Goal: Task Accomplishment & Management: Manage account settings

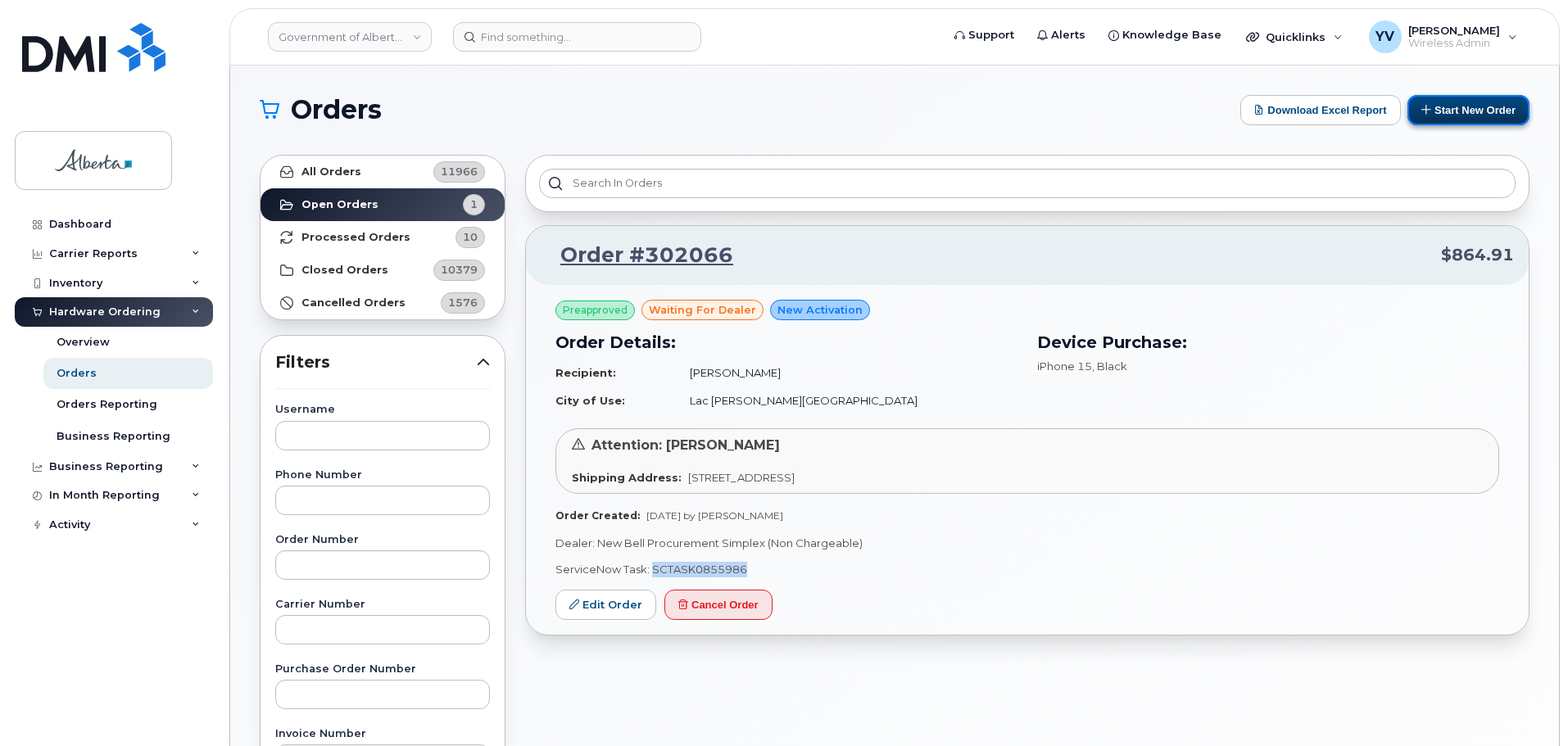
click at [1477, 108] on button "Start New Order" at bounding box center [1468, 110] width 122 height 30
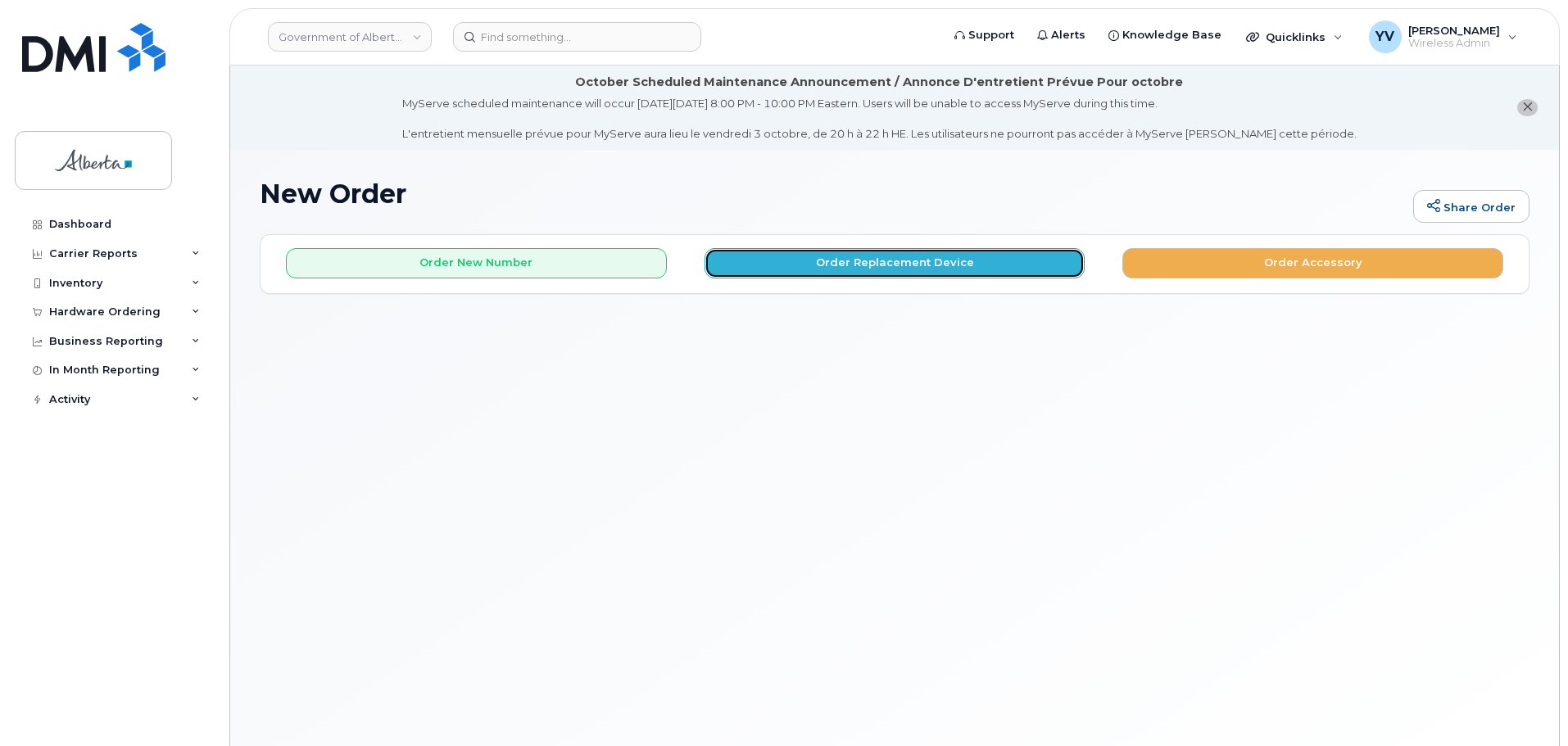
click at [845, 267] on button "Order Replacement Device" at bounding box center [895, 263] width 381 height 30
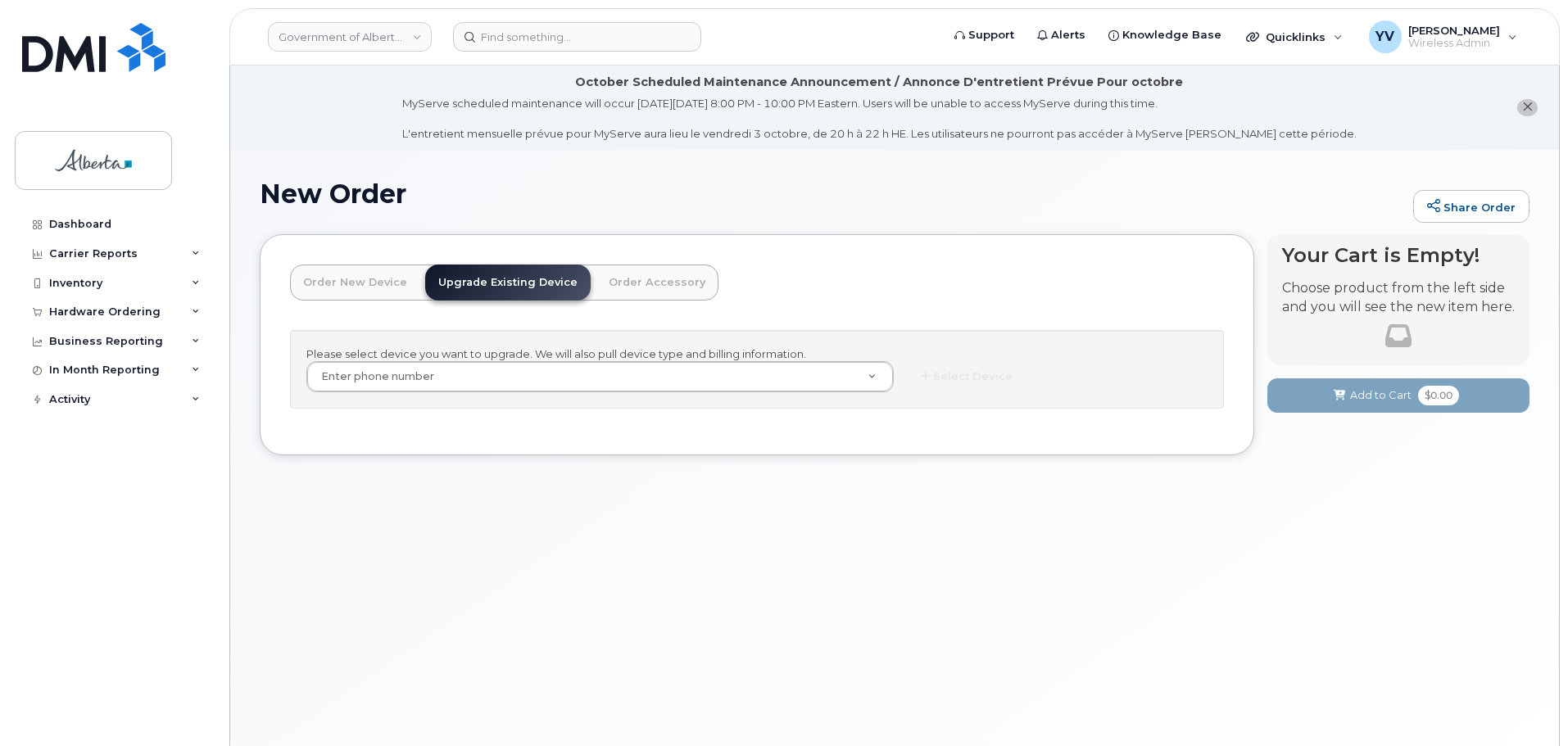
click at [845, 267] on header "Order New Device Upgrade Existing Device Order Accessory Order new device and n…" at bounding box center [756, 298] width 934 height 66
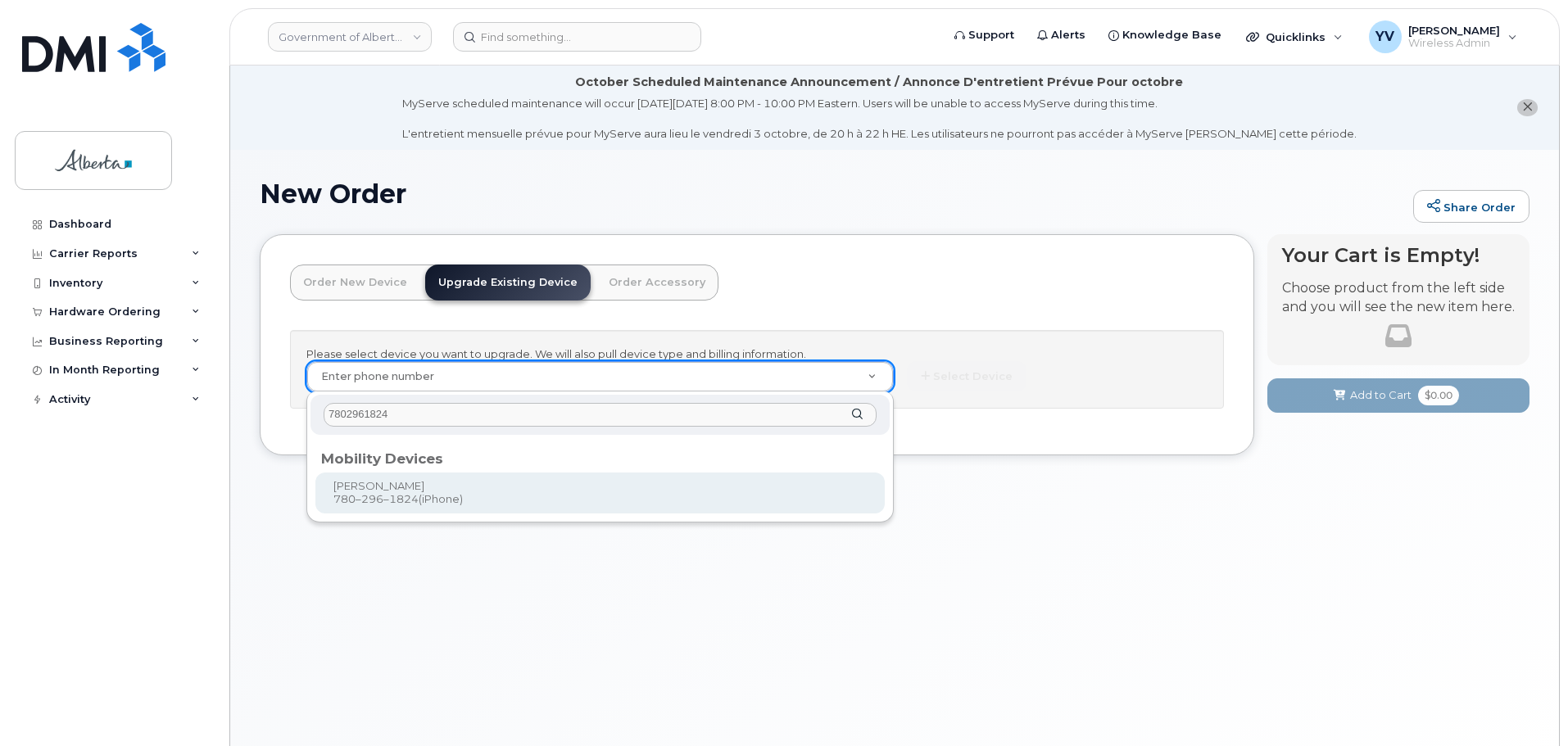
type input "7802961824"
type input "799288"
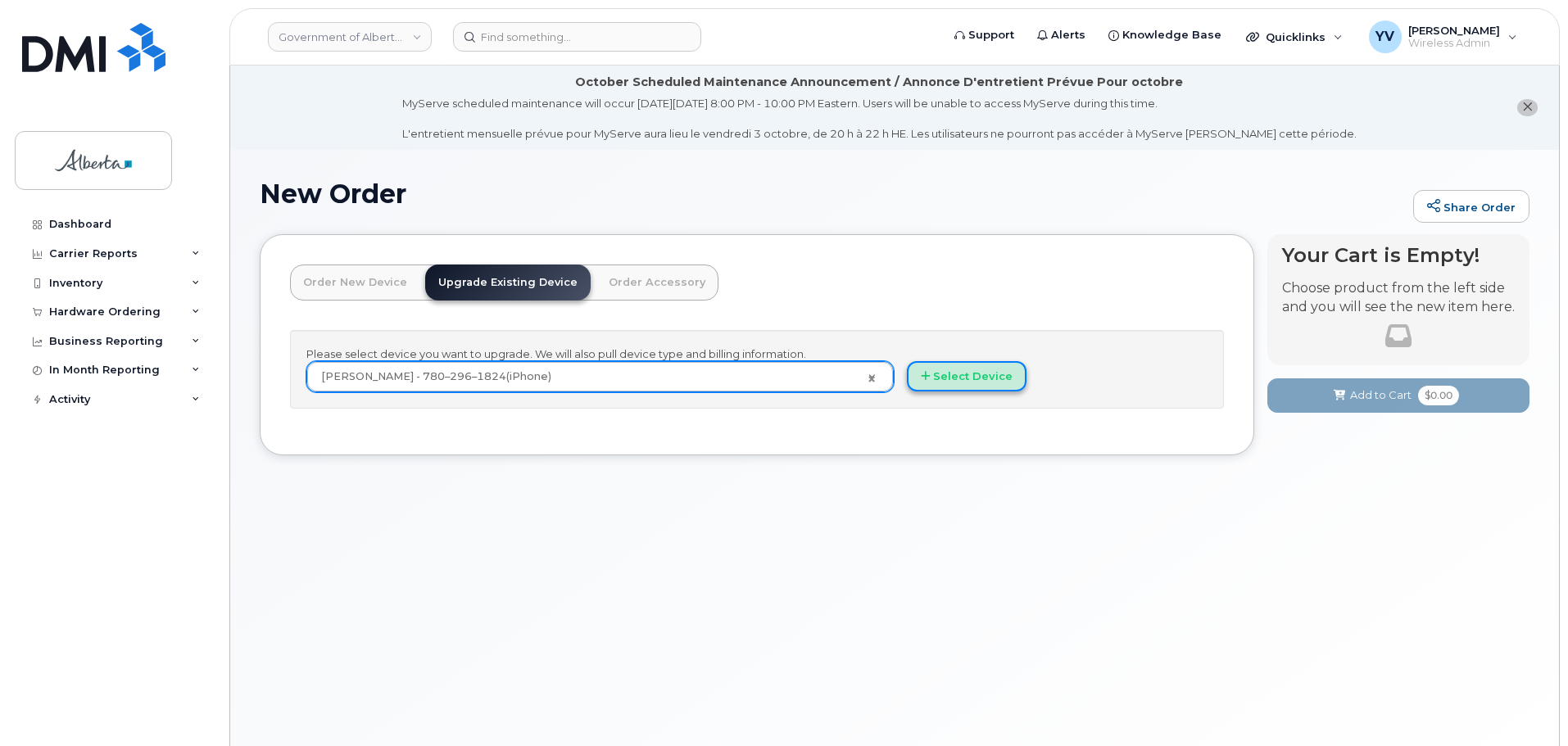
click at [978, 375] on button "Select Device" at bounding box center [967, 376] width 119 height 30
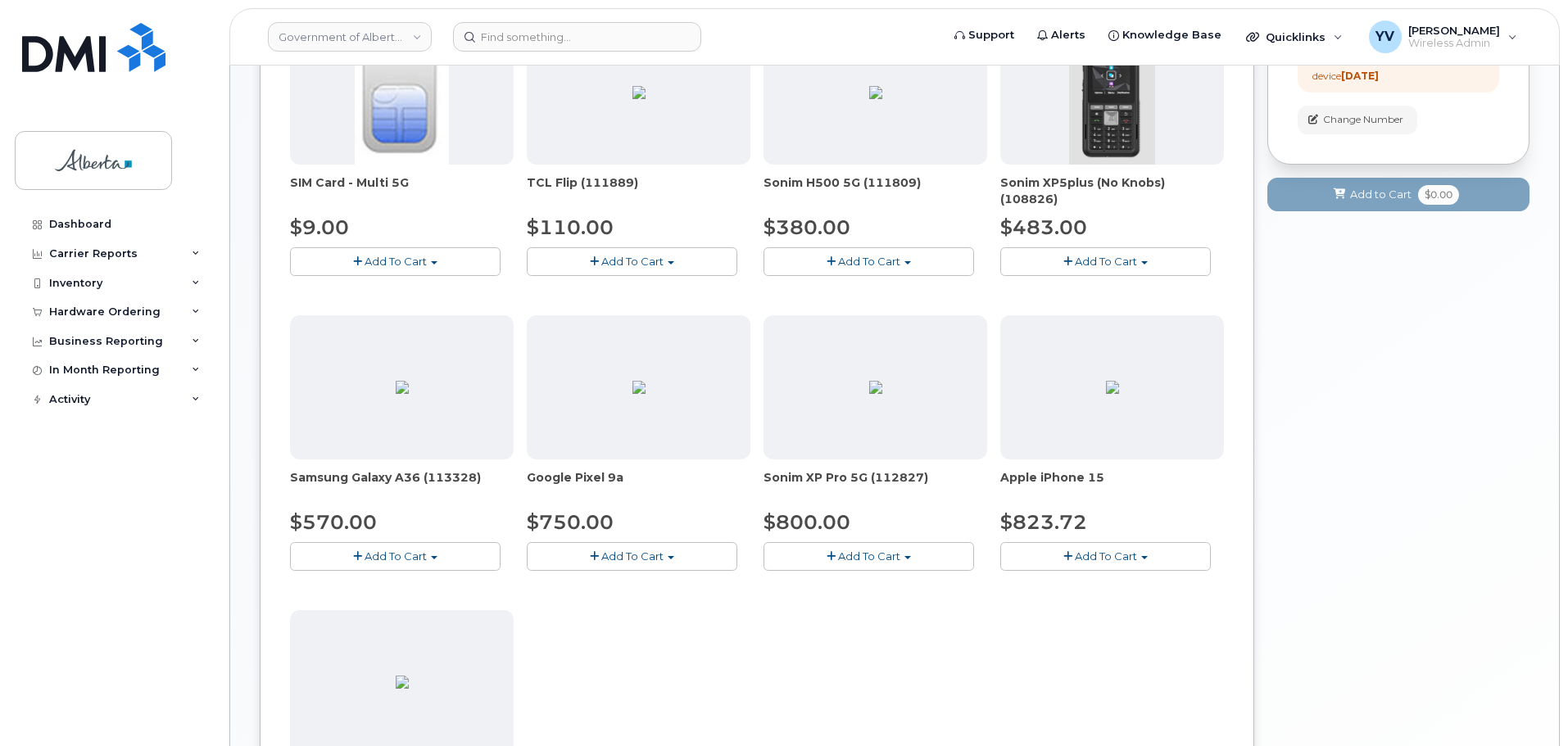
scroll to position [386, 0]
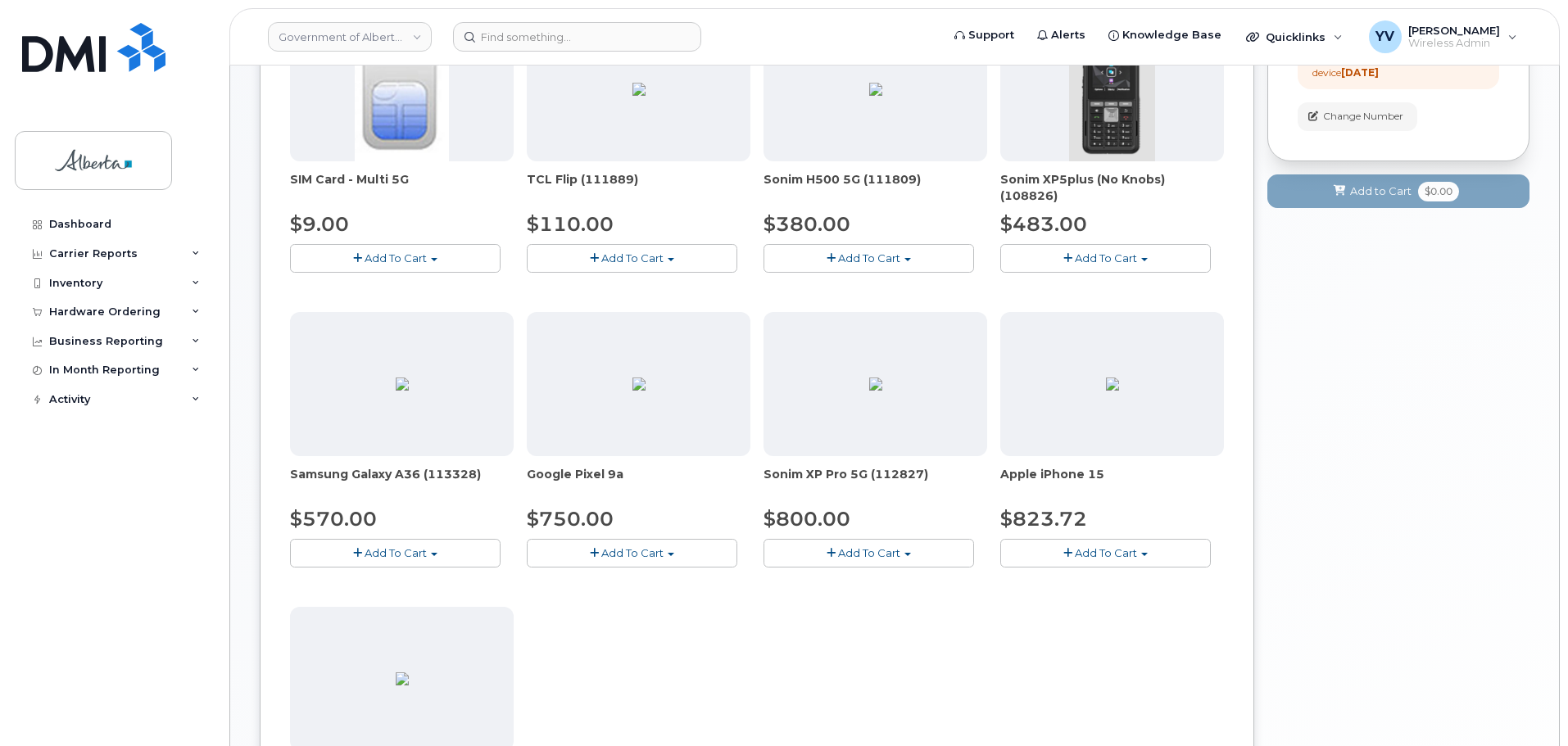
click at [1141, 552] on button "Add To Cart" at bounding box center [1105, 553] width 210 height 29
click at [1113, 606] on link "$823.72 - 30-day upgrade (128GB model)" at bounding box center [1134, 604] width 260 height 21
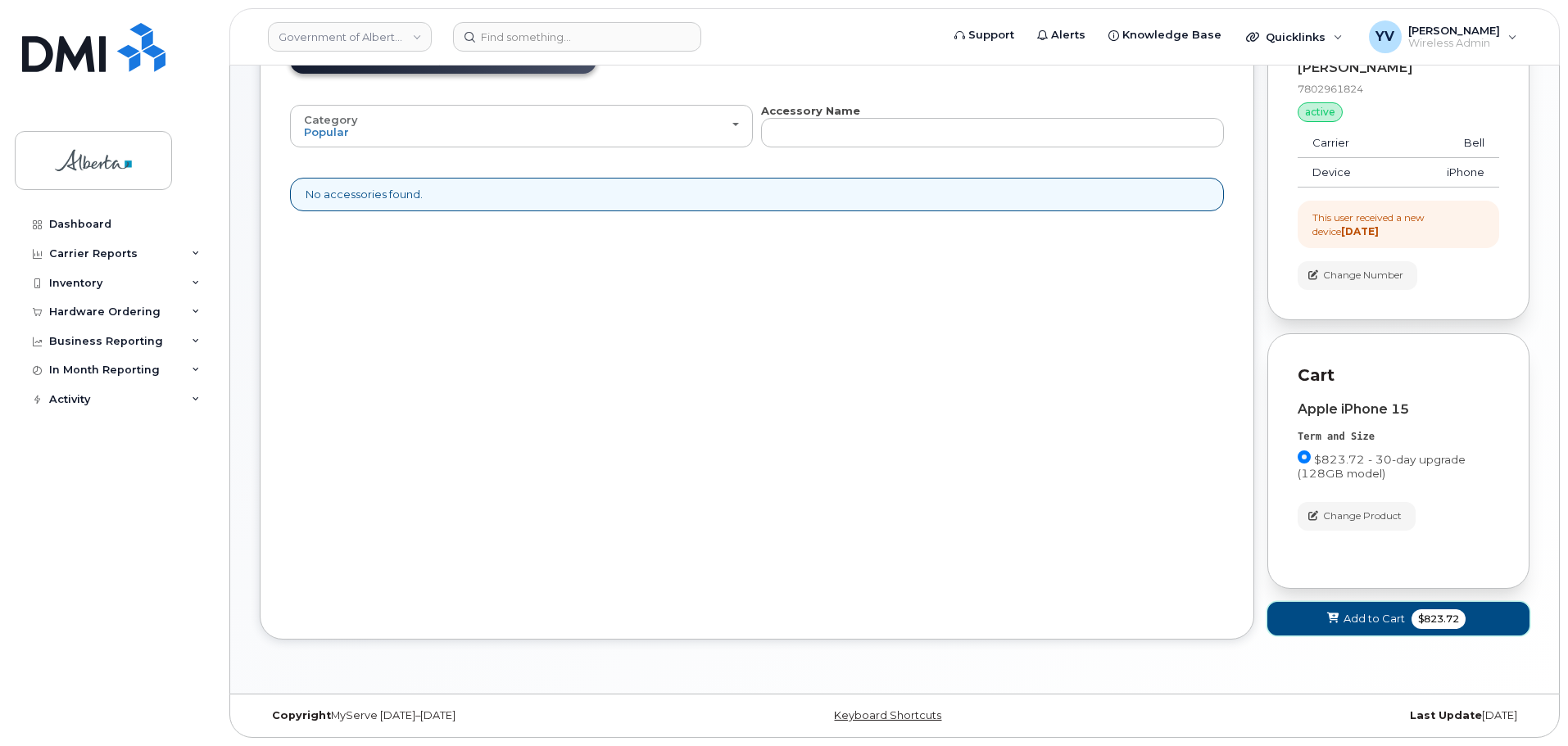
click at [1376, 616] on span "Add to Cart" at bounding box center [1373, 619] width 61 height 16
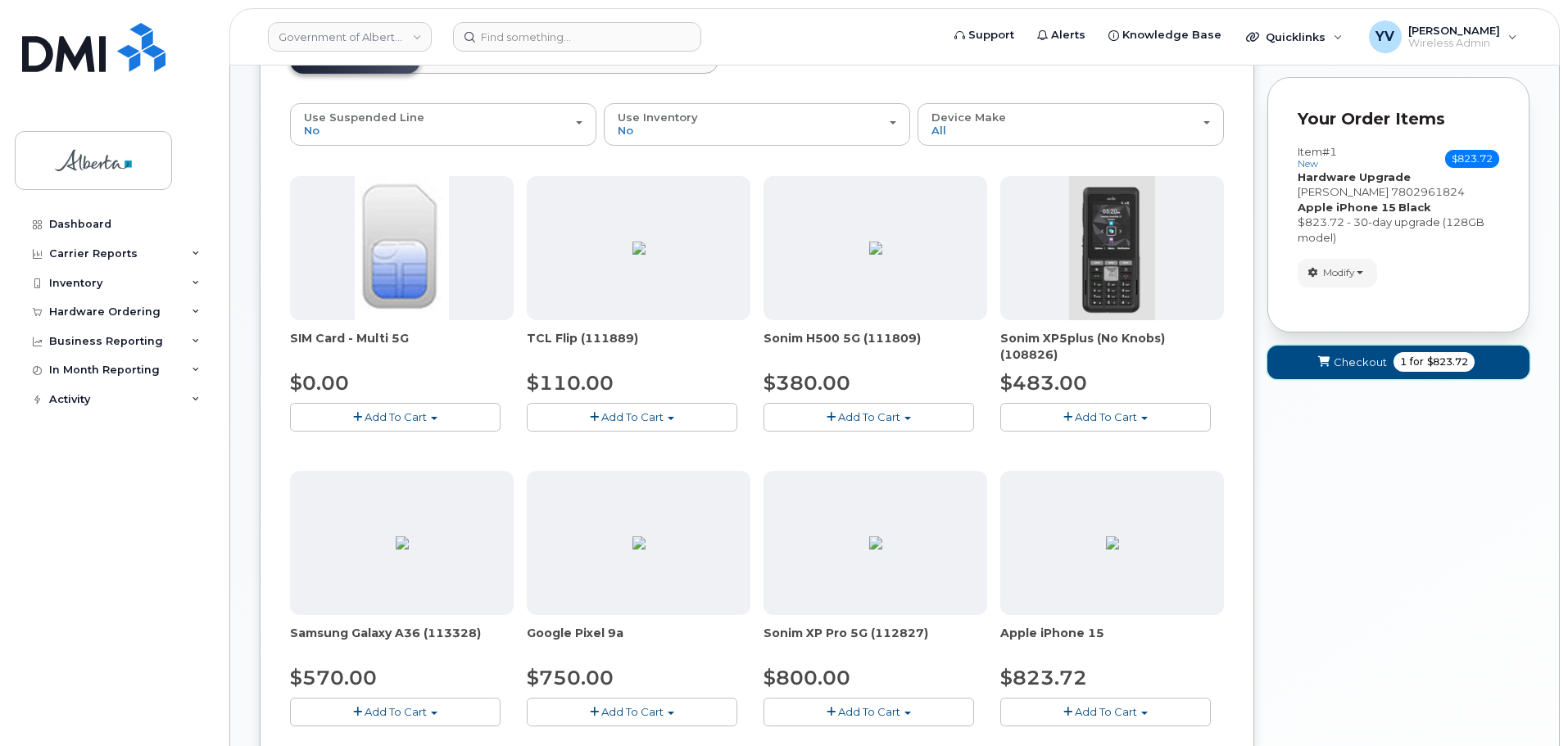
click at [1350, 355] on span "Checkout" at bounding box center [1360, 363] width 54 height 16
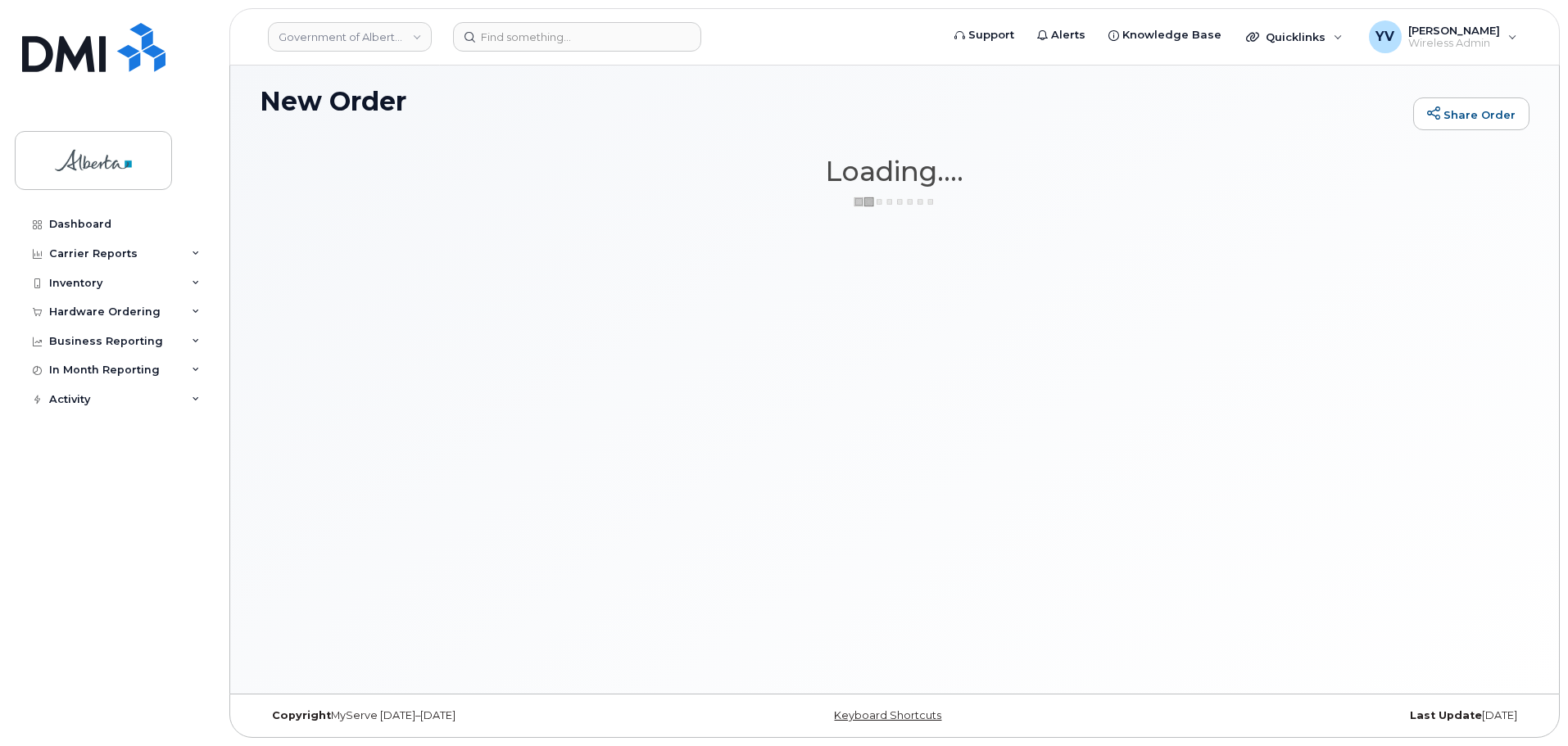
scroll to position [93, 0]
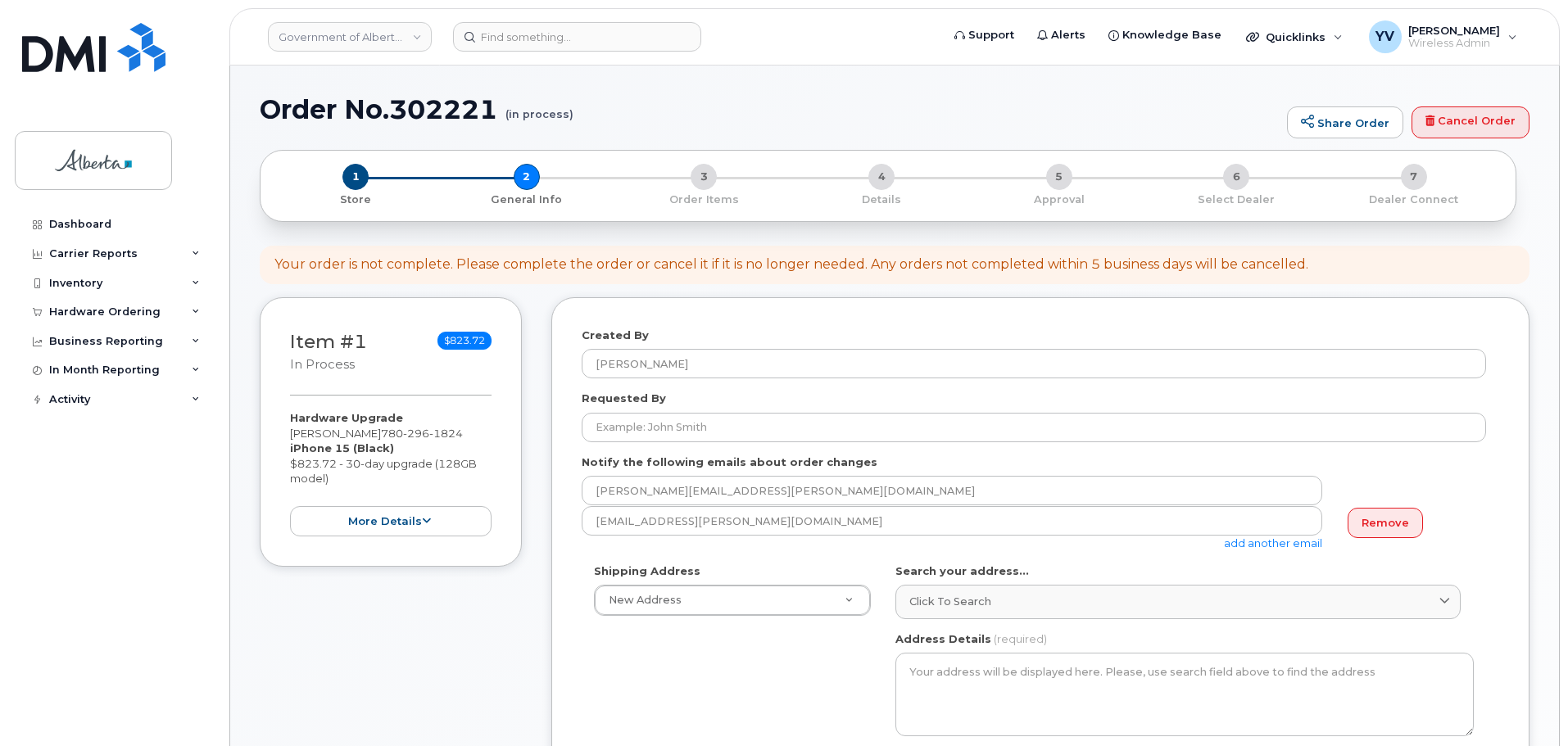
select select
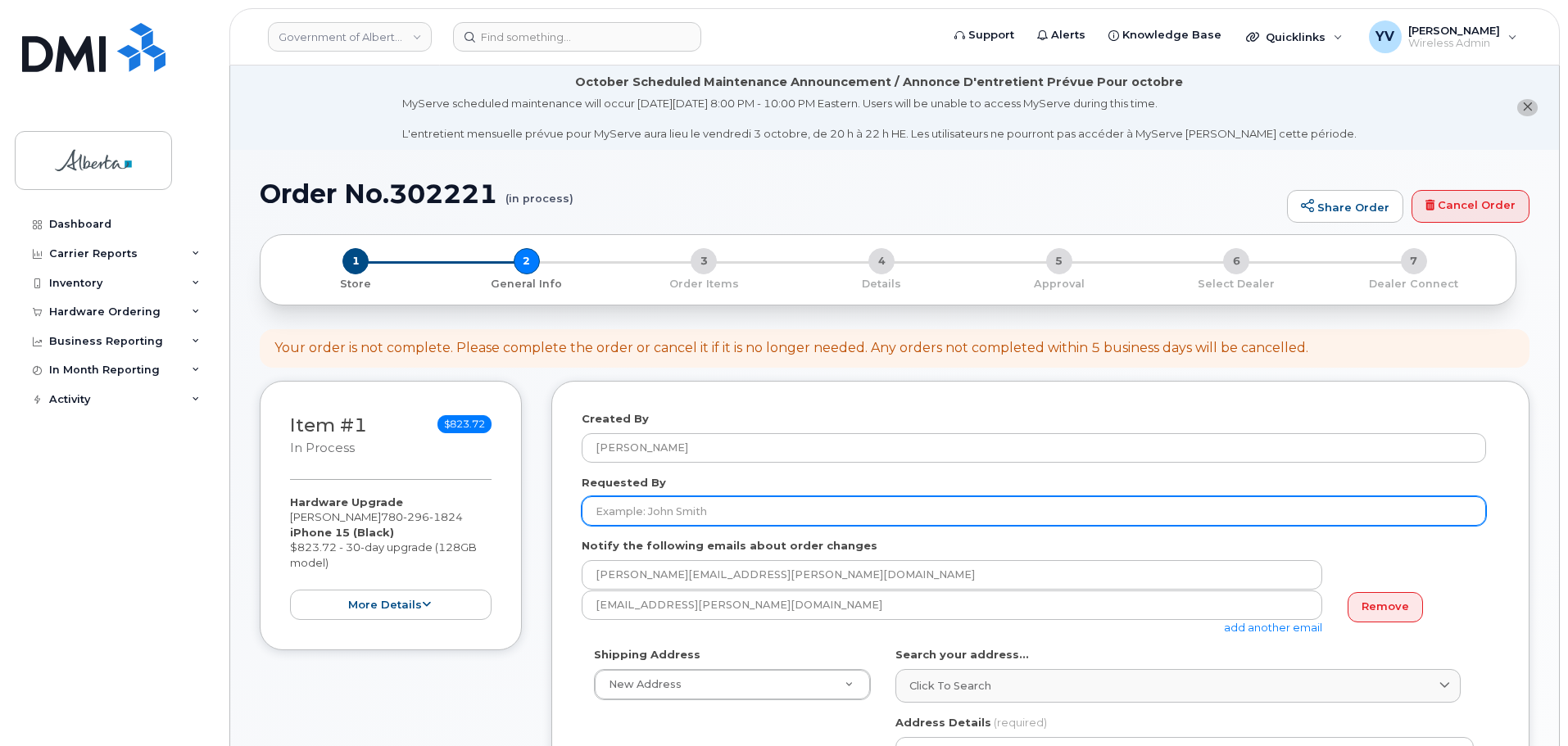
click at [639, 511] on input "Requested By" at bounding box center [1033, 511] width 904 height 29
paste input "[PERSON_NAME]"
type input "[PERSON_NAME]"
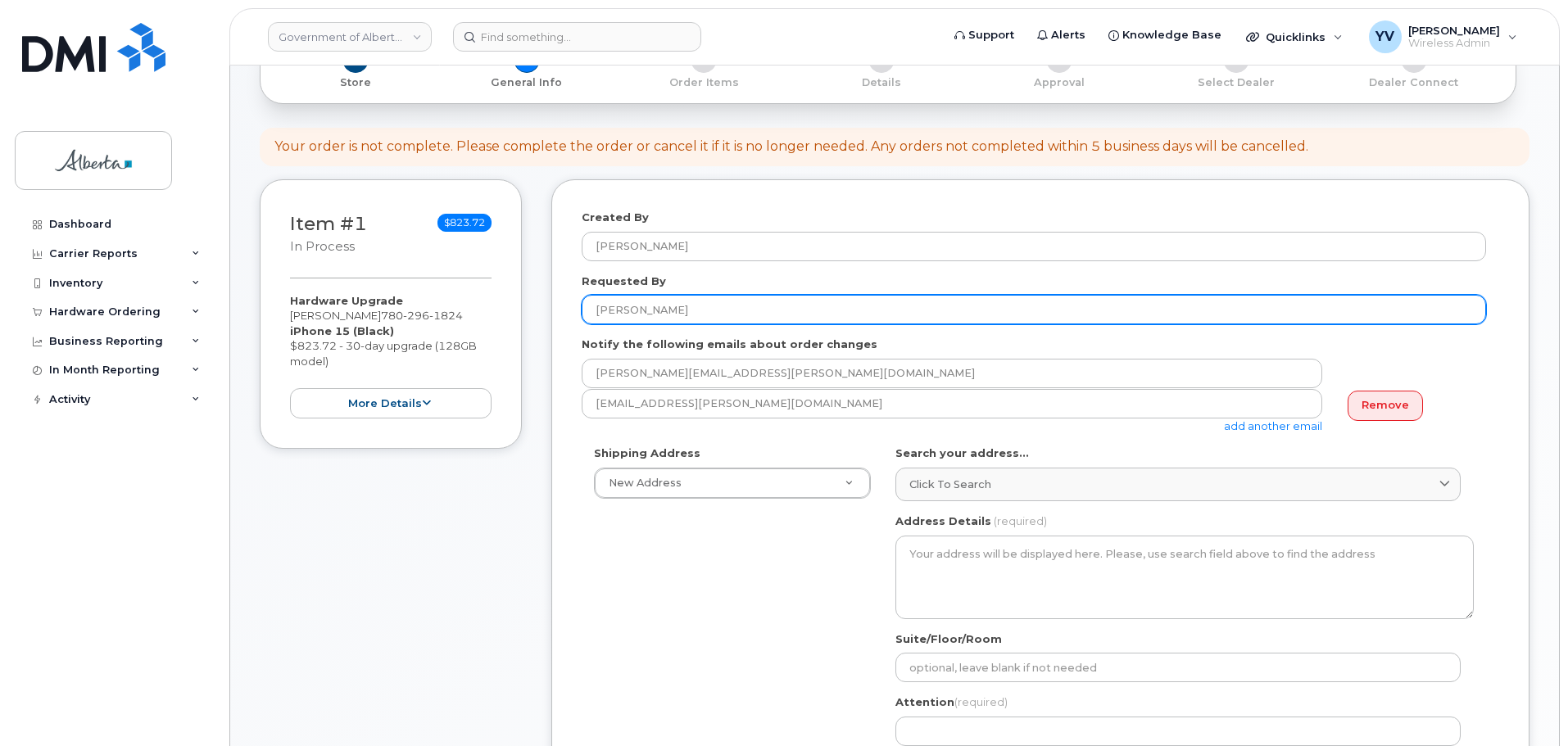
scroll to position [274, 0]
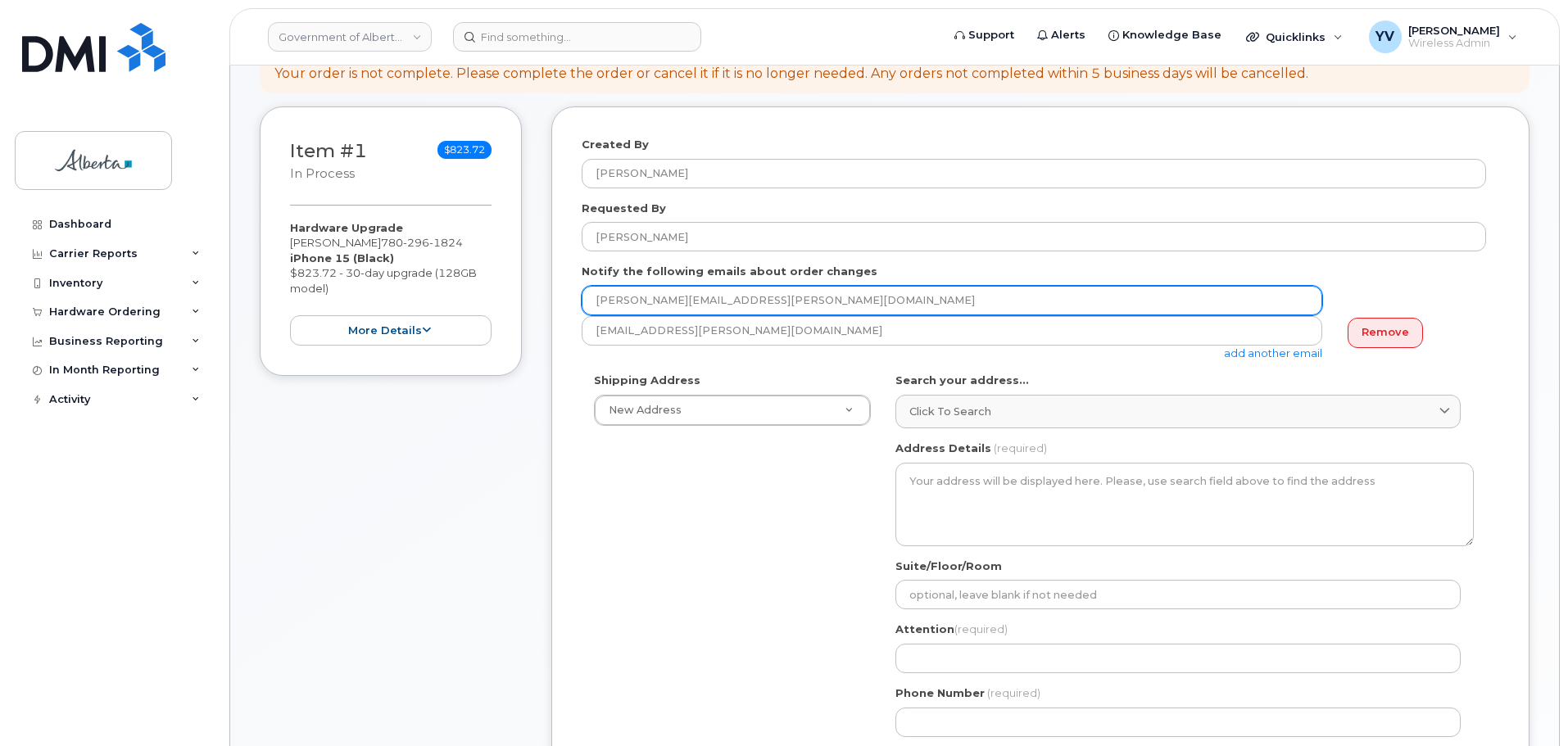
drag, startPoint x: 760, startPoint y: 299, endPoint x: 589, endPoint y: 299, distance: 171.0
click at [589, 299] on input "[PERSON_NAME][EMAIL_ADDRESS][PERSON_NAME][DOMAIN_NAME]" at bounding box center [952, 300] width 741 height 29
paste input "Fiona.Wong"
type input "Fiona.Wong@gov.ab.ca"
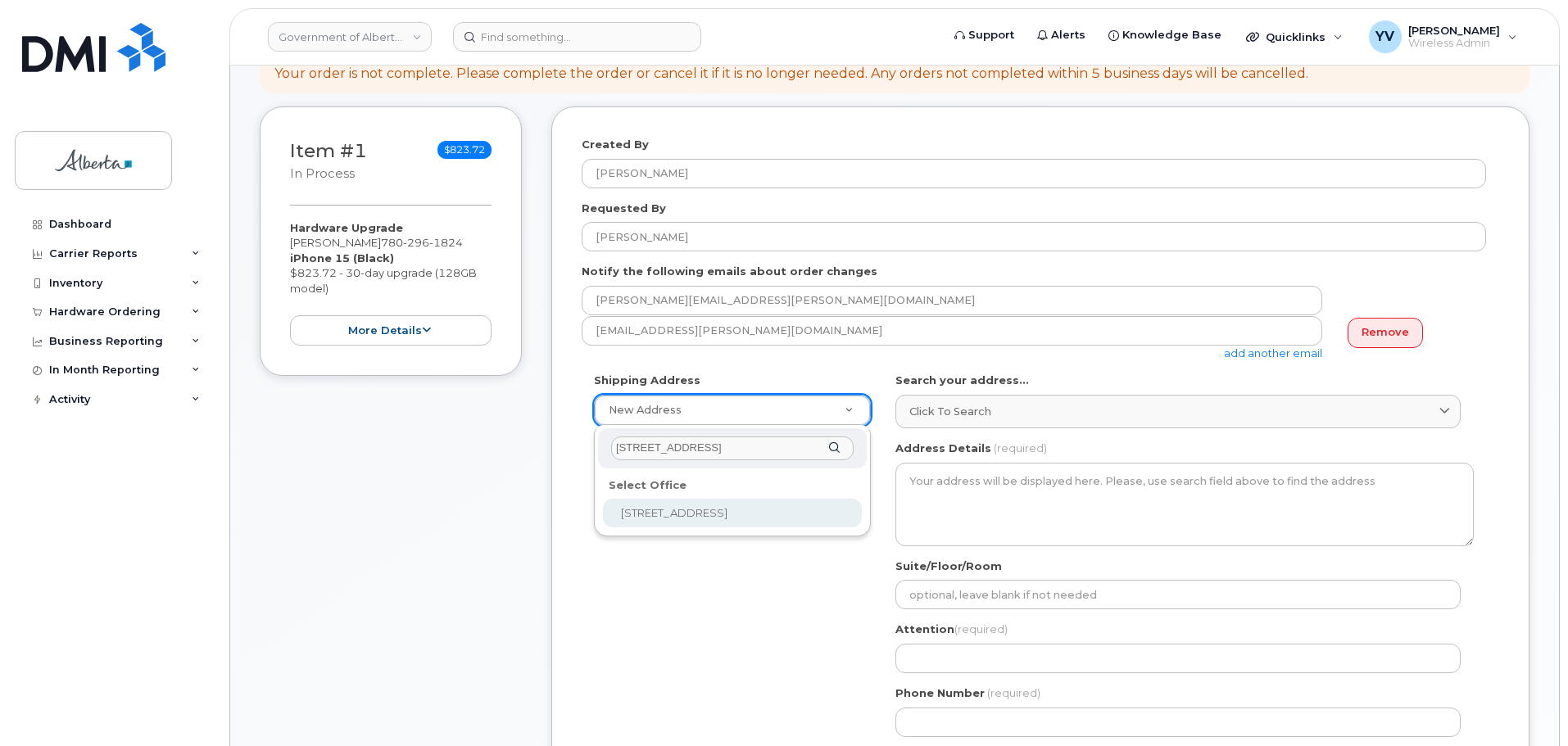
type input "10130 - 99 Avenue"
select select
type textarea "10130 - 99 Avenue Grande Prairie Alberta T8V2V4"
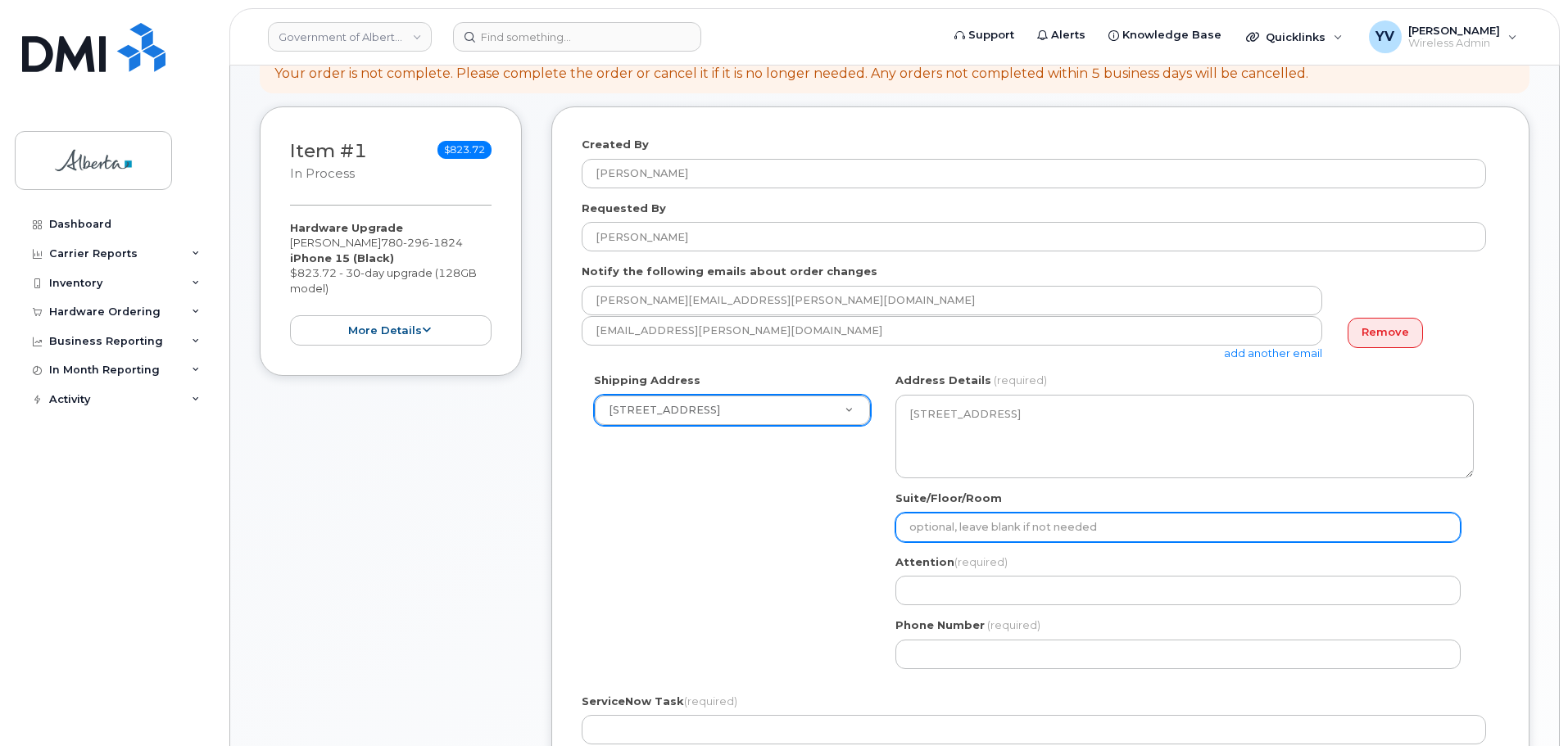
click at [948, 527] on input "Suite/Floor/Room" at bounding box center [1178, 528] width 565 height 29
paste input "Room 200"
select select
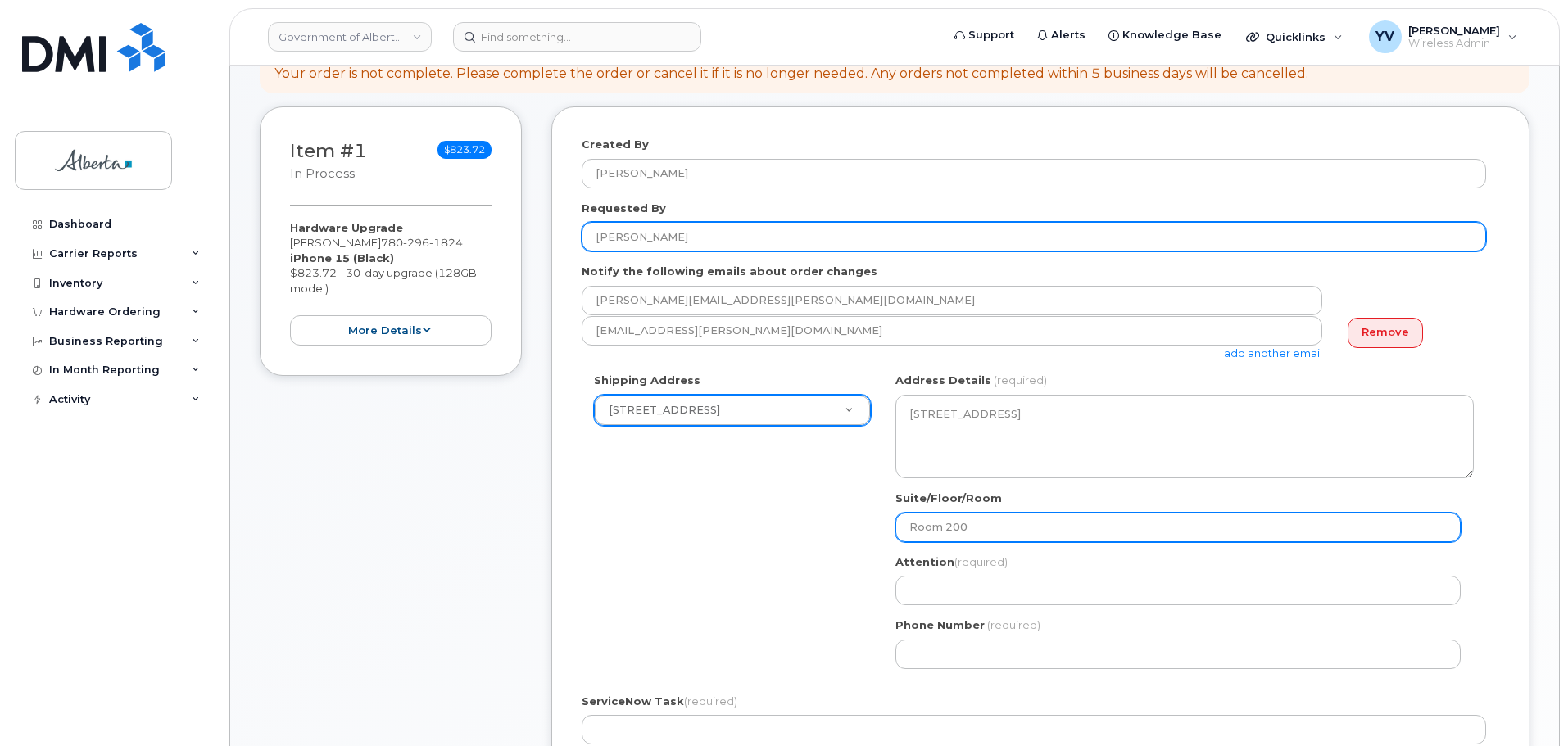
type input "Room 200"
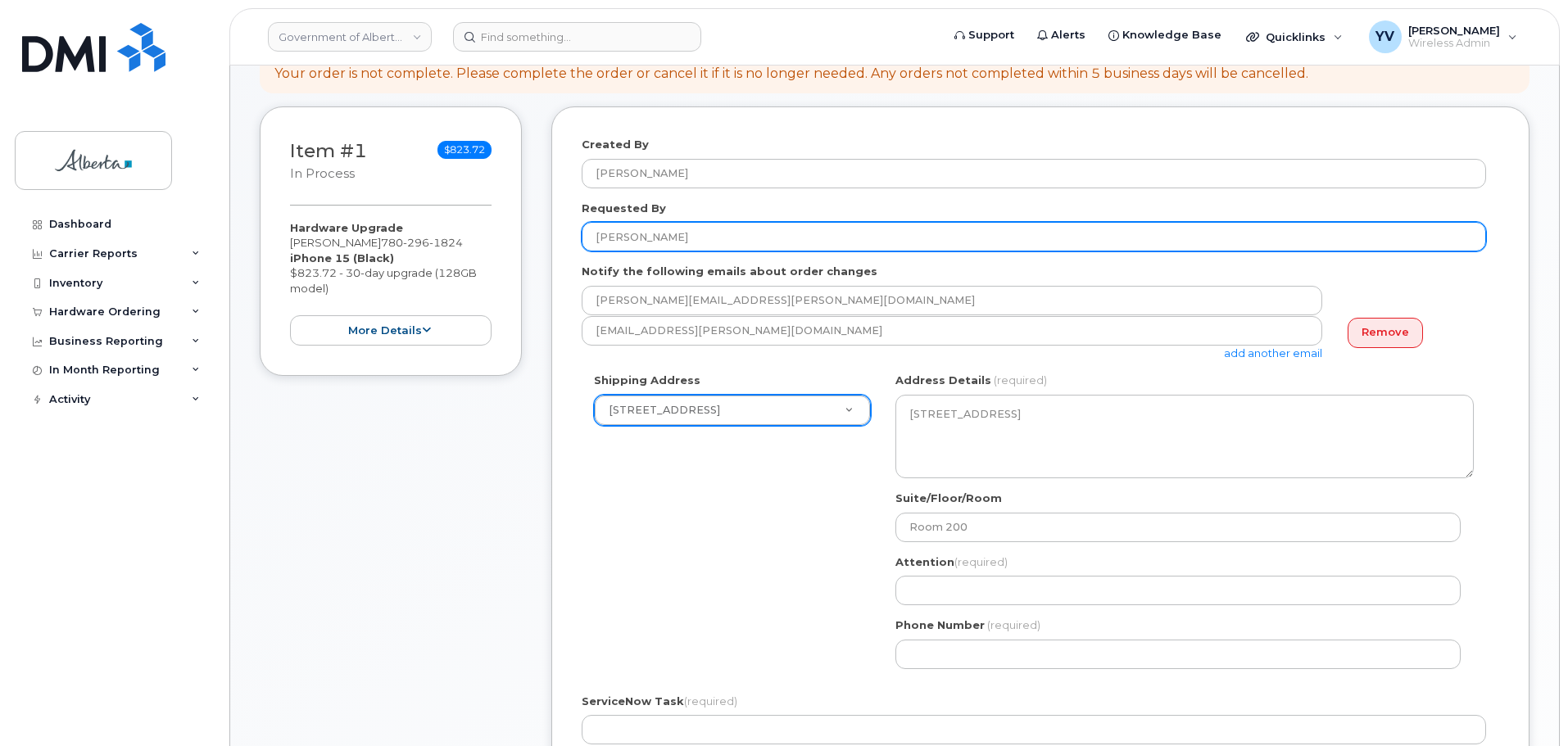
drag, startPoint x: 664, startPoint y: 239, endPoint x: 553, endPoint y: 247, distance: 111.3
click at [553, 247] on div "Created By Yen Vong Requested By Fiona Wong Notify the following emails about o…" at bounding box center [1040, 557] width 978 height 902
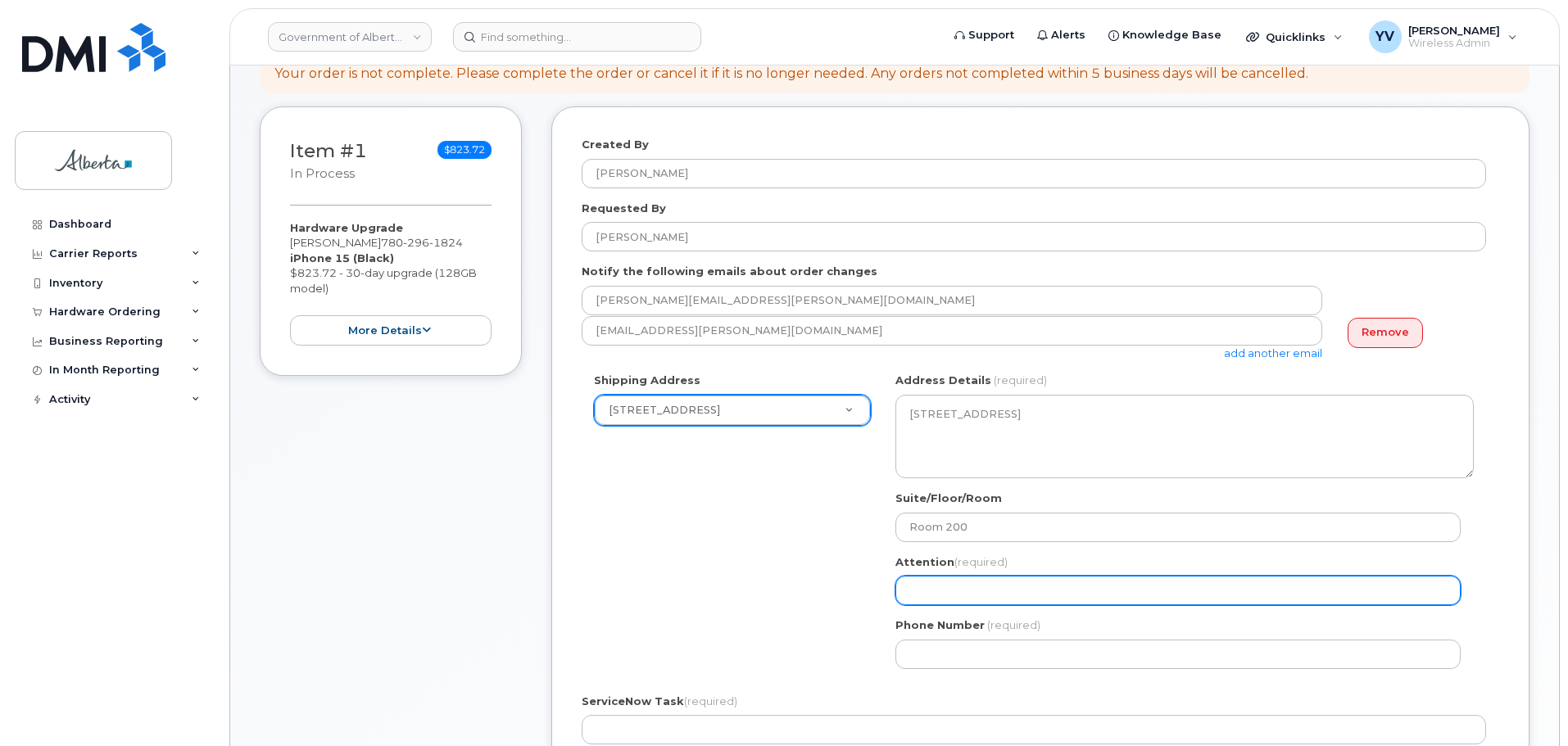
click at [900, 599] on input "Attention (required)" at bounding box center [1178, 590] width 565 height 29
paste input "[PERSON_NAME]"
select select
type input "[PERSON_NAME]"
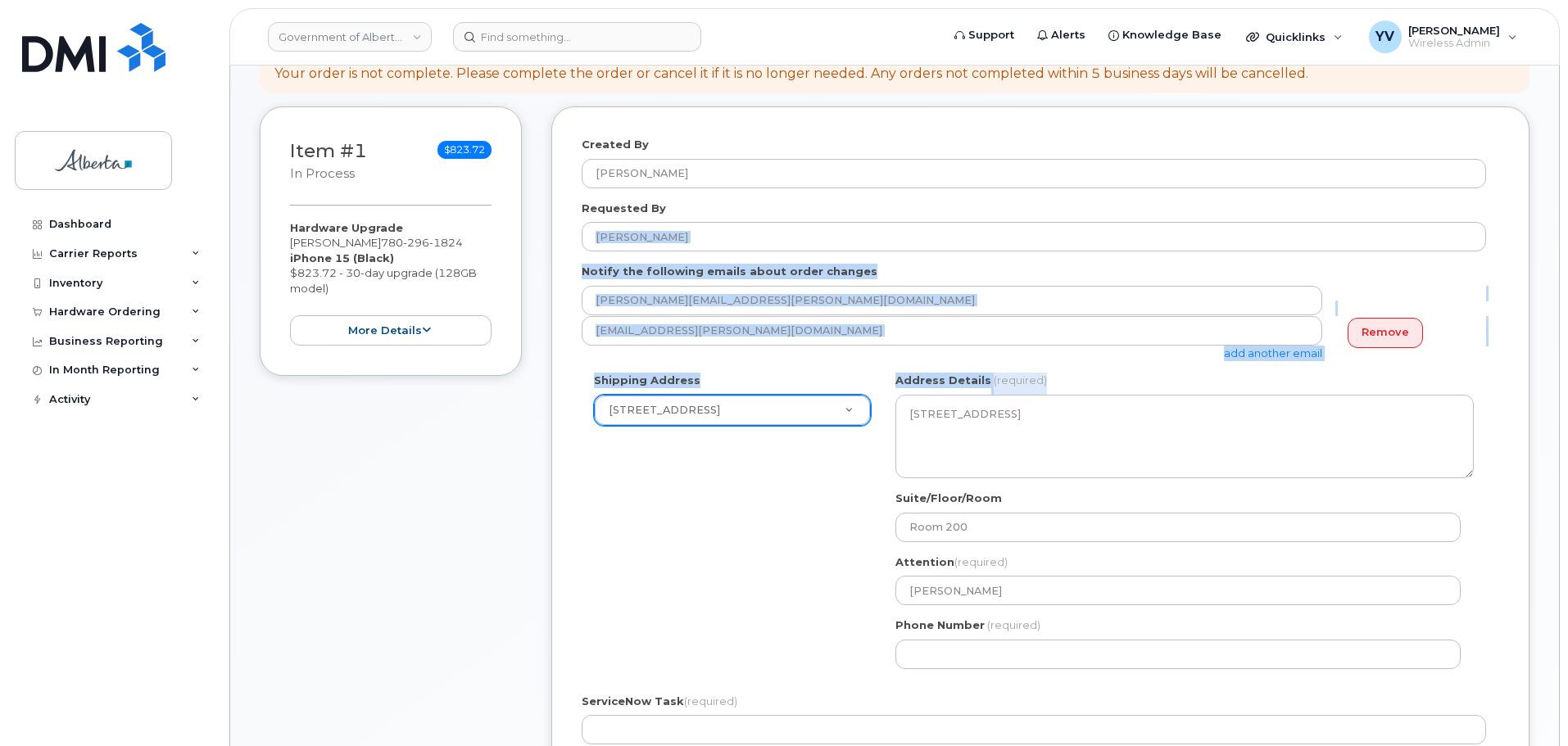
drag, startPoint x: 1566, startPoint y: 233, endPoint x: 1571, endPoint y: 367, distance: 134.1
click at [1567, 367] on html "Government of Alberta (GOA) Support Alerts Knowledge Base Quicklinks Suspend / …" at bounding box center [784, 608] width 1568 height 1766
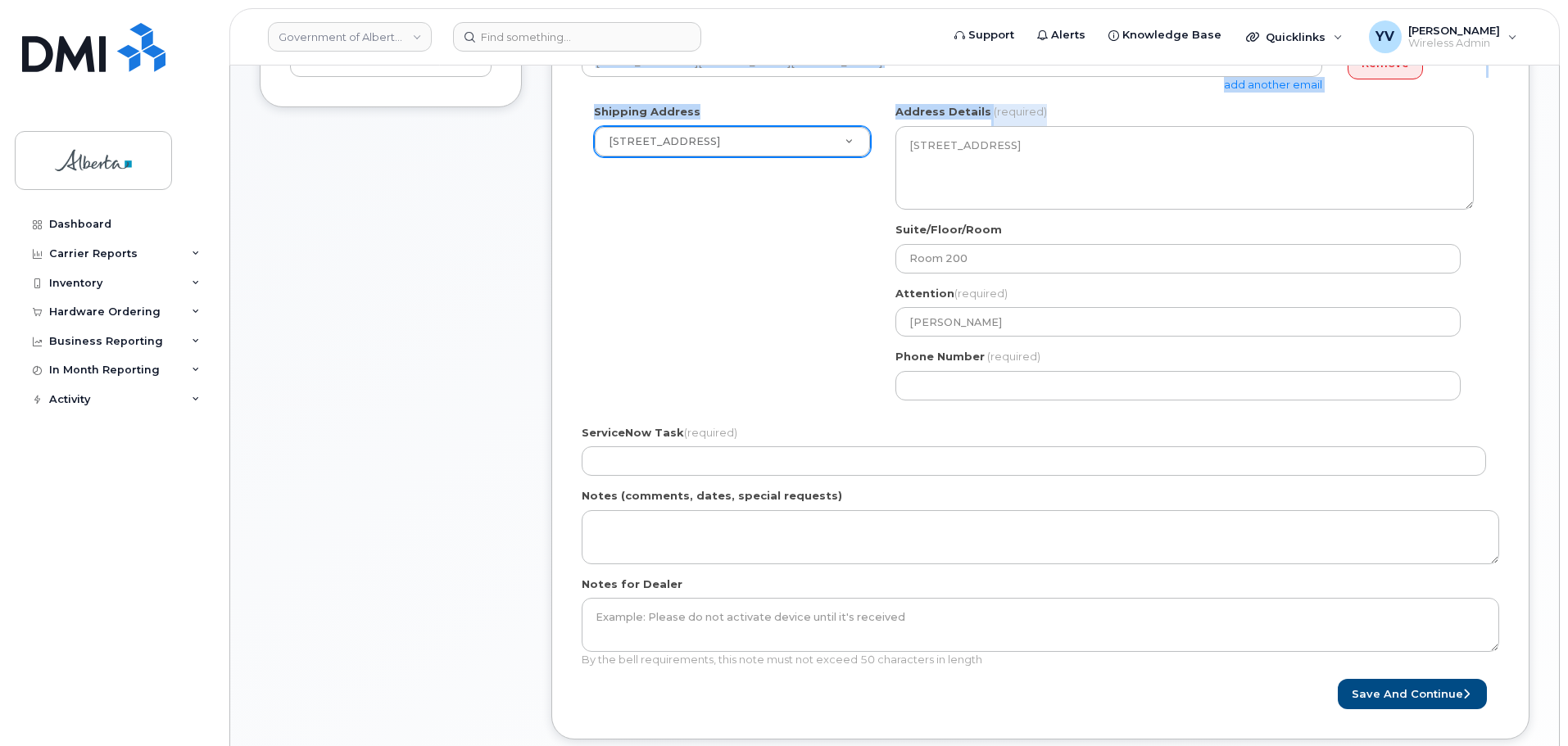
scroll to position [562, 0]
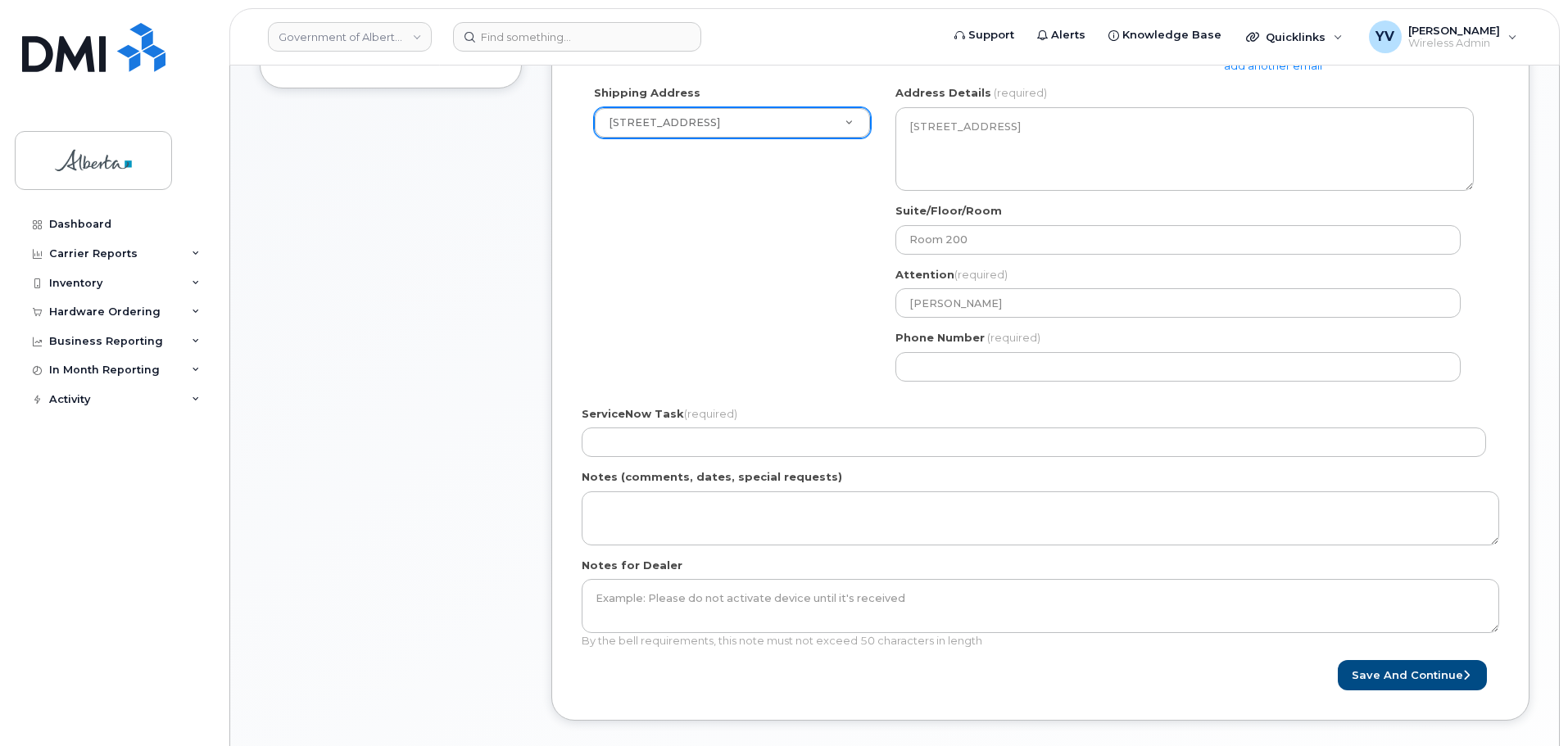
click at [1211, 385] on div "AB Grande Prairie Search your address... Click to search No available options A…" at bounding box center [1184, 239] width 603 height 308
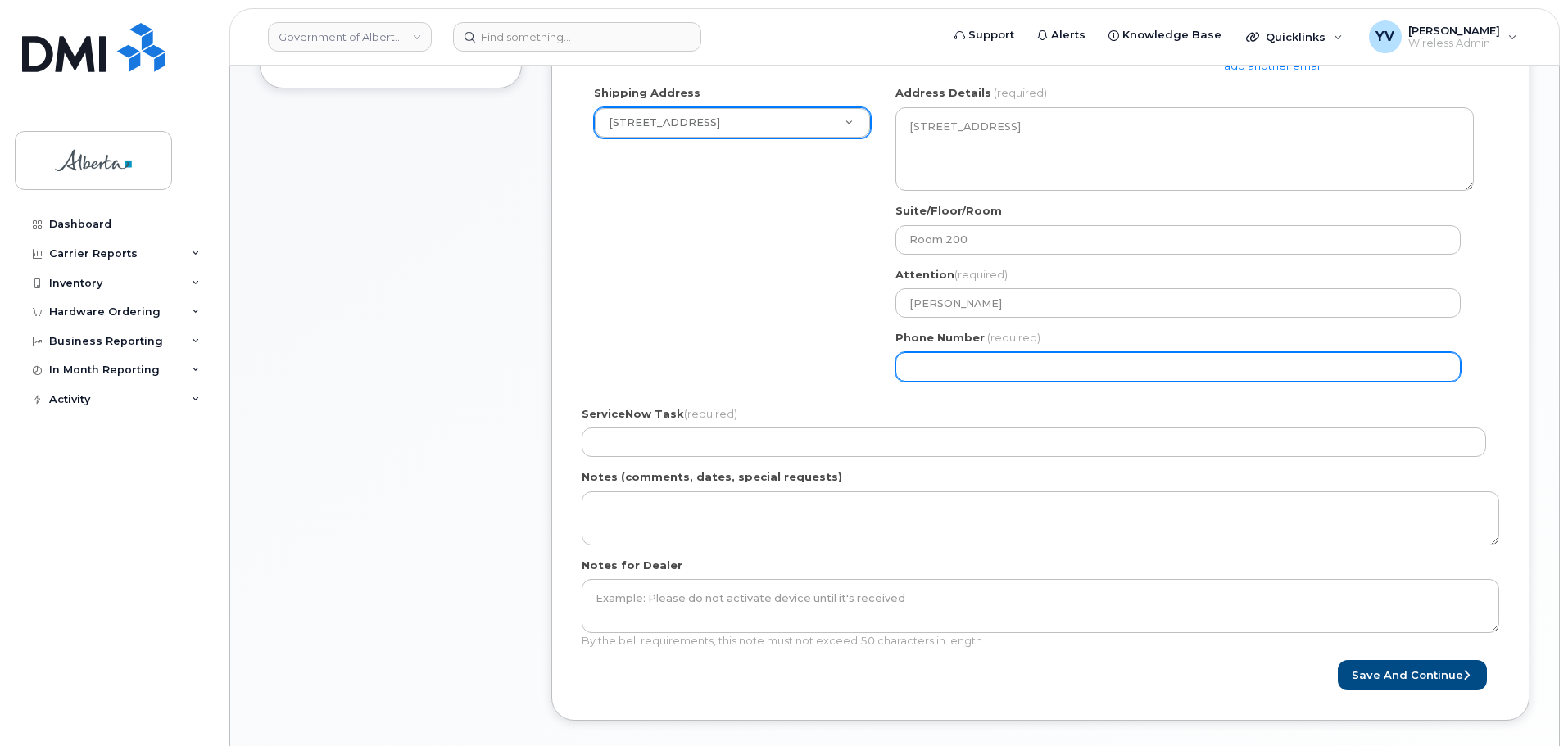
click at [945, 362] on input "Phone Number" at bounding box center [1178, 367] width 565 height 29
paste input "7805386273"
select select
type input "7805386273"
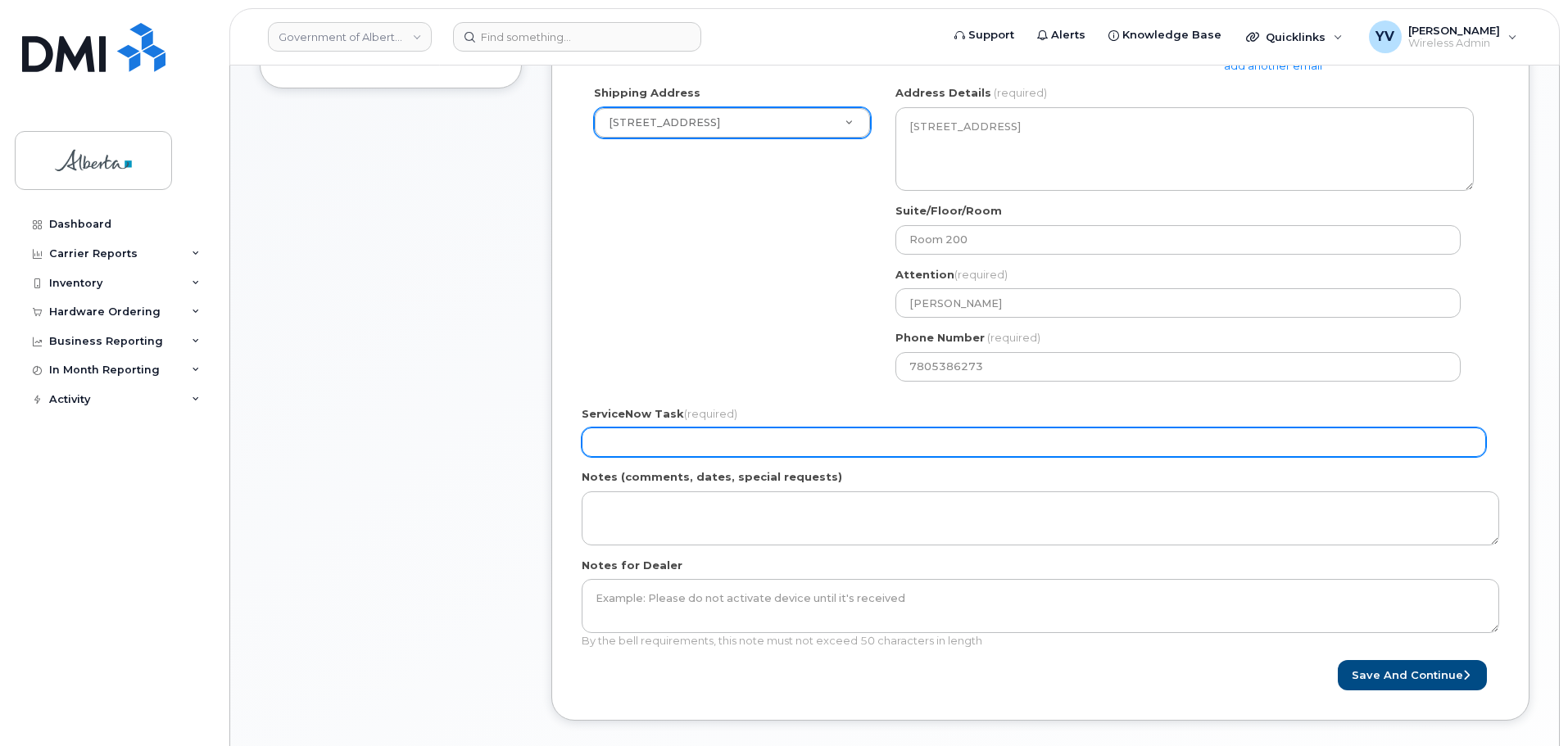
click at [614, 434] on input "ServiceNow Task (required)" at bounding box center [1033, 442] width 904 height 29
paste input "SCTASK0855734"
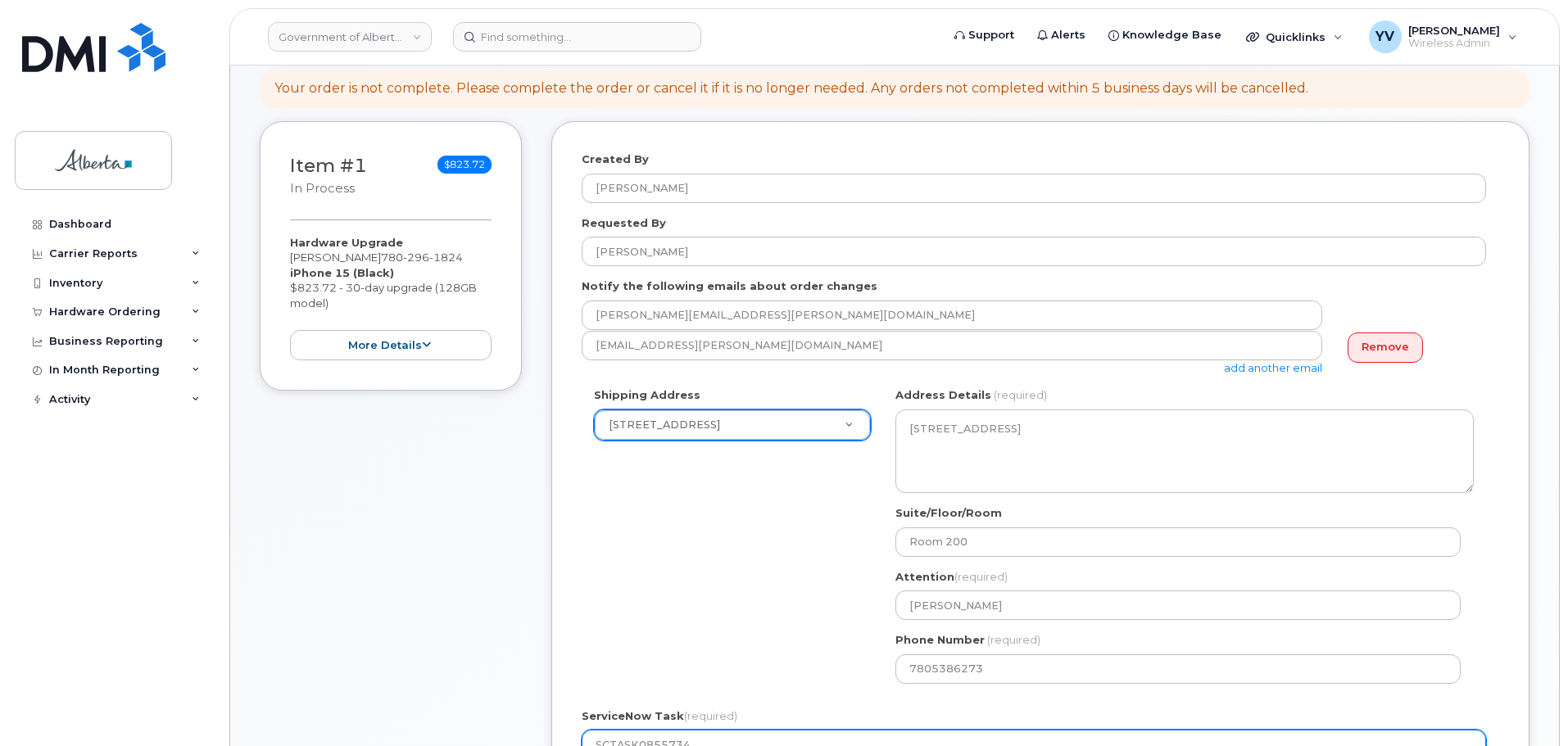
scroll to position [253, 0]
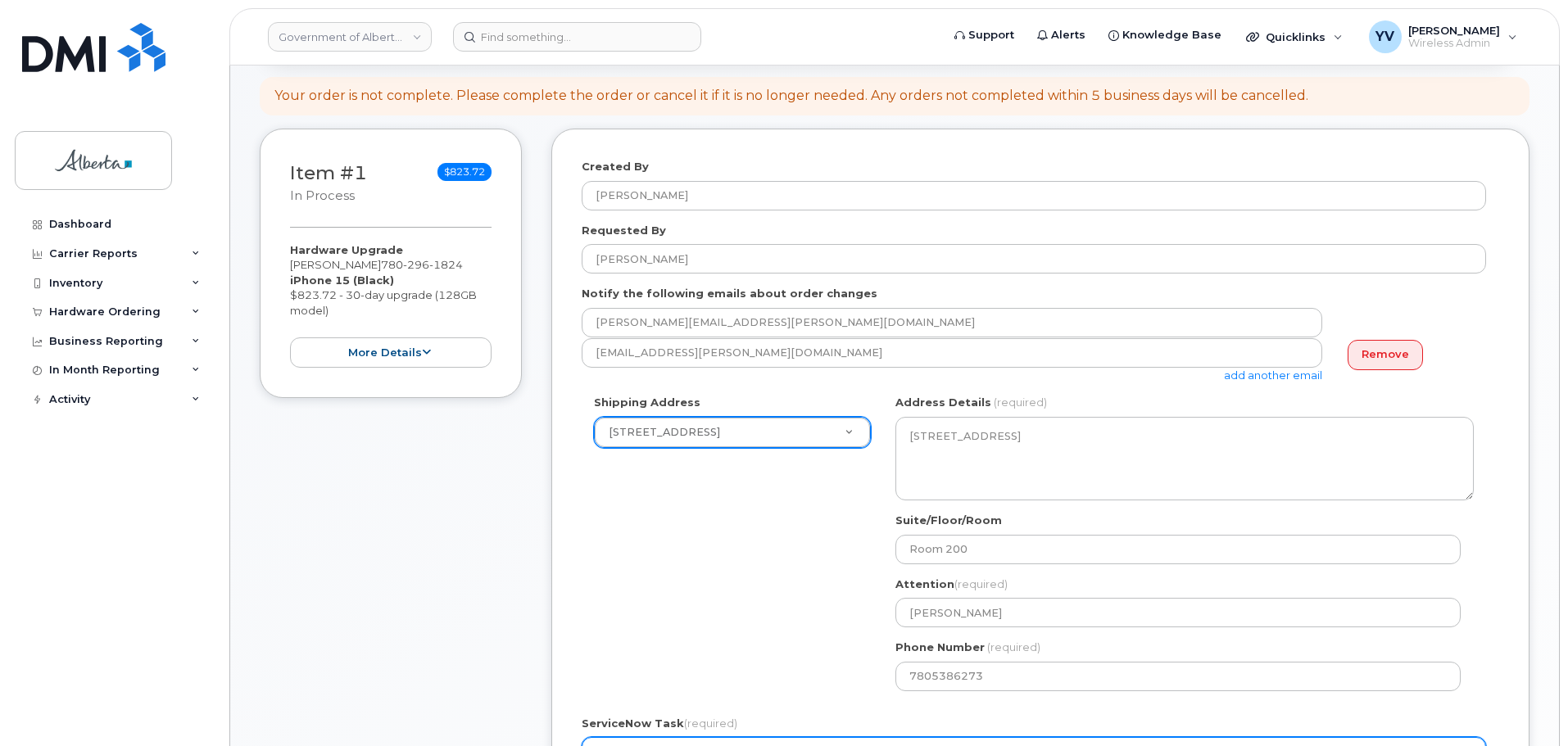
type input "SCTASK0855734"
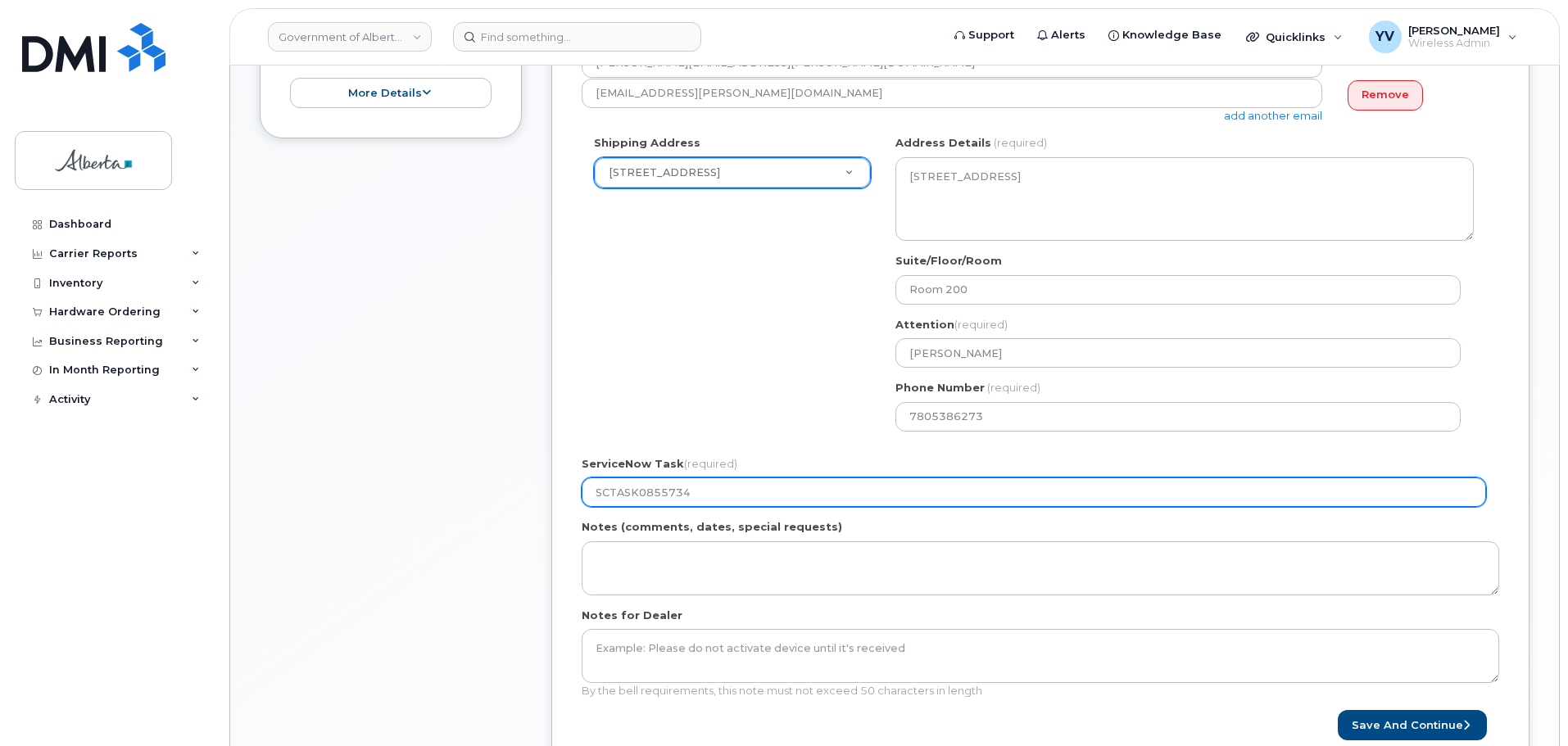
scroll to position [588, 0]
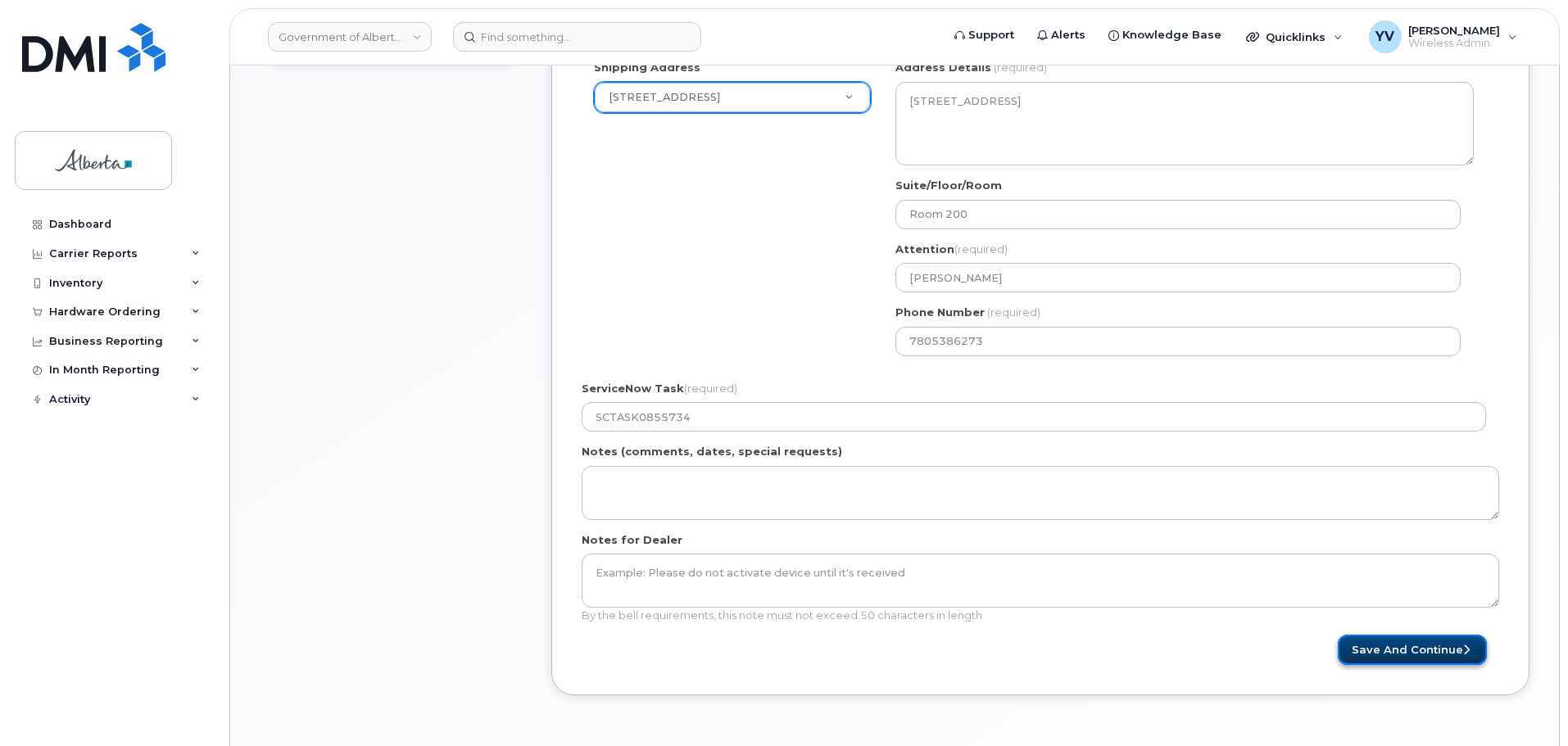
click at [1389, 646] on button "Save and Continue" at bounding box center [1412, 650] width 149 height 30
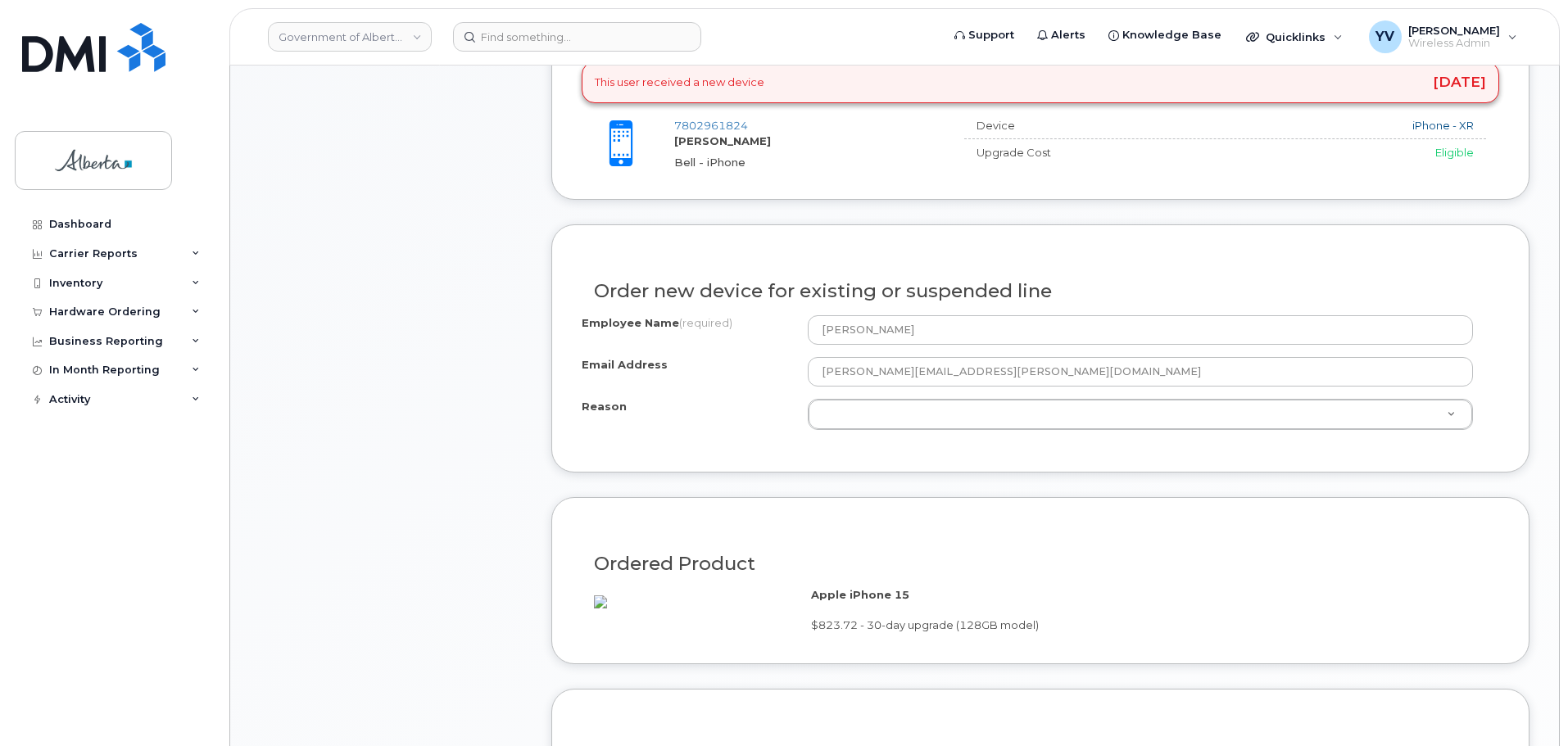
scroll to position [835, 0]
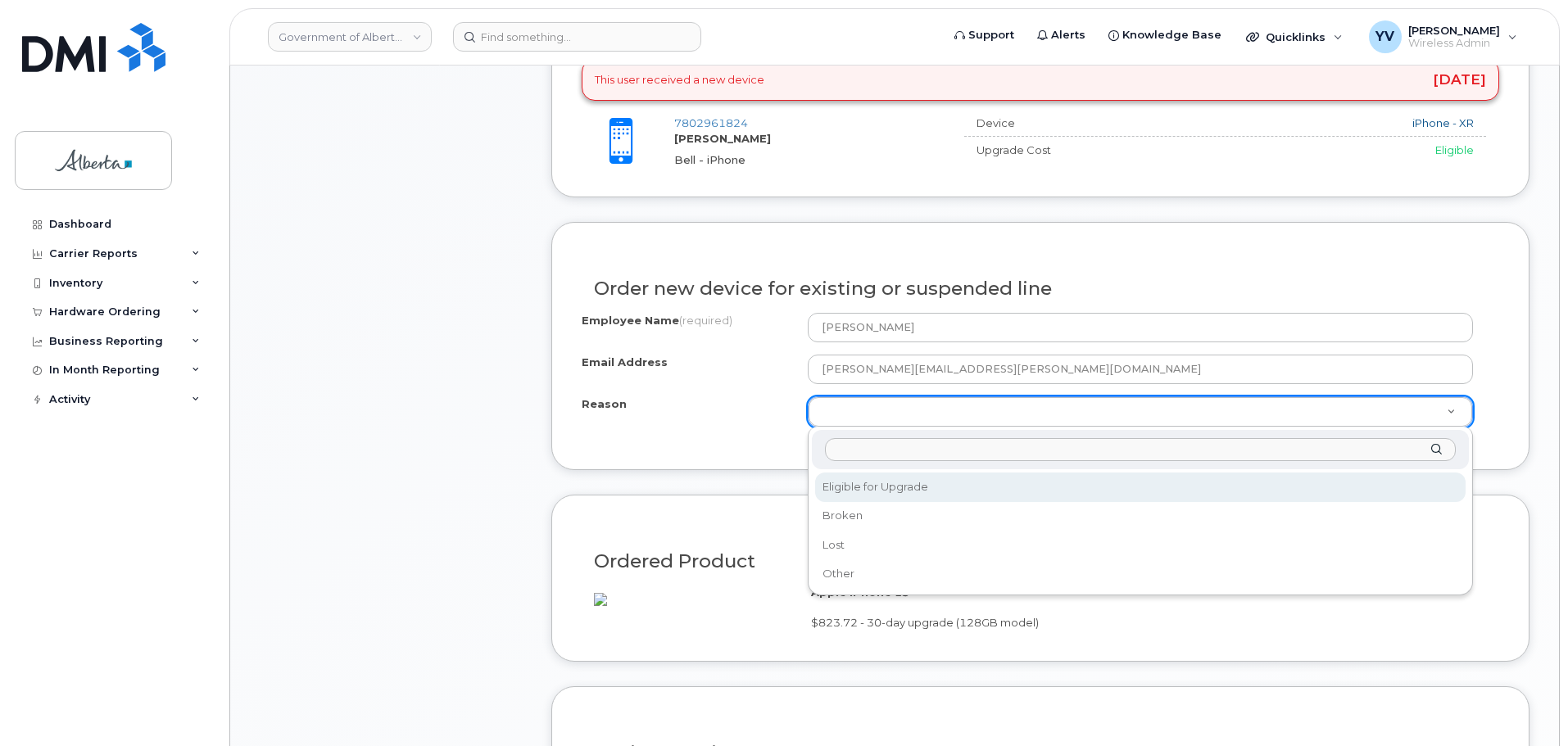
select select "eligible_for_upgrade"
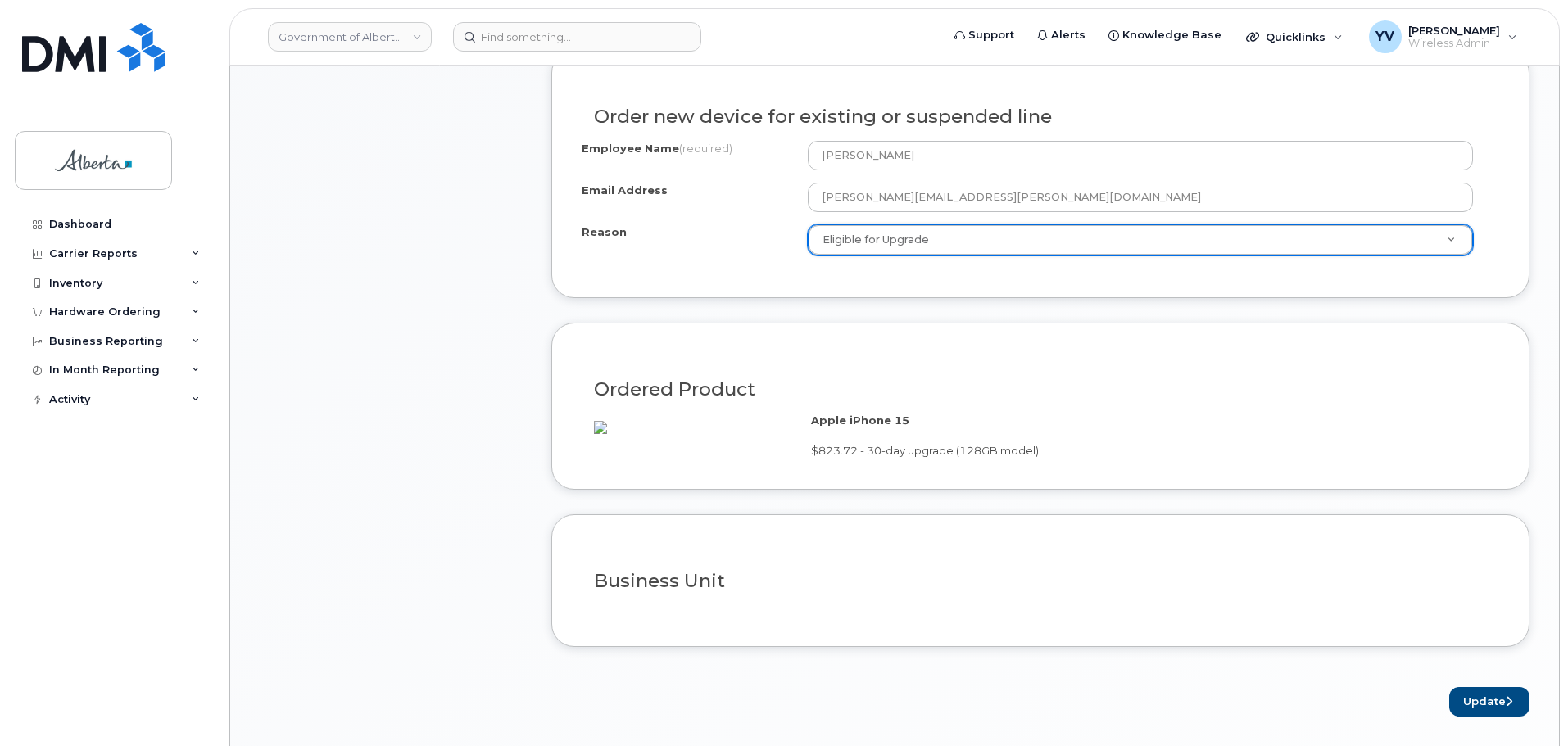
scroll to position [1055, 0]
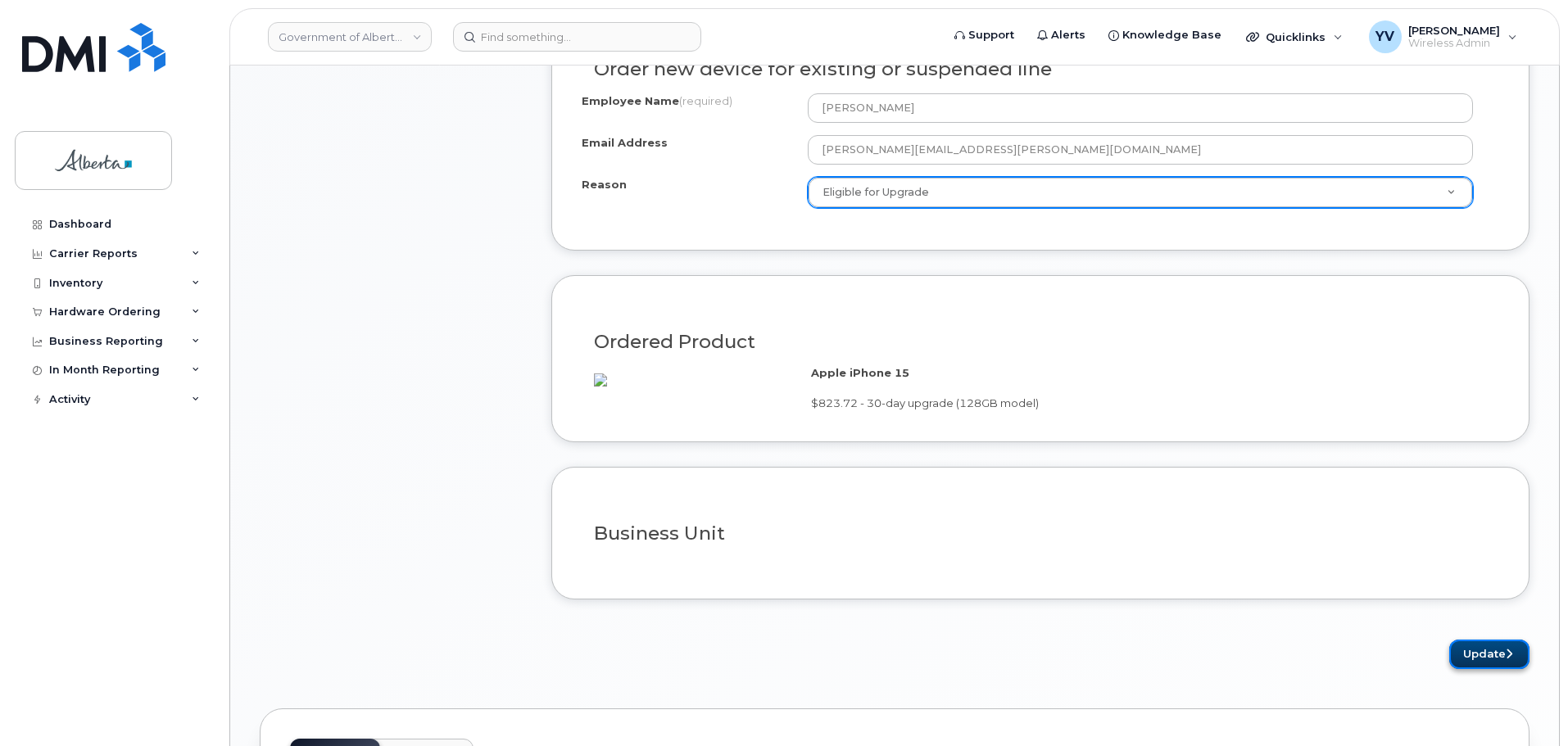
click at [1480, 670] on button "Update" at bounding box center [1488, 654] width 80 height 30
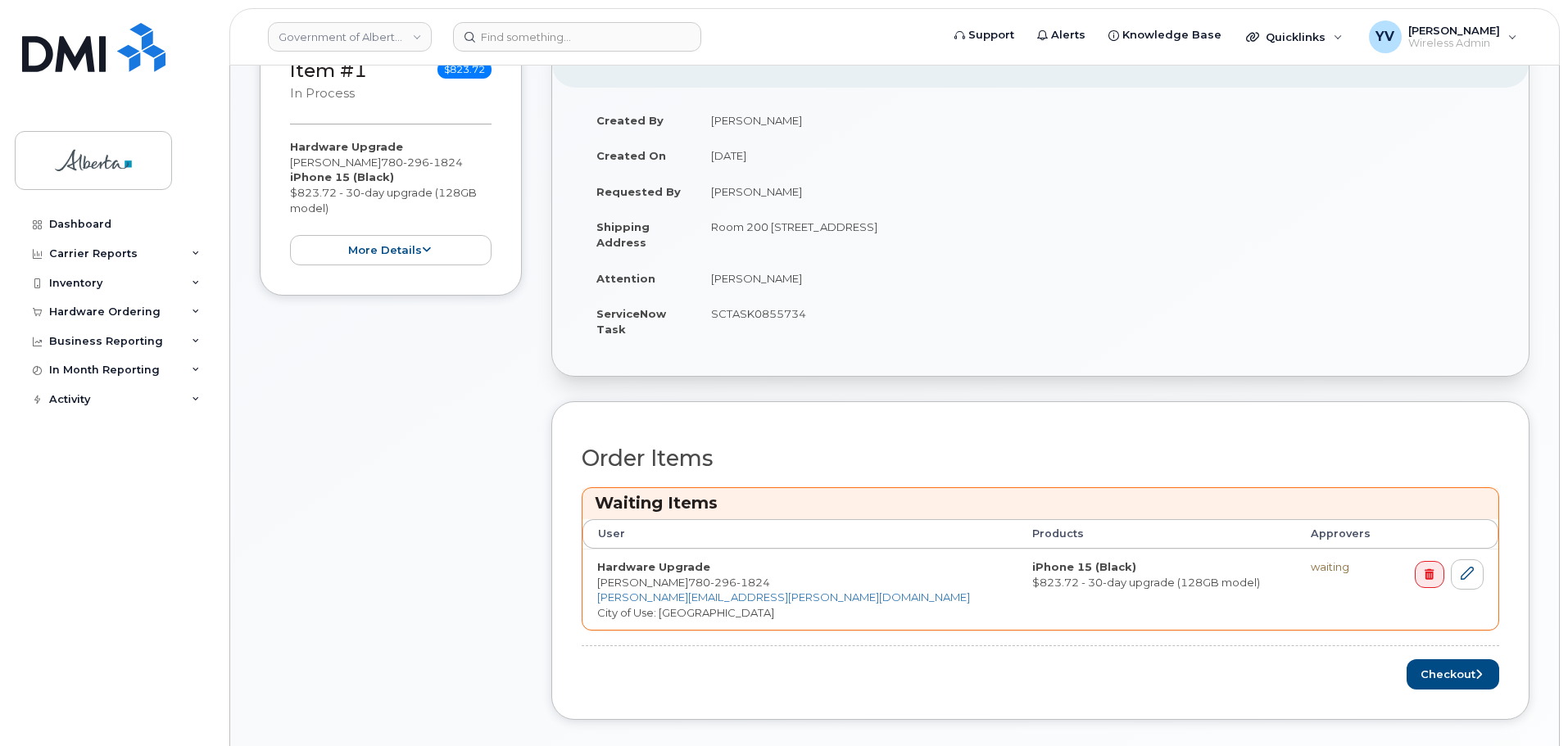
scroll to position [450, 0]
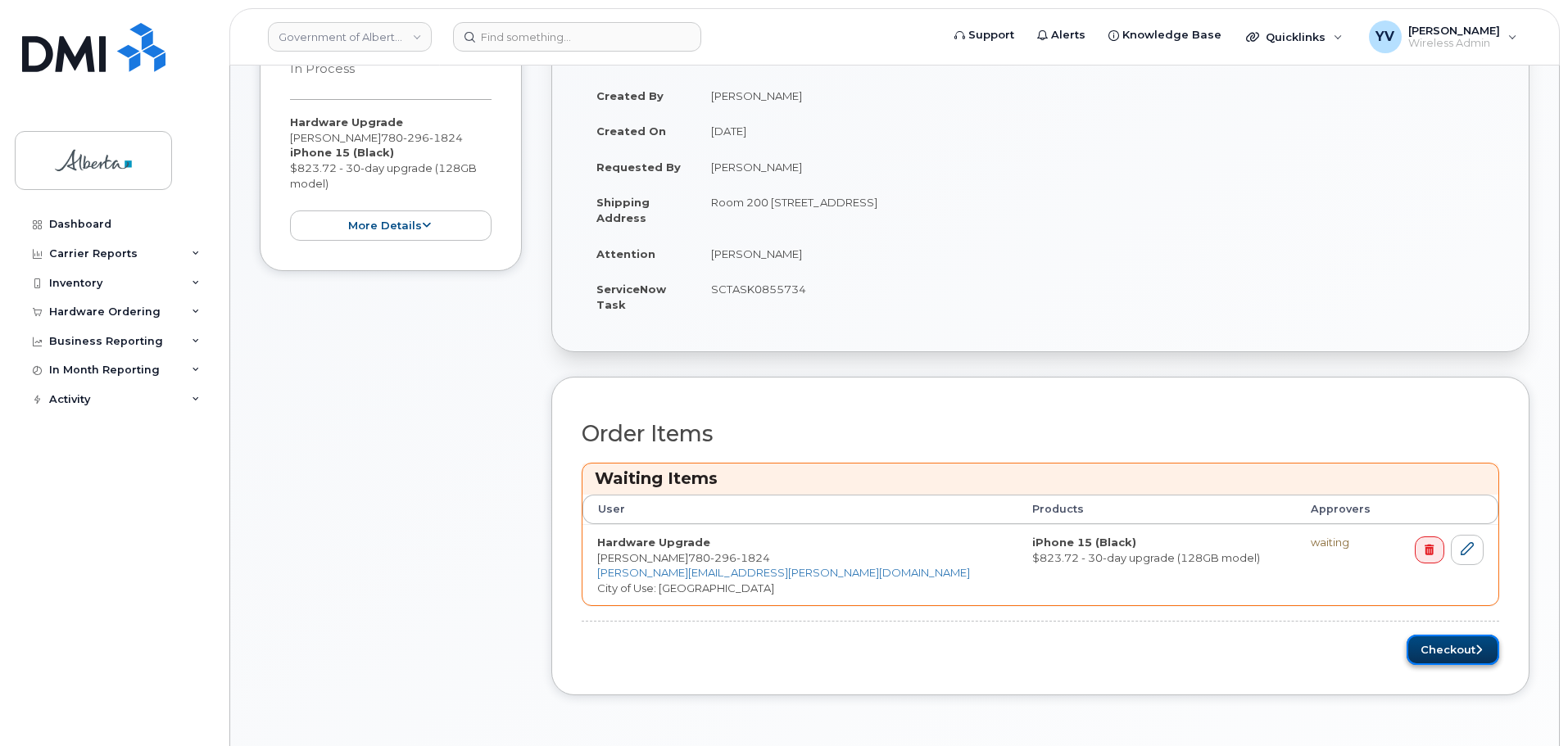
click at [1434, 640] on button "Checkout" at bounding box center [1452, 650] width 93 height 30
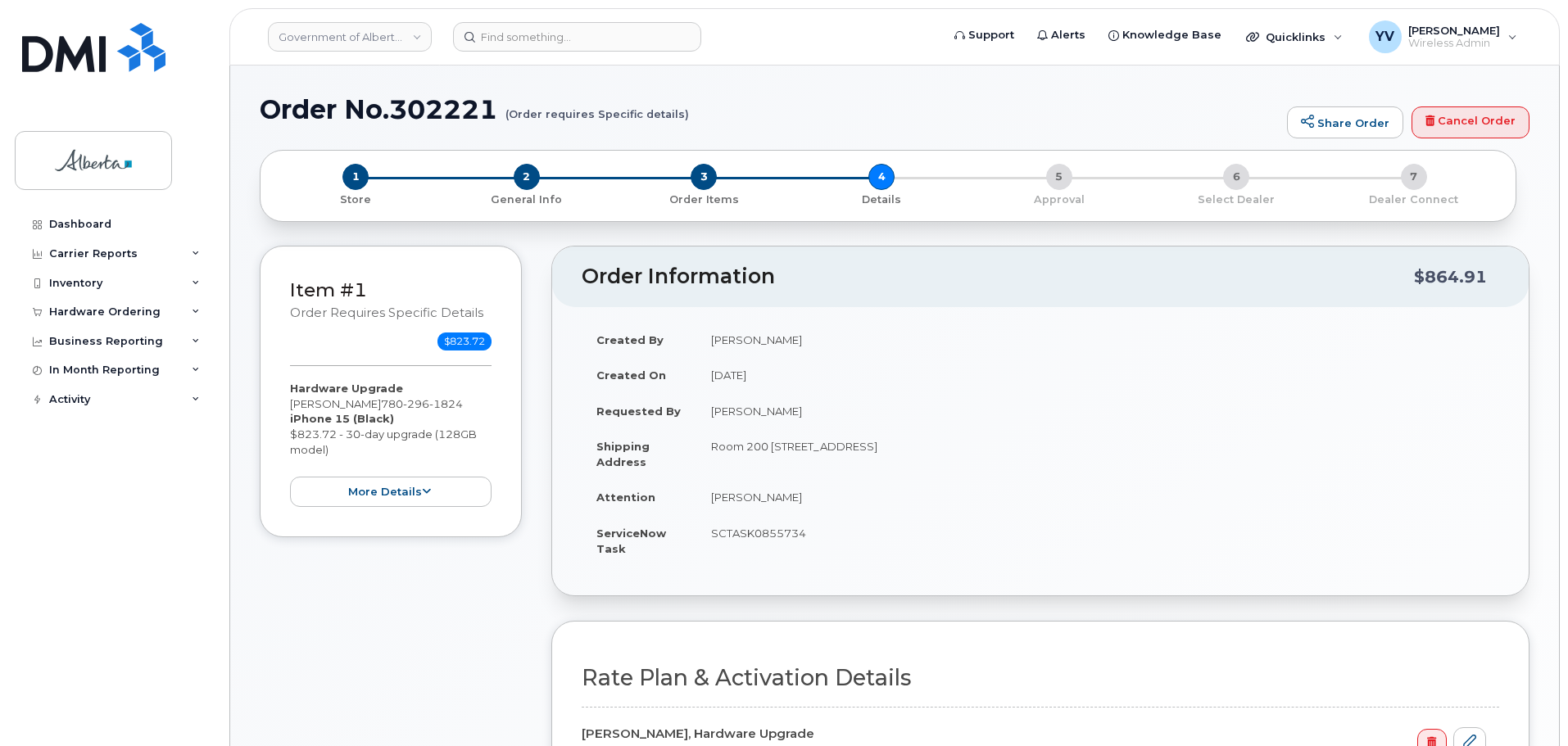
select select
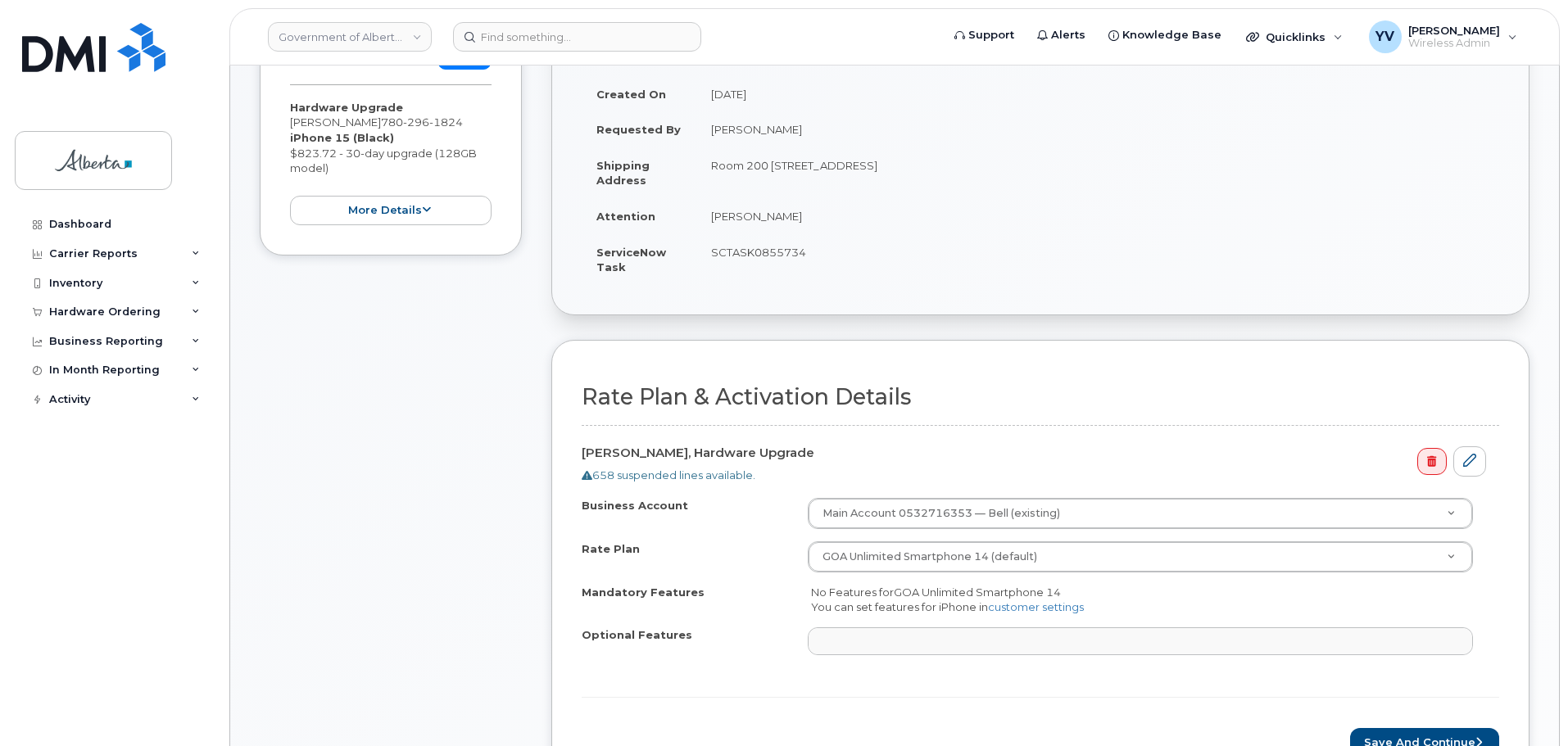
scroll to position [462, 0]
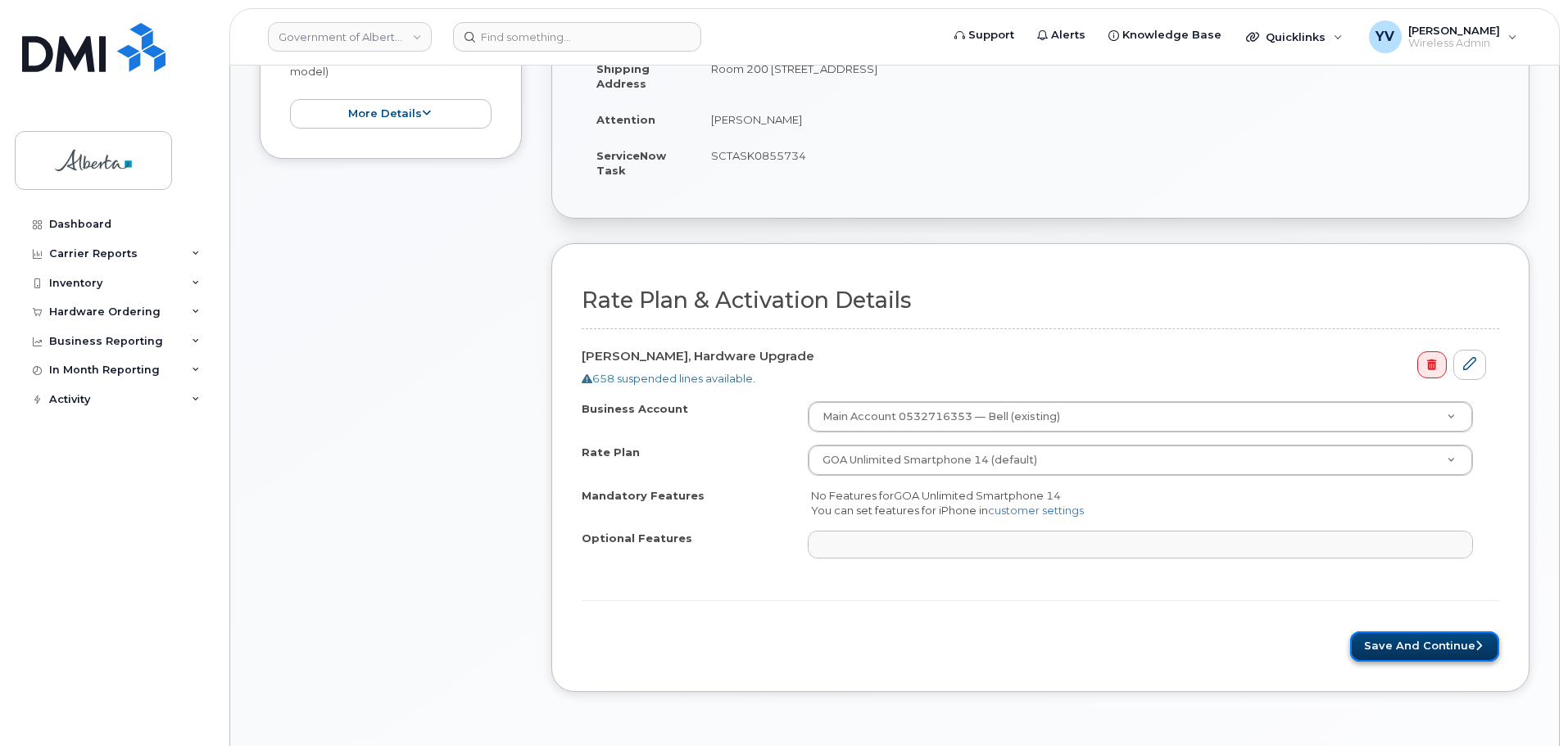
click at [1391, 646] on button "Save and Continue" at bounding box center [1424, 646] width 149 height 30
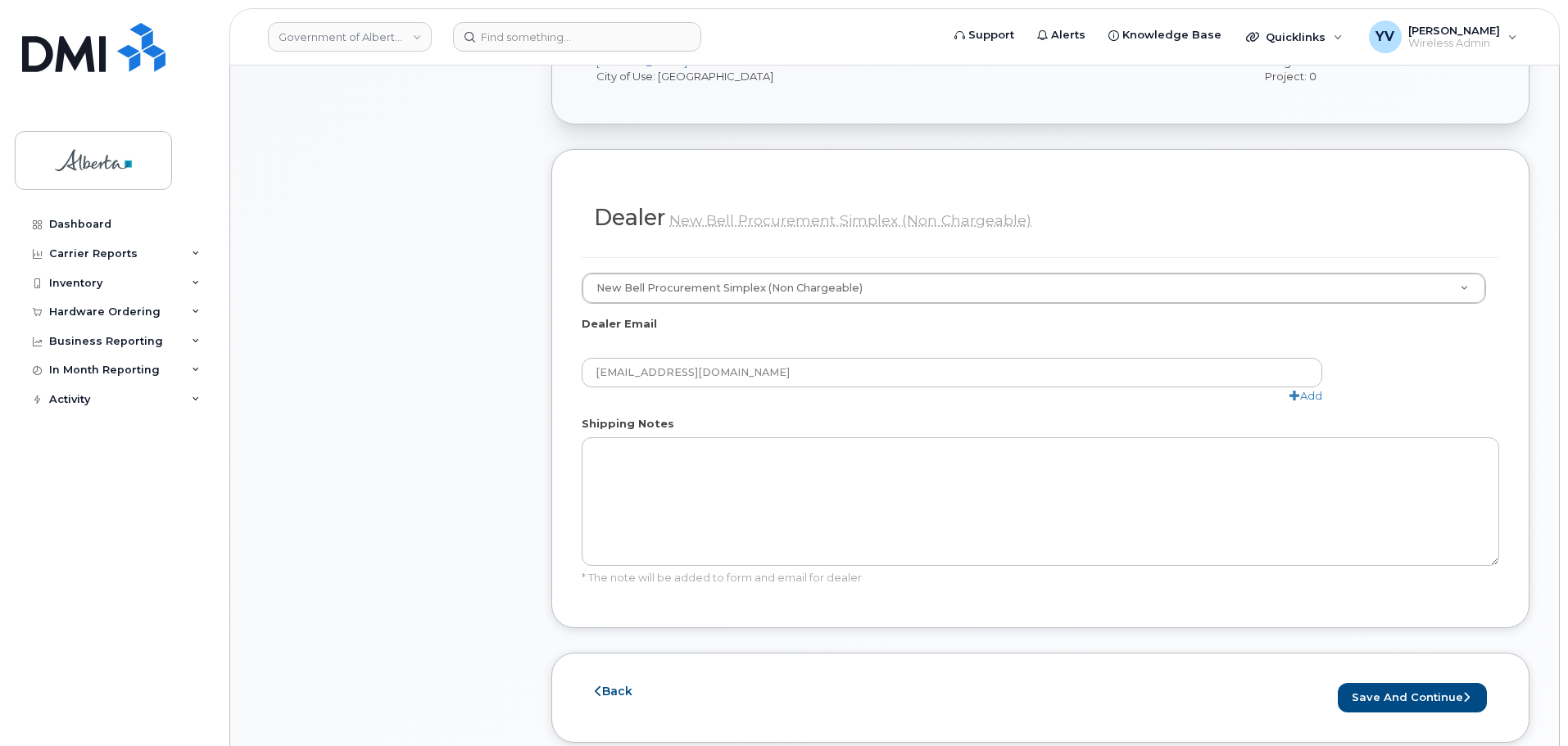
scroll to position [864, 0]
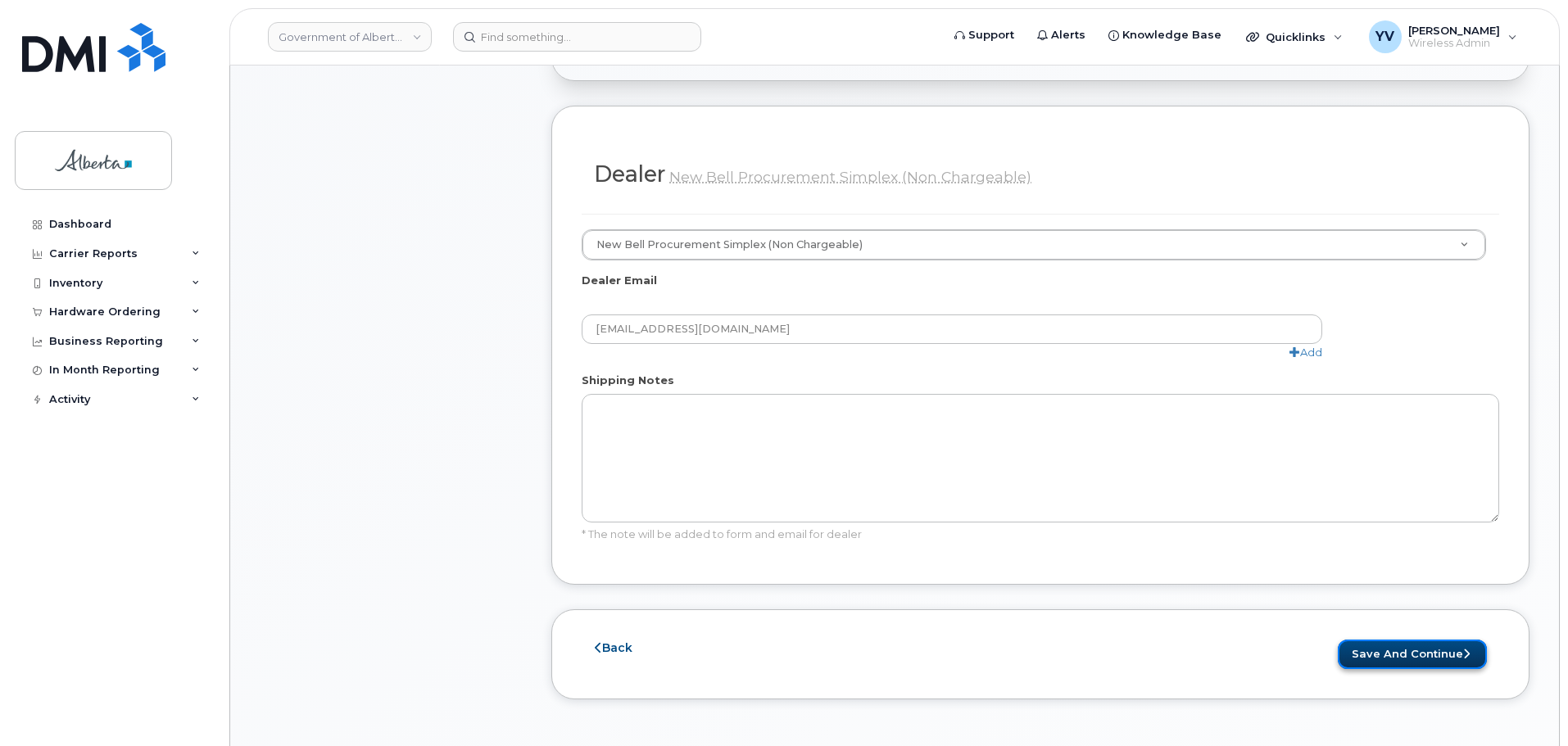
click at [1410, 640] on button "Save and Continue" at bounding box center [1412, 654] width 149 height 30
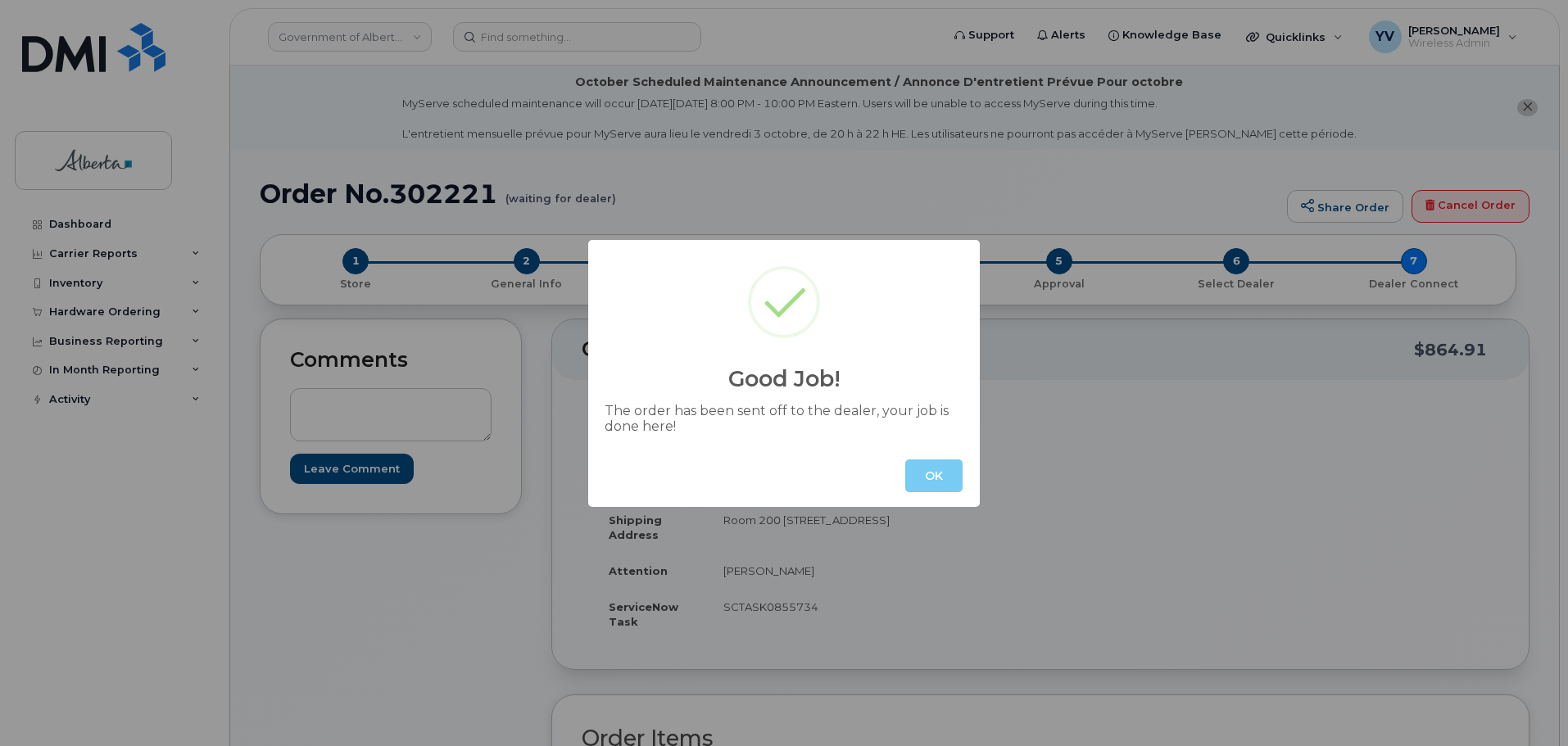
click at [928, 482] on button "OK" at bounding box center [934, 476] width 57 height 33
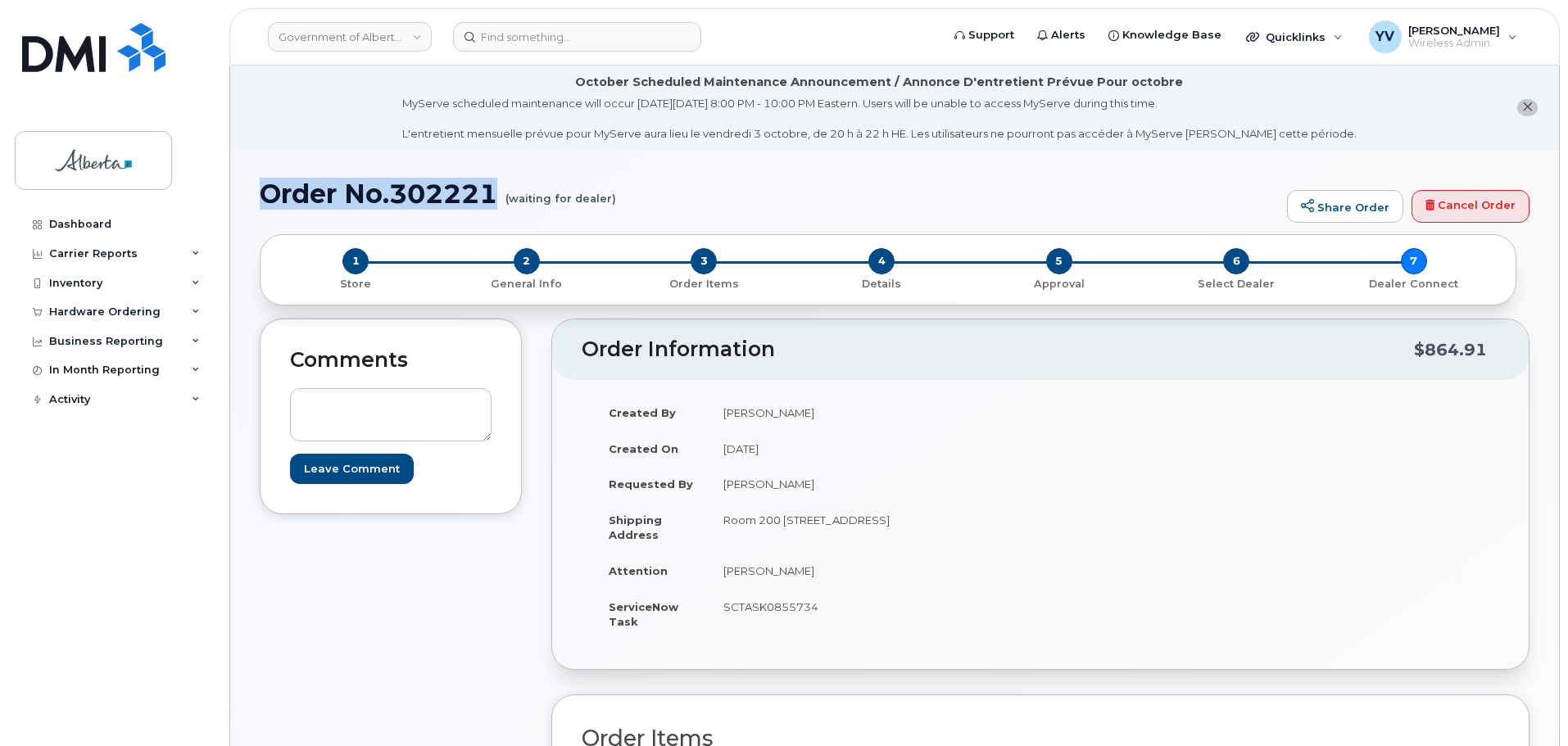
drag, startPoint x: 496, startPoint y: 194, endPoint x: 256, endPoint y: 183, distance: 240.3
copy h1 "Order No.302221"
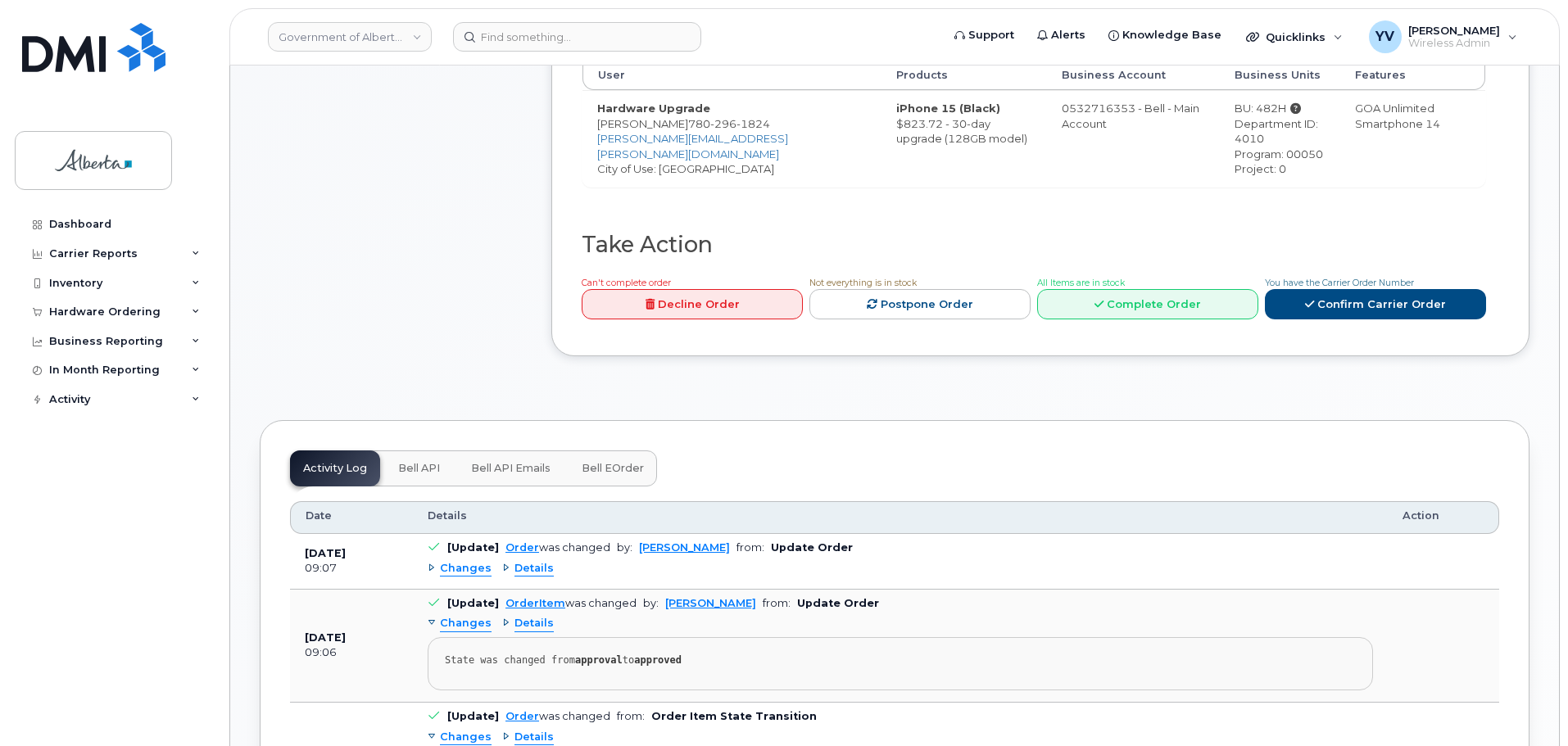
scroll to position [730, 0]
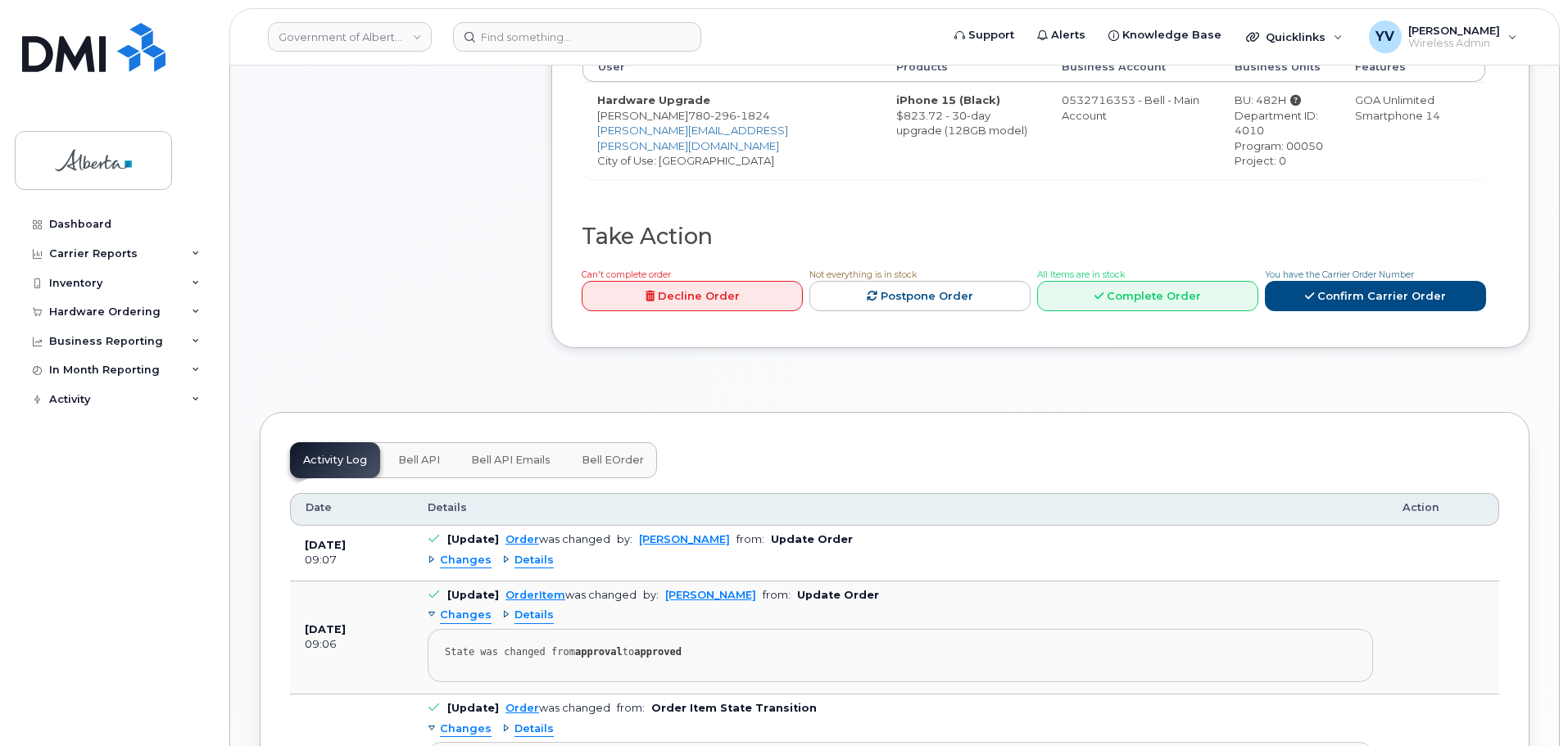
click at [402, 453] on span "Bell API" at bounding box center [419, 460] width 42 height 13
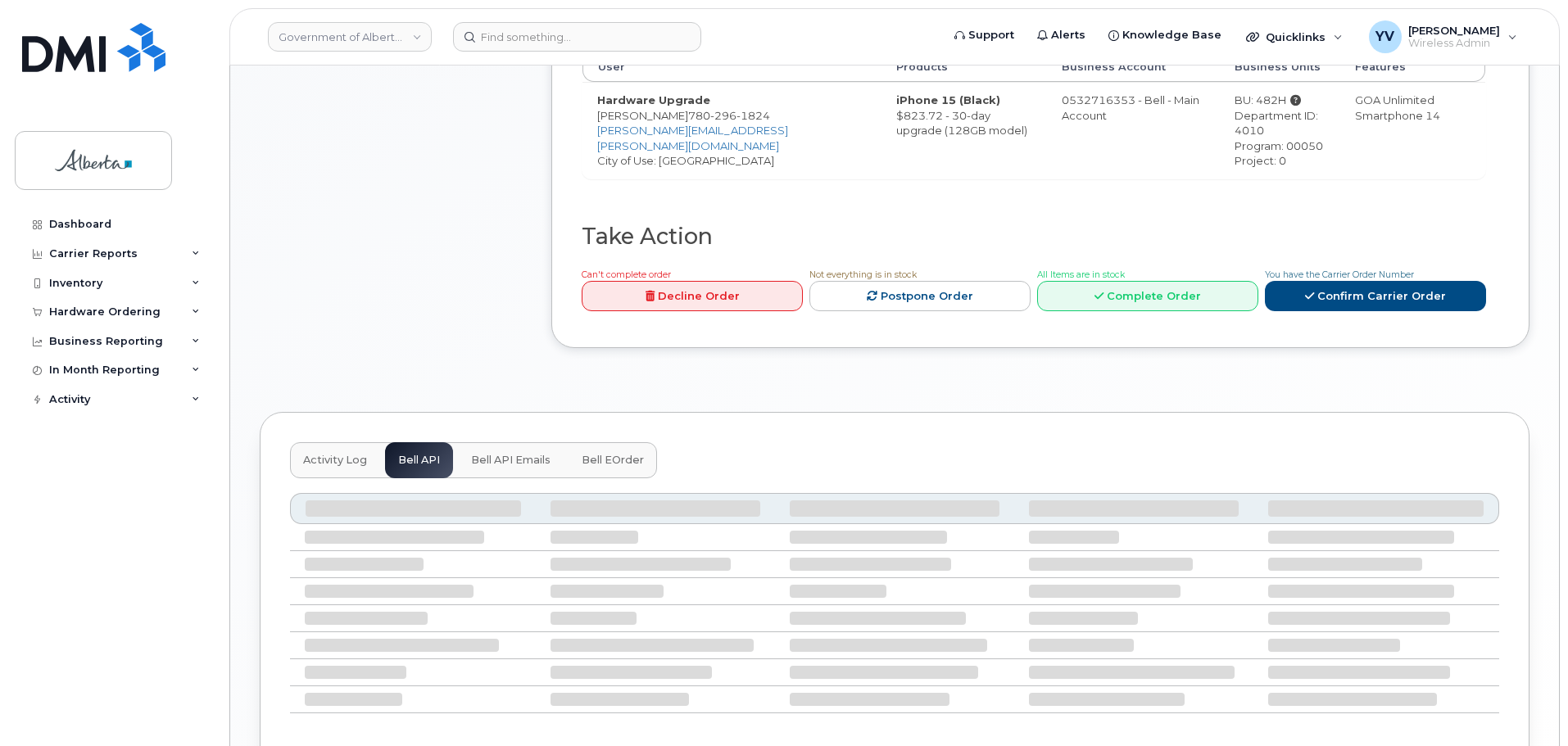
scroll to position [679, 0]
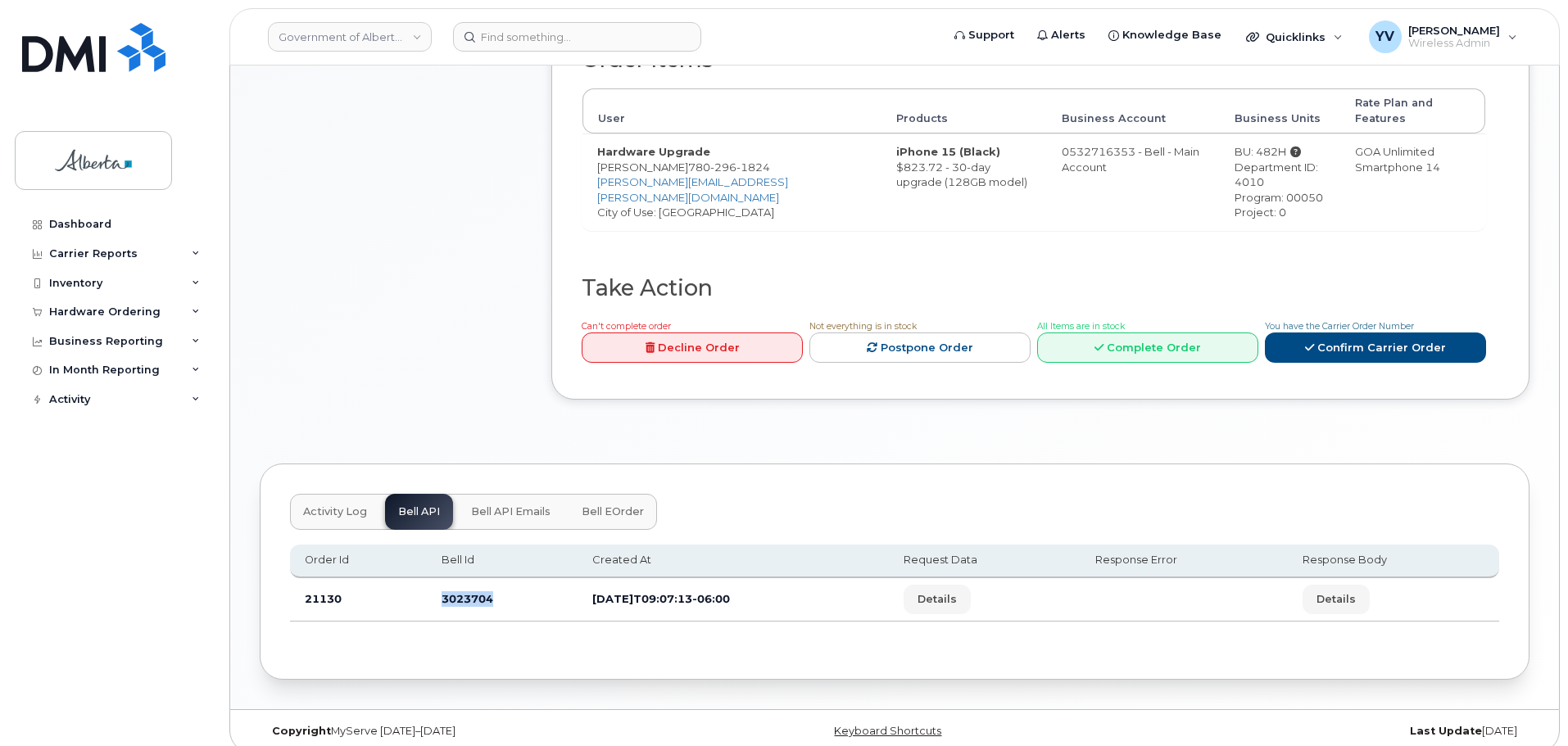
drag, startPoint x: 504, startPoint y: 595, endPoint x: 437, endPoint y: 590, distance: 67.2
click at [437, 590] on td "3023704" at bounding box center [502, 600] width 151 height 43
copy td "3023704"
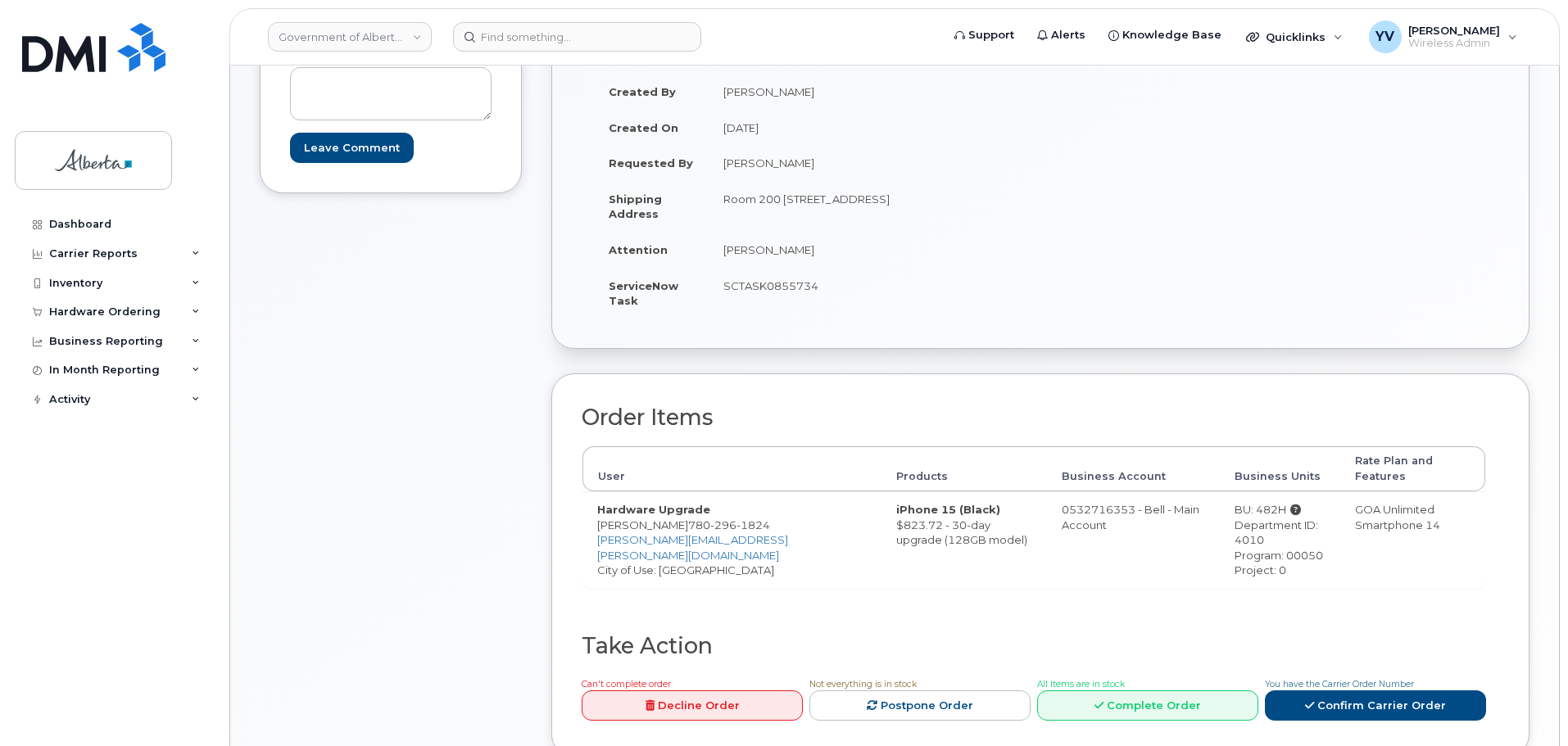
scroll to position [313, 0]
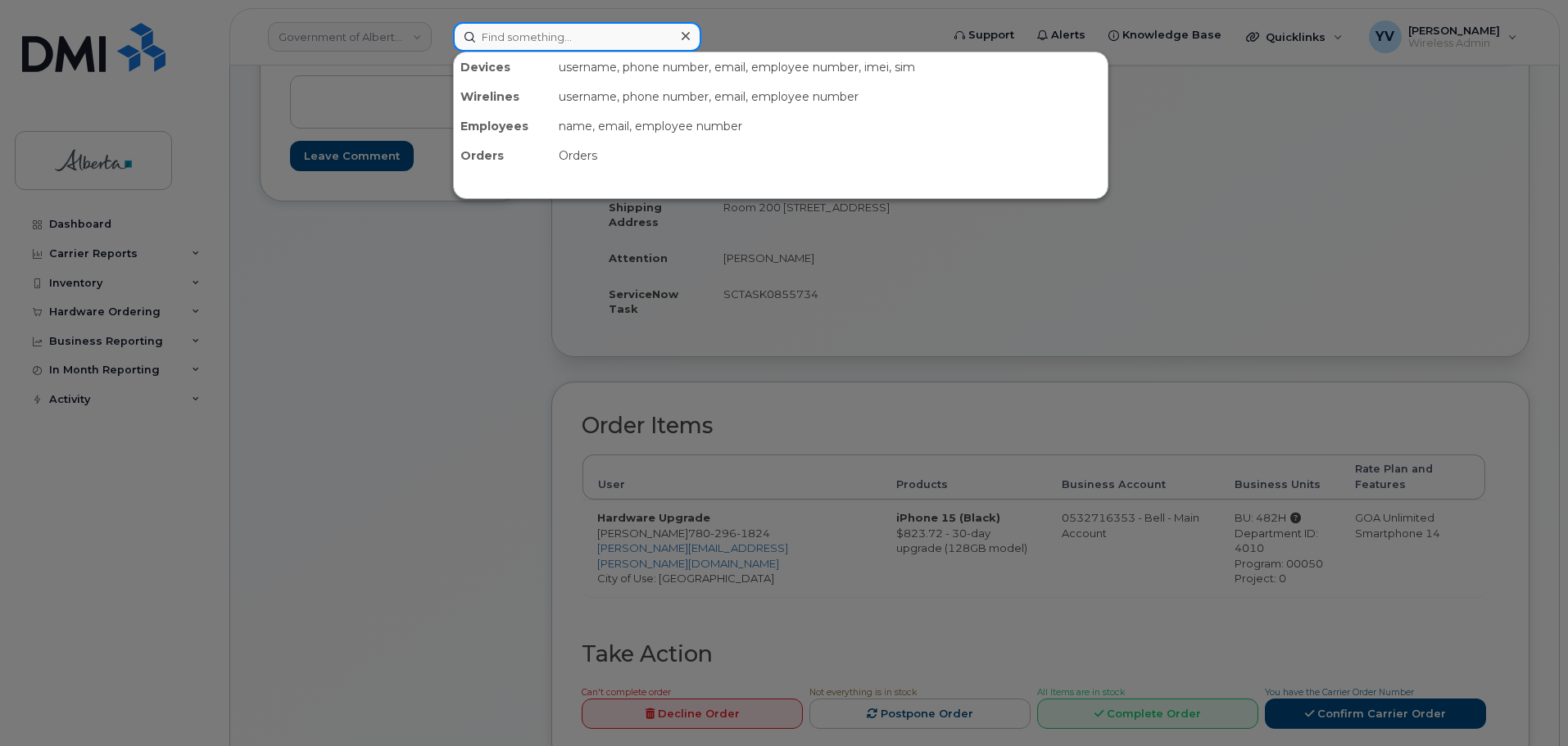
click at [498, 41] on input at bounding box center [576, 37] width 248 height 29
paste input "5875451806"
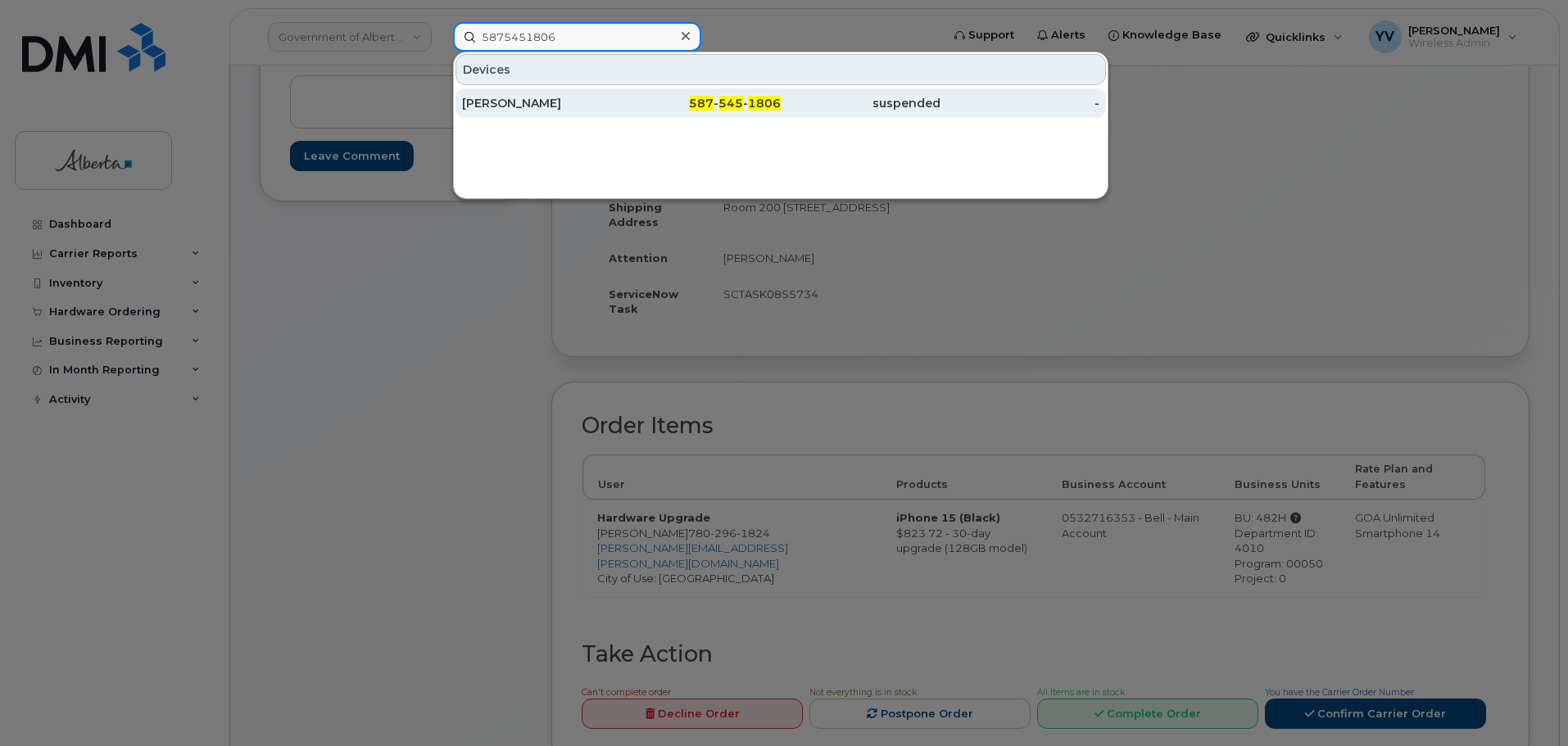
type input "5875451806"
click at [728, 105] on span "545" at bounding box center [730, 103] width 24 height 15
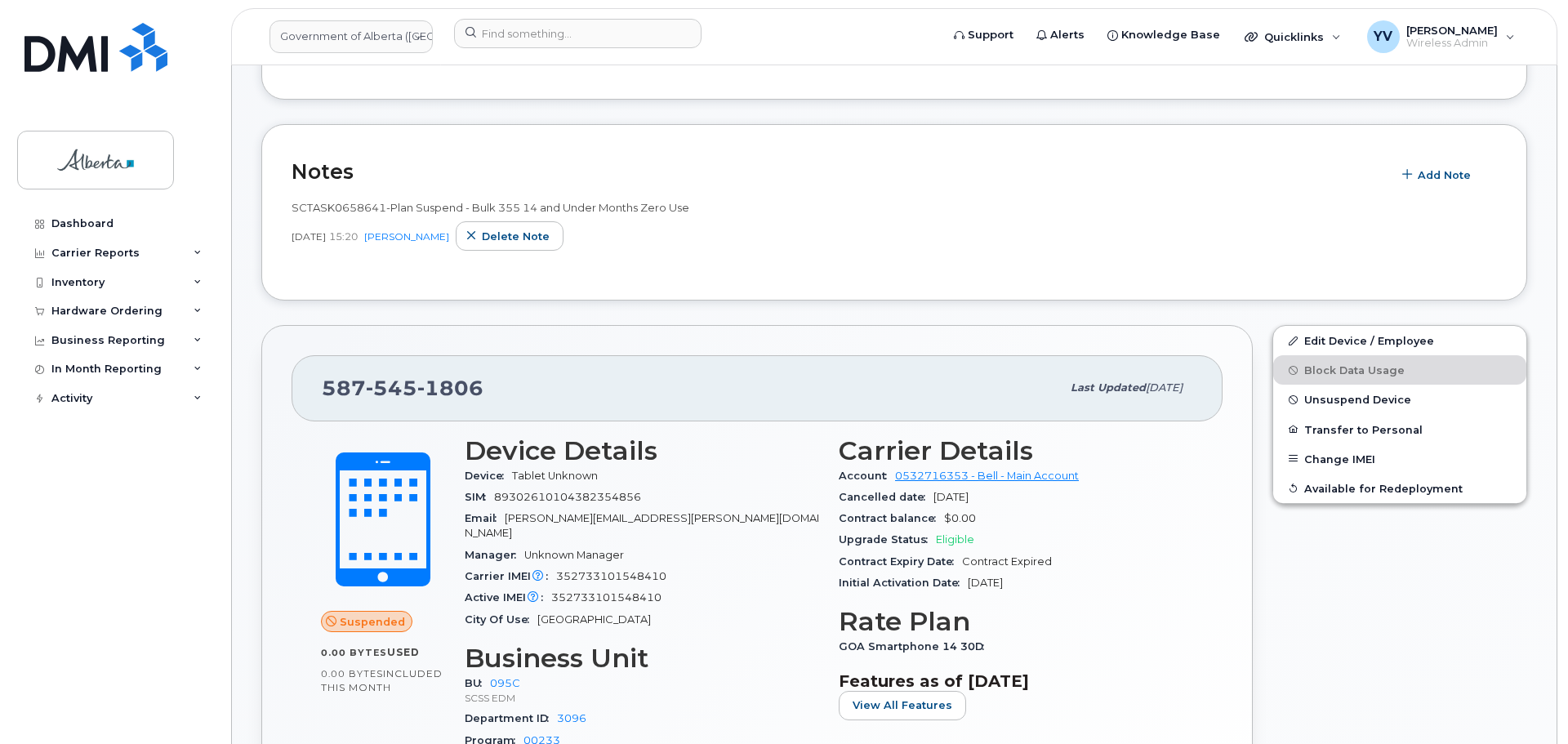
scroll to position [507, 0]
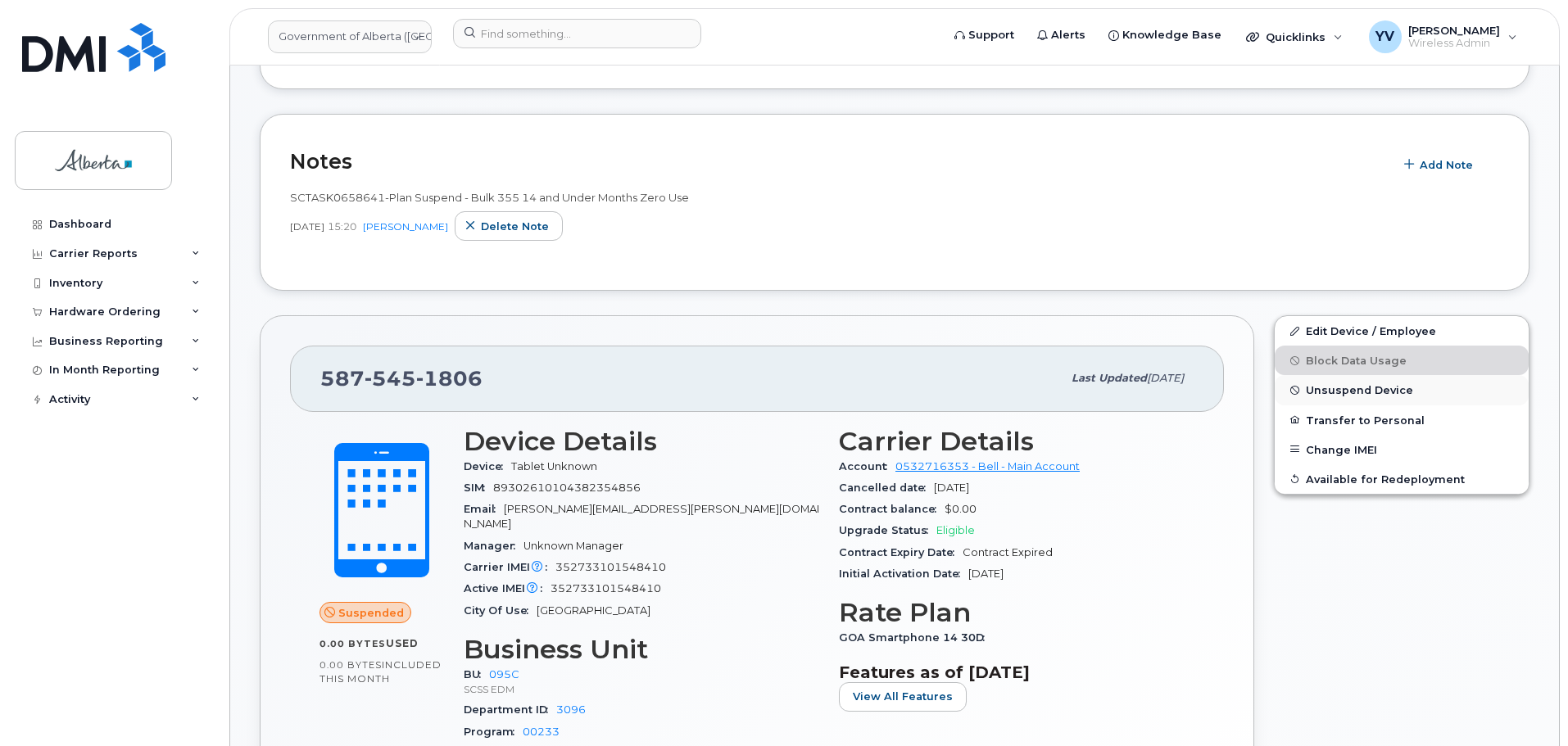
click at [1354, 386] on span "Unsuspend Device" at bounding box center [1359, 390] width 107 height 12
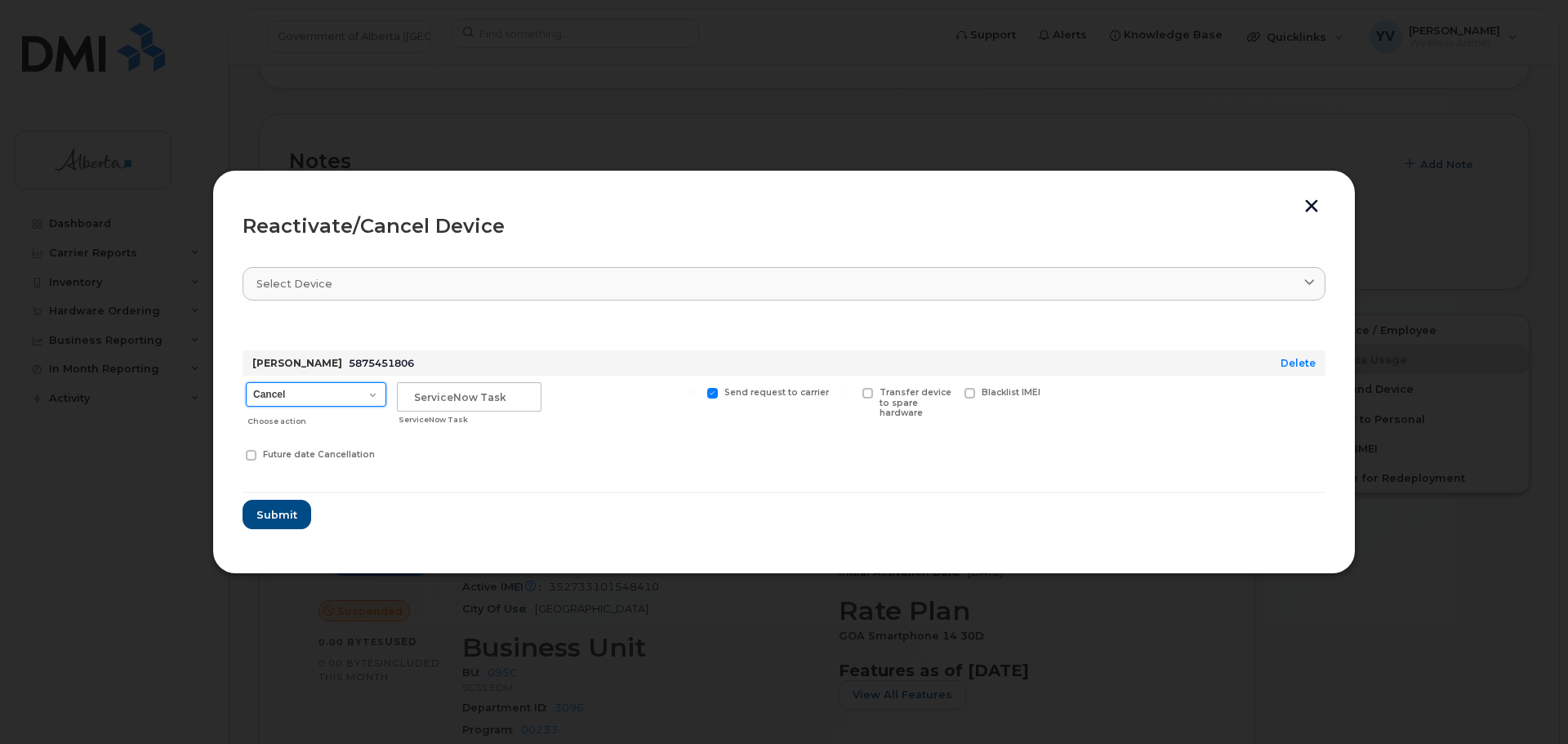
click at [373, 395] on select "Cancel Suspend - Extend Suspension Reactivate" at bounding box center [316, 394] width 141 height 24
select select "[object Object]"
click at [246, 382] on select "Cancel Suspend - Extend Suspension Reactivate" at bounding box center [316, 394] width 141 height 24
click at [439, 397] on input "text" at bounding box center [469, 397] width 145 height 29
paste input "SCTASK0856139"
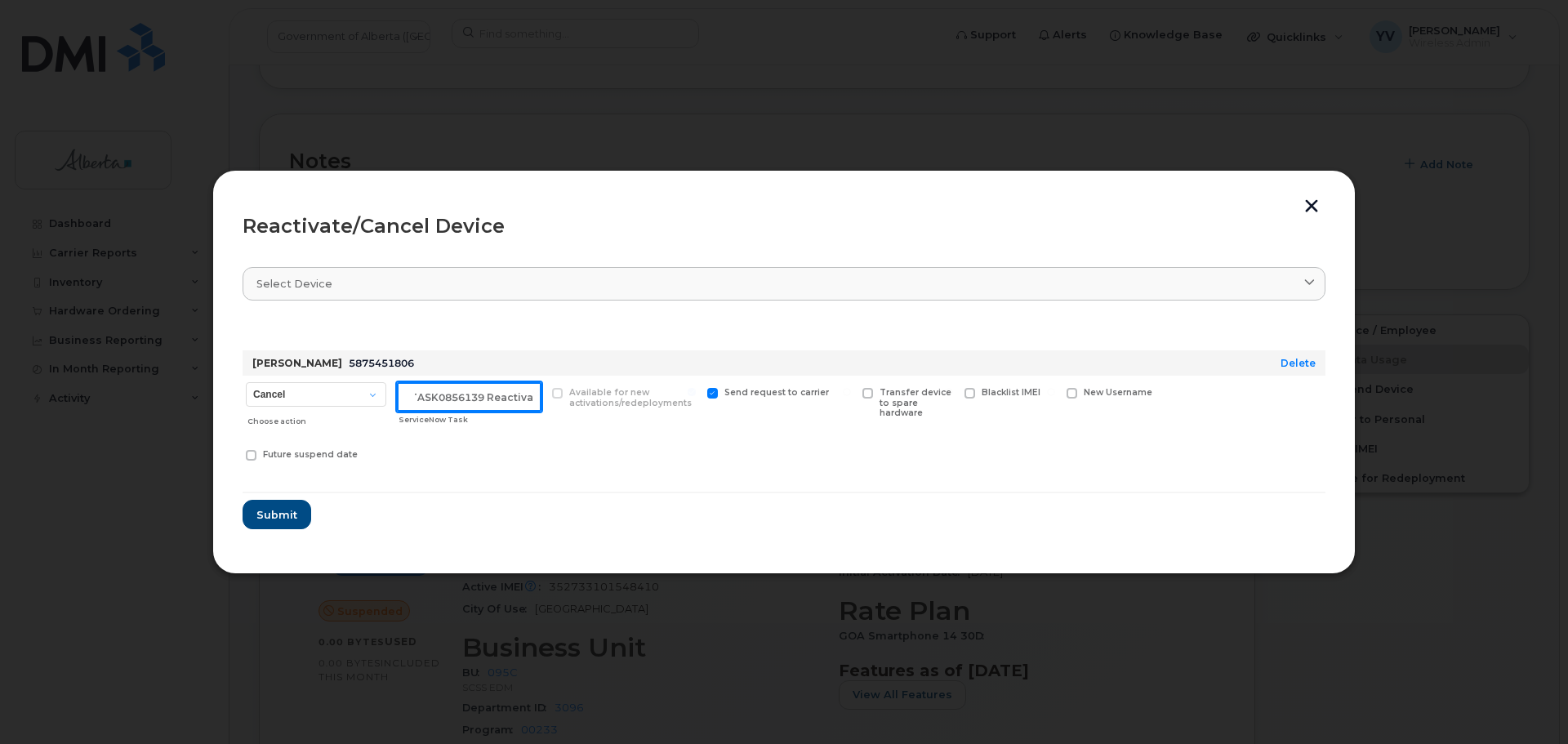
scroll to position [0, 24]
type input "SCTASK0856139 Reactivate"
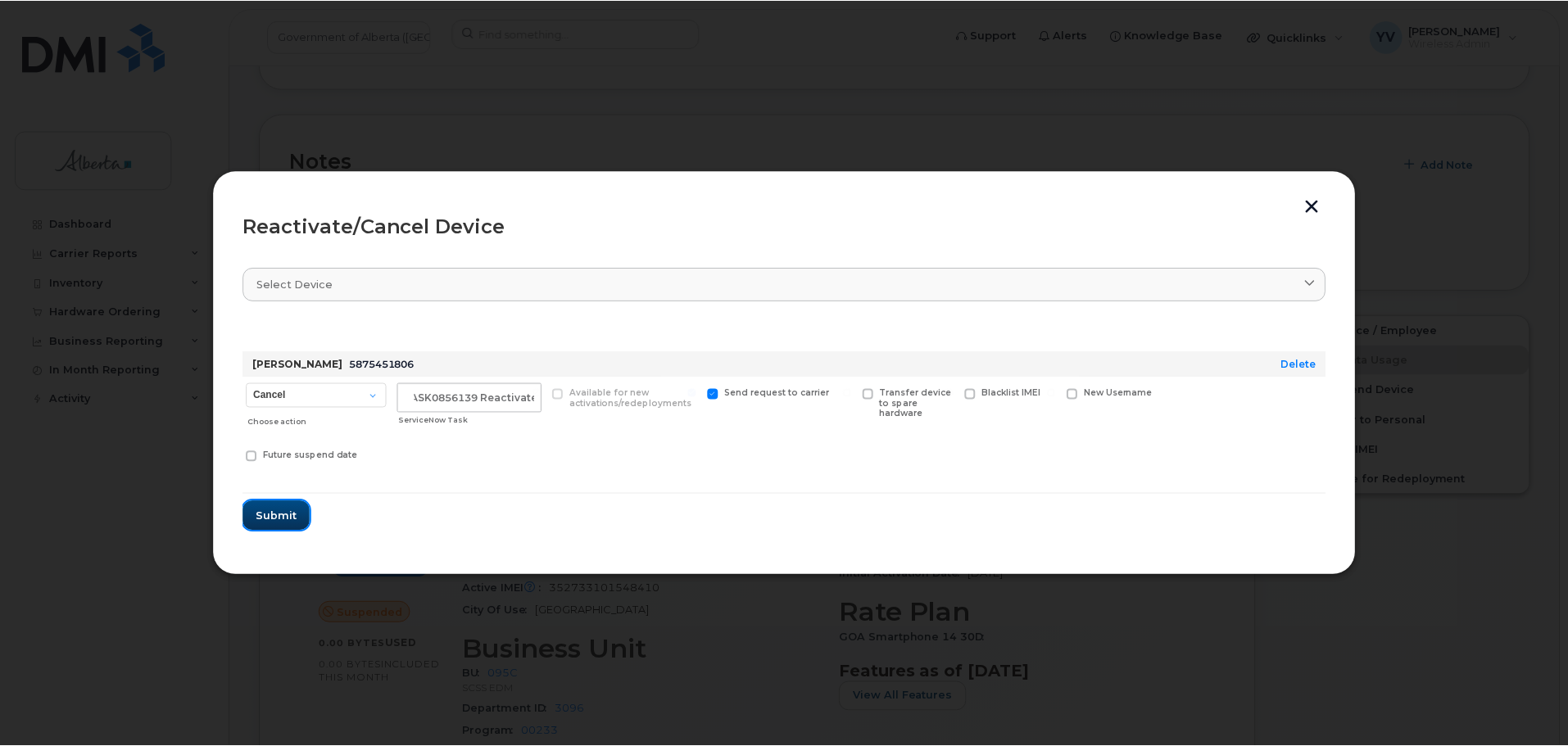
scroll to position [0, 0]
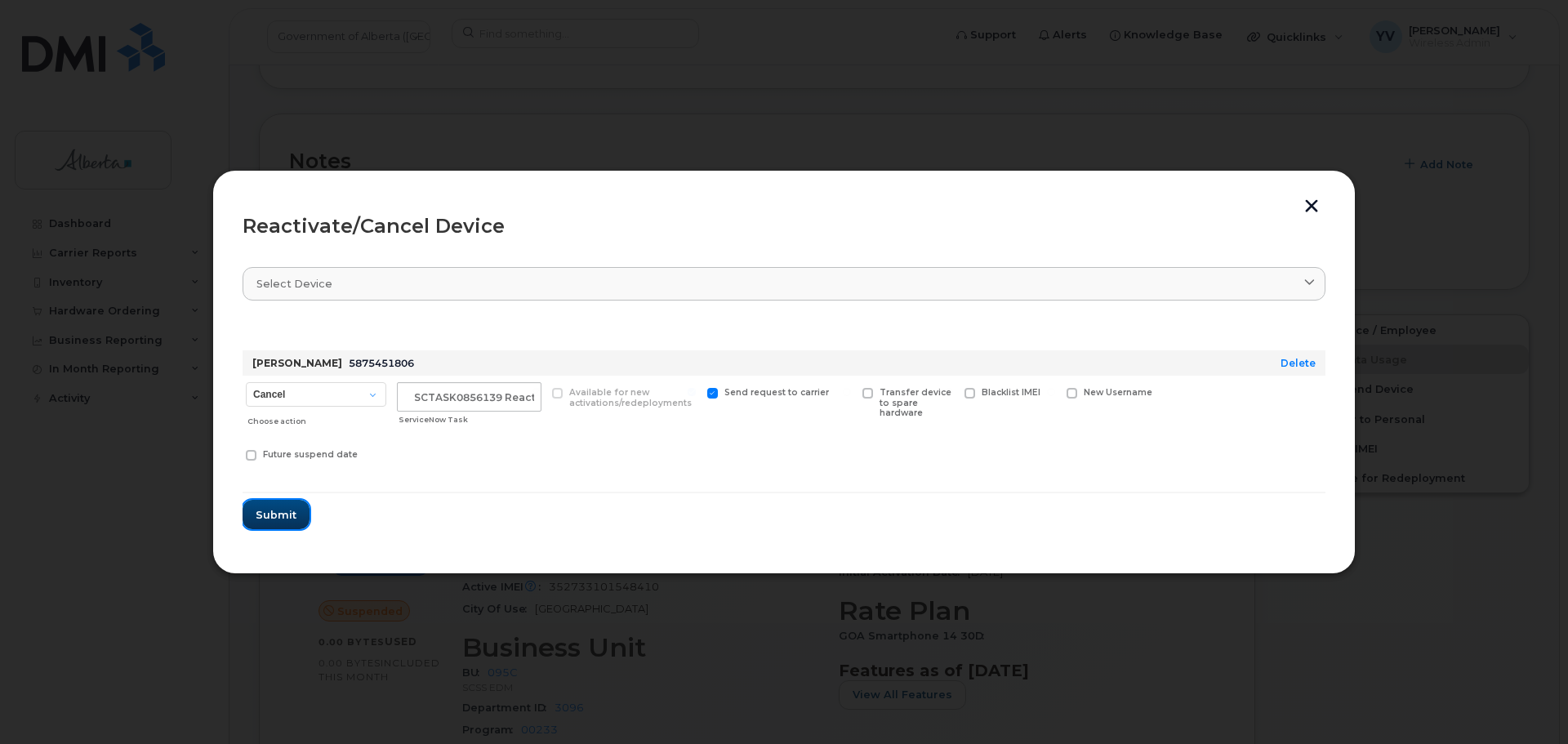
click at [281, 515] on span "Submit" at bounding box center [275, 515] width 41 height 16
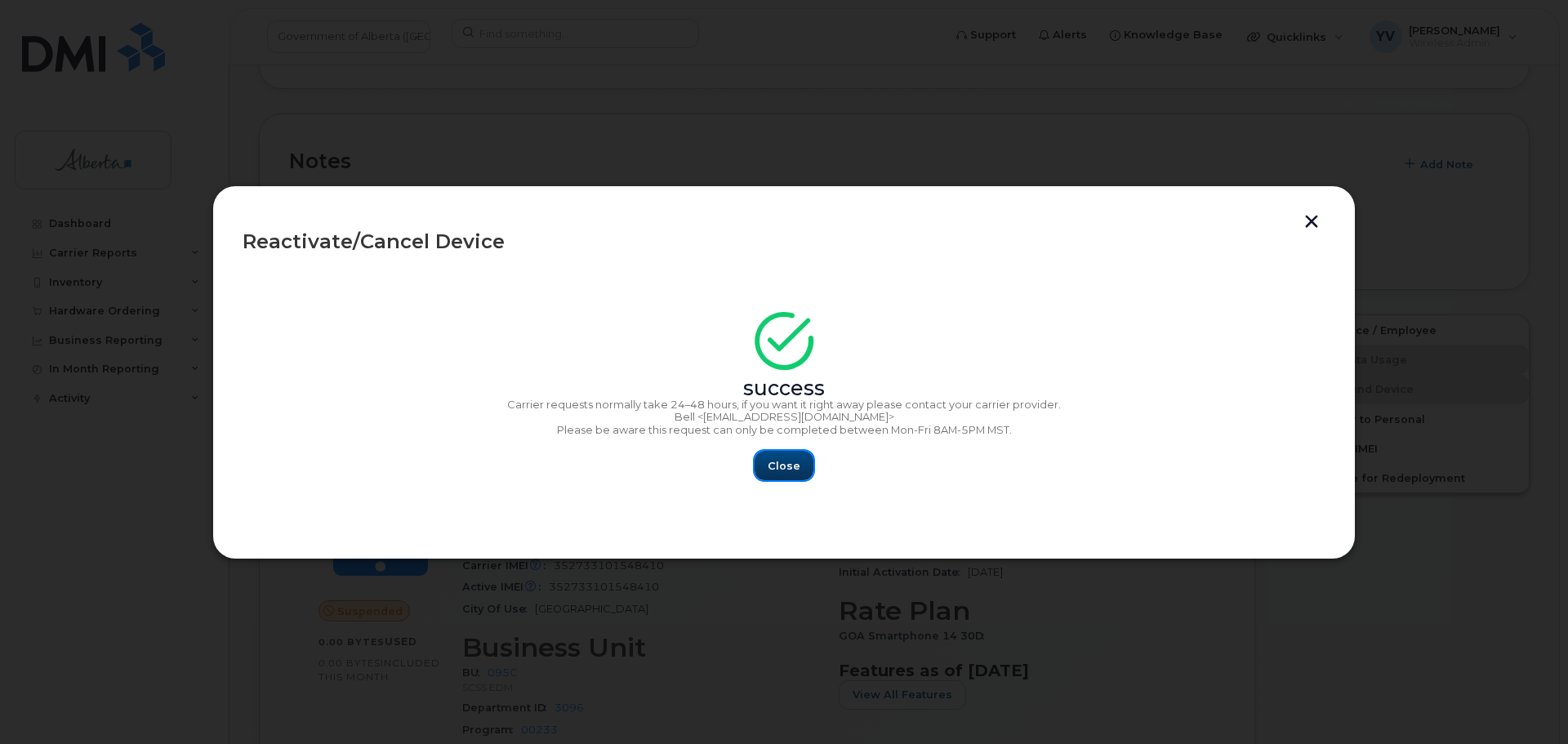
click at [796, 459] on span "Close" at bounding box center [784, 466] width 33 height 16
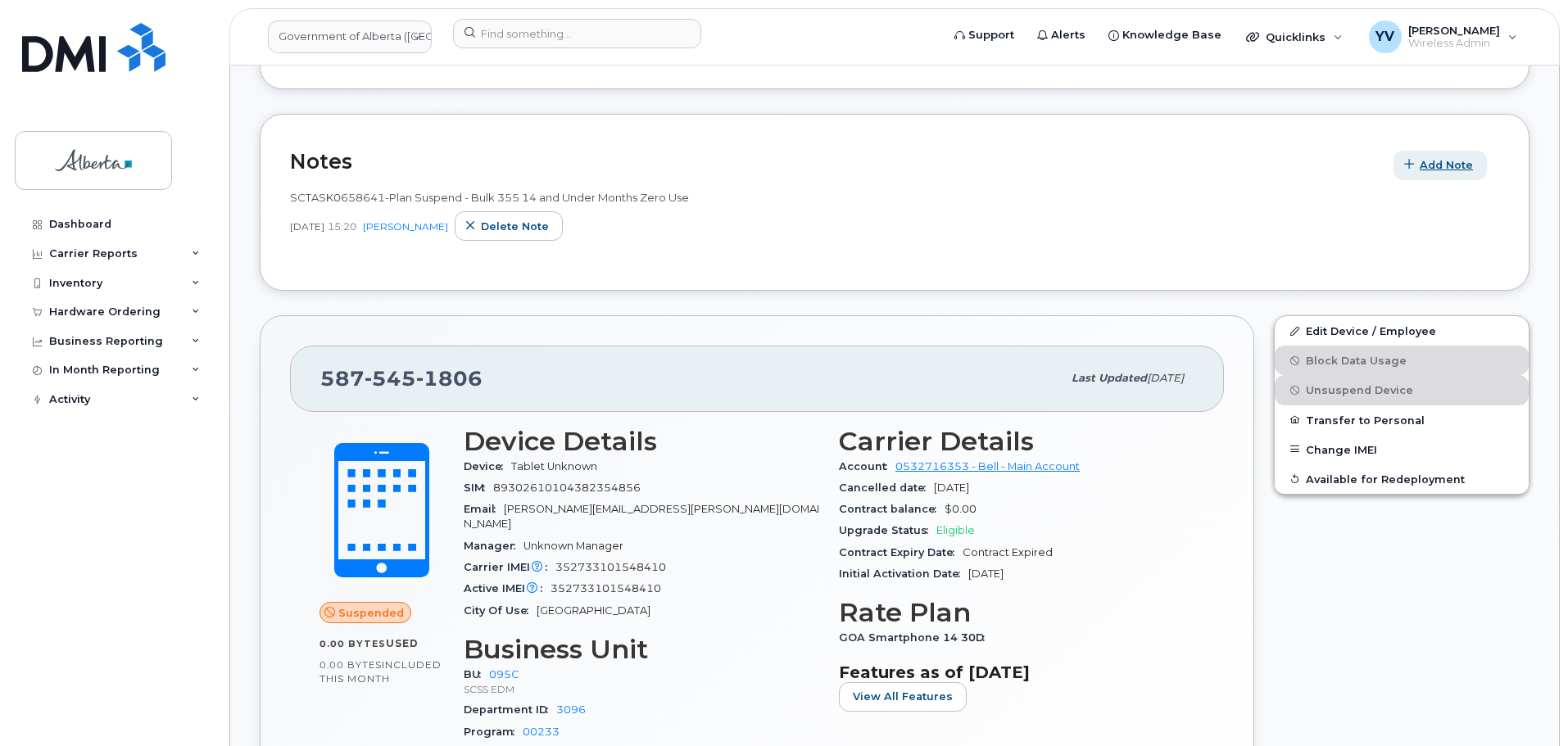
click at [1437, 161] on span "Add Note" at bounding box center [1446, 165] width 54 height 16
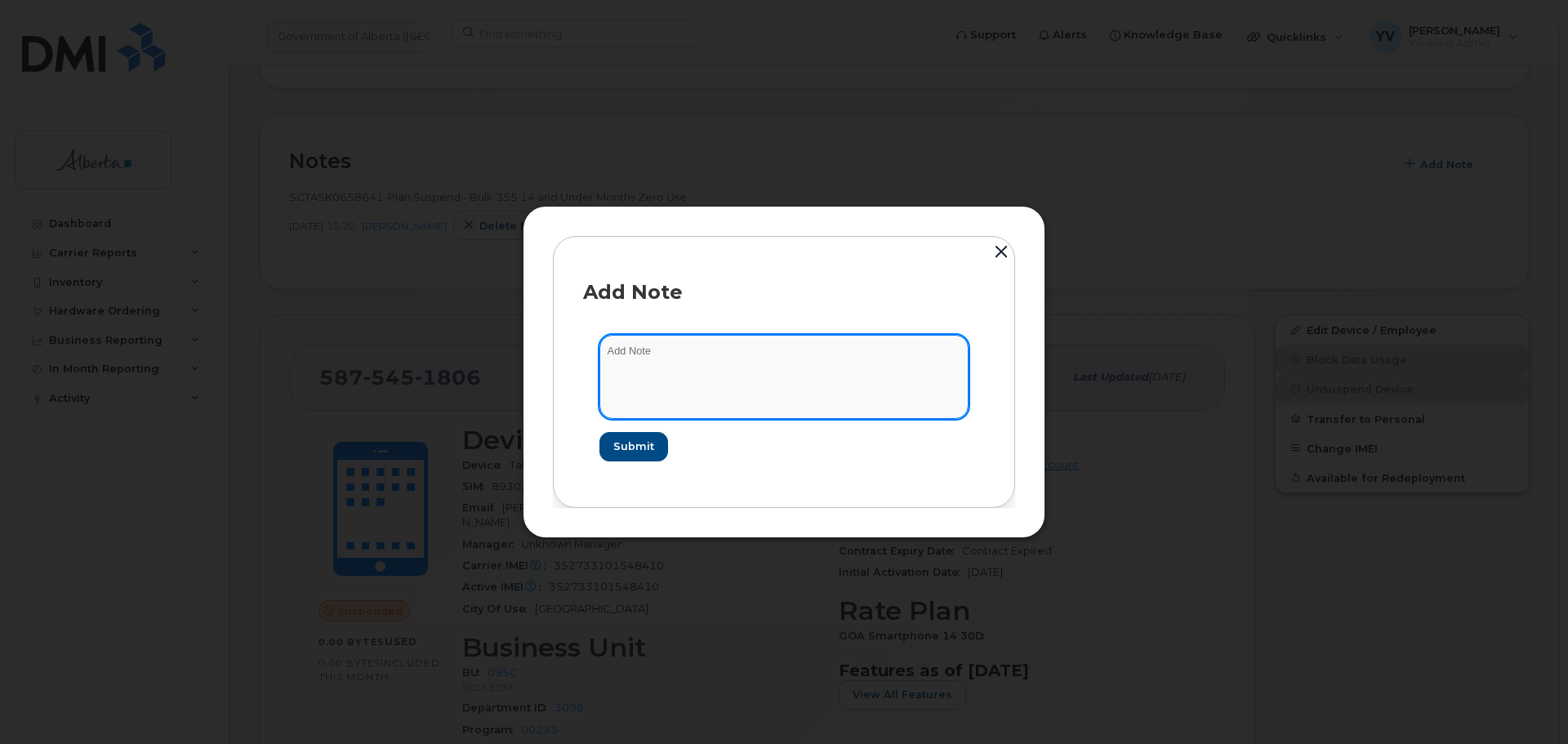
click at [648, 351] on textarea at bounding box center [784, 376] width 369 height 84
paste textarea "SCTASK0856139 5875451806 DO NOT DELETE - BEING REASSIGNED to Acting Director. P…"
type textarea "SCTASK0856139 5875451806 DO NOT DELETE - BEING REASSIGNED to Acting Director. P…"
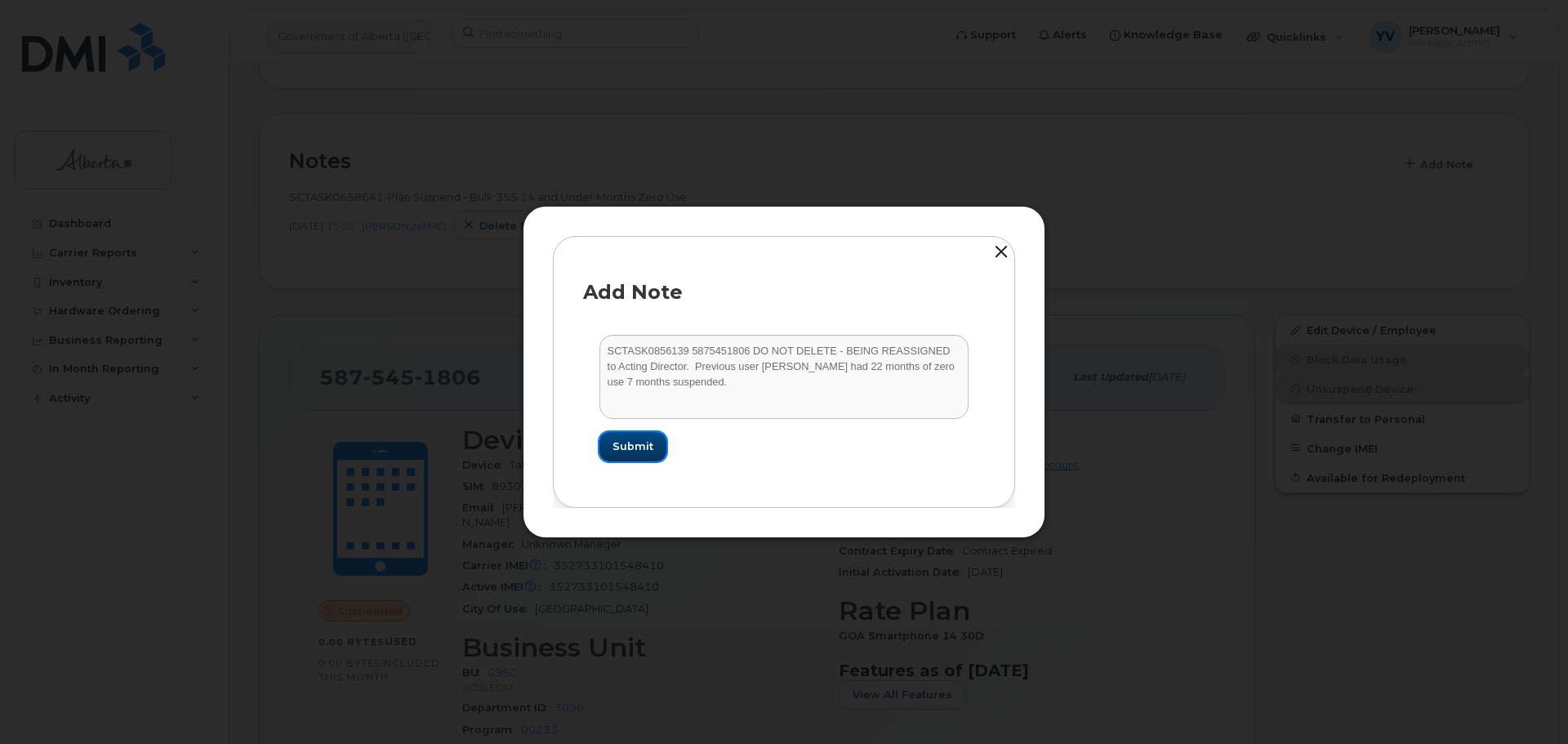
click at [622, 444] on span "Submit" at bounding box center [633, 446] width 41 height 16
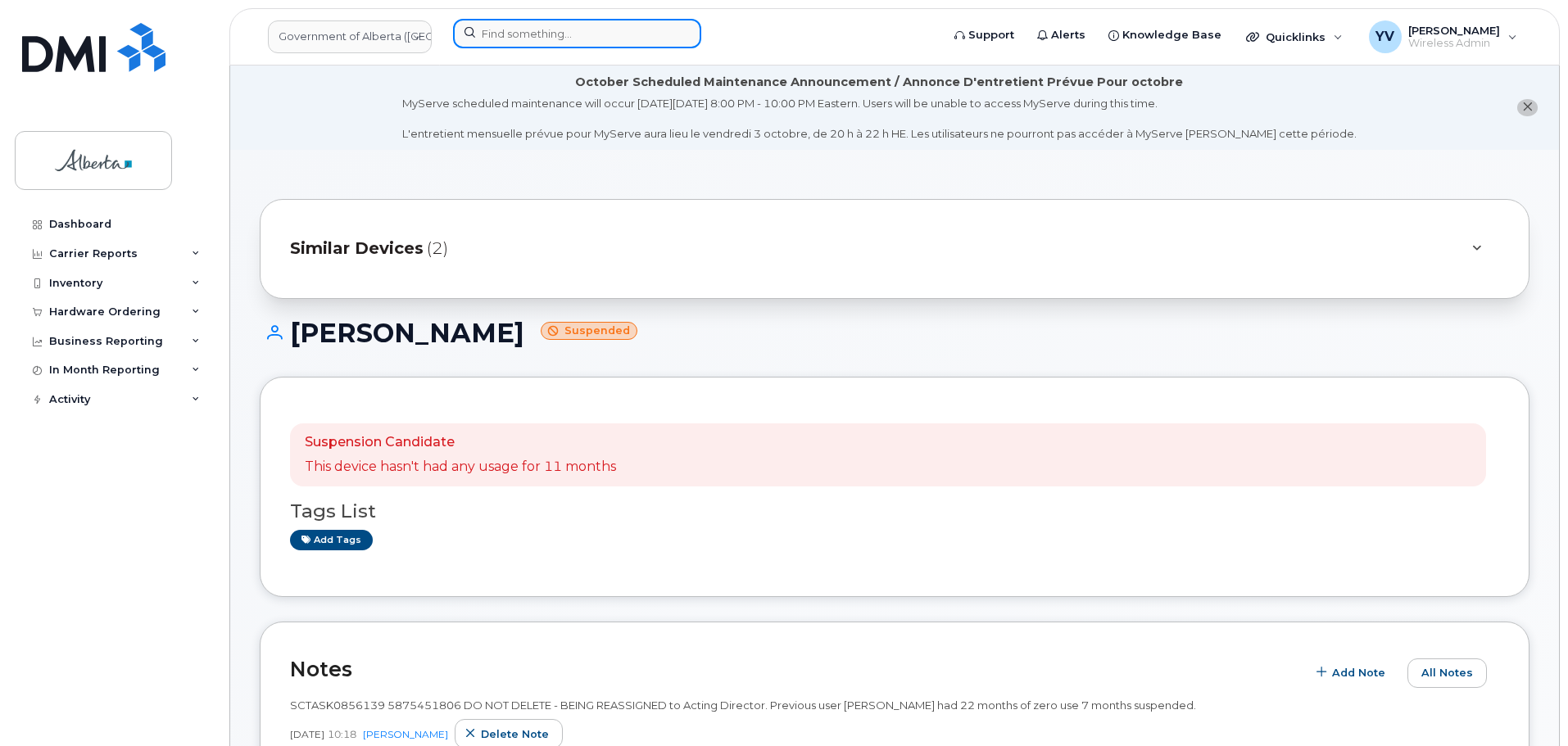
click at [498, 26] on input at bounding box center [576, 34] width 248 height 29
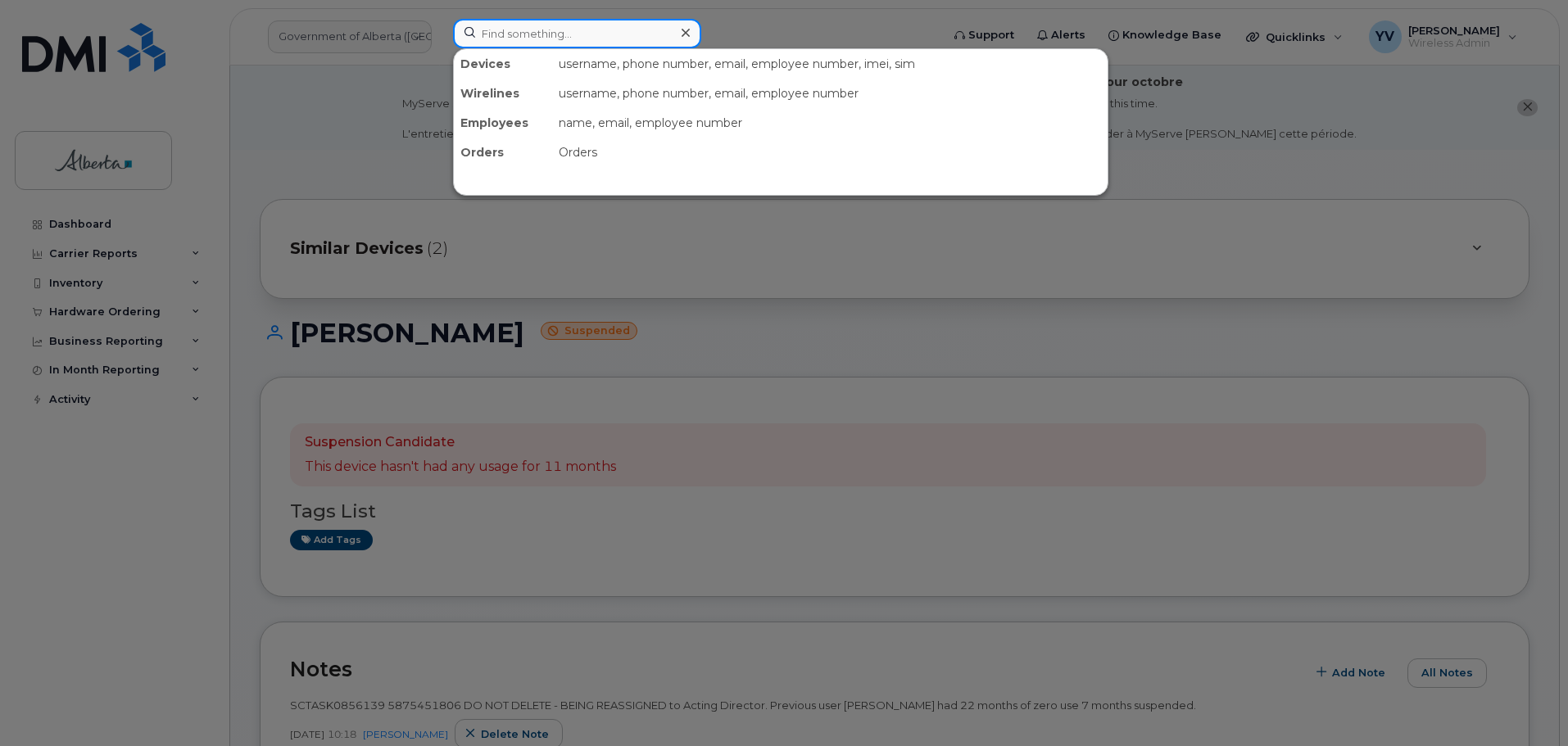
paste input "4034985839"
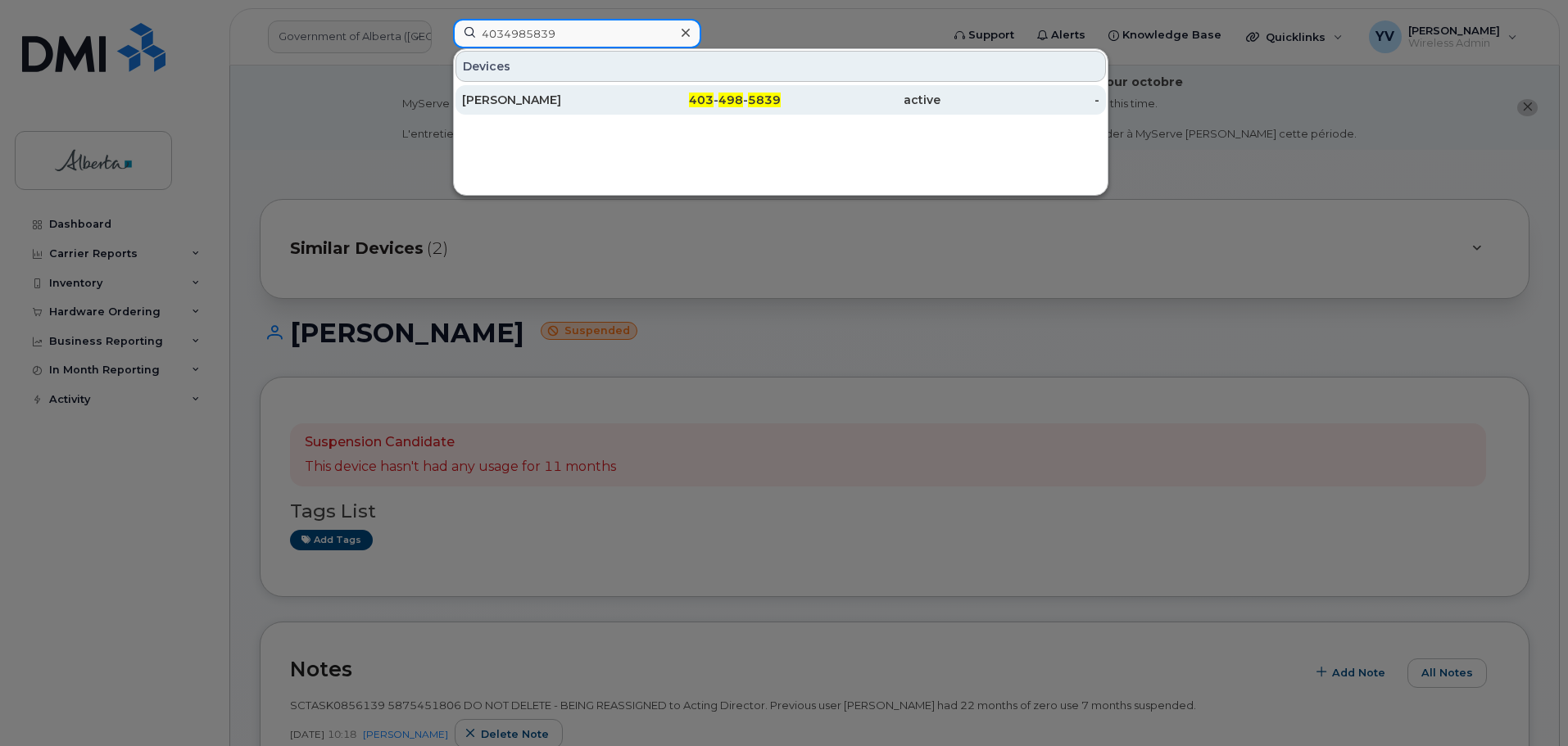
type input "4034985839"
click at [761, 94] on span "5839" at bounding box center [764, 100] width 33 height 15
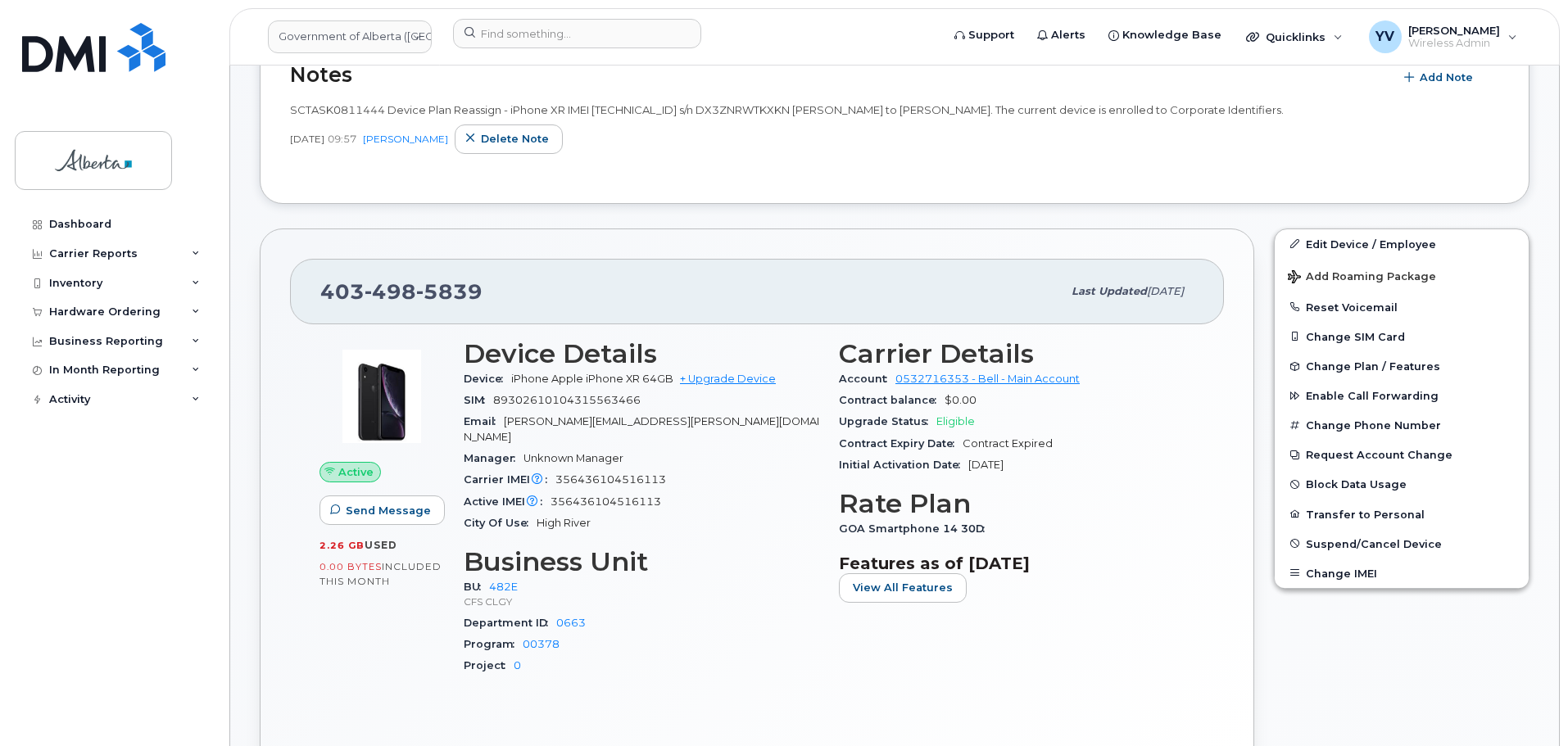
scroll to position [415, 0]
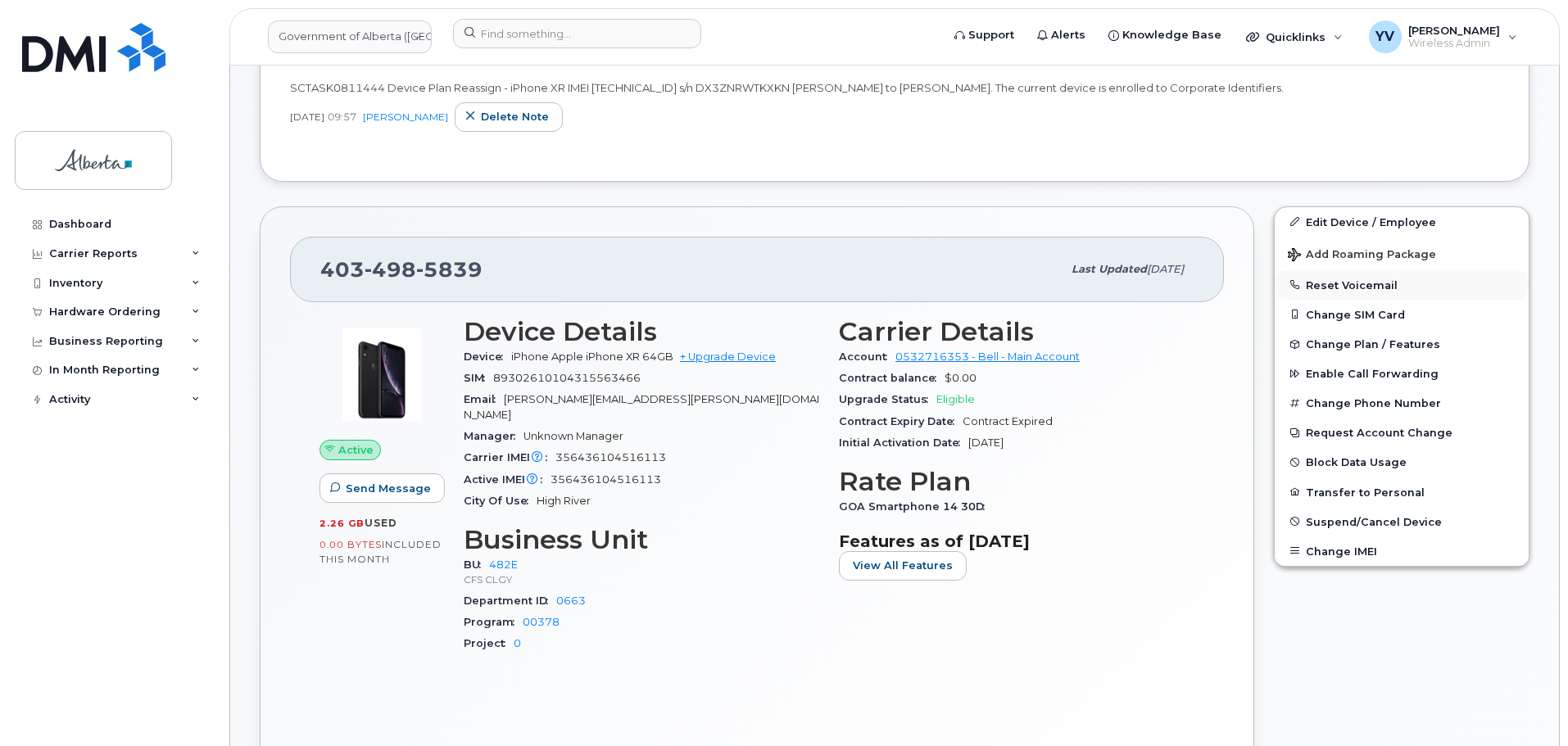
click at [1343, 282] on button "Reset Voicemail" at bounding box center [1401, 285] width 254 height 29
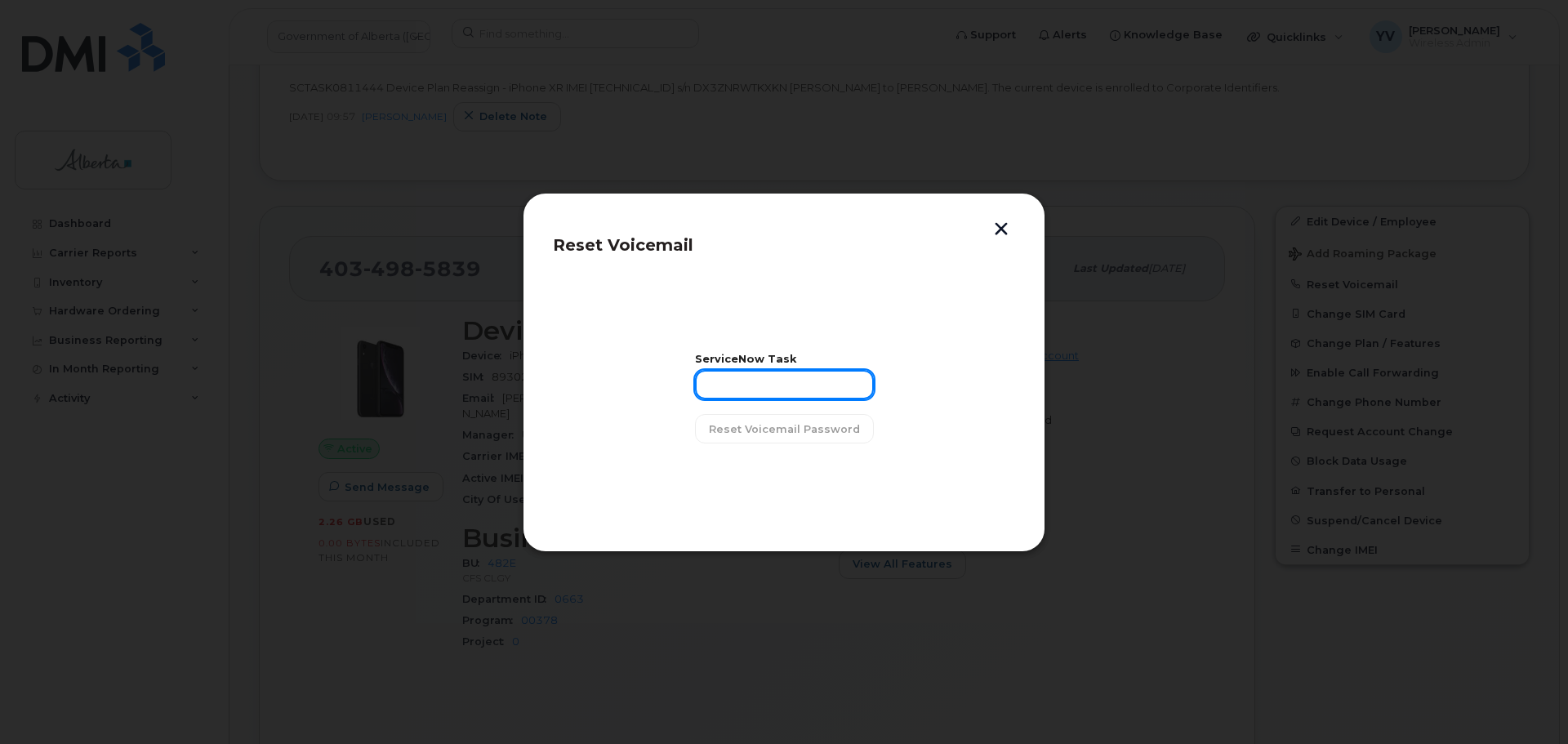
click at [758, 370] on input "text" at bounding box center [784, 385] width 179 height 29
paste input "SCTASK0858930"
type input "SCTASK0858930"
click at [768, 434] on span "Reset Voicemail Password" at bounding box center [784, 429] width 151 height 16
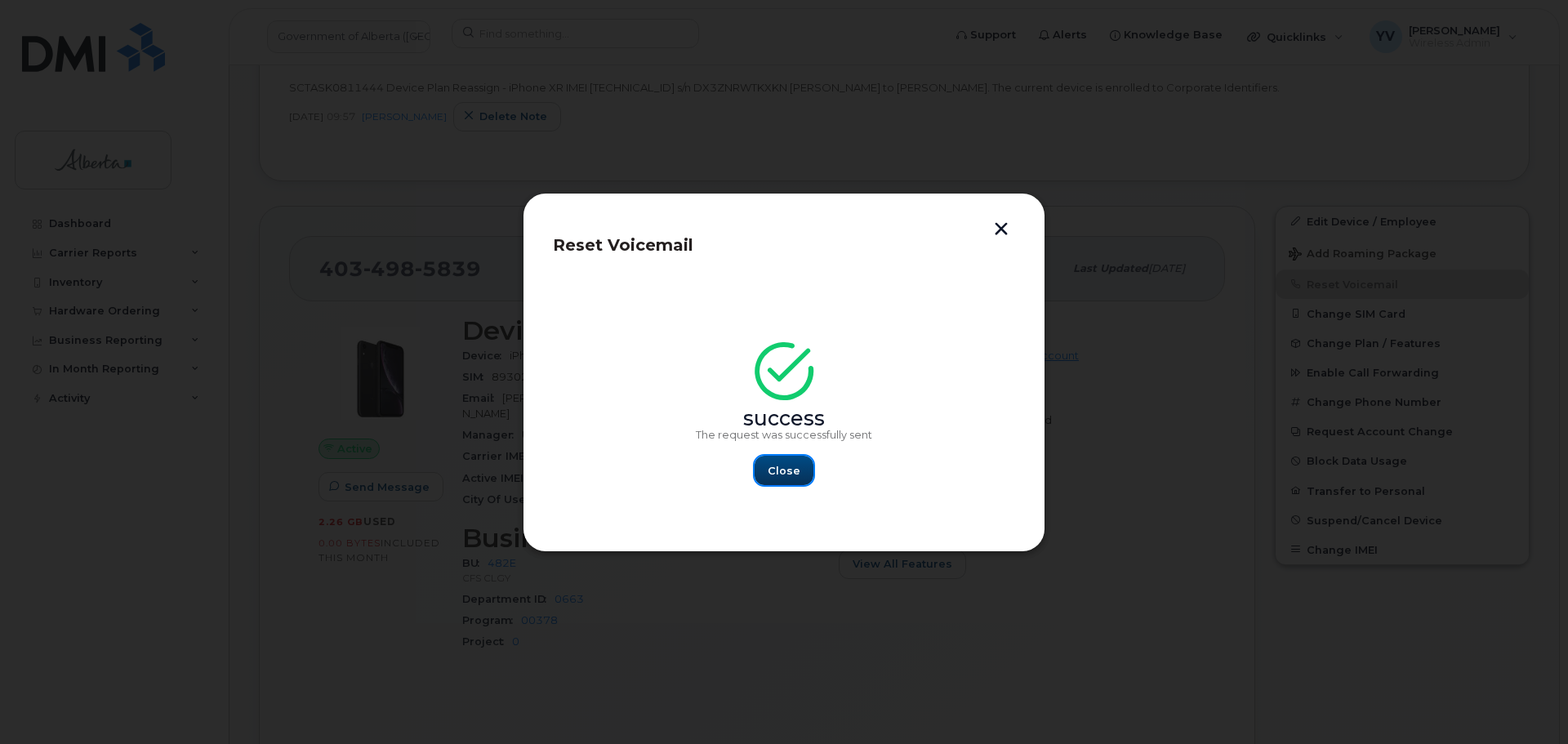
click at [785, 466] on span "Close" at bounding box center [784, 471] width 33 height 16
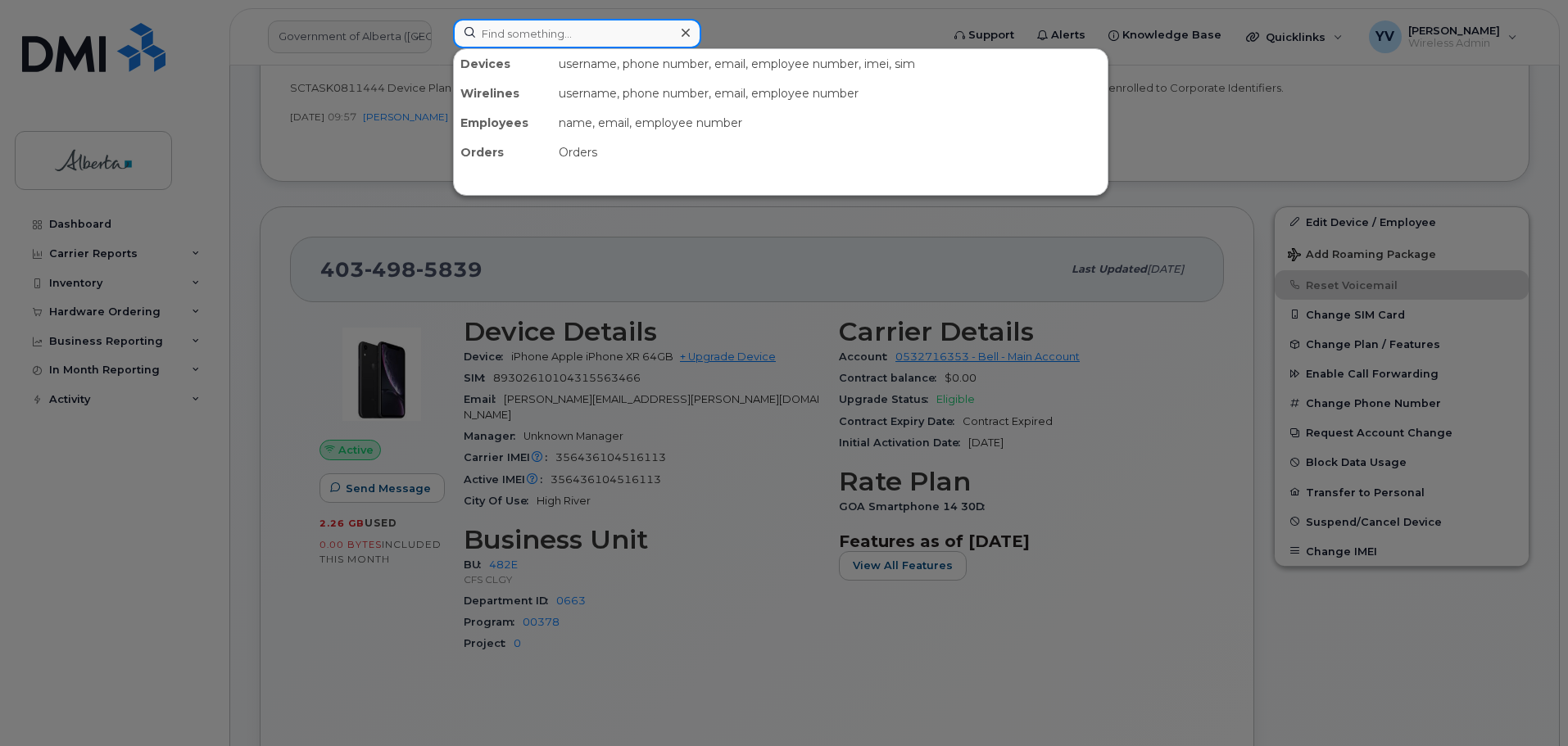
click at [504, 41] on input at bounding box center [576, 34] width 248 height 29
paste input "7805299573"
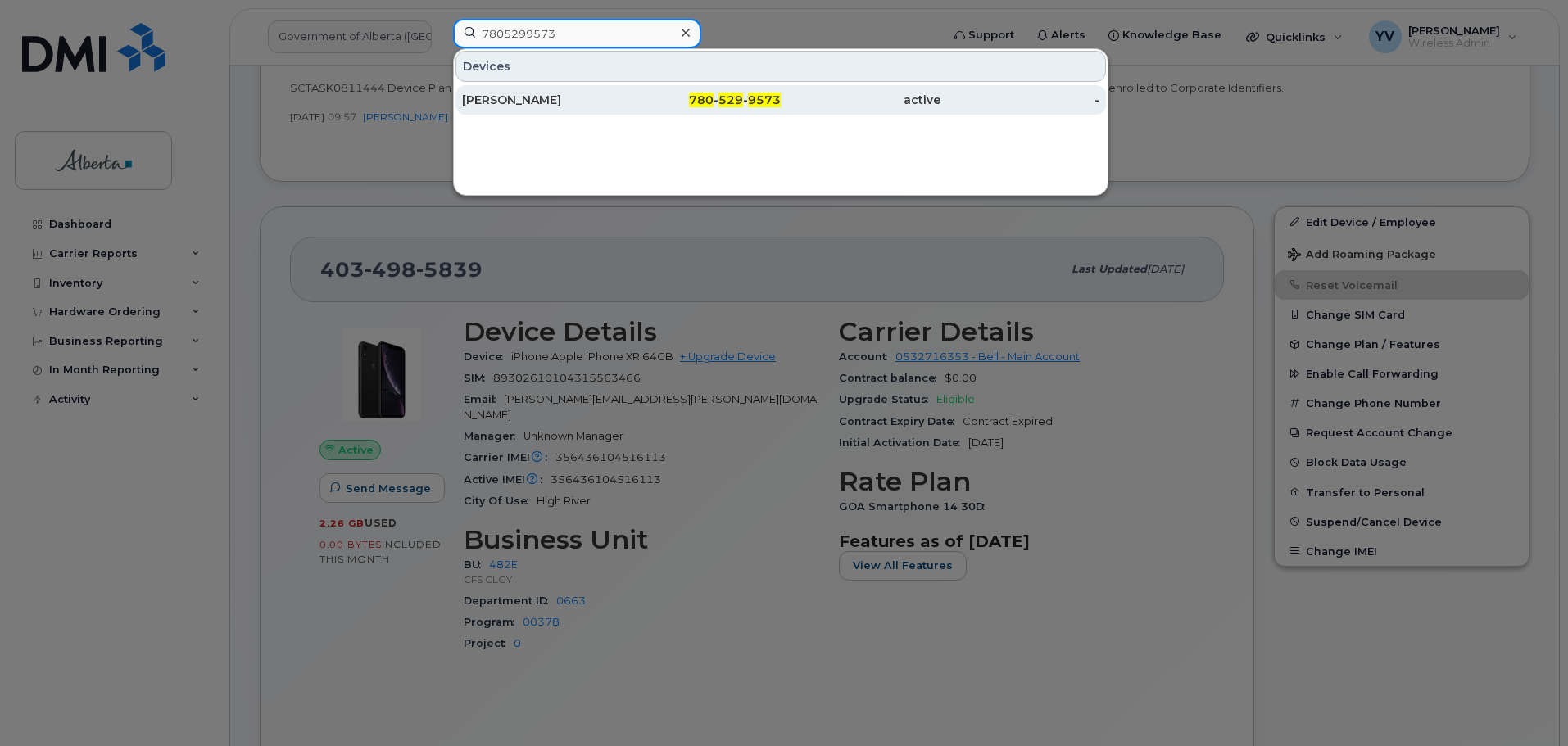
type input "7805299573"
click at [763, 92] on div "780 - 529 - 9573" at bounding box center [701, 100] width 160 height 29
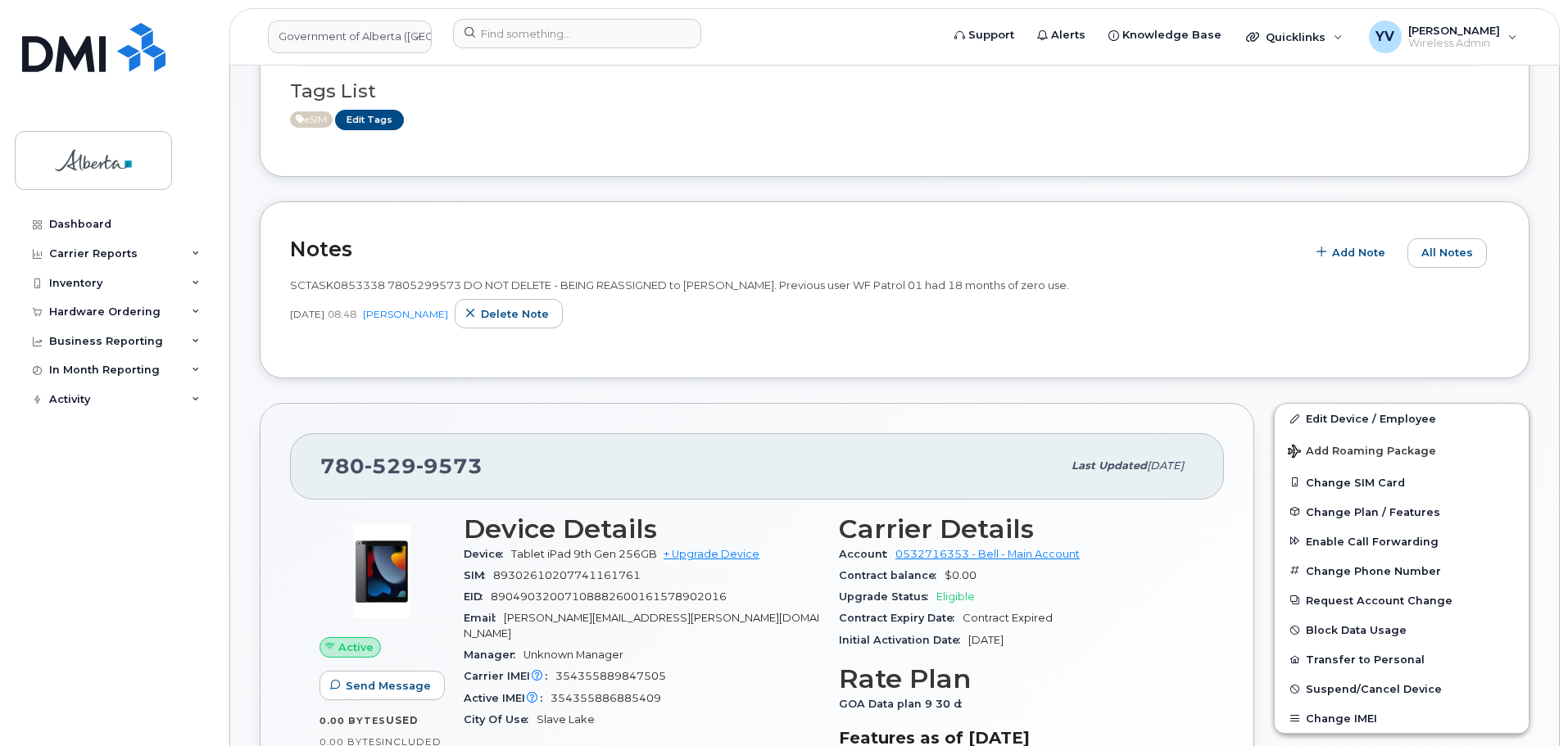
scroll to position [412, 0]
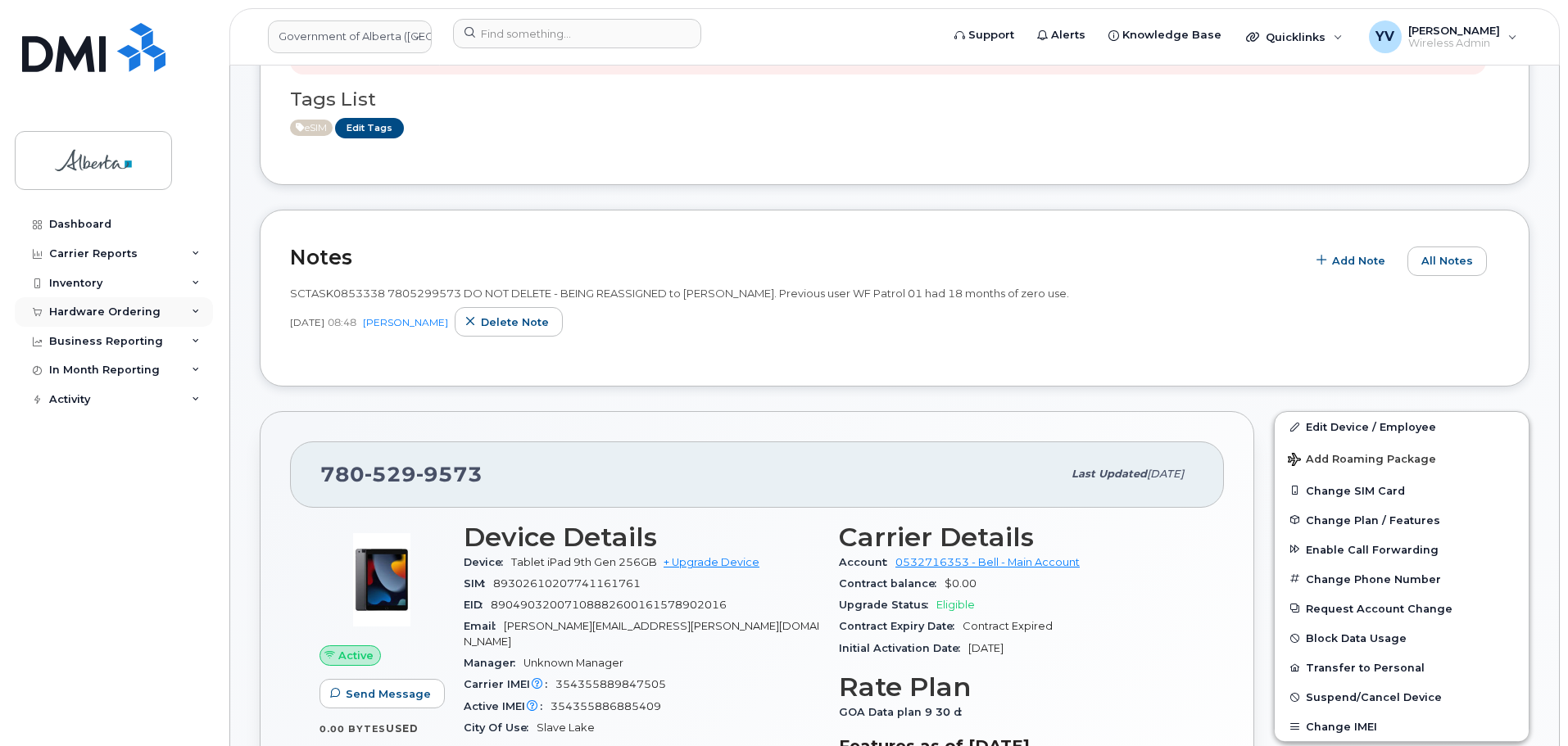
click at [107, 310] on div "Hardware Ordering" at bounding box center [105, 312] width 112 height 13
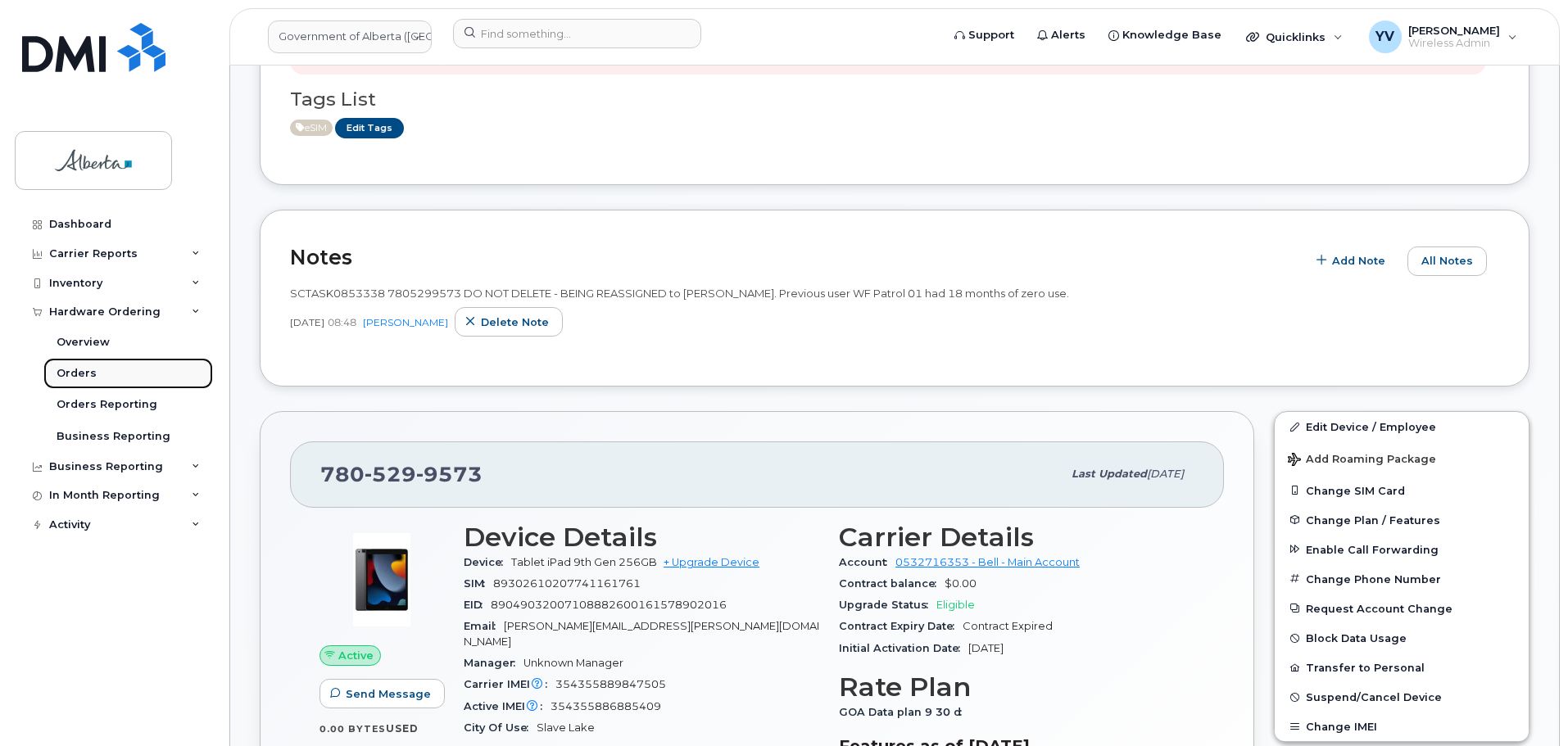
click at [63, 369] on div "Orders" at bounding box center [76, 373] width 40 height 15
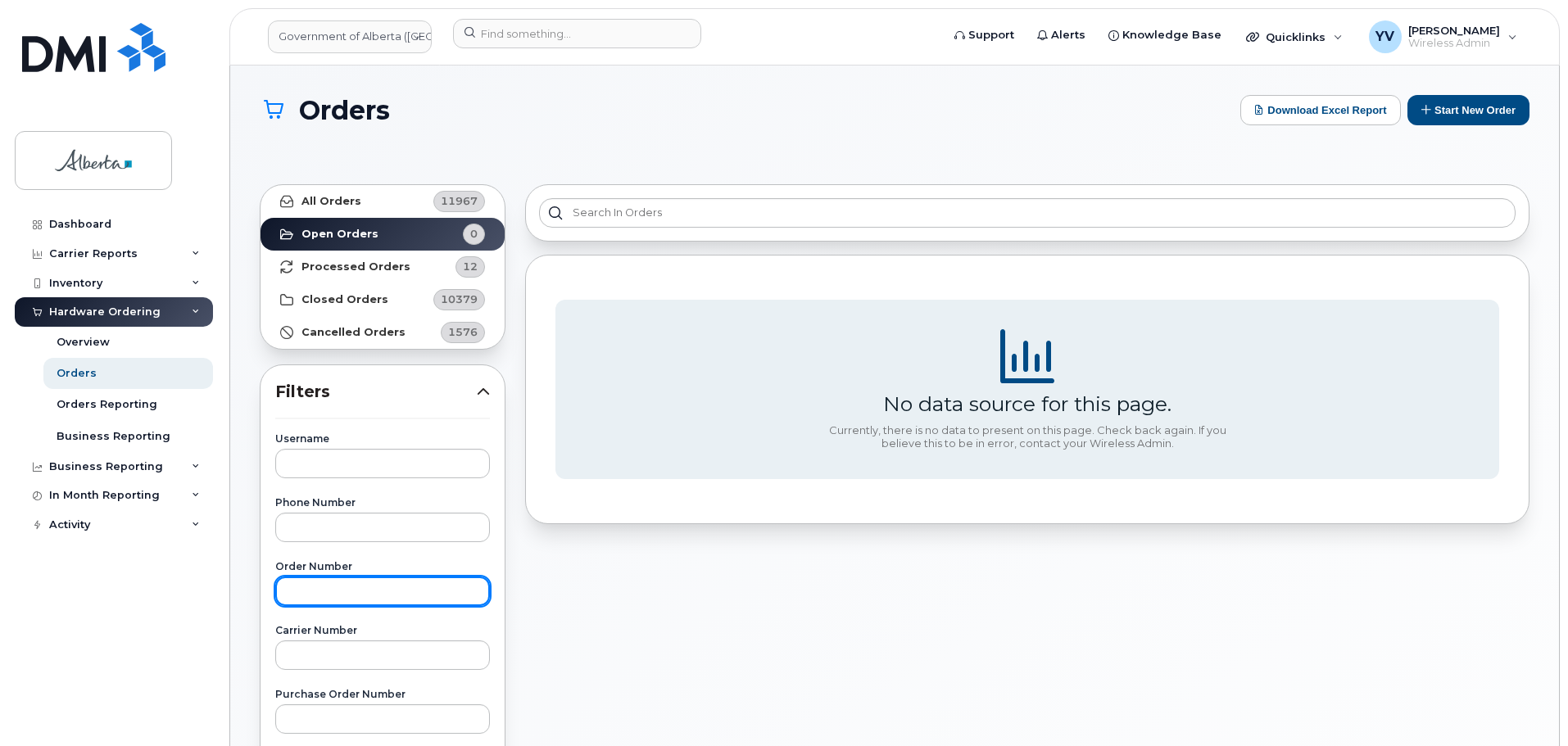
click at [299, 587] on input "text" at bounding box center [382, 591] width 215 height 29
paste input "301333"
type input "301333"
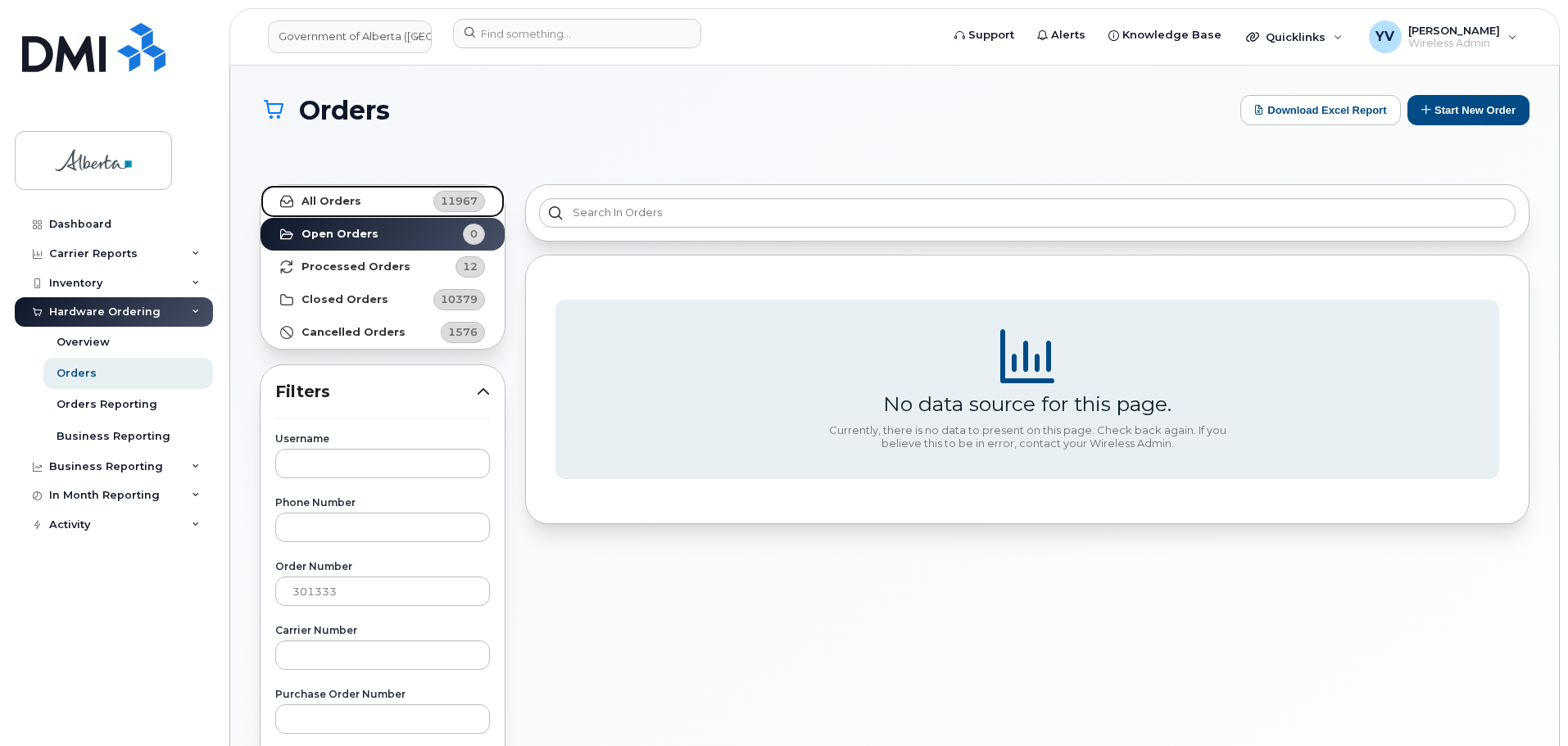
click at [319, 191] on link "All Orders 11967" at bounding box center [382, 202] width 244 height 33
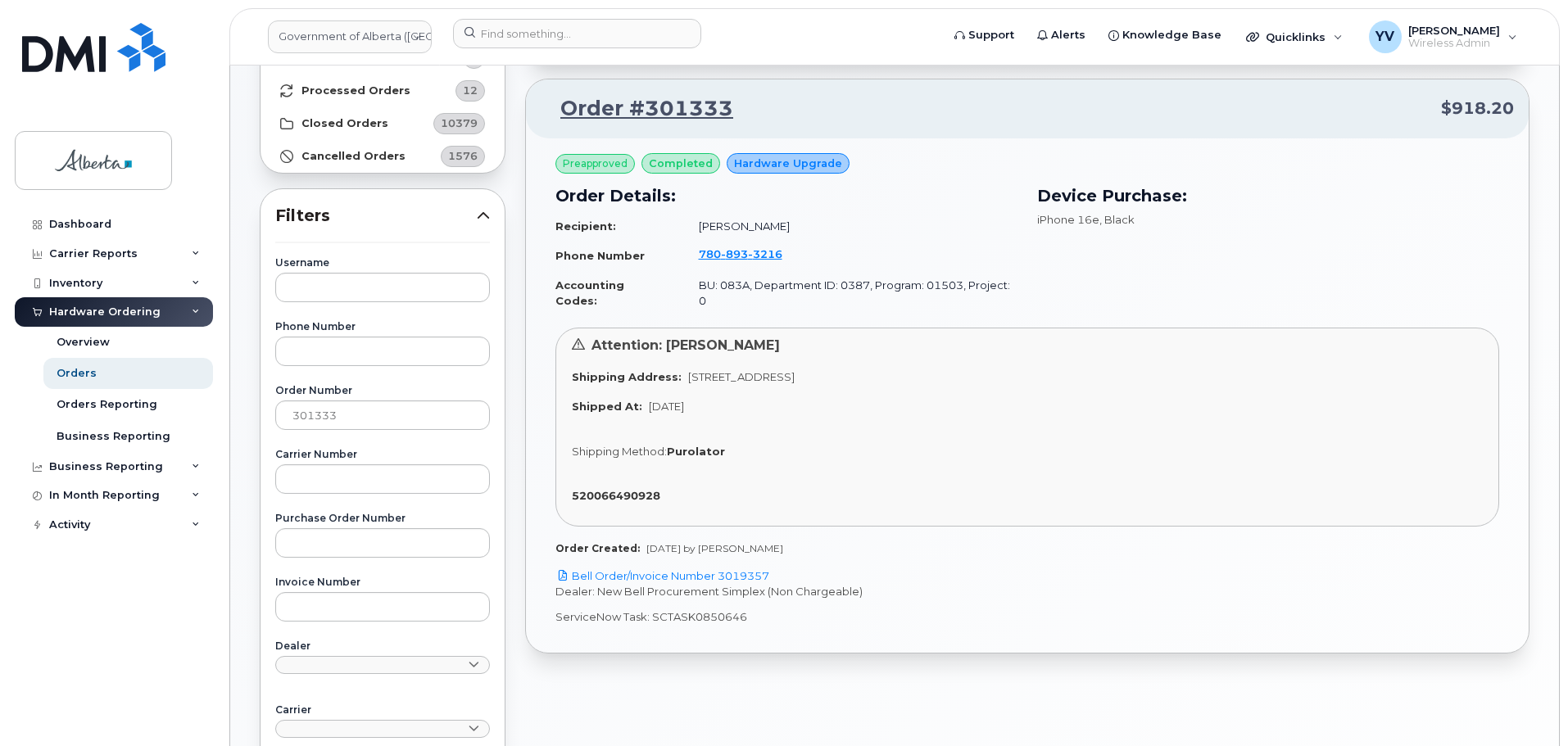
scroll to position [191, 0]
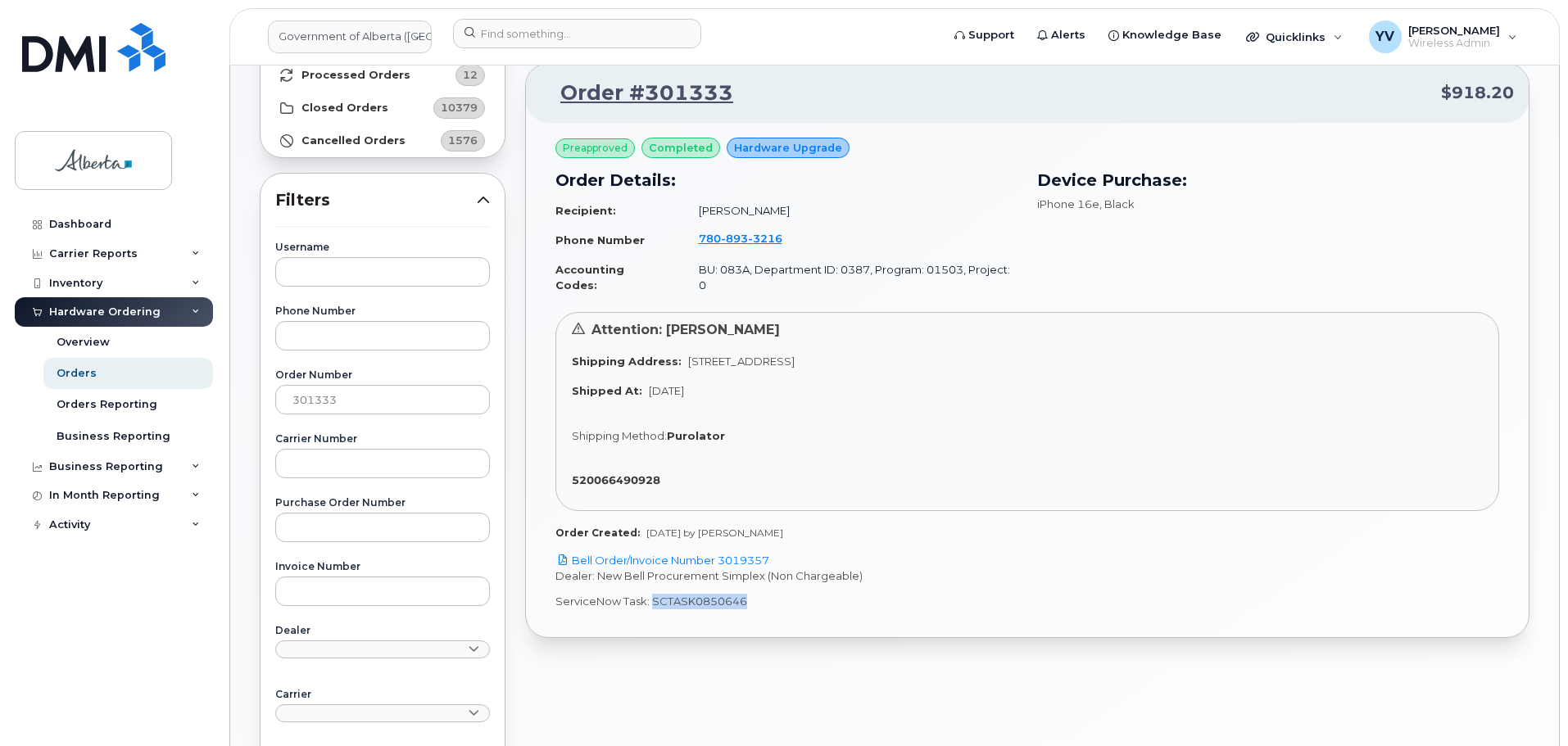
drag, startPoint x: 743, startPoint y: 589, endPoint x: 652, endPoint y: 592, distance: 91.0
click at [652, 594] on p "ServiceNow Task: SCTASK0850646" at bounding box center [1027, 601] width 943 height 16
copy p "SCTASK0850646"
click at [743, 554] on link "Bell Order/Invoice Number 3019357" at bounding box center [662, 560] width 214 height 13
copy p "SCTASK0850646"
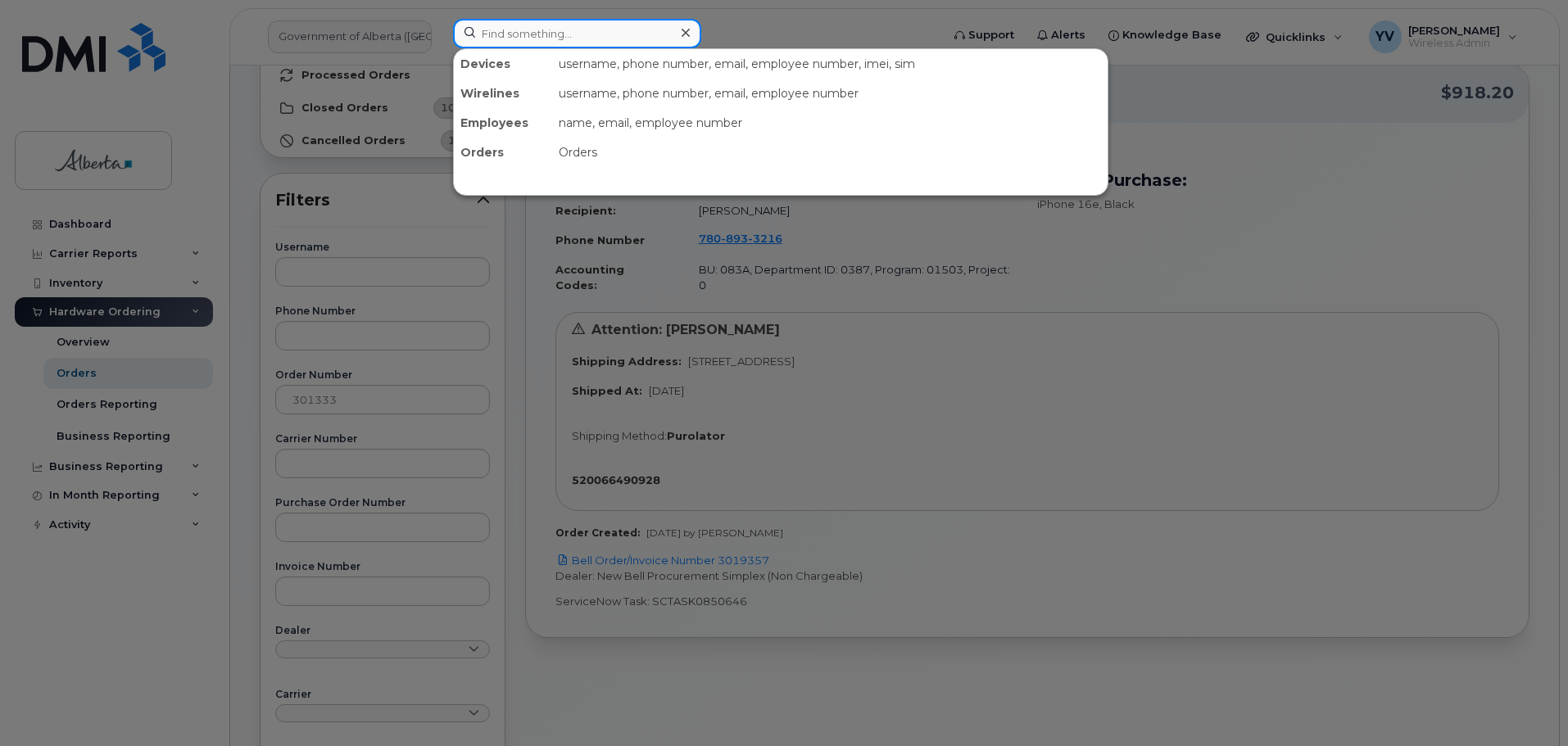
click at [510, 32] on input at bounding box center [576, 34] width 248 height 29
paste input "7808933216"
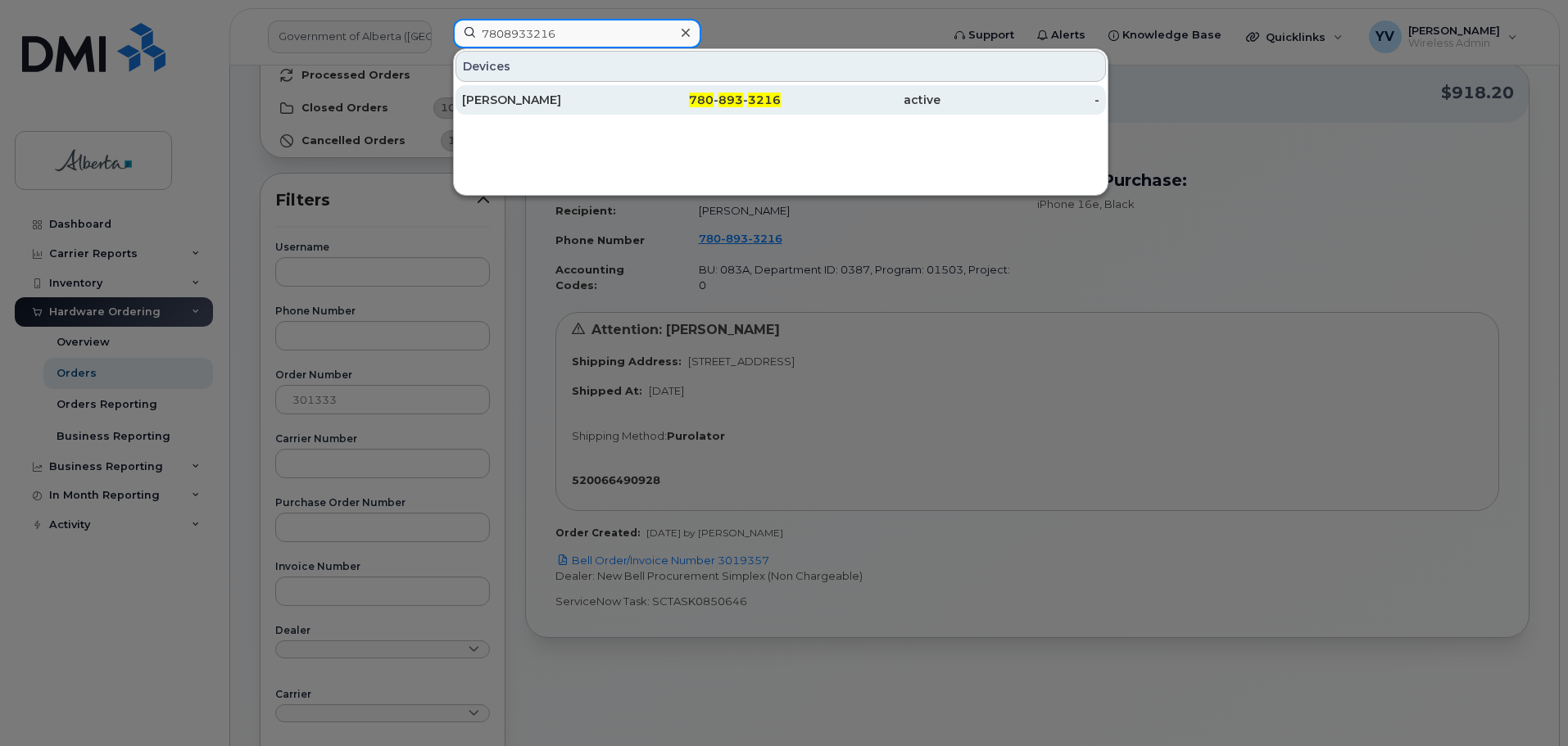
type input "7808933216"
click at [707, 100] on span "780" at bounding box center [701, 100] width 24 height 15
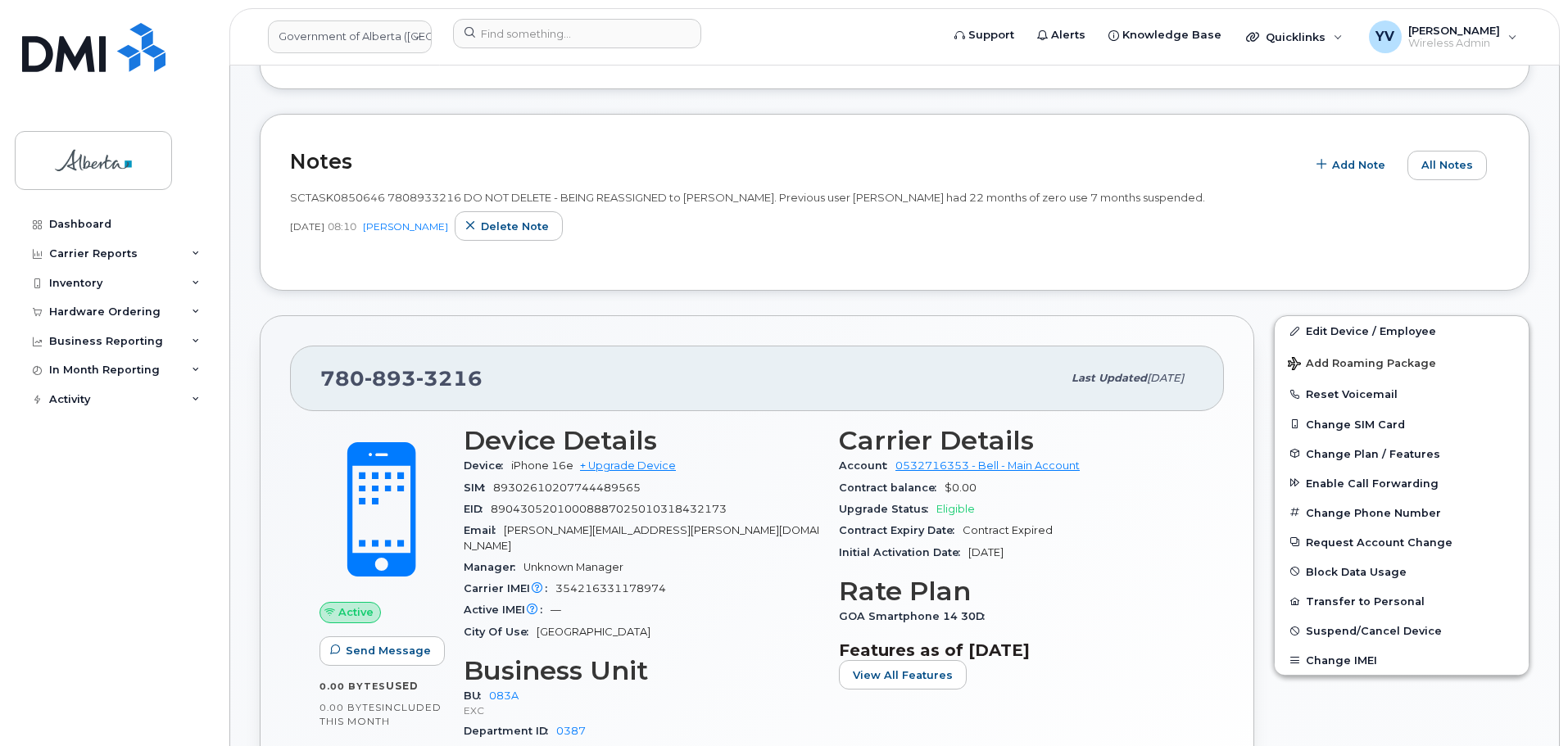
scroll to position [510, 0]
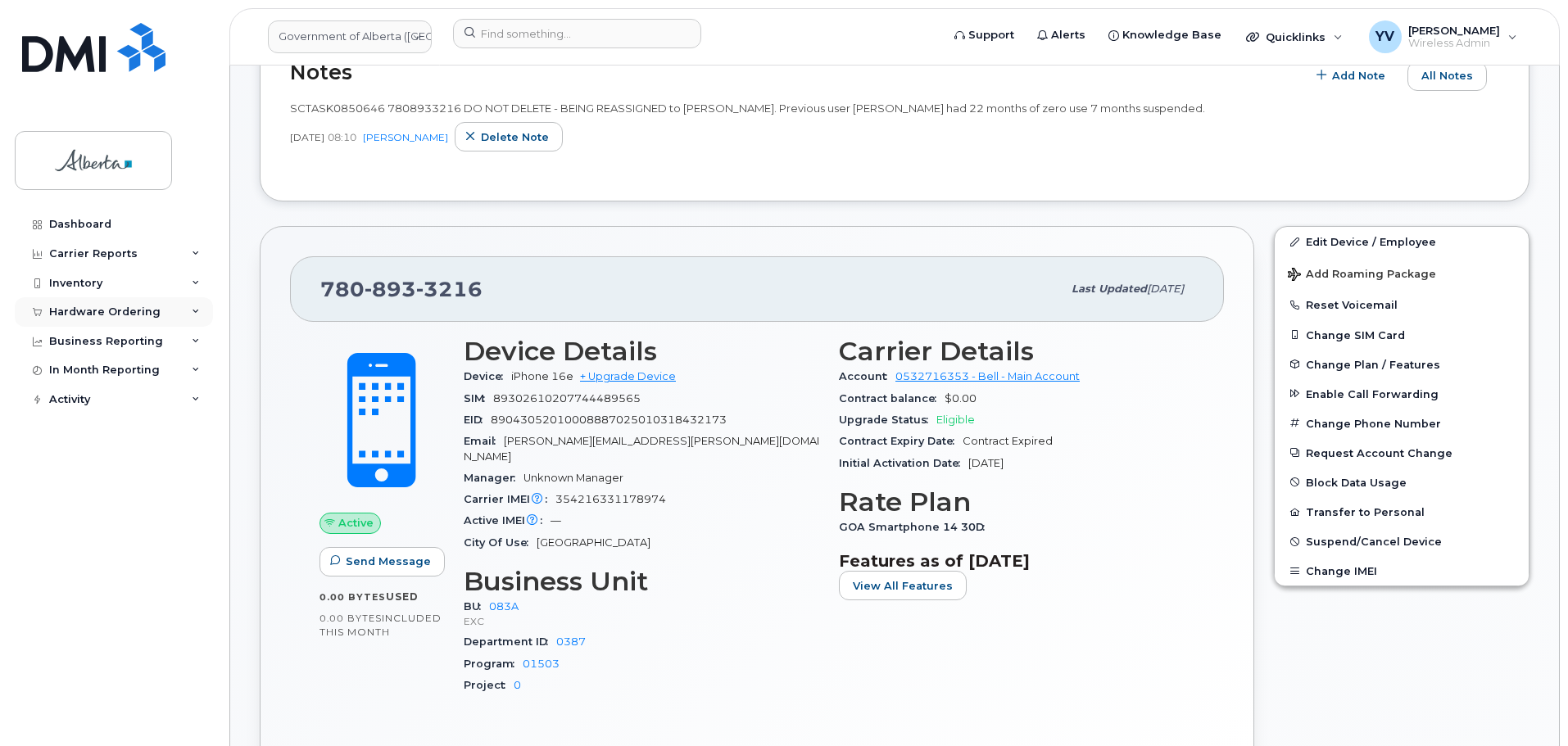
click at [96, 303] on div "Hardware Ordering" at bounding box center [113, 312] width 198 height 29
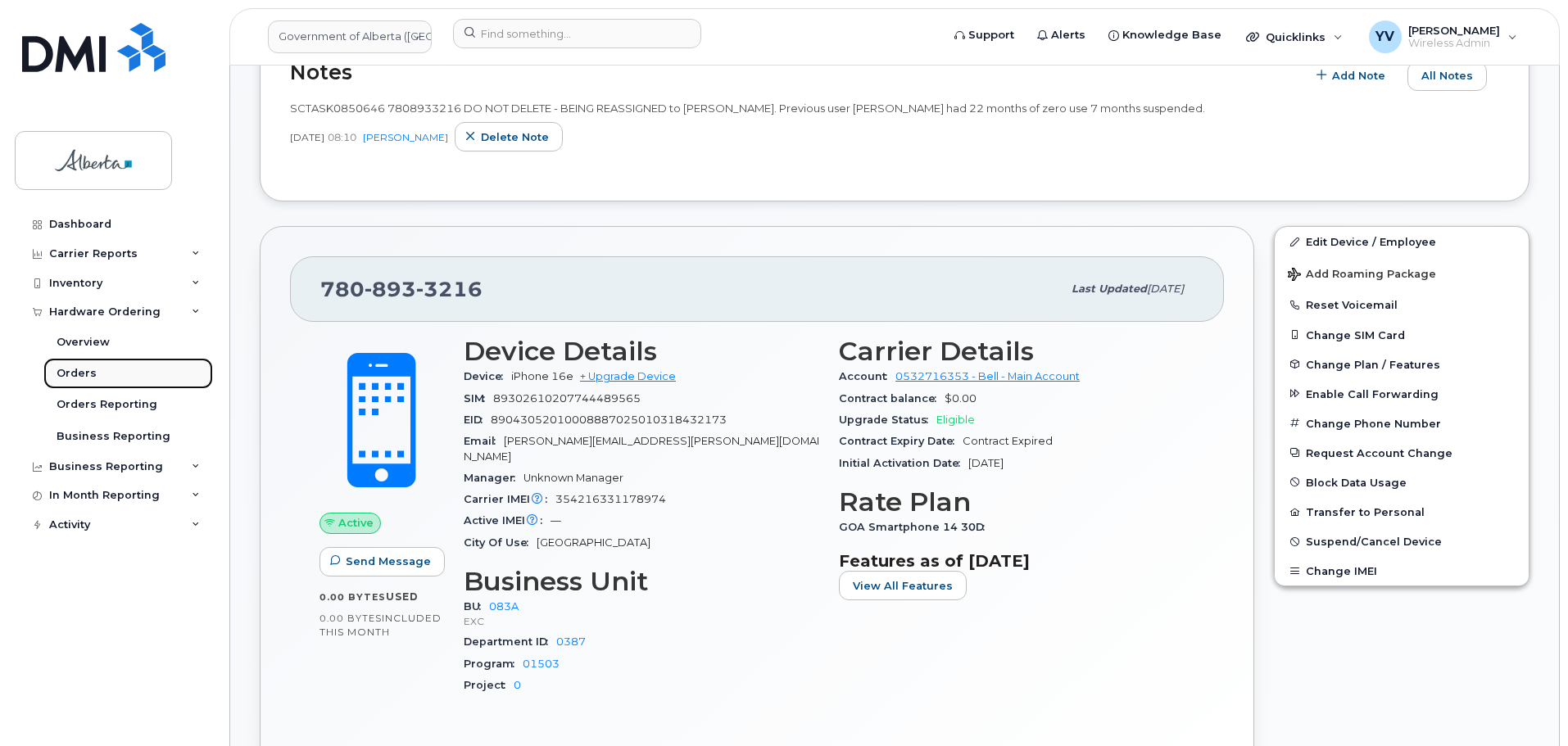
click at [77, 370] on div "Orders" at bounding box center [76, 373] width 40 height 15
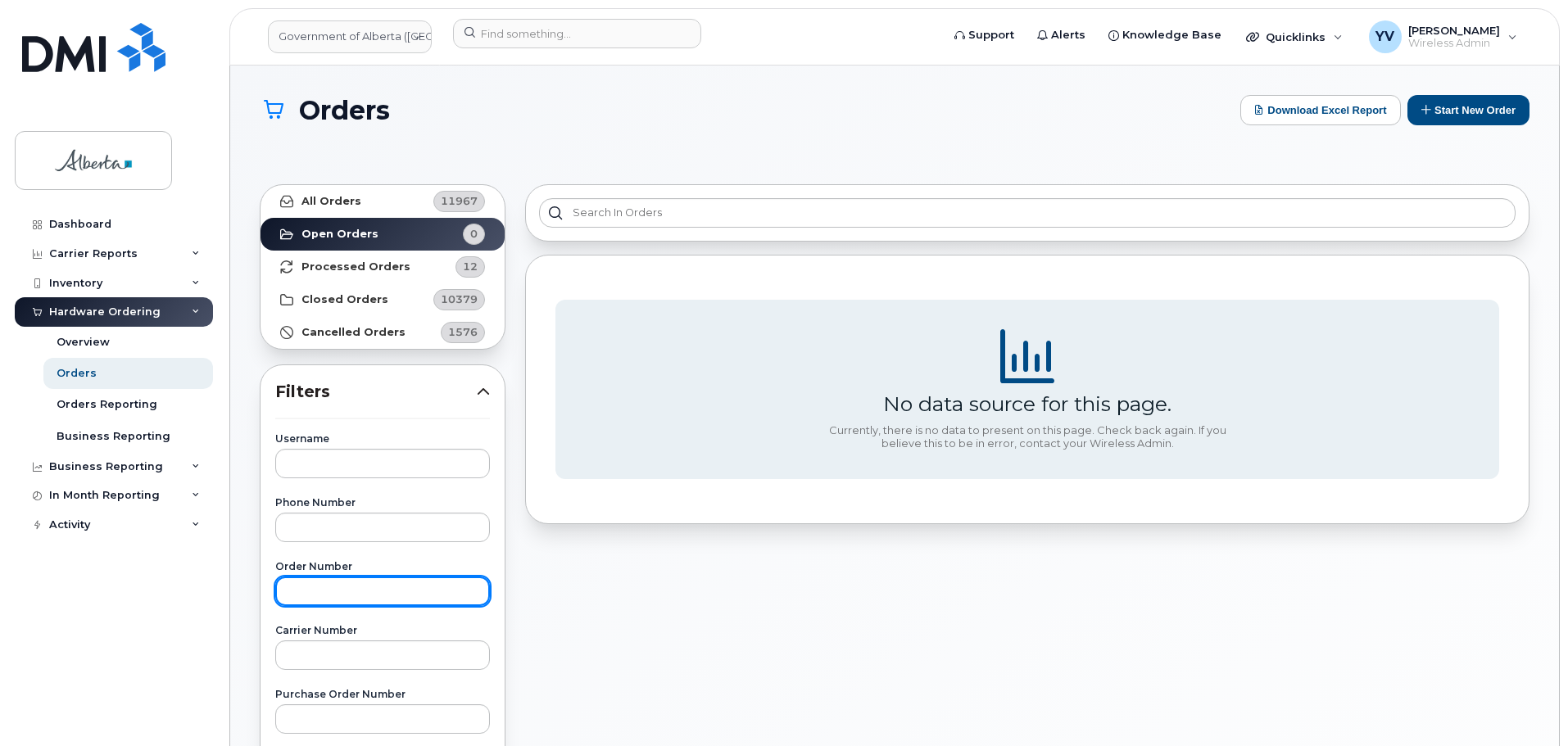
click at [296, 597] on input "text" at bounding box center [382, 591] width 215 height 29
paste input "300883"
type input "300883"
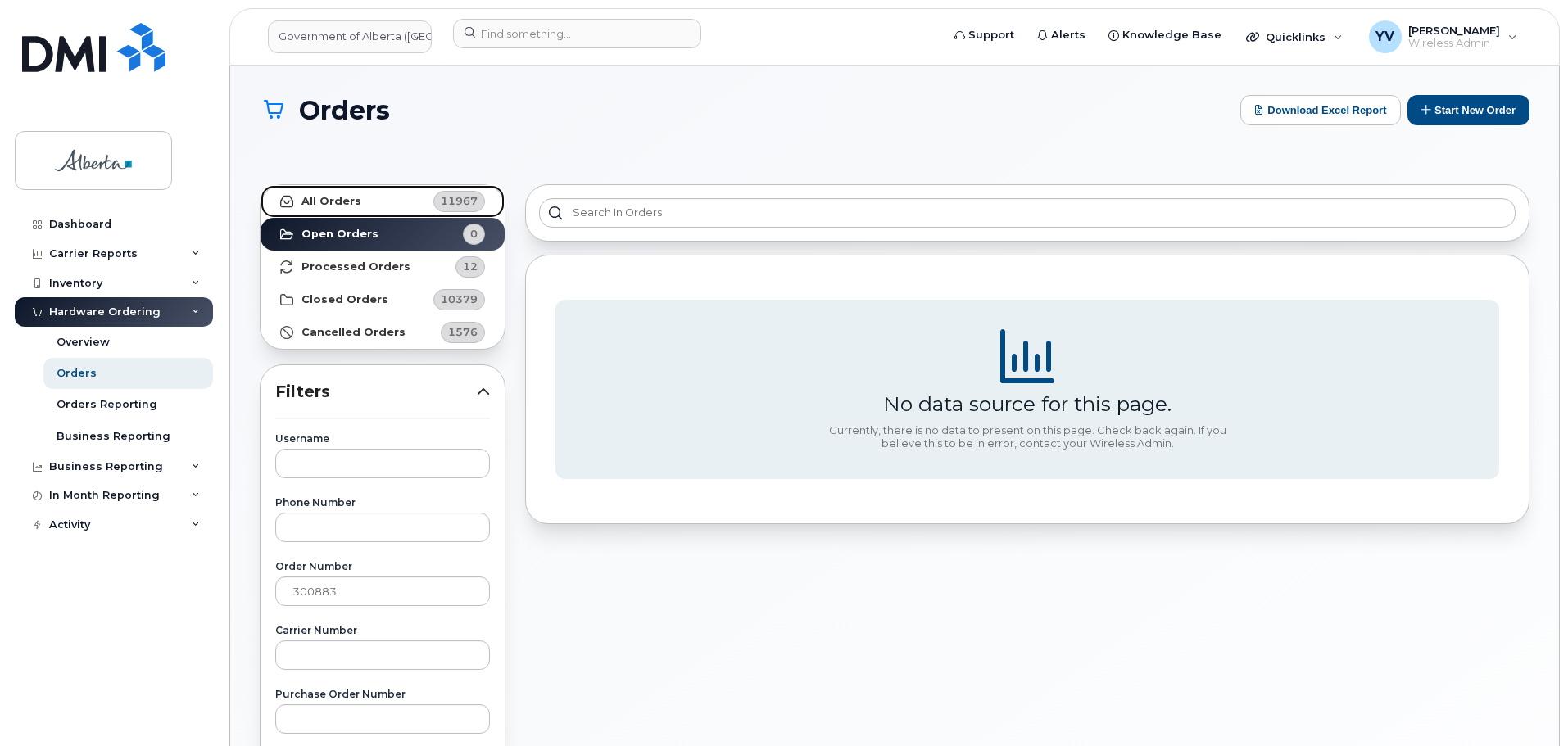
click at [330, 195] on strong "All Orders" at bounding box center [331, 201] width 60 height 13
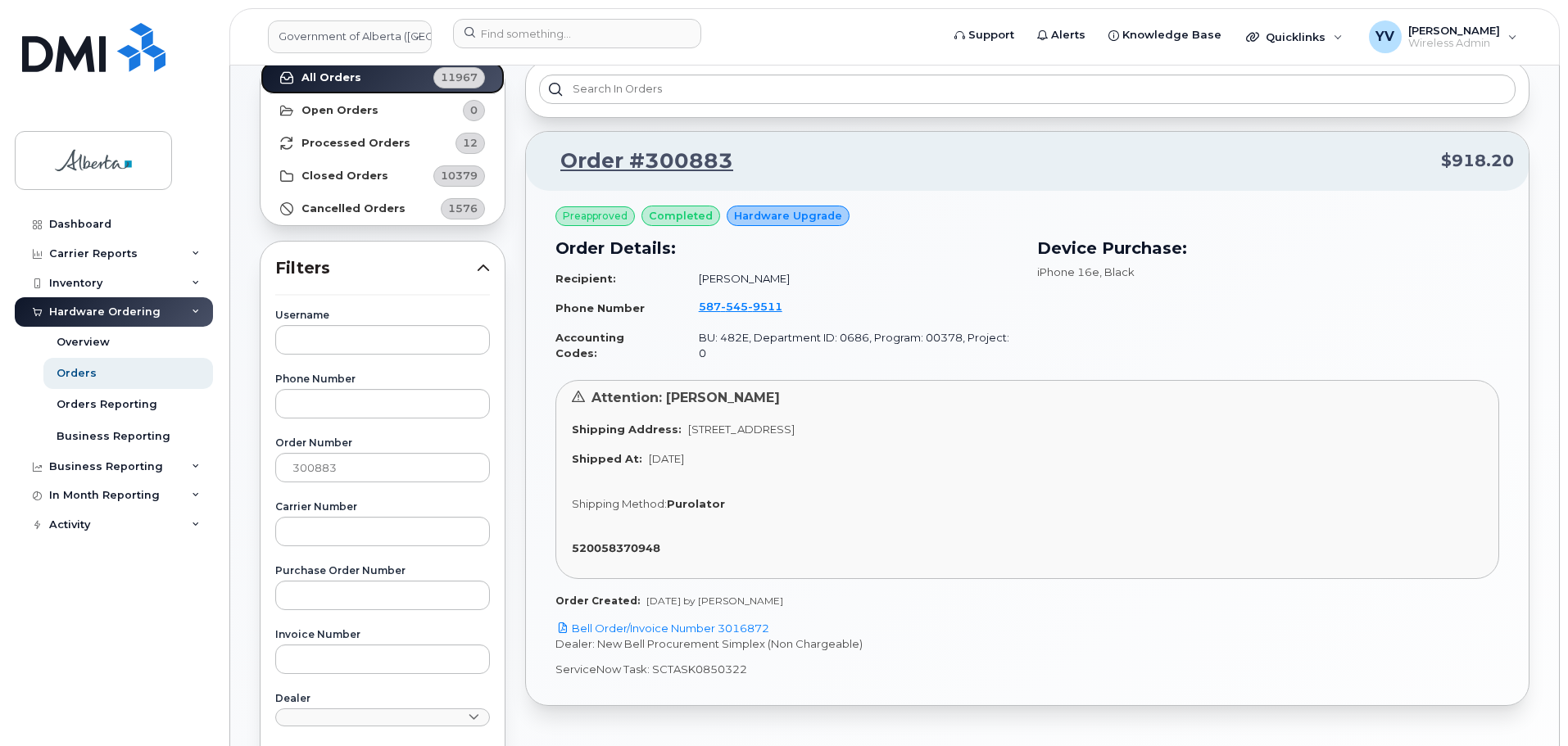
scroll to position [125, 0]
drag, startPoint x: 743, startPoint y: 657, endPoint x: 650, endPoint y: 653, distance: 93.1
click at [650, 661] on p "ServiceNow Task: SCTASK0850322" at bounding box center [1027, 669] width 943 height 16
copy p "SCTASK0850322"
click at [752, 621] on link "Bell Order/Invoice Number 3016872" at bounding box center [662, 627] width 214 height 13
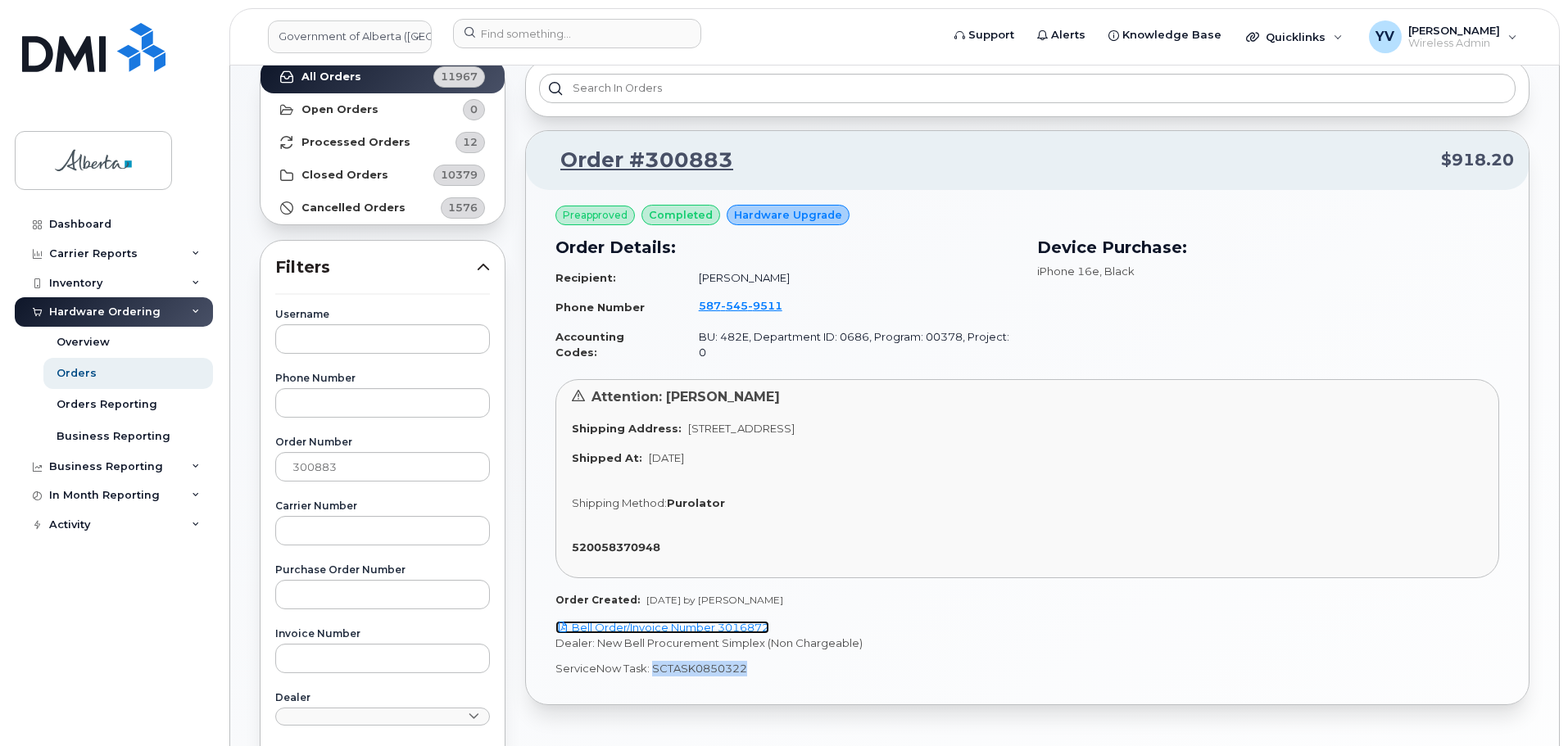
copy p "SCTASK0850322"
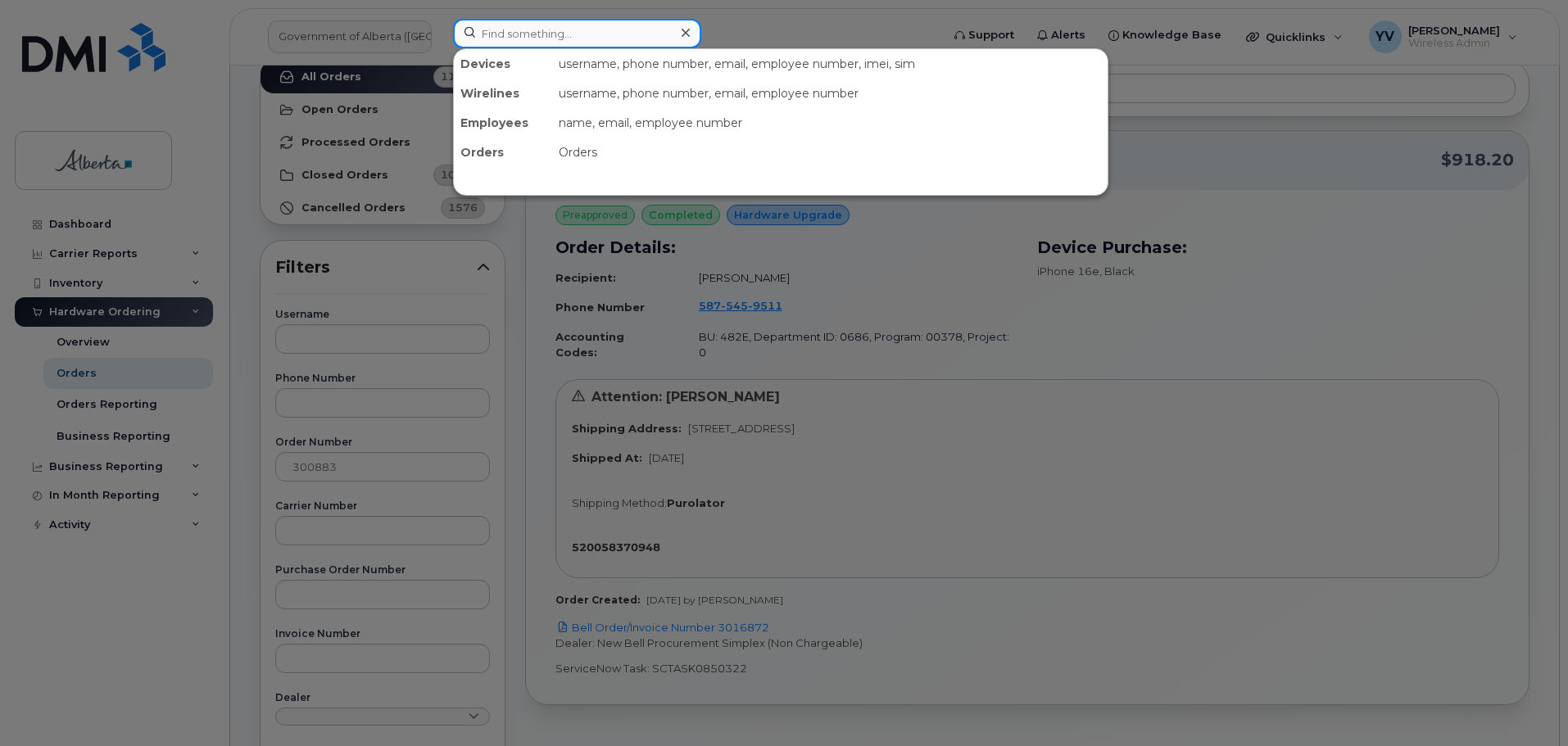
click at [498, 22] on input at bounding box center [576, 34] width 248 height 29
paste input "5875459511"
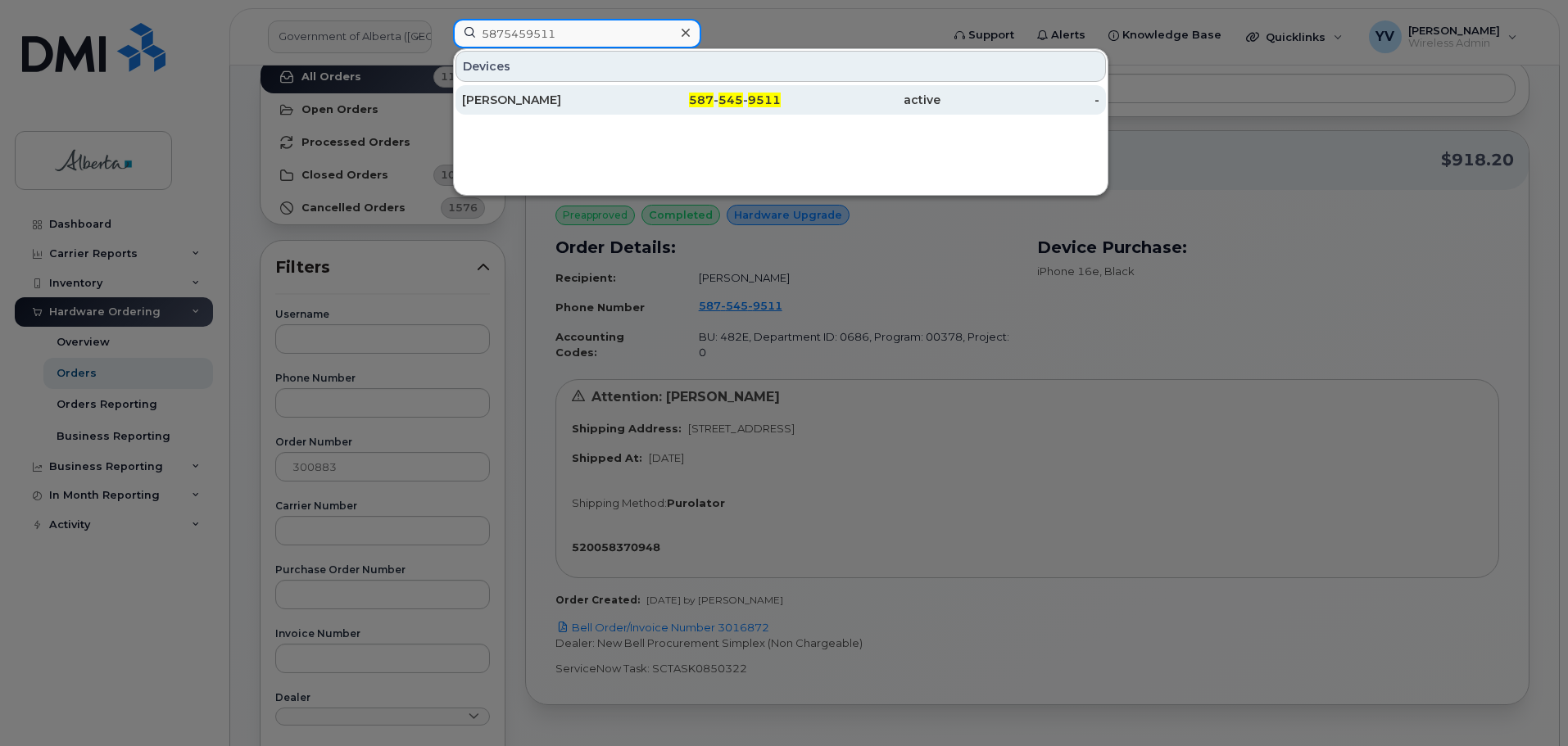
type input "5875459511"
click at [700, 97] on span "587" at bounding box center [701, 100] width 24 height 15
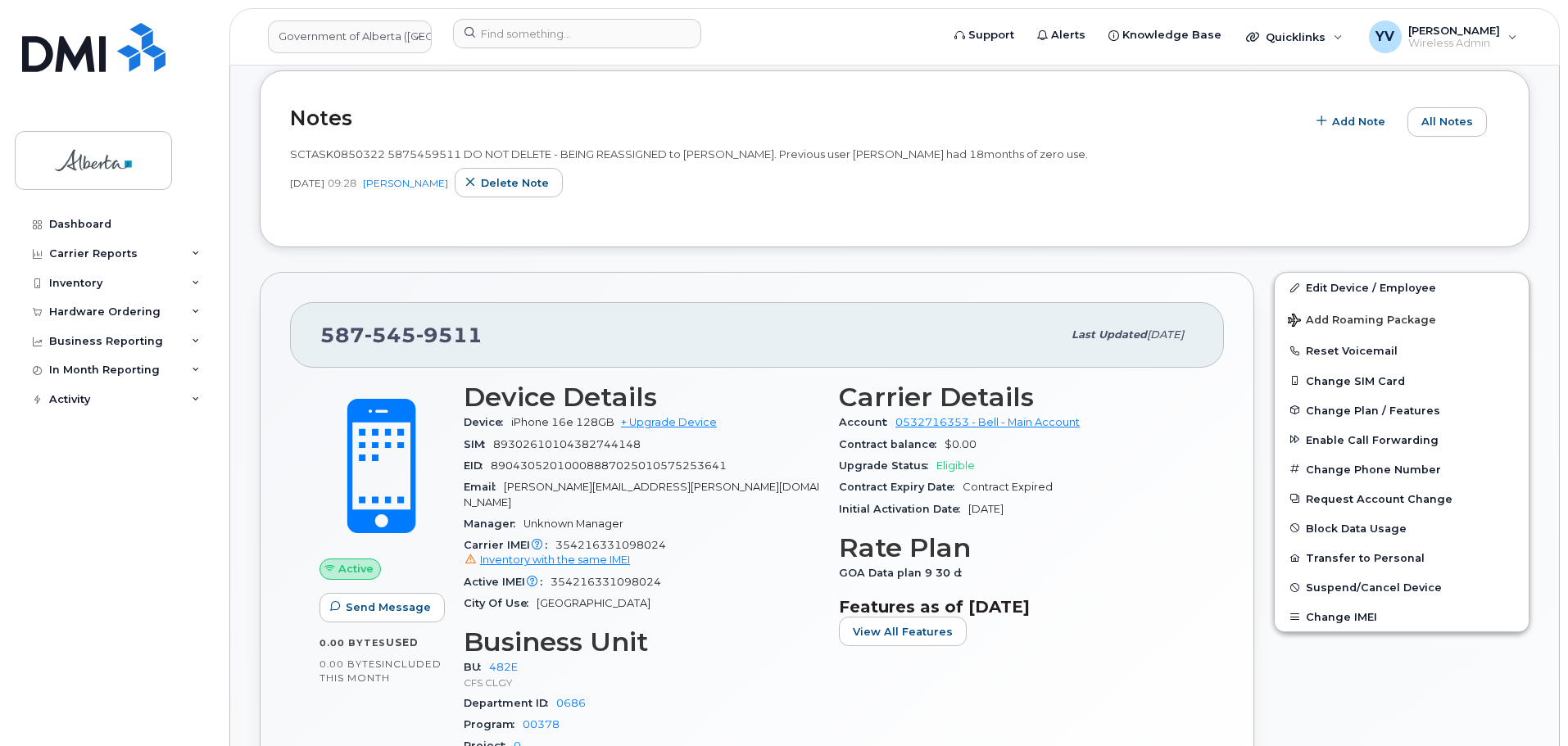
scroll to position [474, 0]
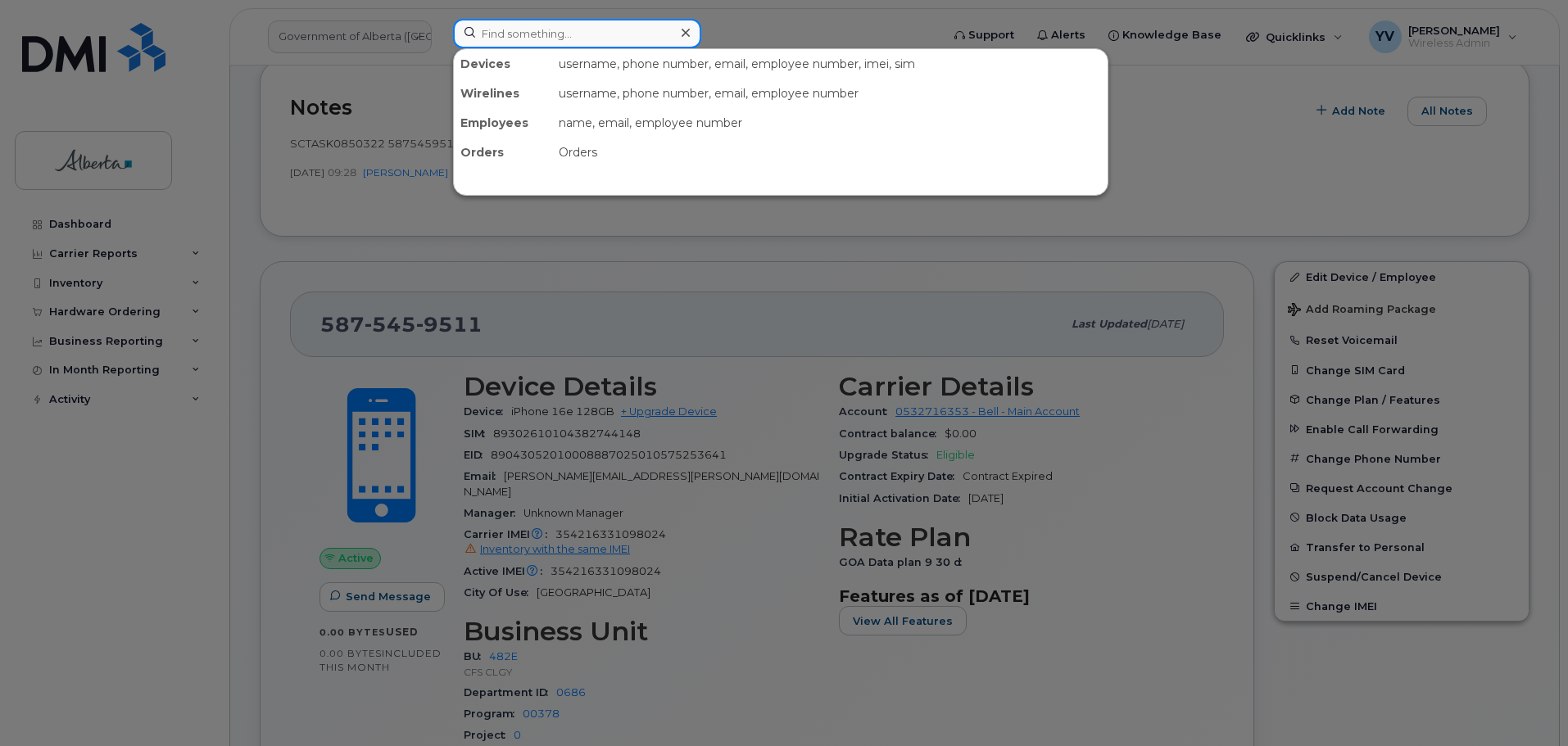
click at [489, 30] on input at bounding box center [576, 34] width 248 height 29
paste input "4034985839"
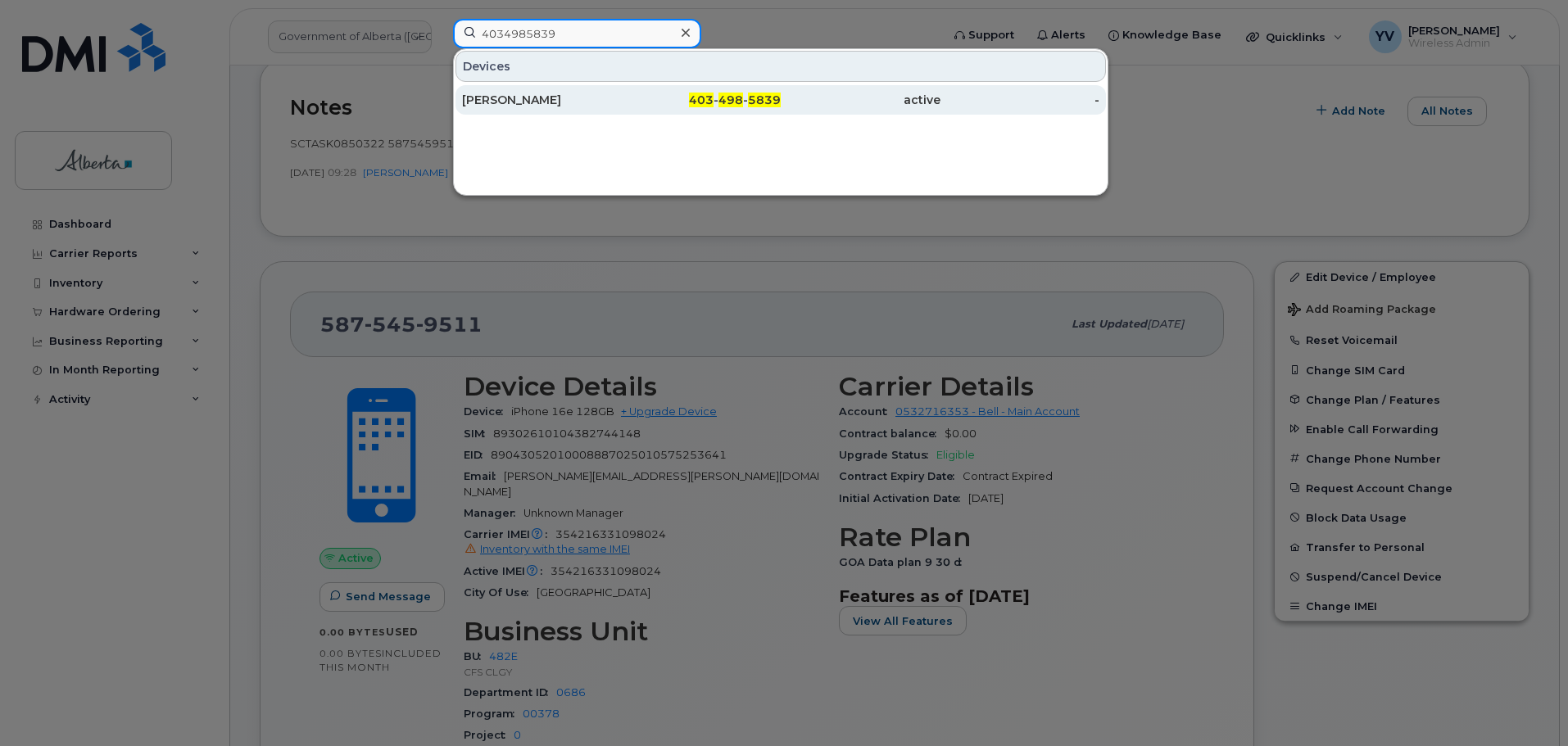
type input "4034985839"
click at [747, 96] on div "403 - 498 - 5839" at bounding box center [701, 100] width 160 height 16
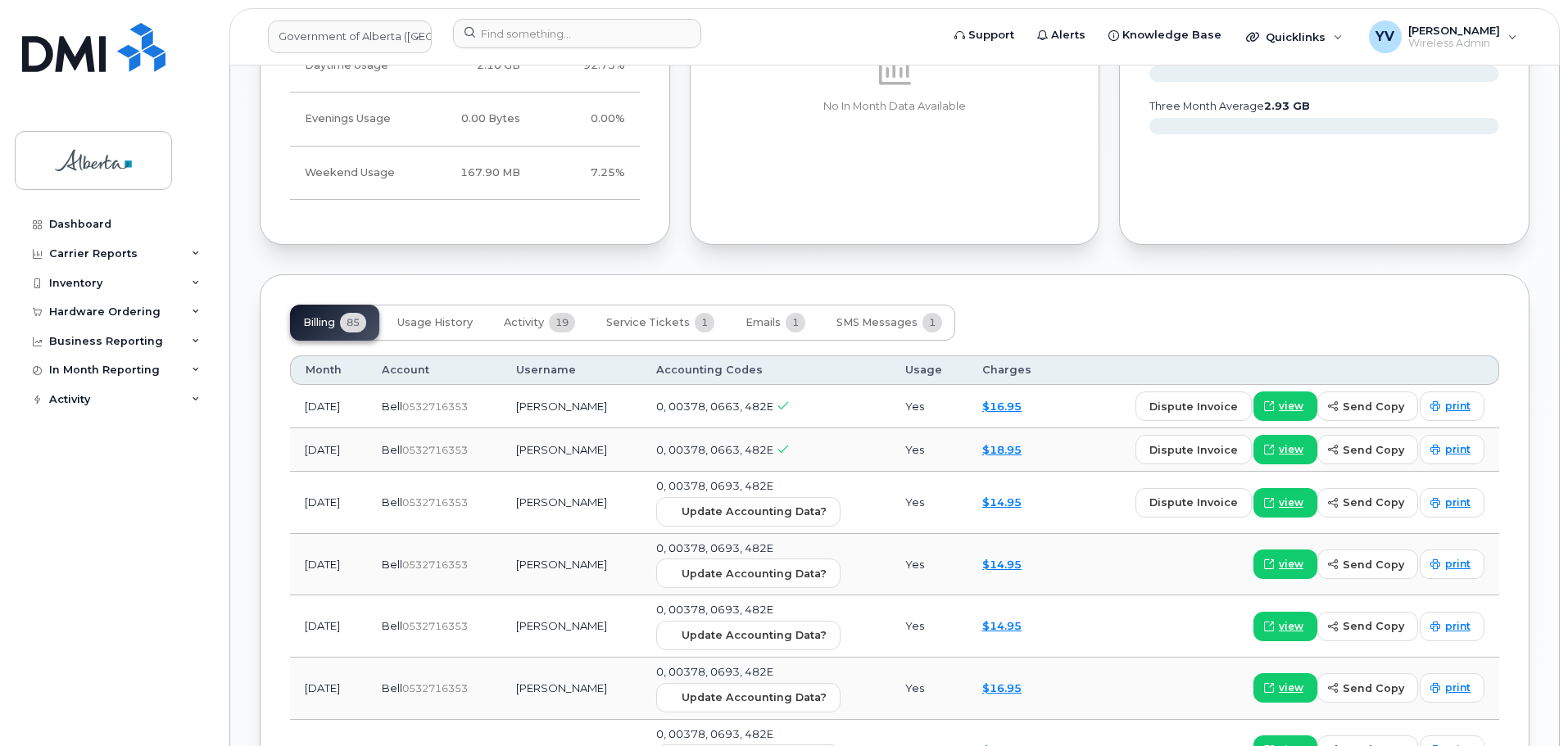
scroll to position [1271, 0]
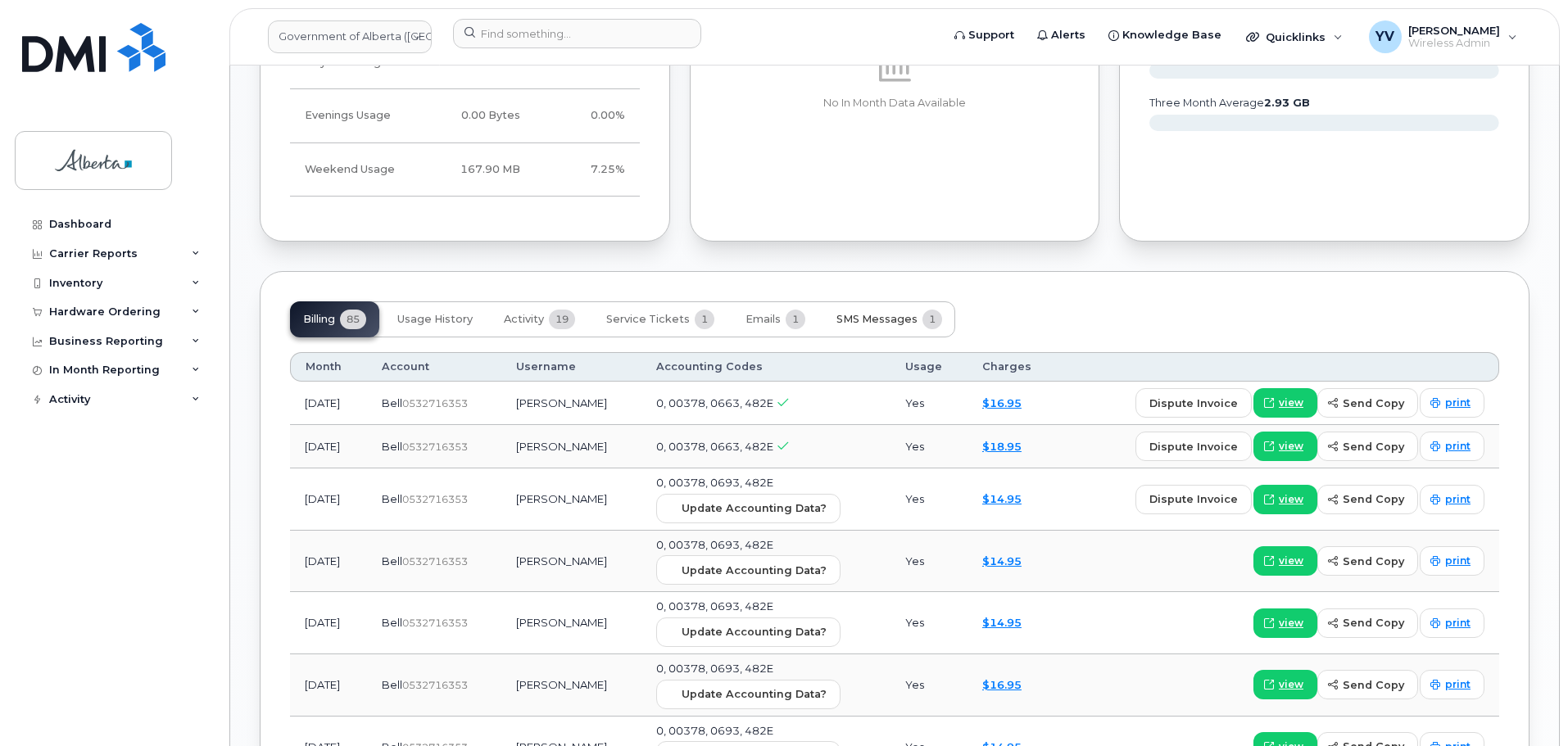
click at [884, 313] on span "SMS Messages" at bounding box center [877, 319] width 81 height 13
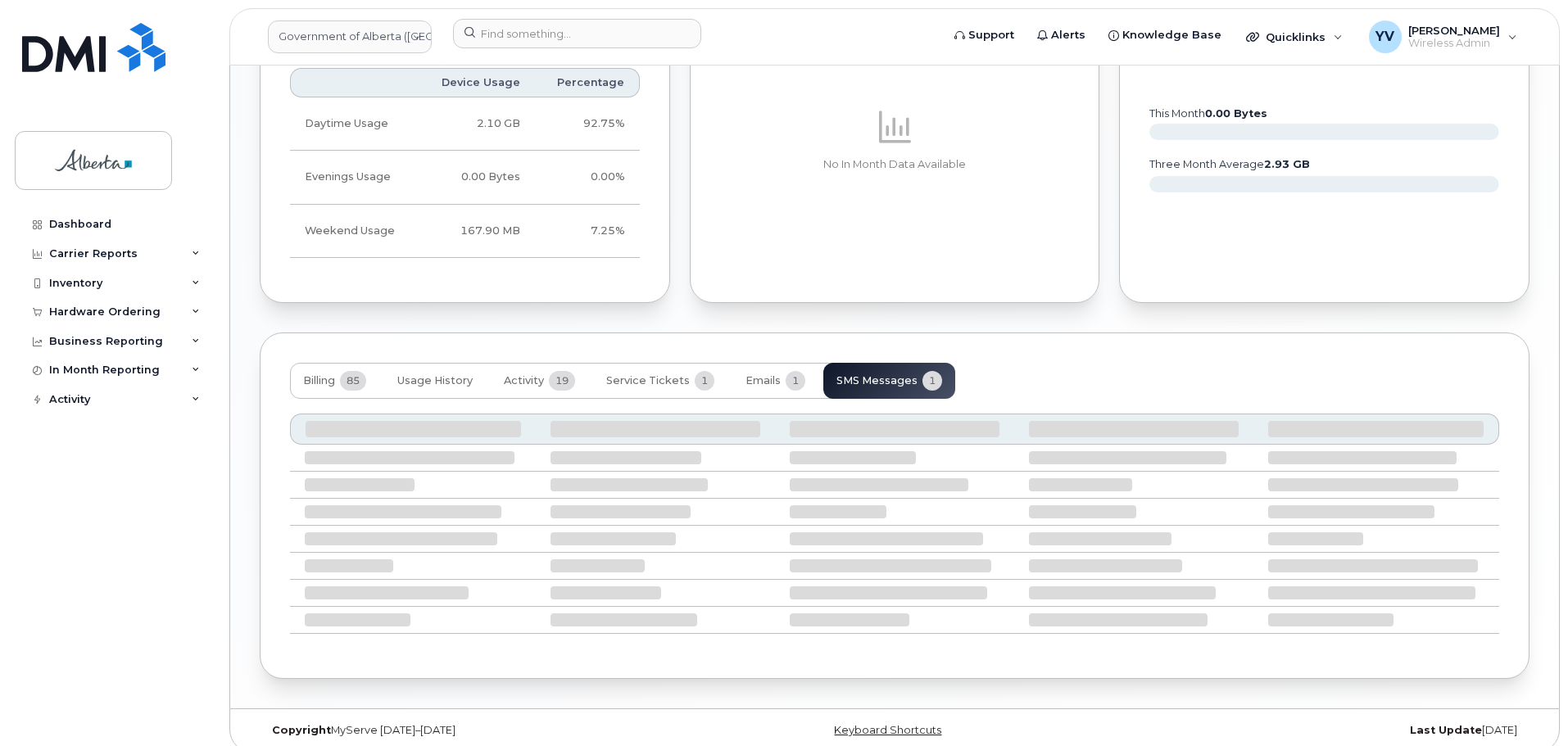
scroll to position [1064, 0]
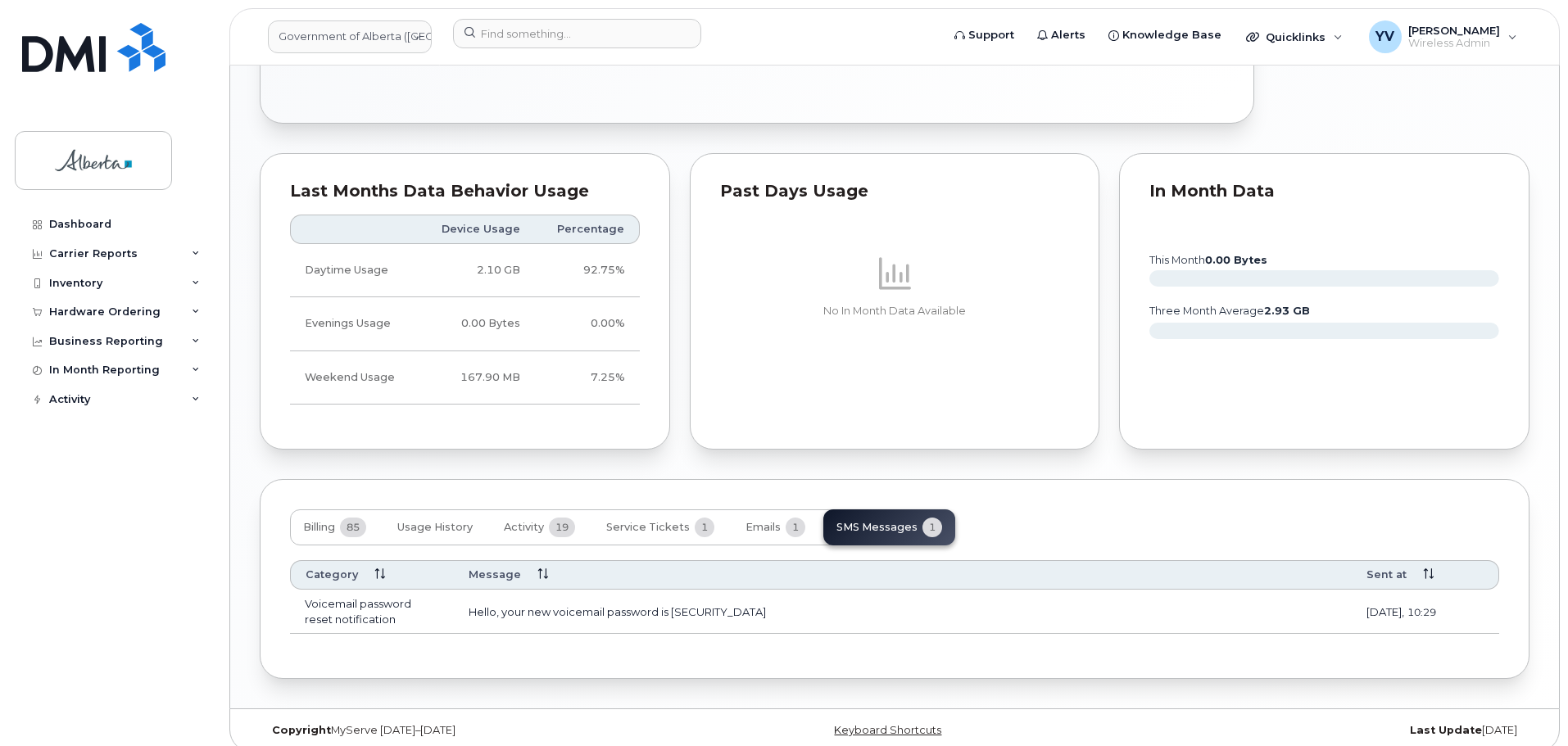
drag, startPoint x: 1566, startPoint y: 460, endPoint x: 1571, endPoint y: 188, distance: 272.0
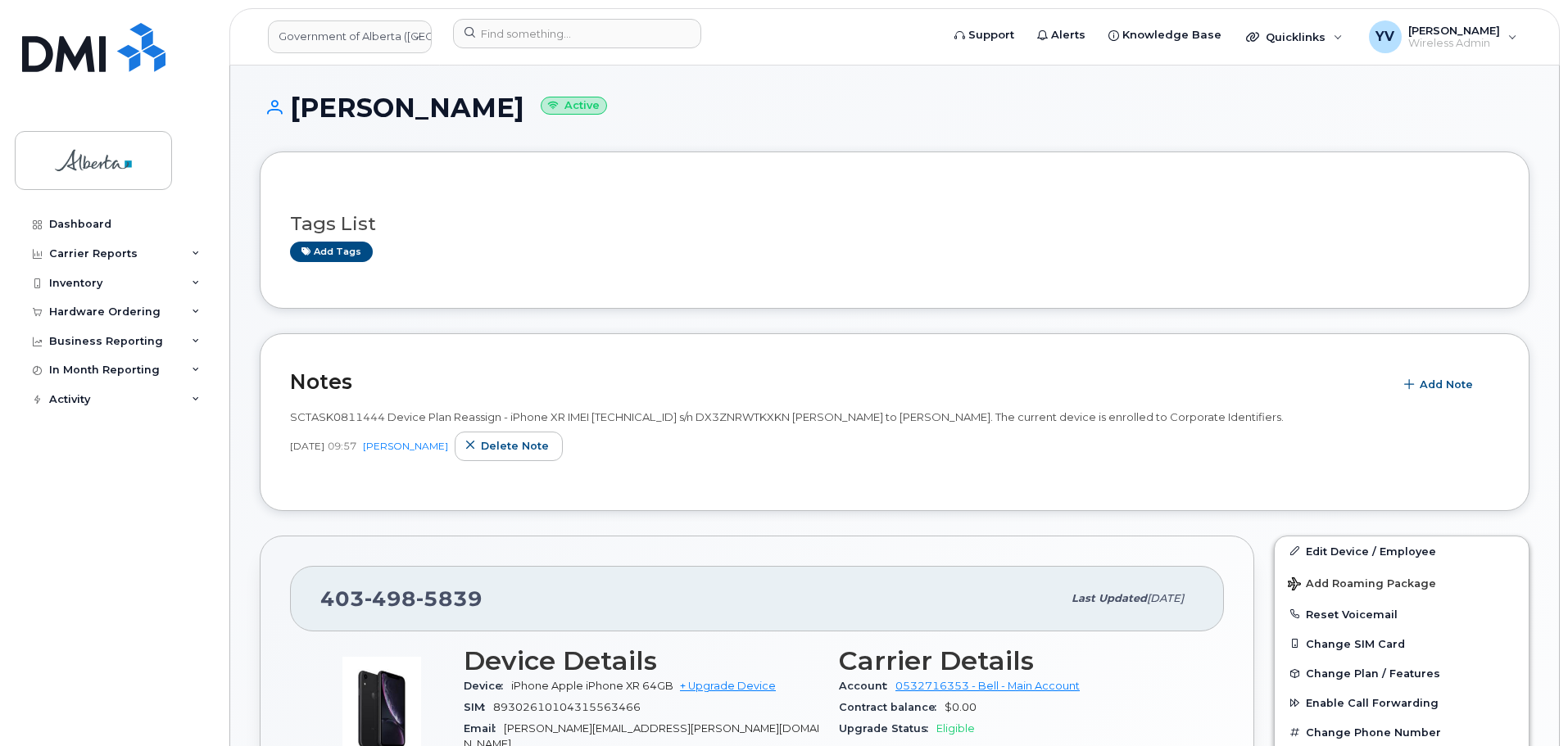
scroll to position [84, 0]
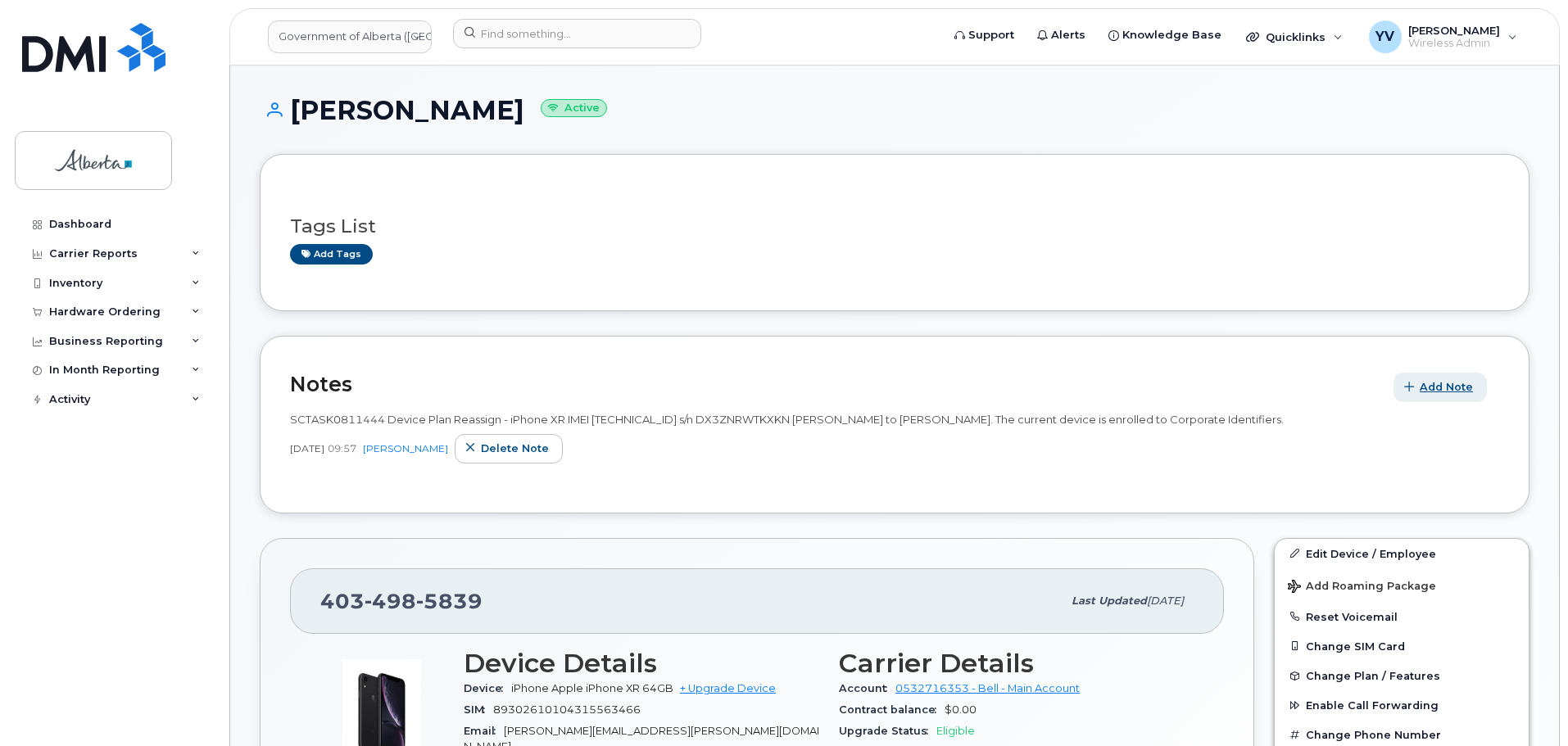
click at [1433, 383] on span "Add Note" at bounding box center [1446, 387] width 54 height 16
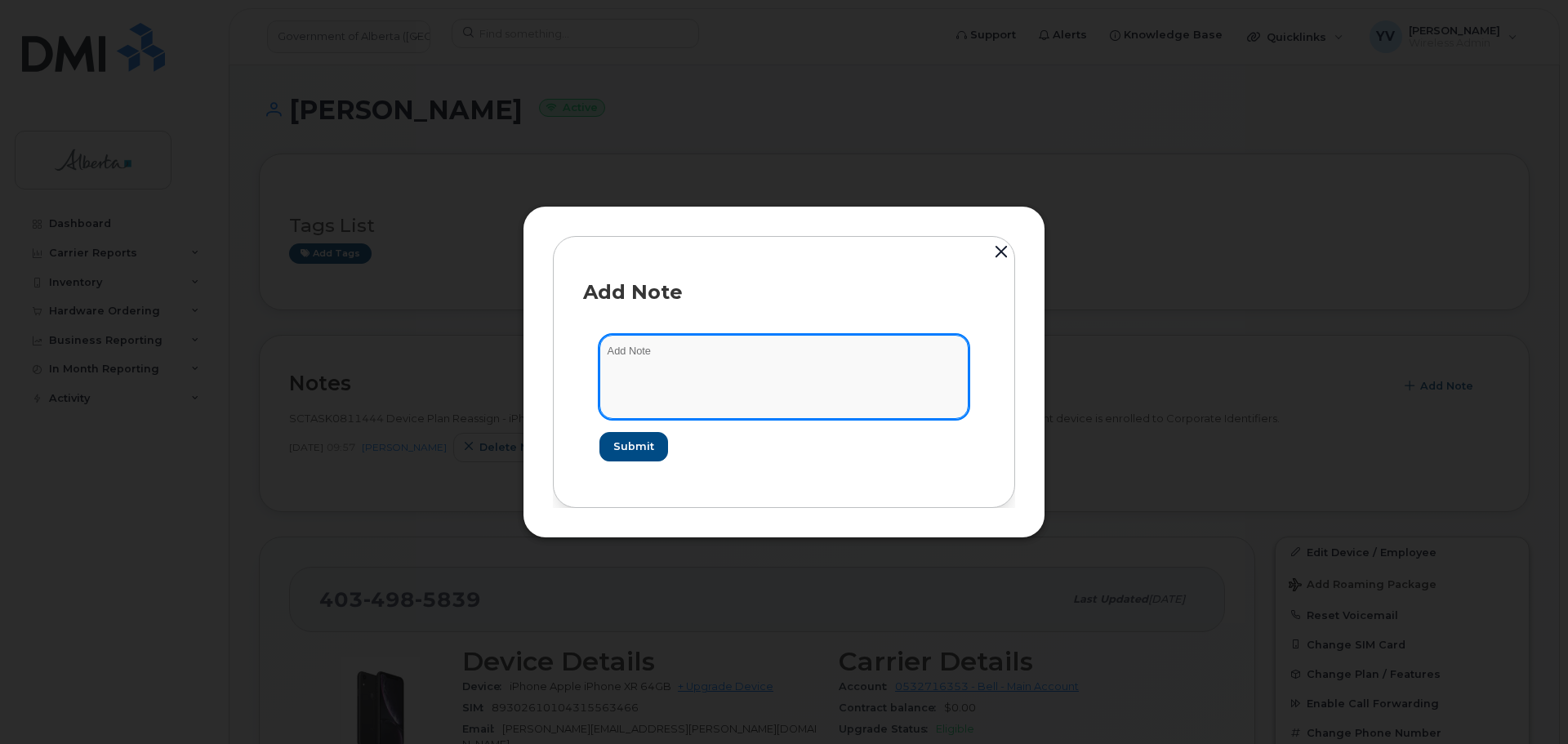
click at [637, 366] on textarea at bounding box center [784, 376] width 369 height 84
paste textarea "SCTASK0858930 Plan VM PIN - (1"
type textarea "SCTASK0858930 Plan VM PIN - (1)"
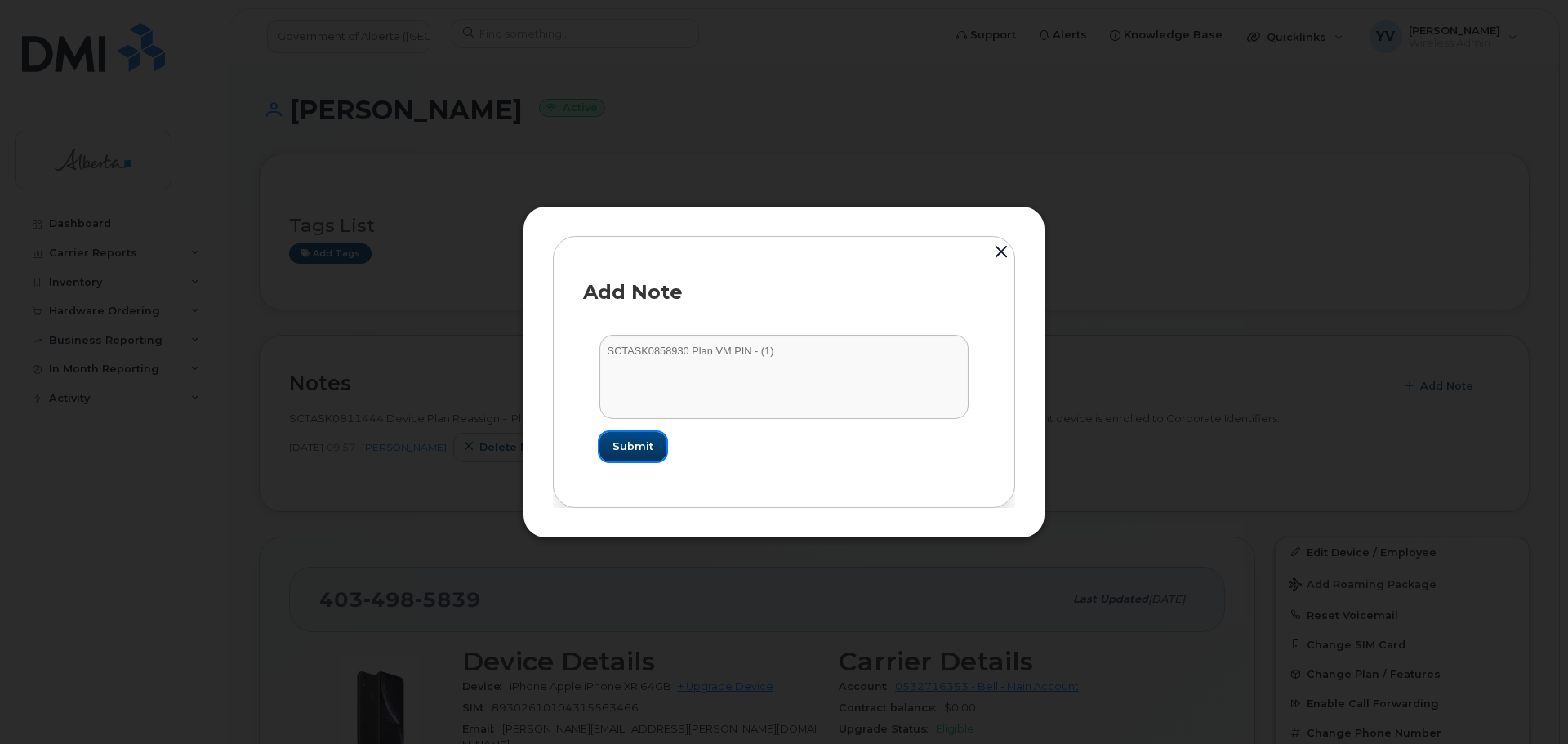
click at [639, 441] on span "Submit" at bounding box center [633, 446] width 41 height 16
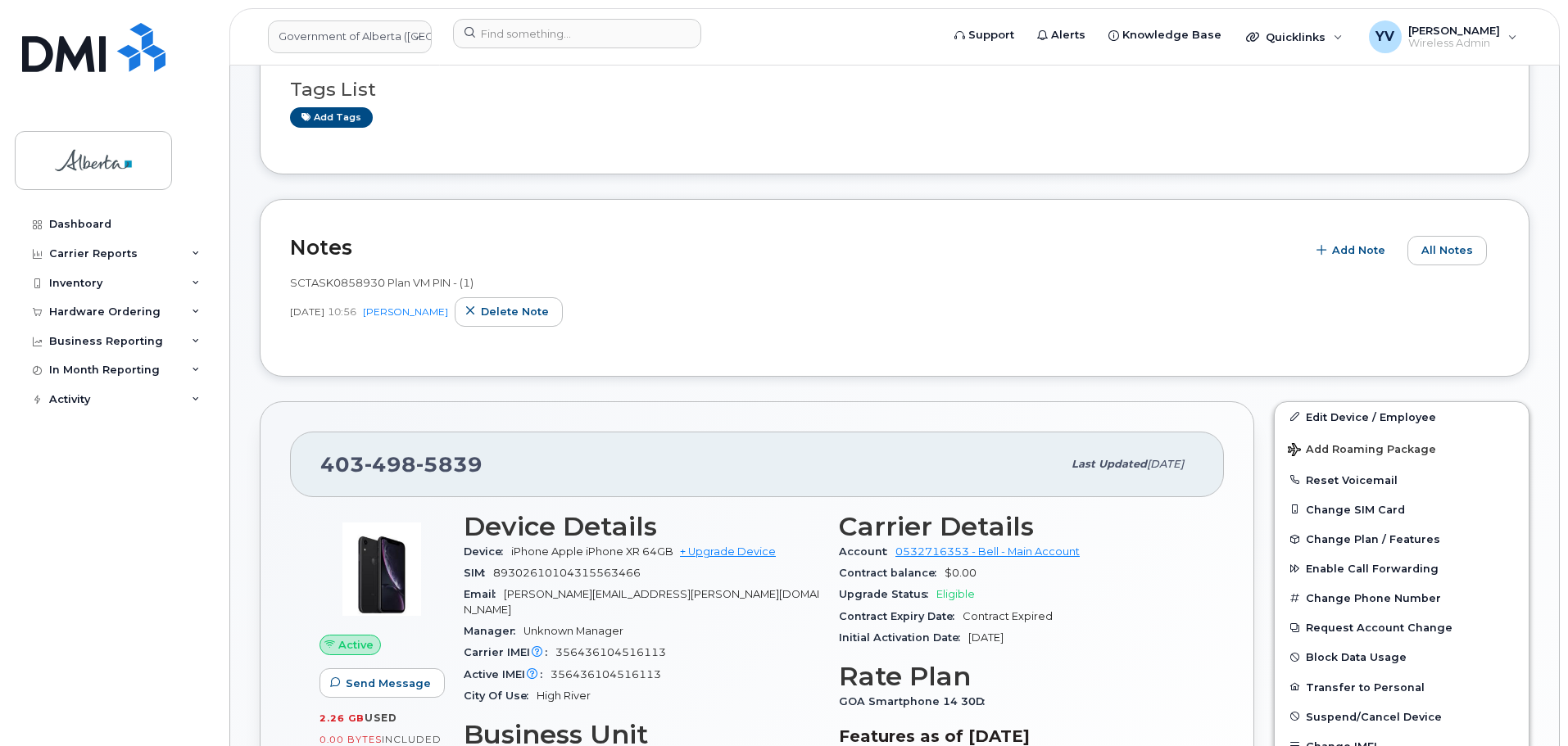
scroll to position [0, 0]
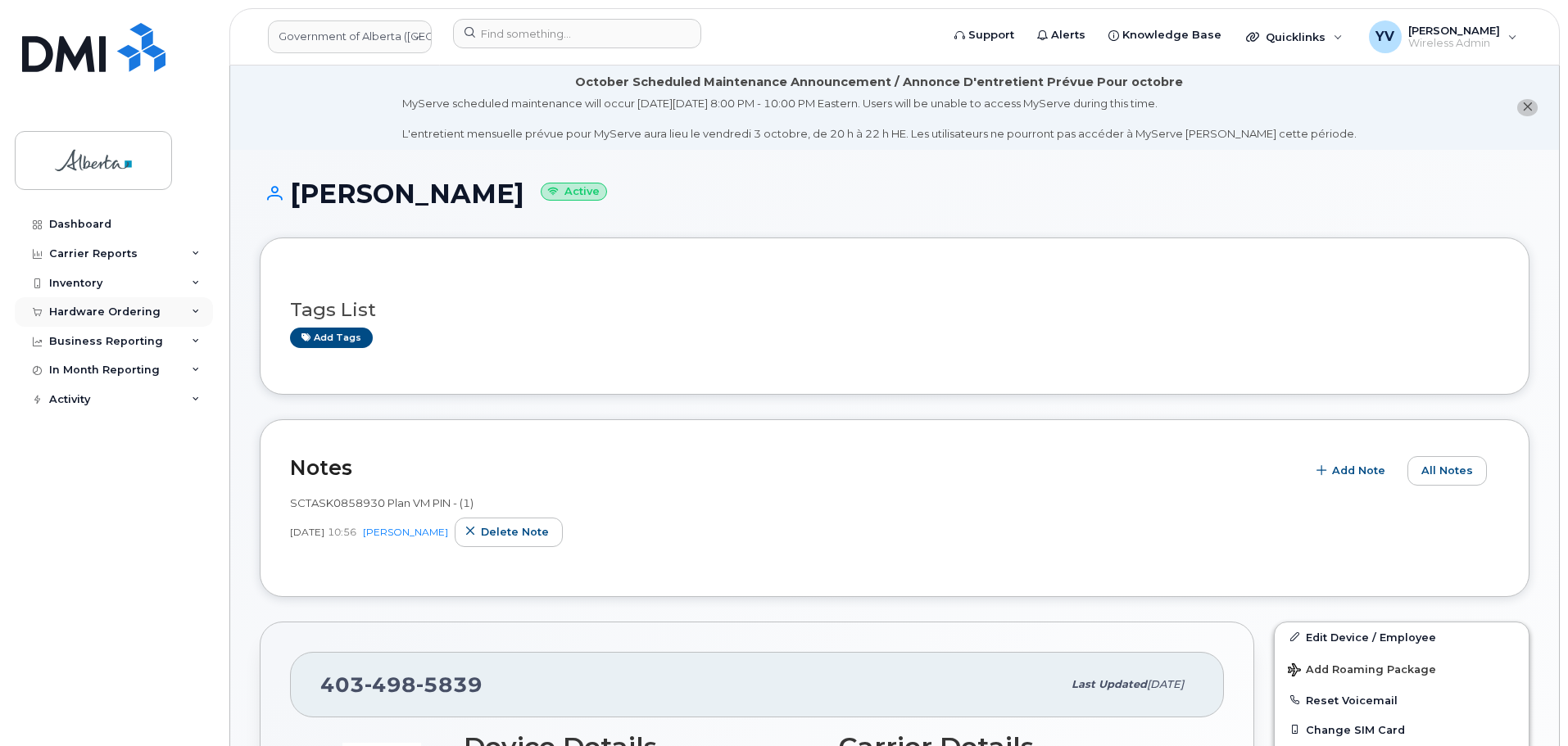
click at [82, 309] on div "Hardware Ordering" at bounding box center [105, 312] width 112 height 13
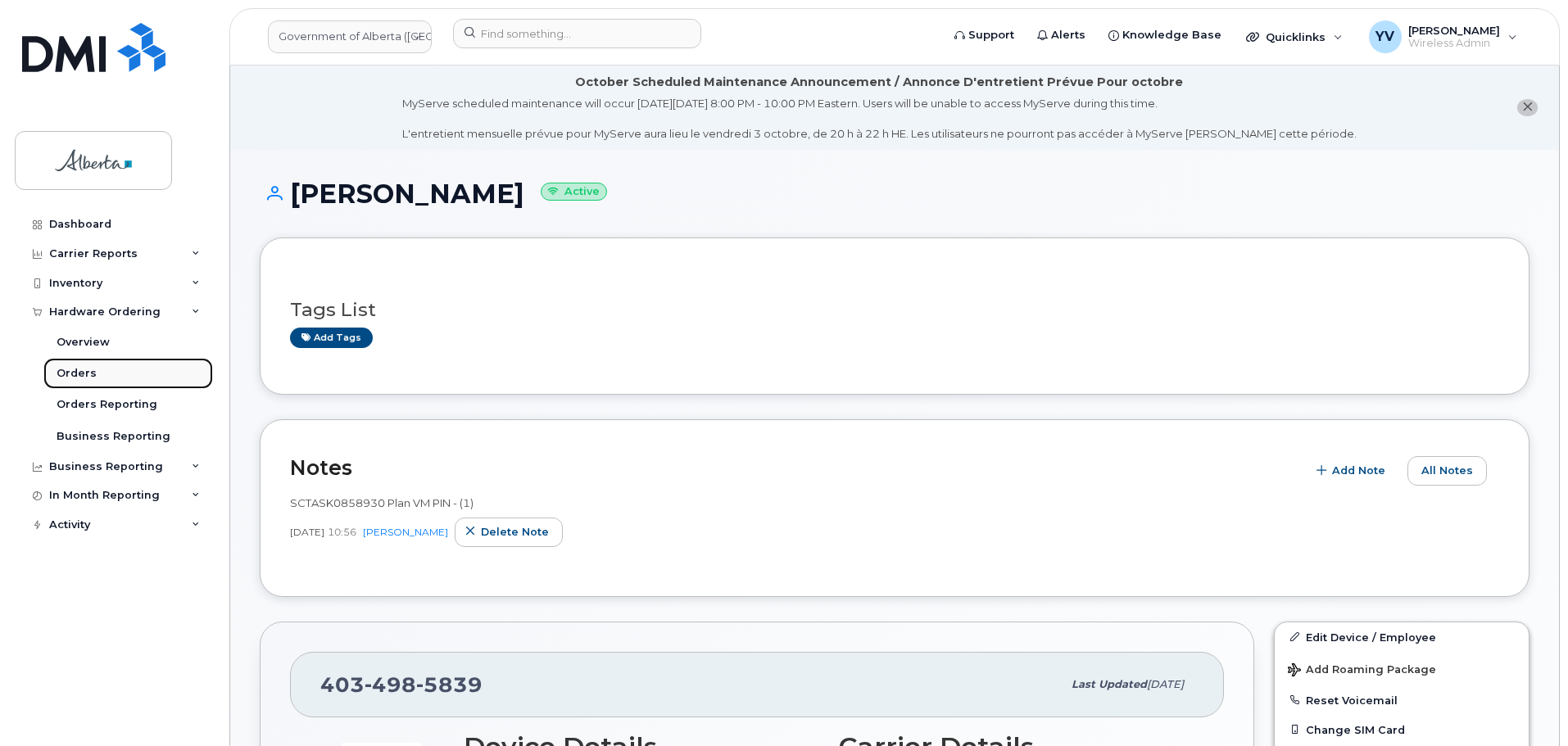
click at [61, 369] on div "Orders" at bounding box center [76, 373] width 40 height 15
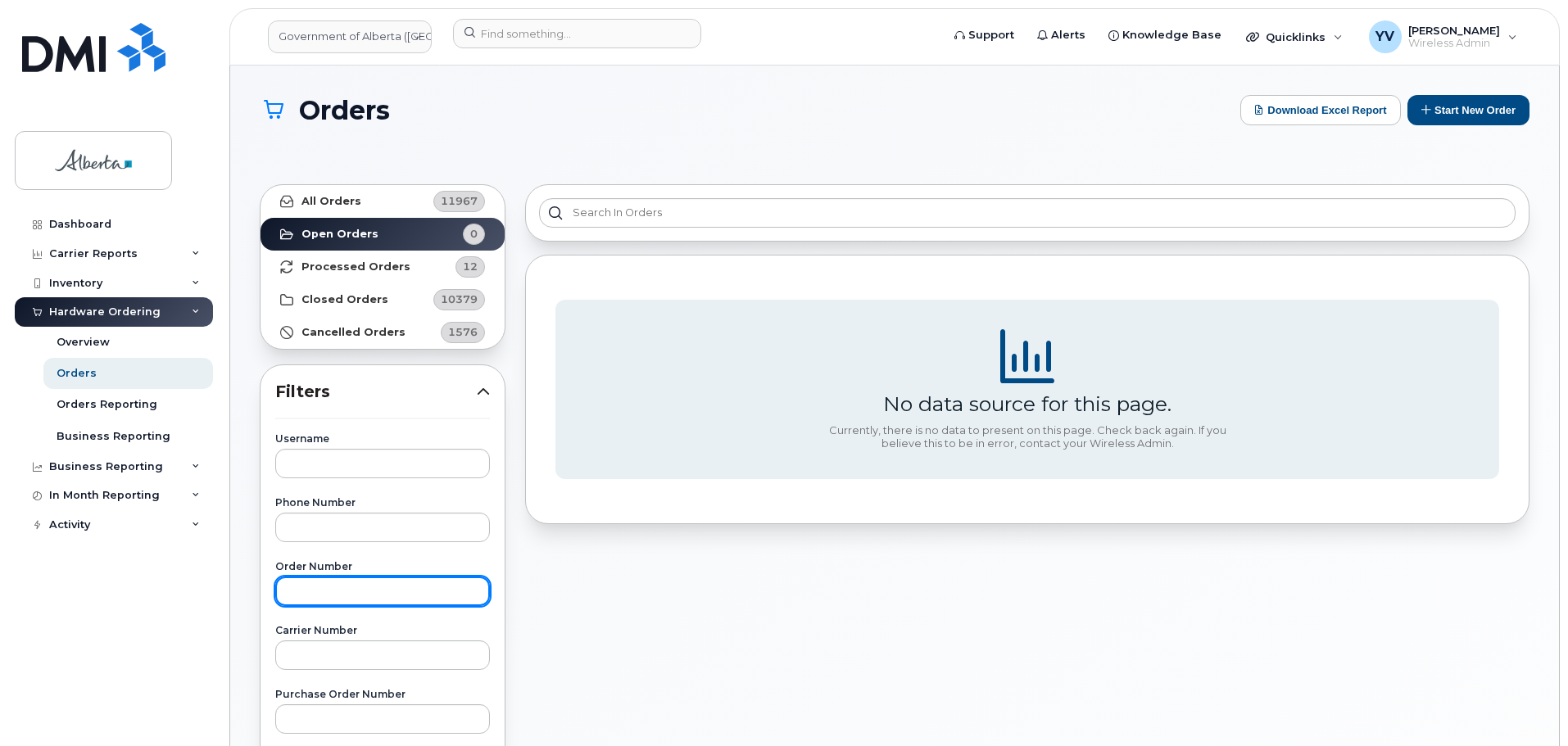
drag, startPoint x: 300, startPoint y: 596, endPoint x: 312, endPoint y: 592, distance: 12.6
click at [310, 594] on input "text" at bounding box center [382, 591] width 215 height 29
paste input "302066"
type input "302066"
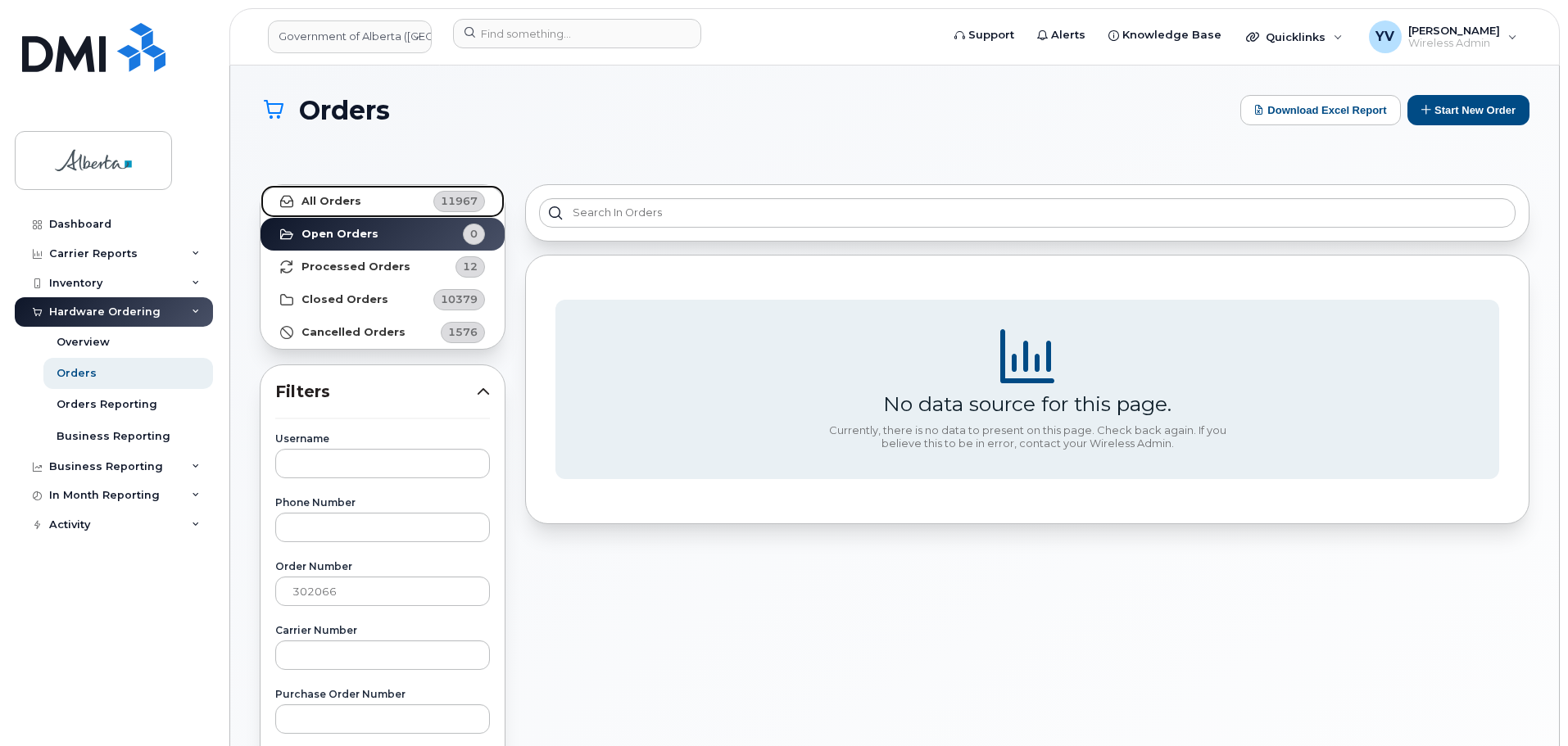
click at [332, 196] on strong "All Orders" at bounding box center [331, 201] width 60 height 13
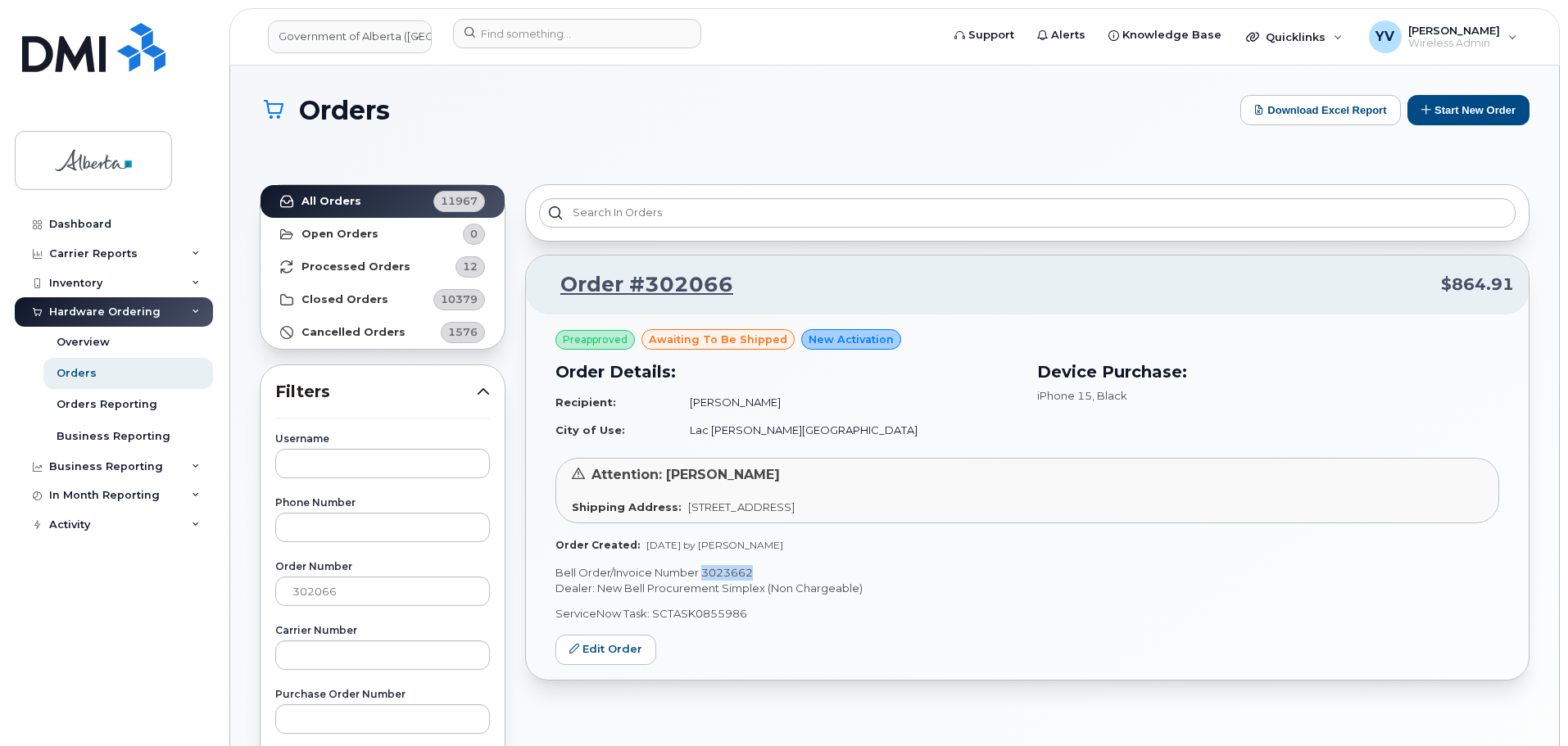
drag, startPoint x: 757, startPoint y: 569, endPoint x: 702, endPoint y: 575, distance: 55.3
click at [702, 575] on p "Bell Order/Invoice Number 3023662" at bounding box center [1027, 573] width 943 height 16
copy p "3023662"
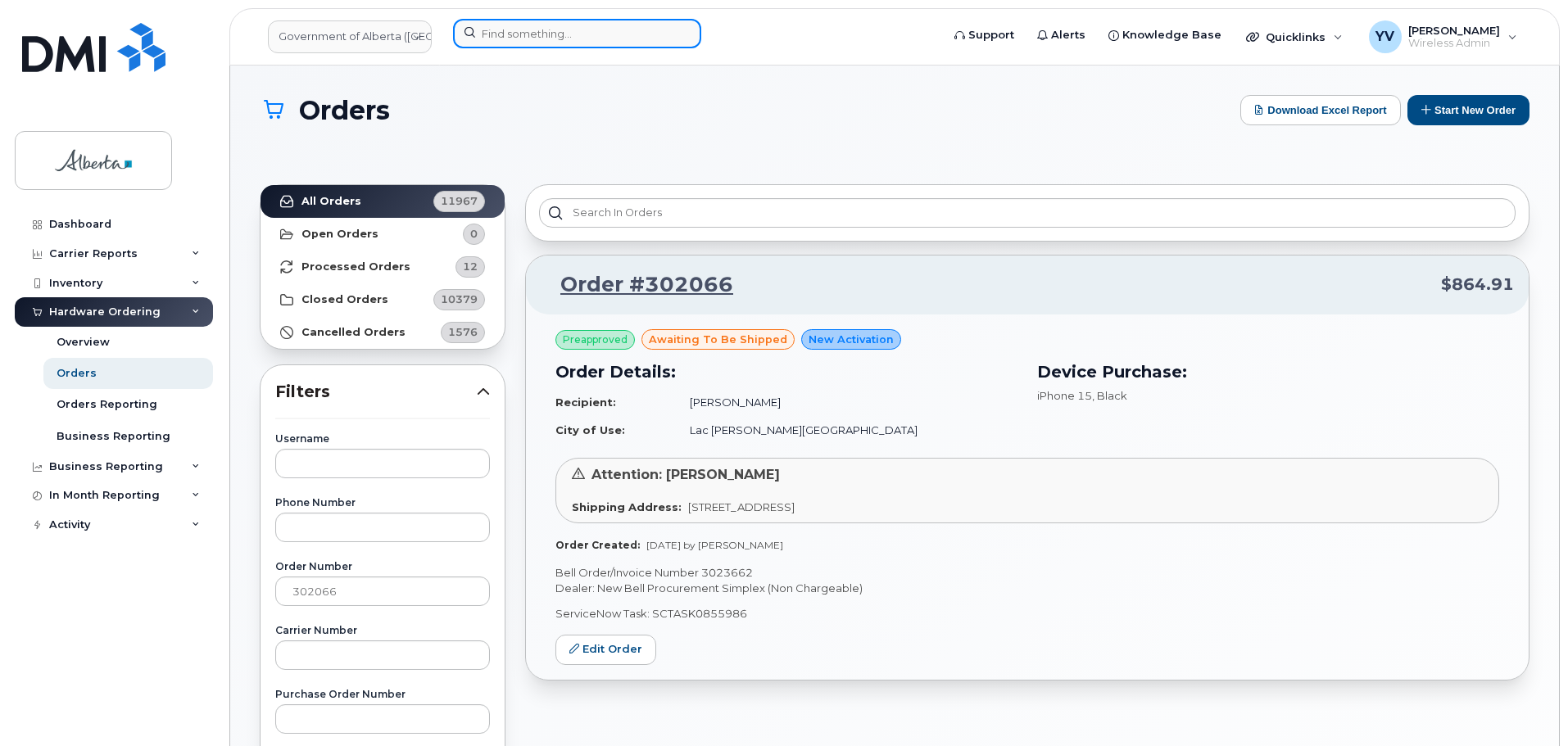
click at [510, 35] on input at bounding box center [576, 34] width 248 height 29
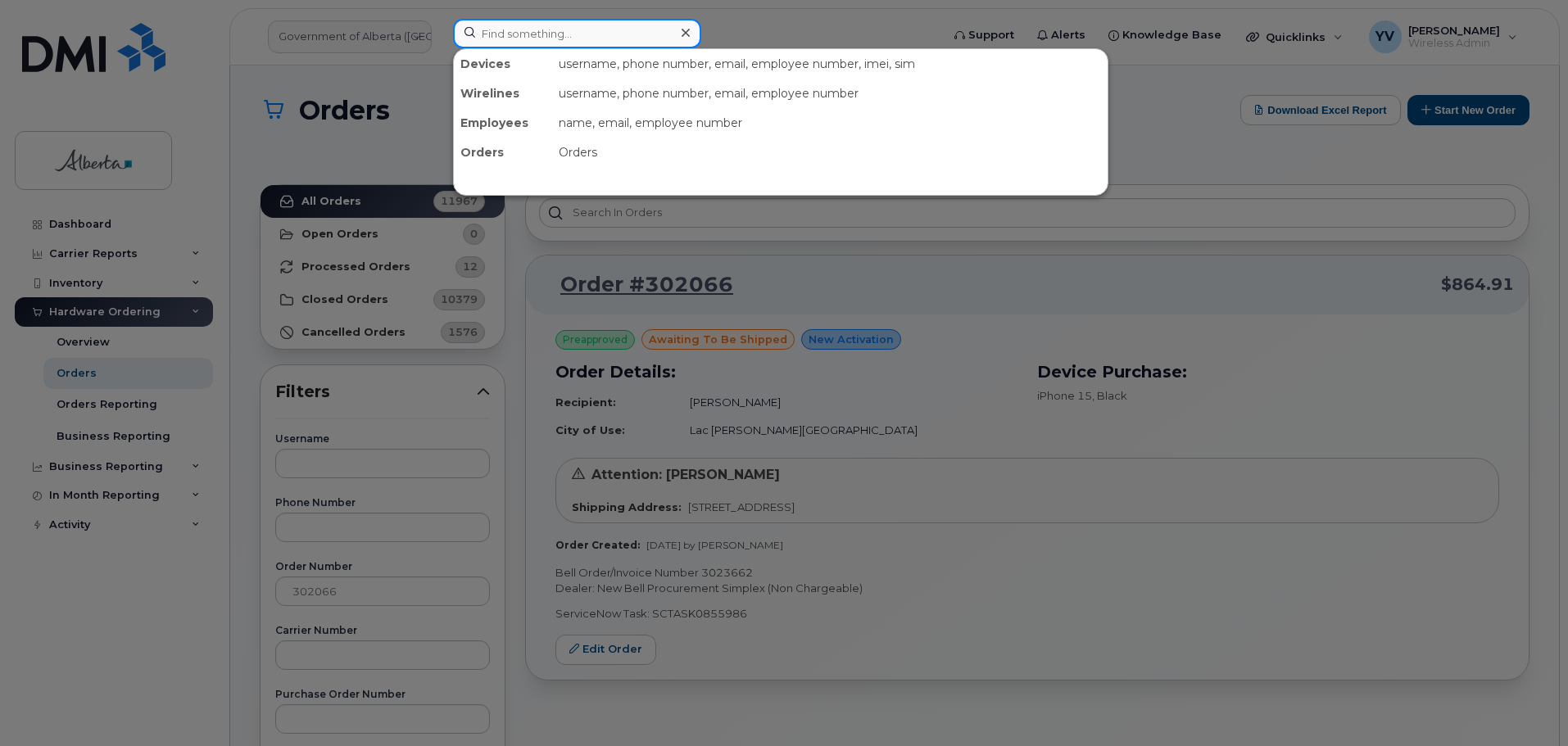
paste input "5875451806"
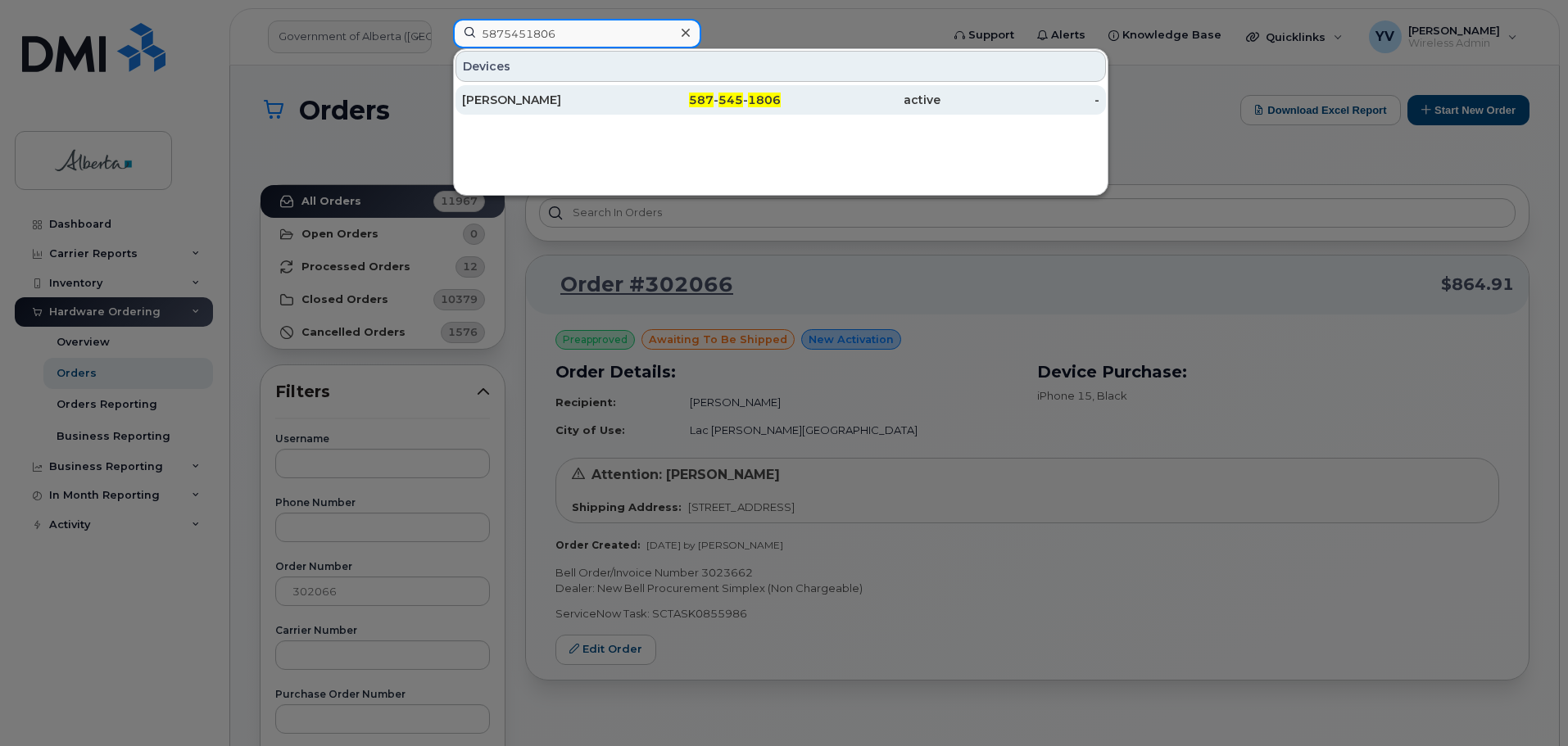
type input "5875451806"
click at [726, 94] on span "545" at bounding box center [730, 100] width 24 height 15
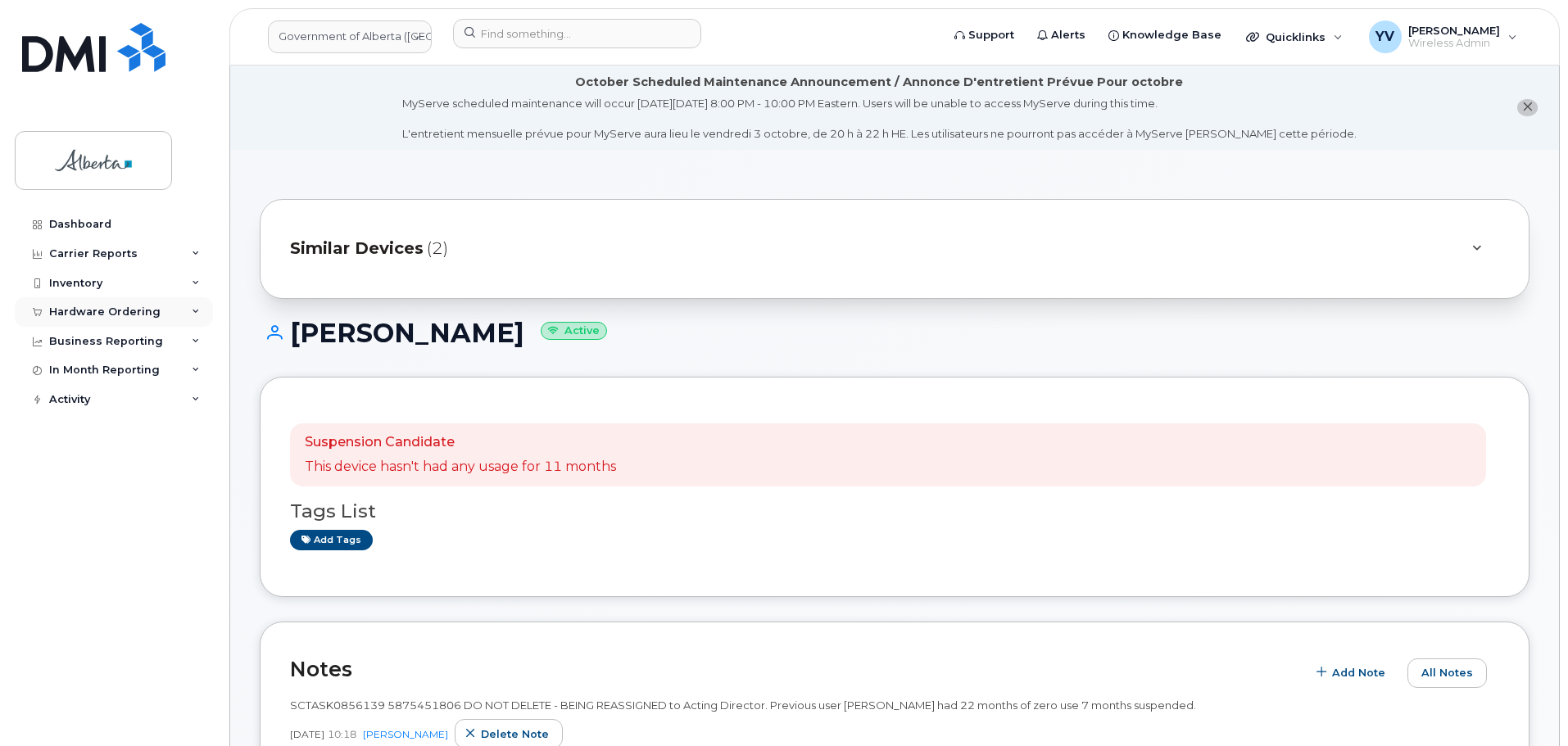
click at [69, 311] on div "Hardware Ordering" at bounding box center [105, 312] width 112 height 13
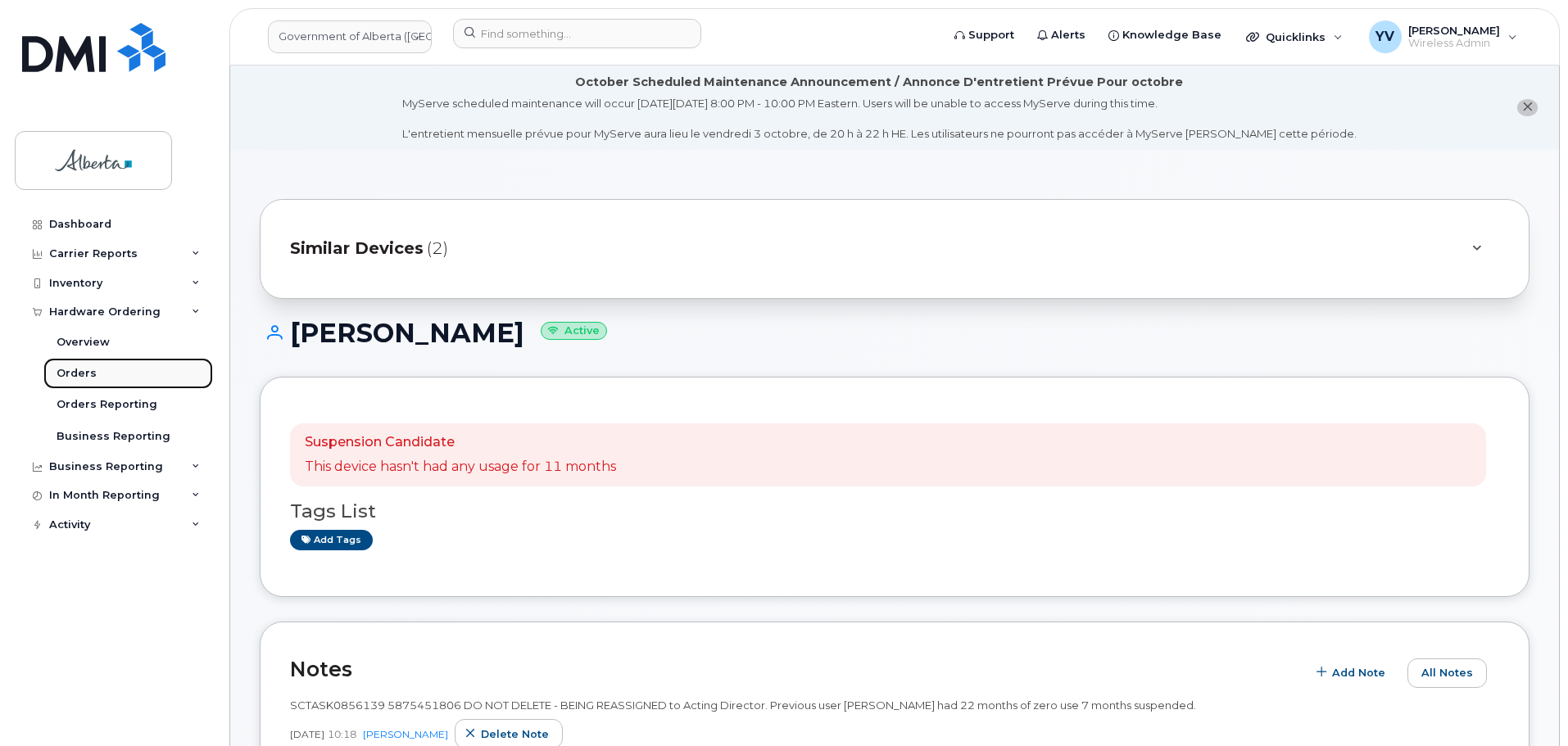
click at [69, 369] on div "Orders" at bounding box center [76, 373] width 40 height 15
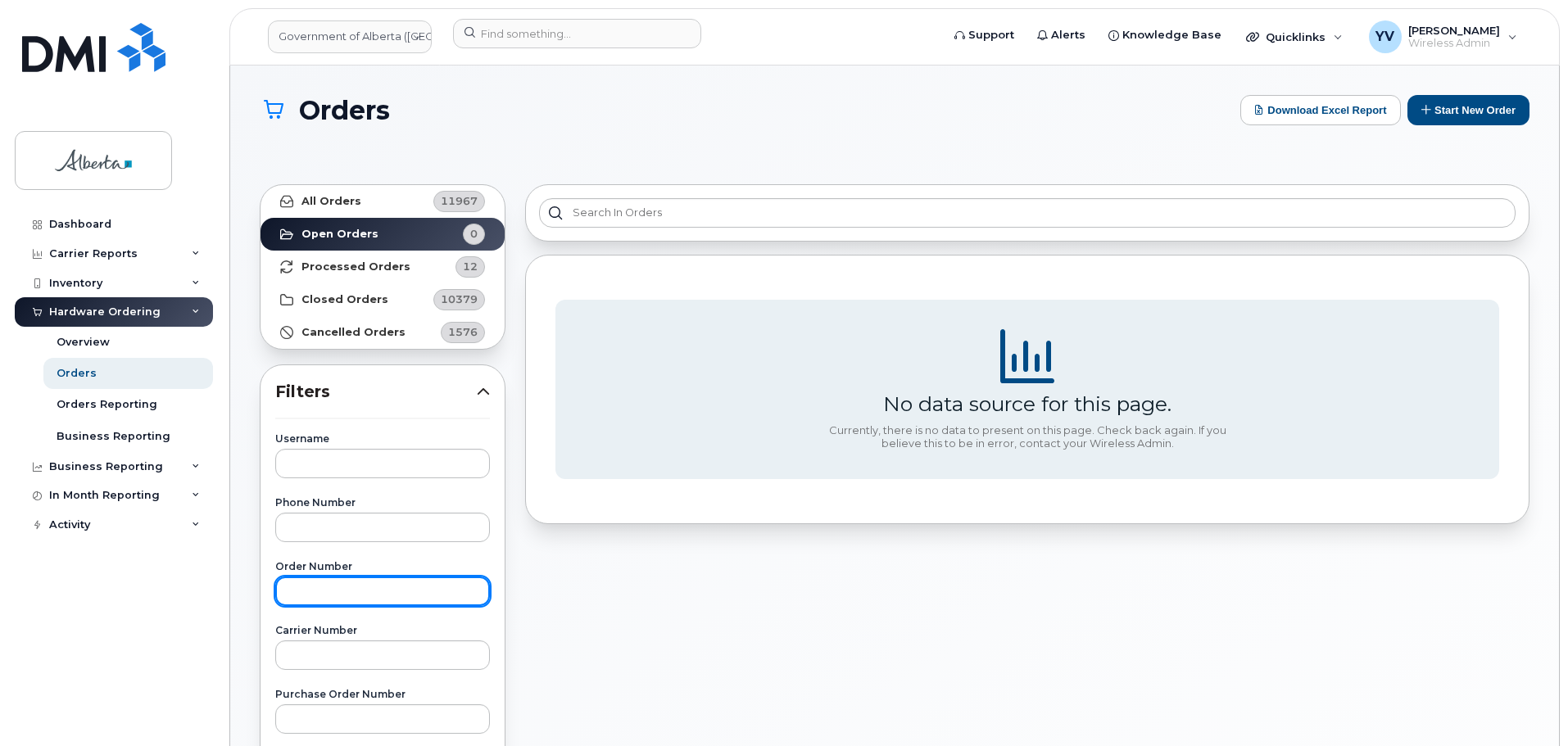
click at [298, 591] on input "text" at bounding box center [382, 591] width 215 height 29
paste input "300904"
type input "300904"
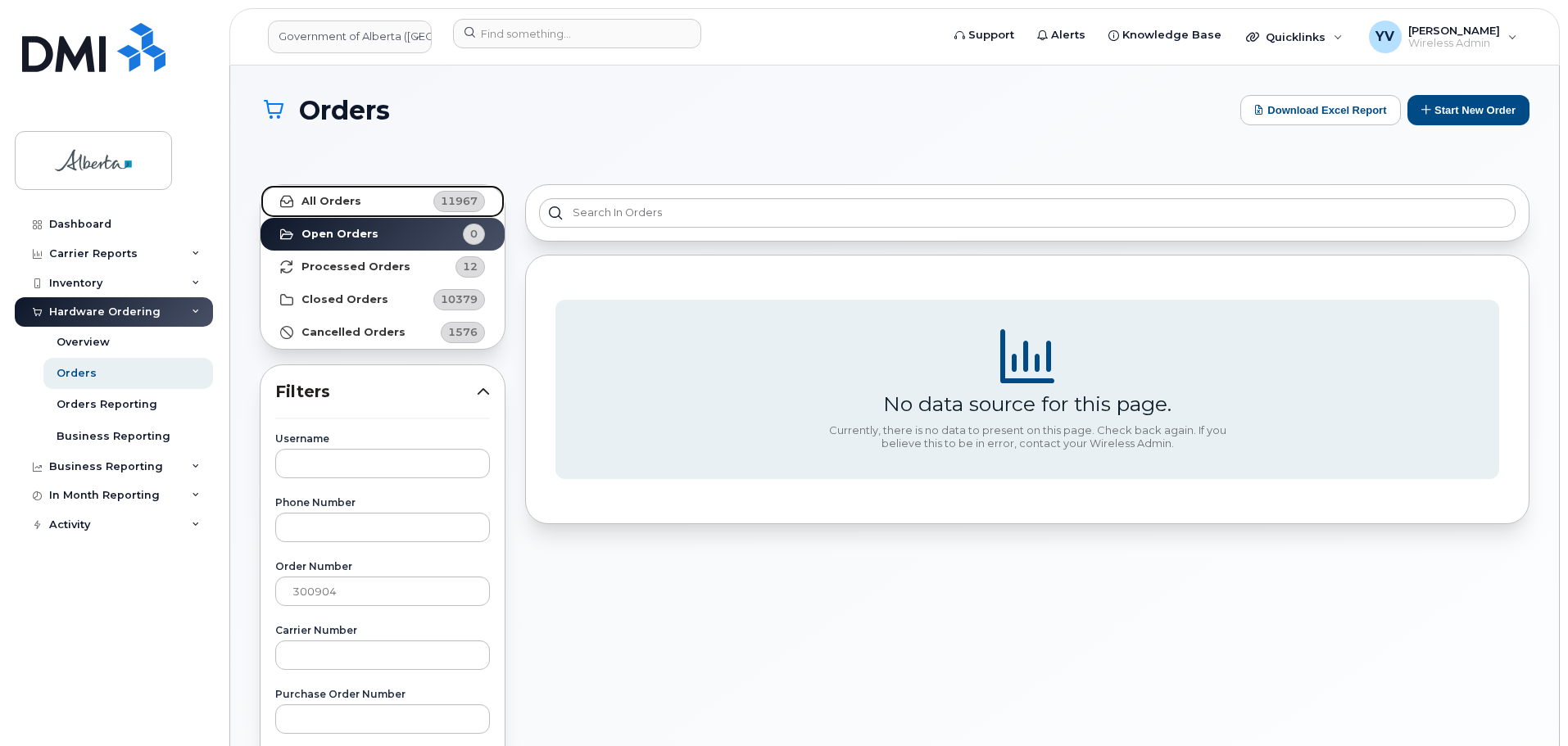
click at [329, 190] on link "All Orders 11967" at bounding box center [382, 202] width 244 height 33
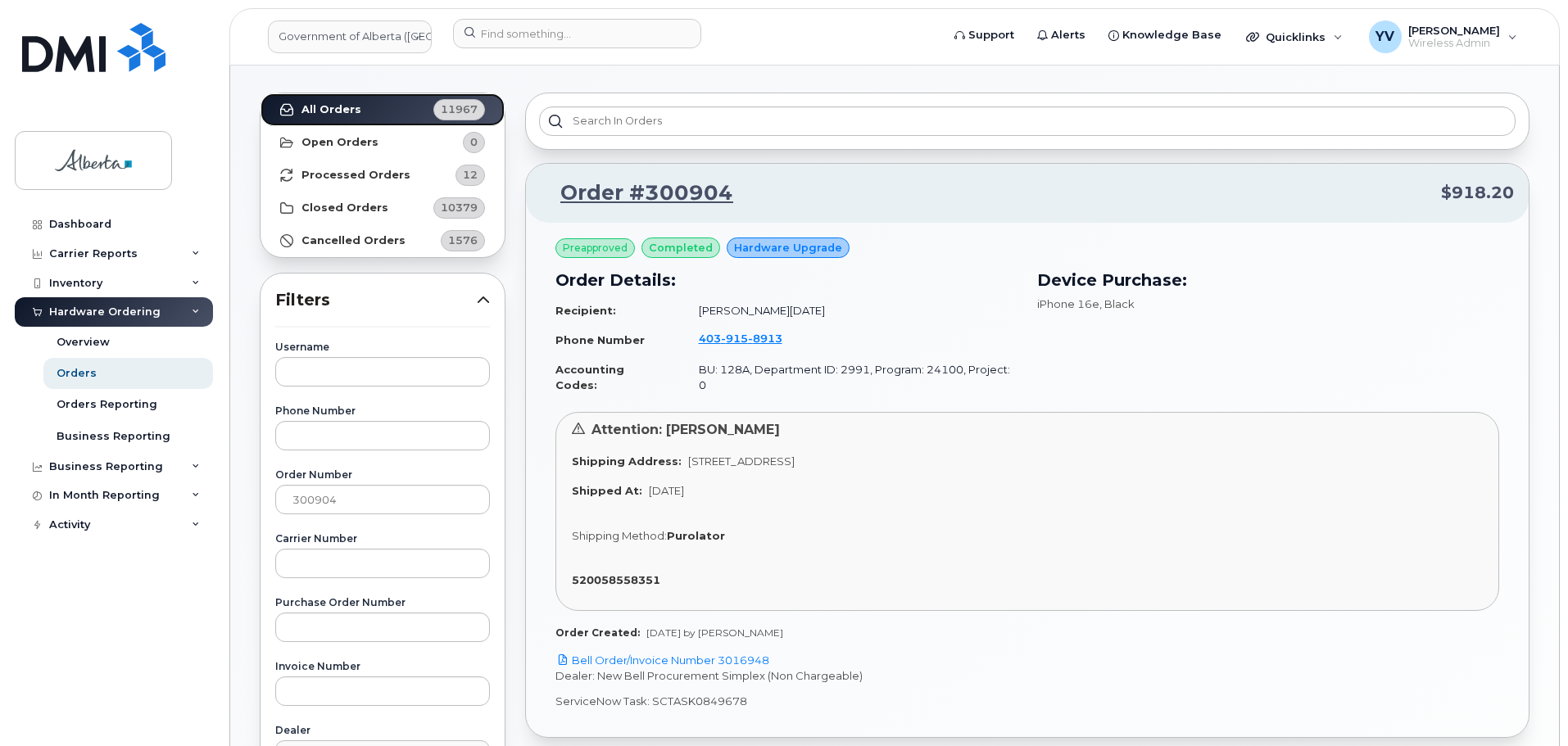
scroll to position [96, 0]
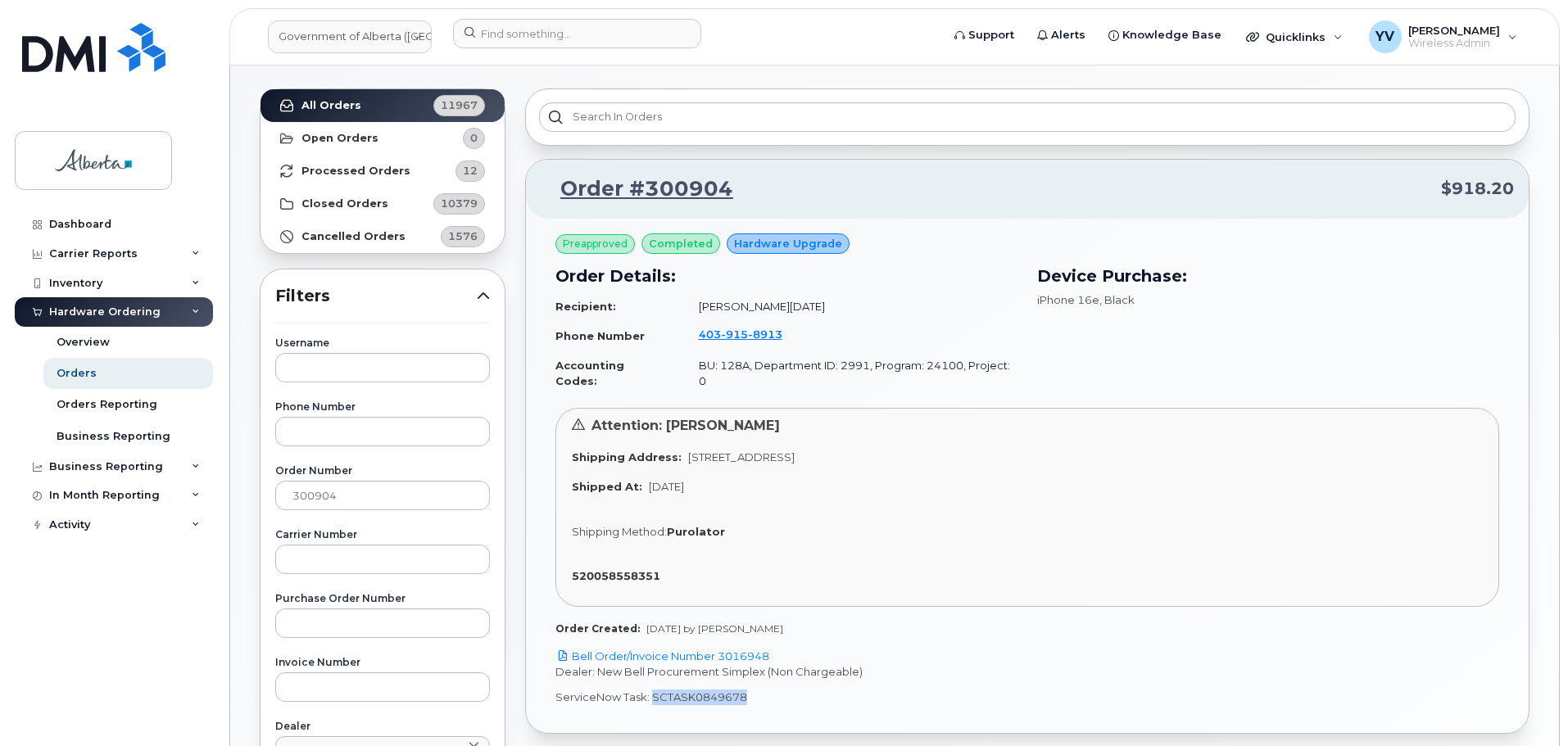
drag, startPoint x: 743, startPoint y: 678, endPoint x: 651, endPoint y: 690, distance: 92.8
click at [651, 690] on p "ServiceNow Task: SCTASK0849678" at bounding box center [1027, 698] width 943 height 16
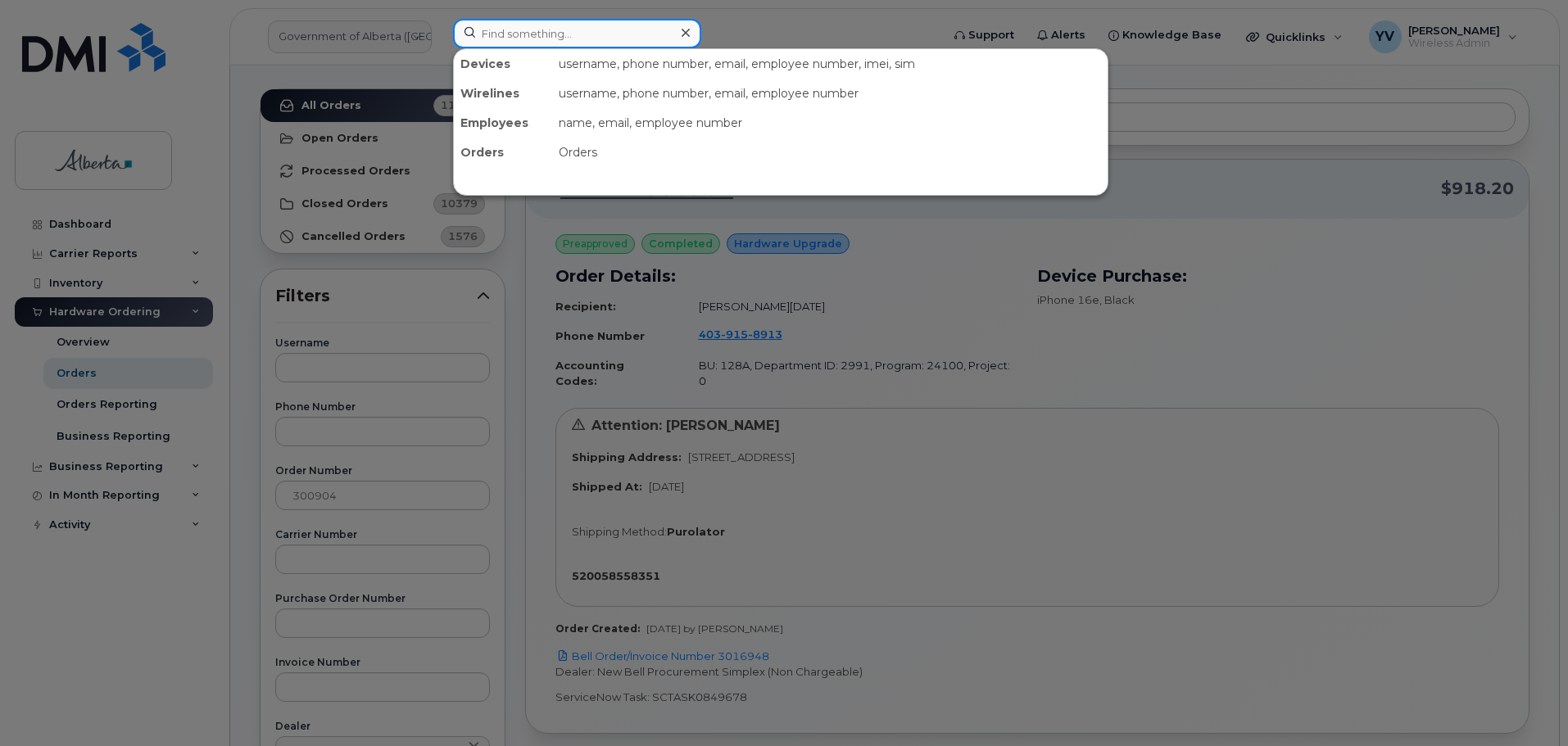
click at [497, 31] on input at bounding box center [576, 34] width 248 height 29
paste input "5875451806"
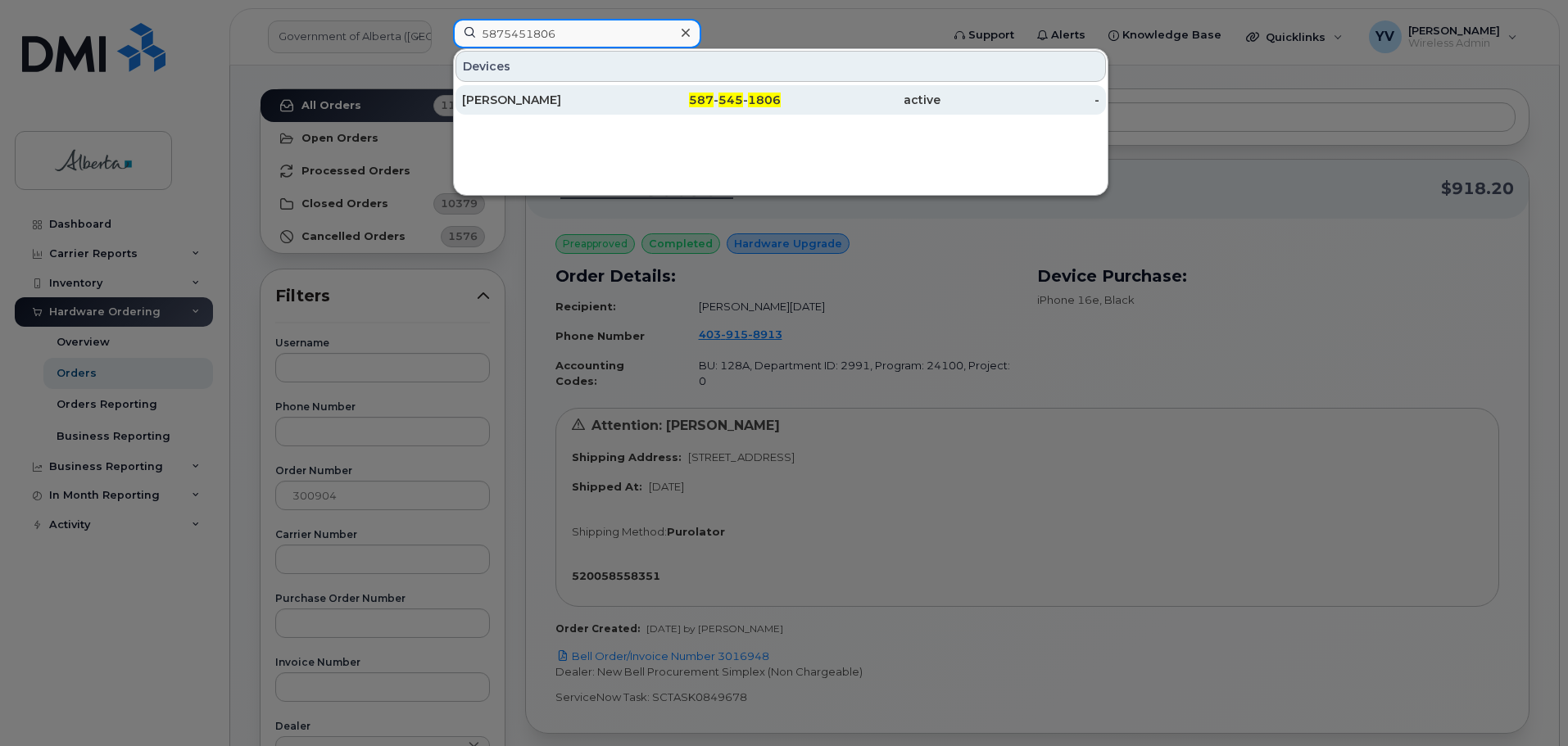
type input "5875451806"
click at [742, 102] on span "545" at bounding box center [730, 100] width 24 height 15
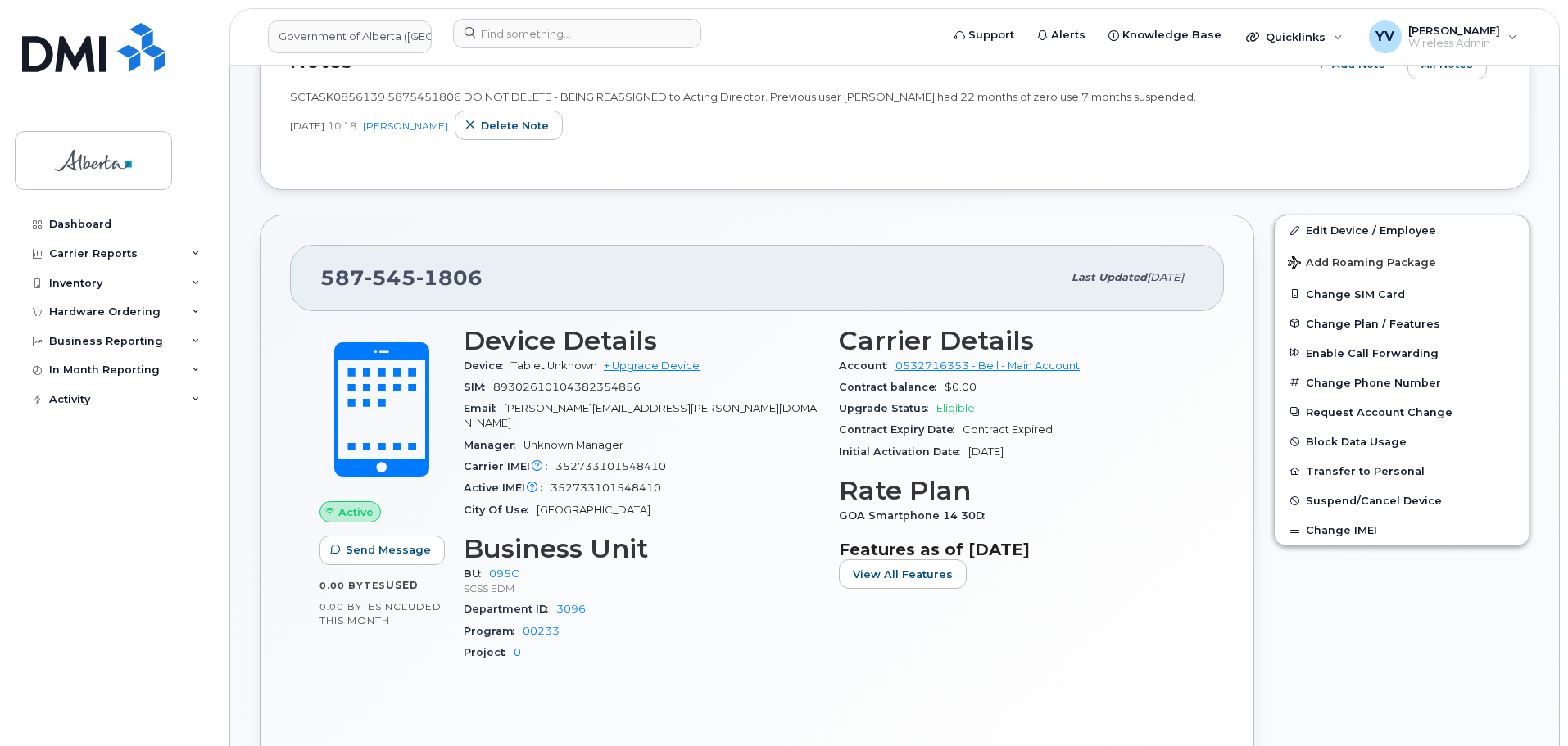
scroll to position [620, 0]
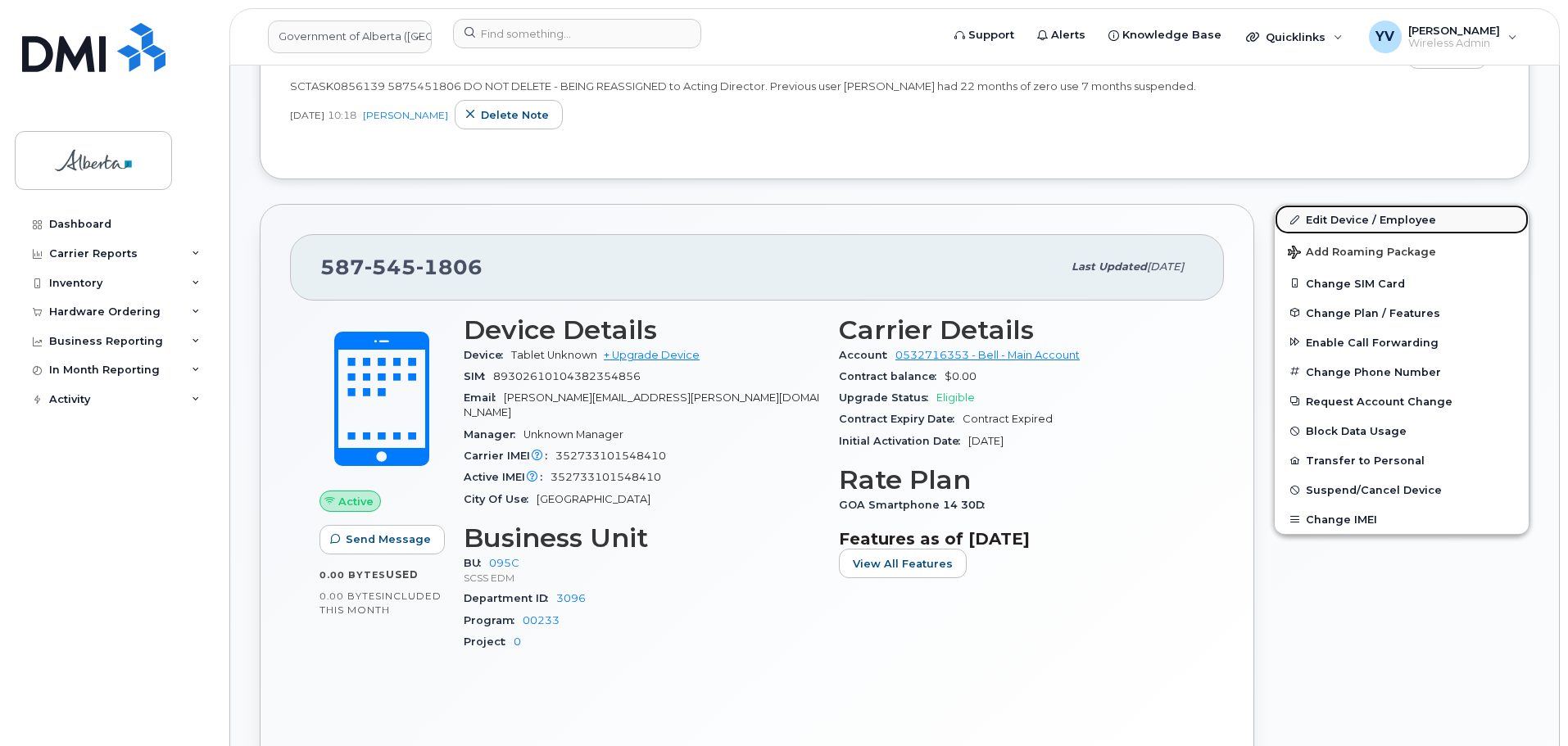
click at [1333, 210] on link "Edit Device / Employee" at bounding box center [1401, 220] width 254 height 29
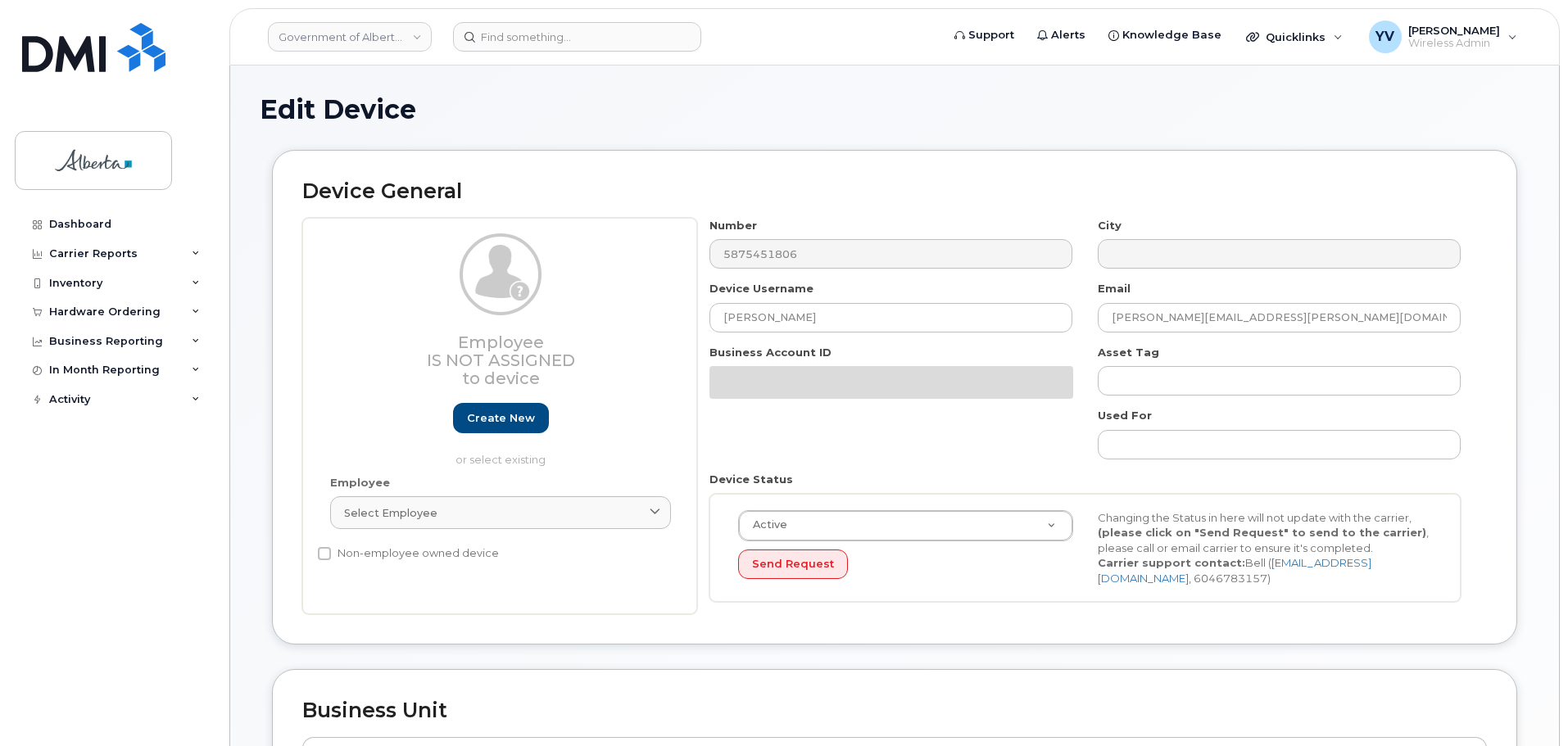
select select "4749748"
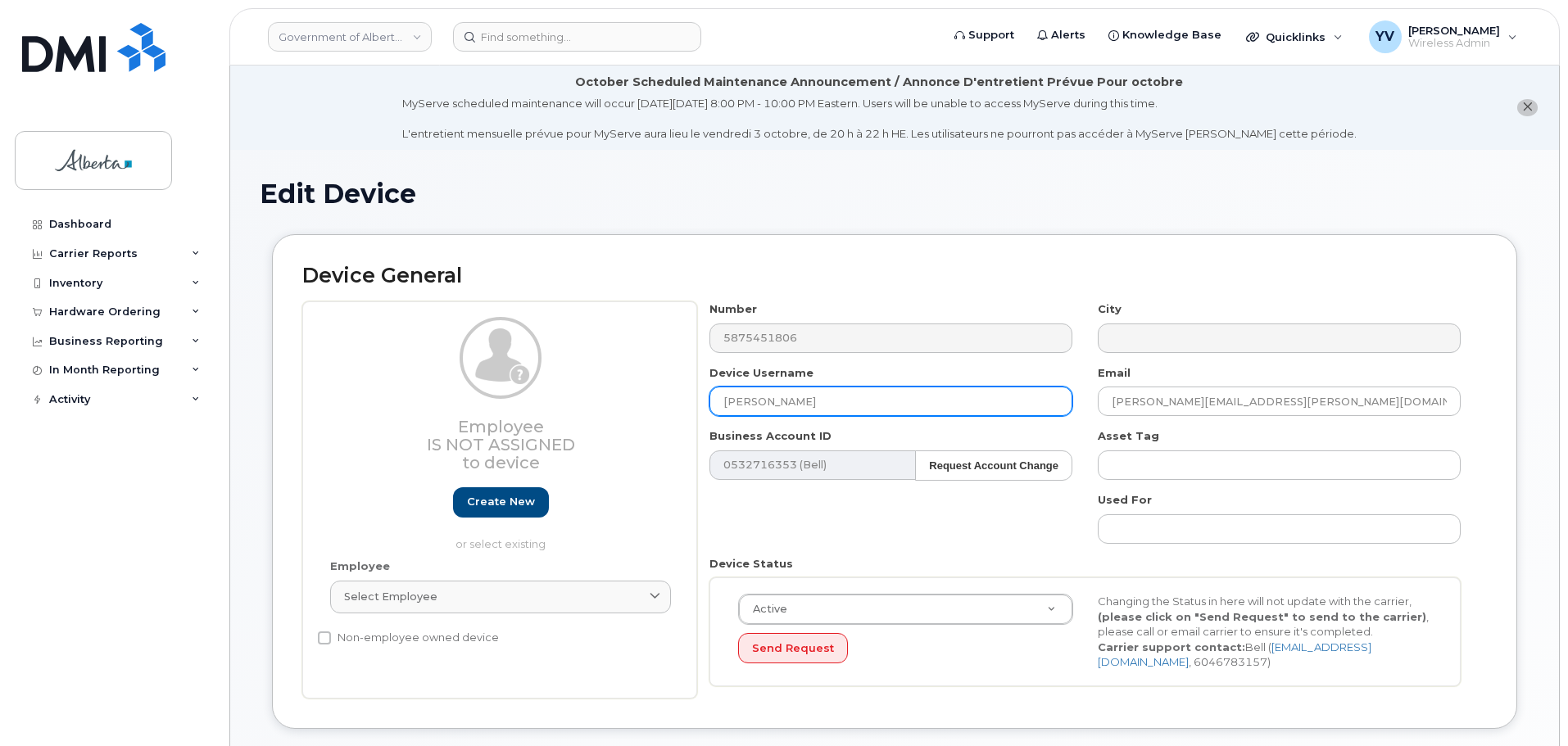
drag, startPoint x: 807, startPoint y: 400, endPoint x: 706, endPoint y: 404, distance: 101.1
click at [706, 404] on div "Device Username [PERSON_NAME]" at bounding box center [891, 391] width 389 height 52
paste input "Acting Director"
type input "Acting Director"
drag, startPoint x: 1280, startPoint y: 394, endPoint x: 1037, endPoint y: 410, distance: 243.5
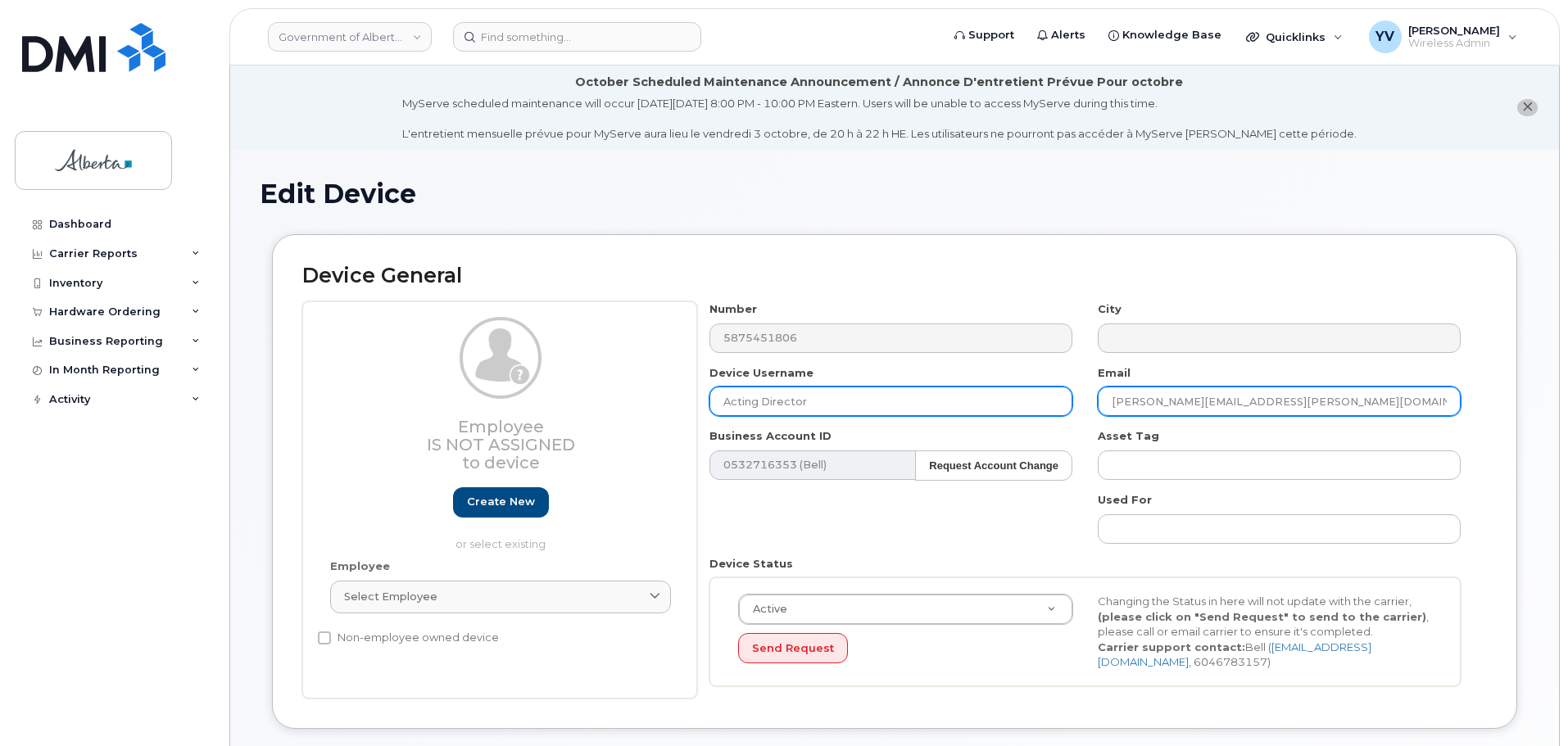
click at [1037, 410] on div "Number 5875451806 City Device Username Acting Director Email Jacqueline.Conrad@…" at bounding box center [1085, 499] width 776 height 397
paste input "Sanna.Gardam"
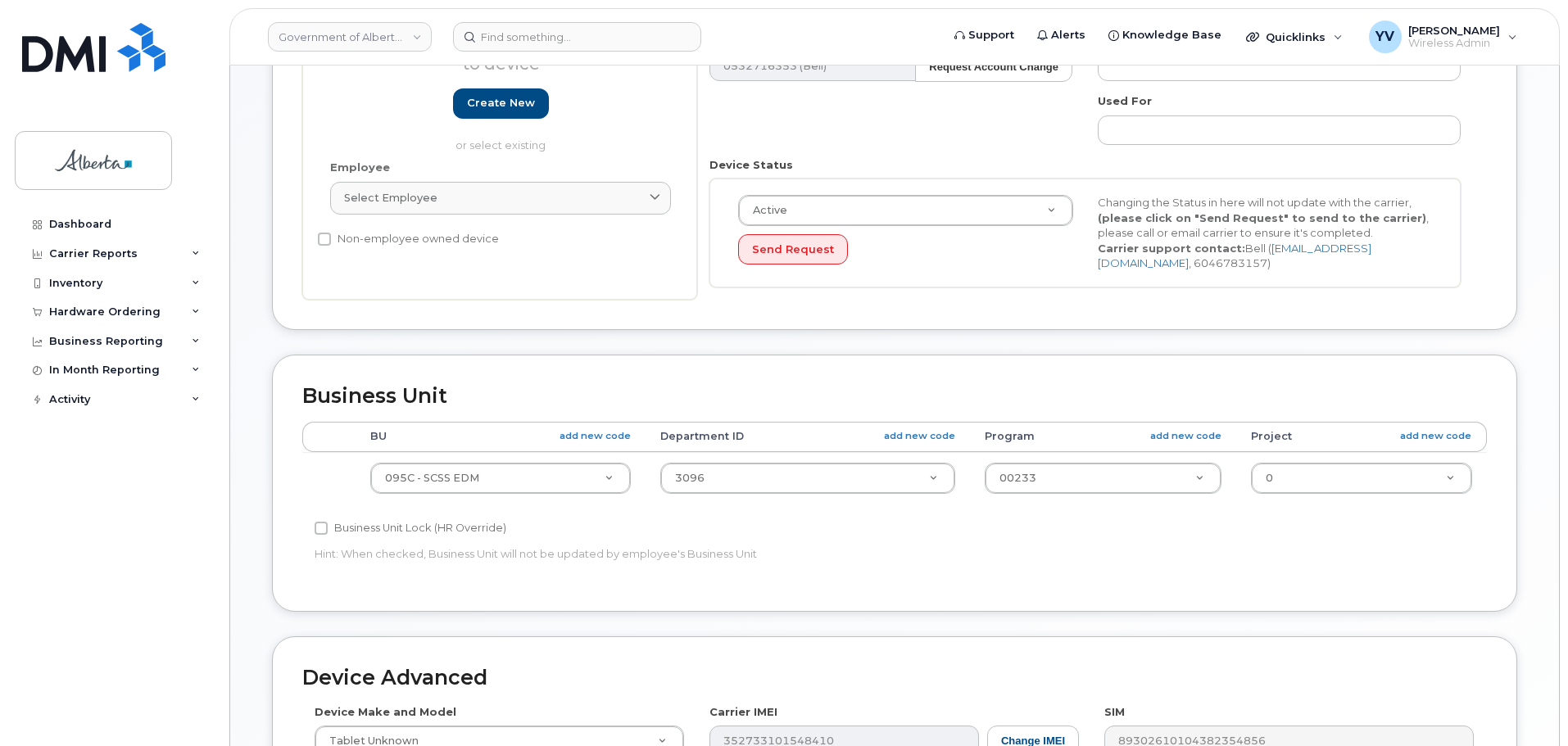
scroll to position [417, 0]
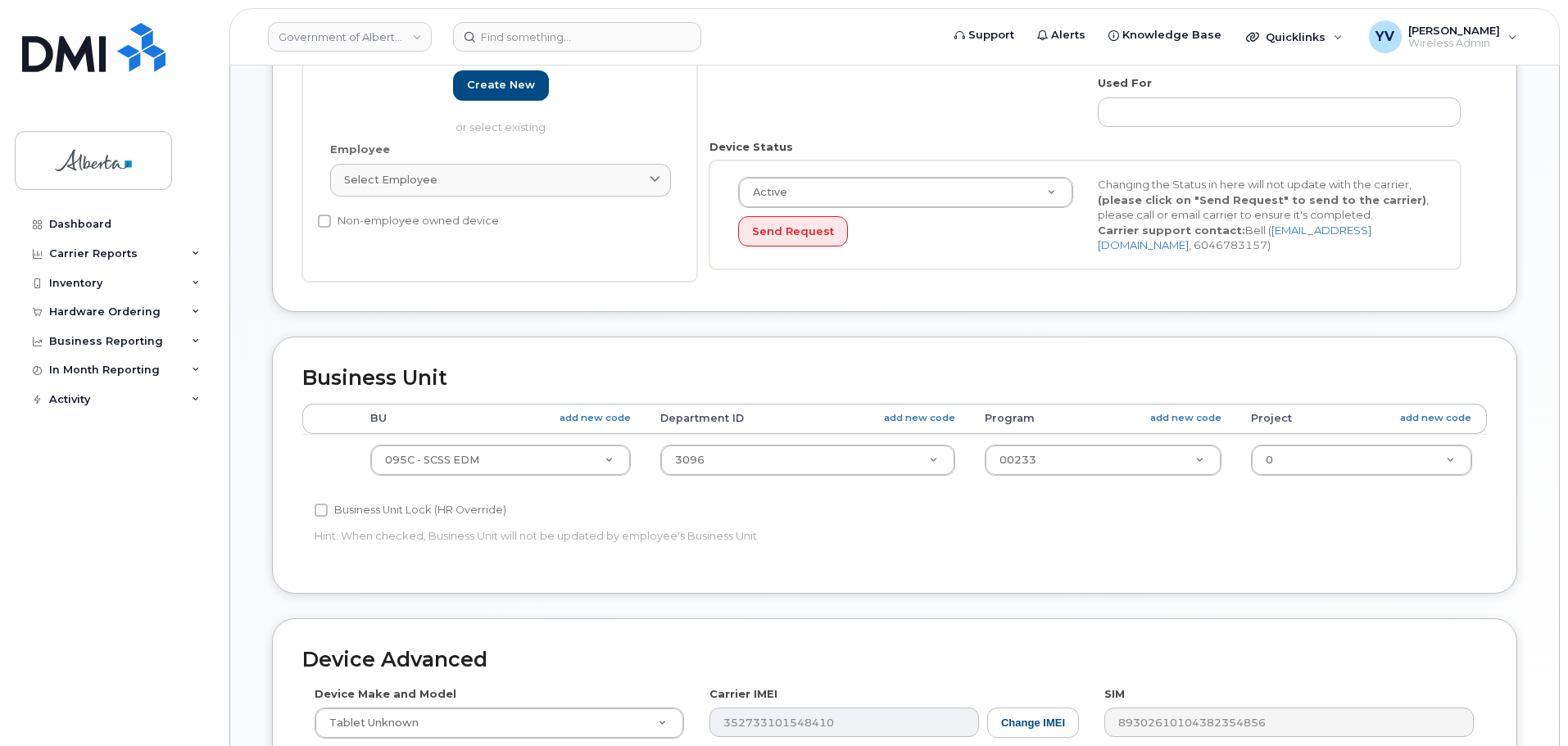
type input "[EMAIL_ADDRESS][DOMAIN_NAME]"
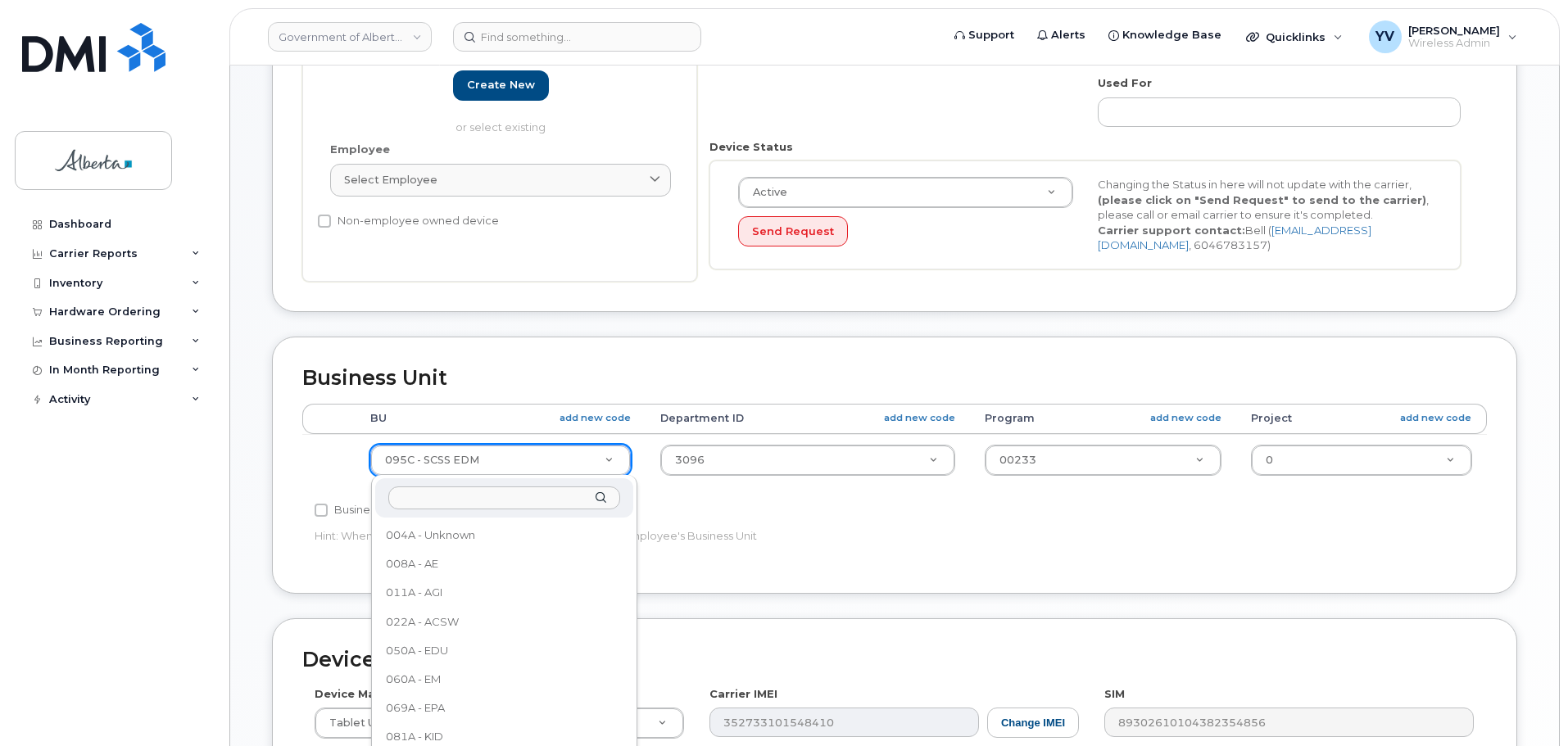
scroll to position [15, 0]
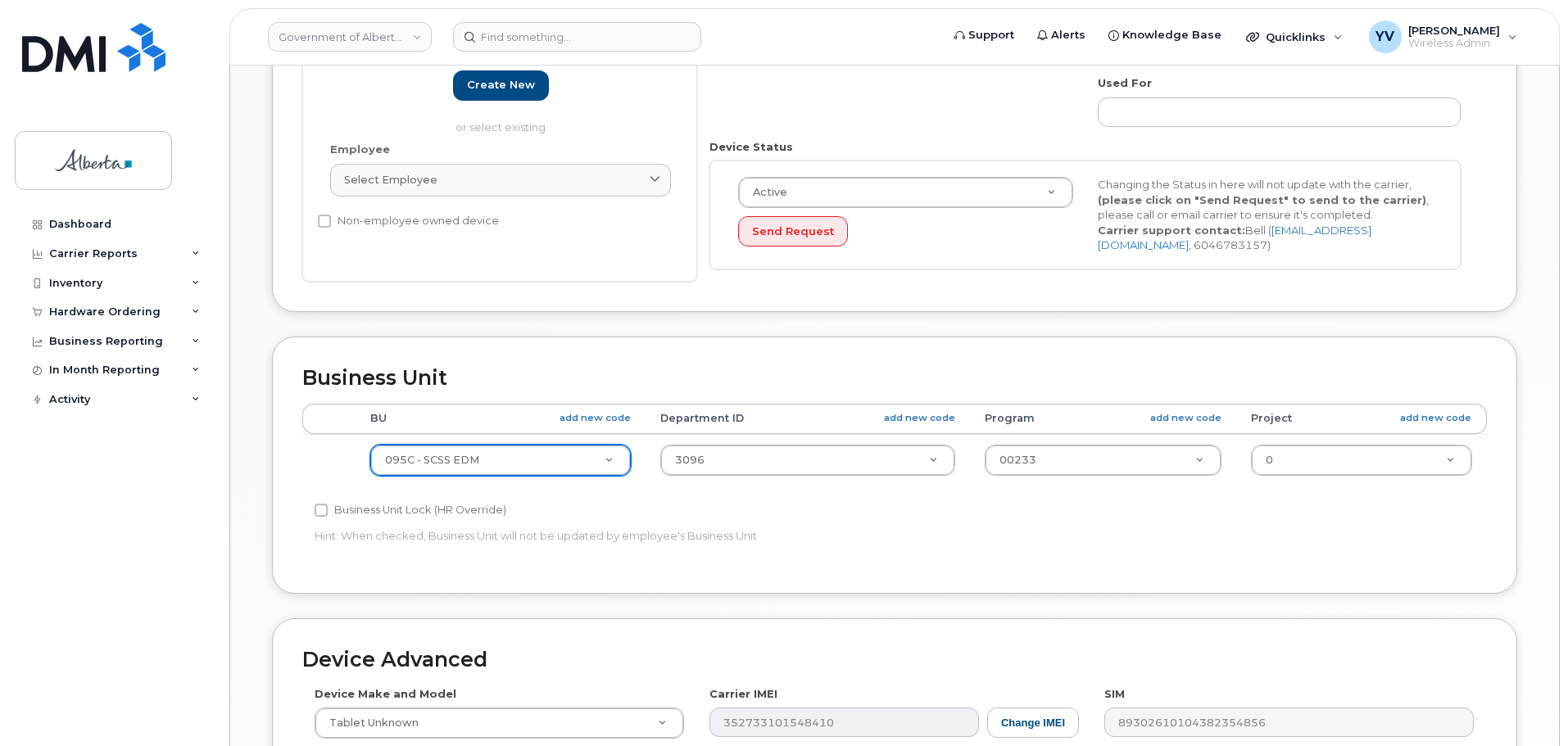
type input "5"
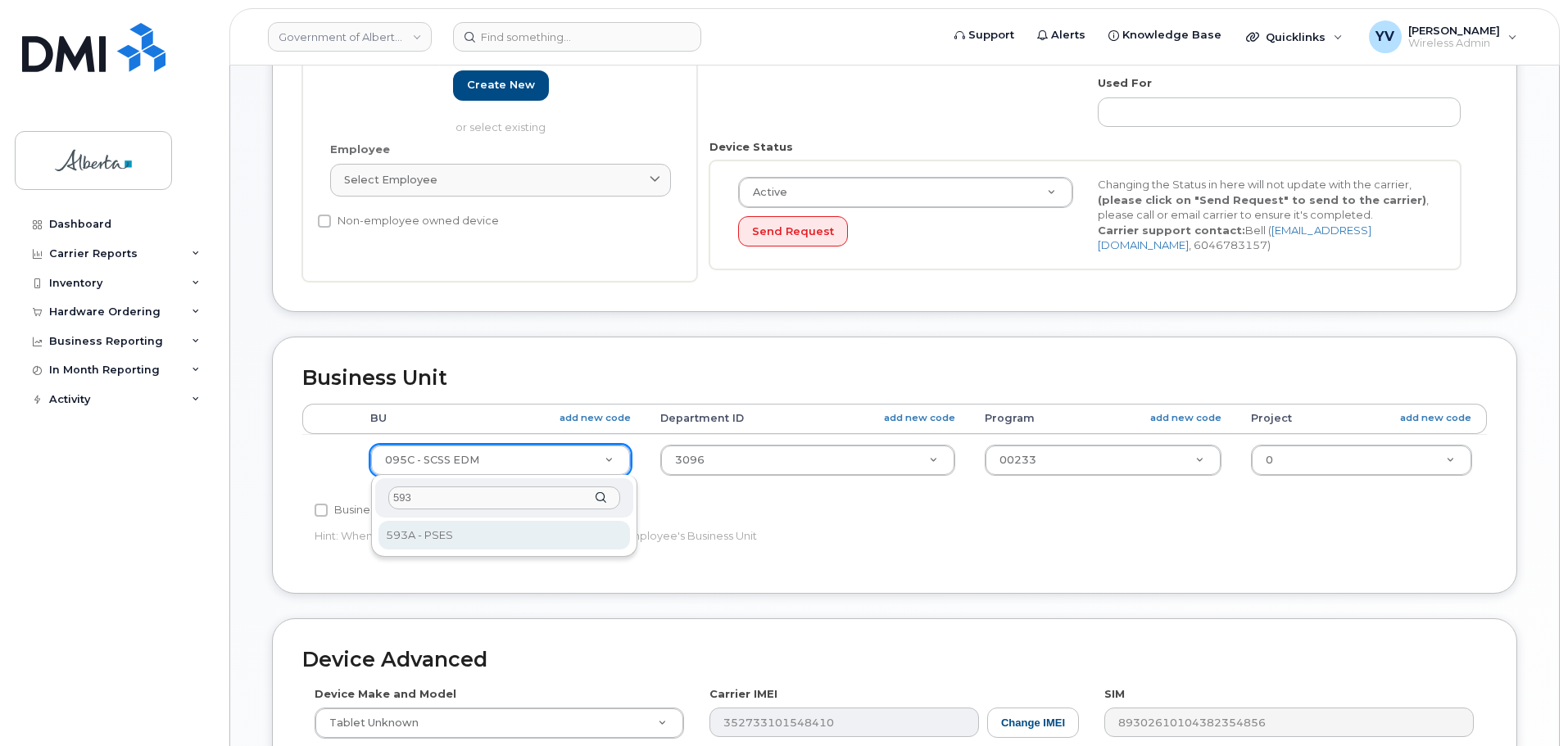
type input "593"
select select "4797682"
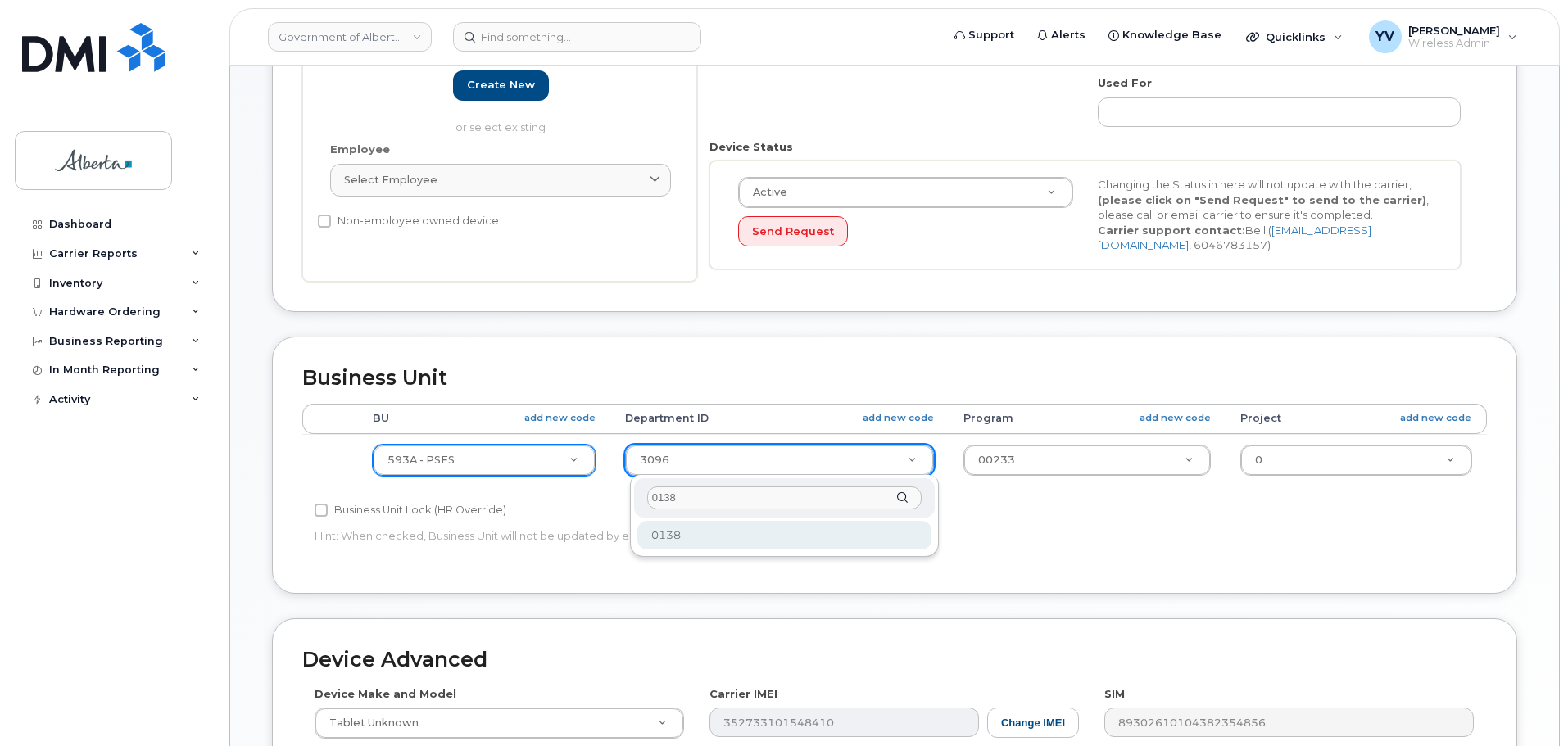
type input "0138"
type input "4752055"
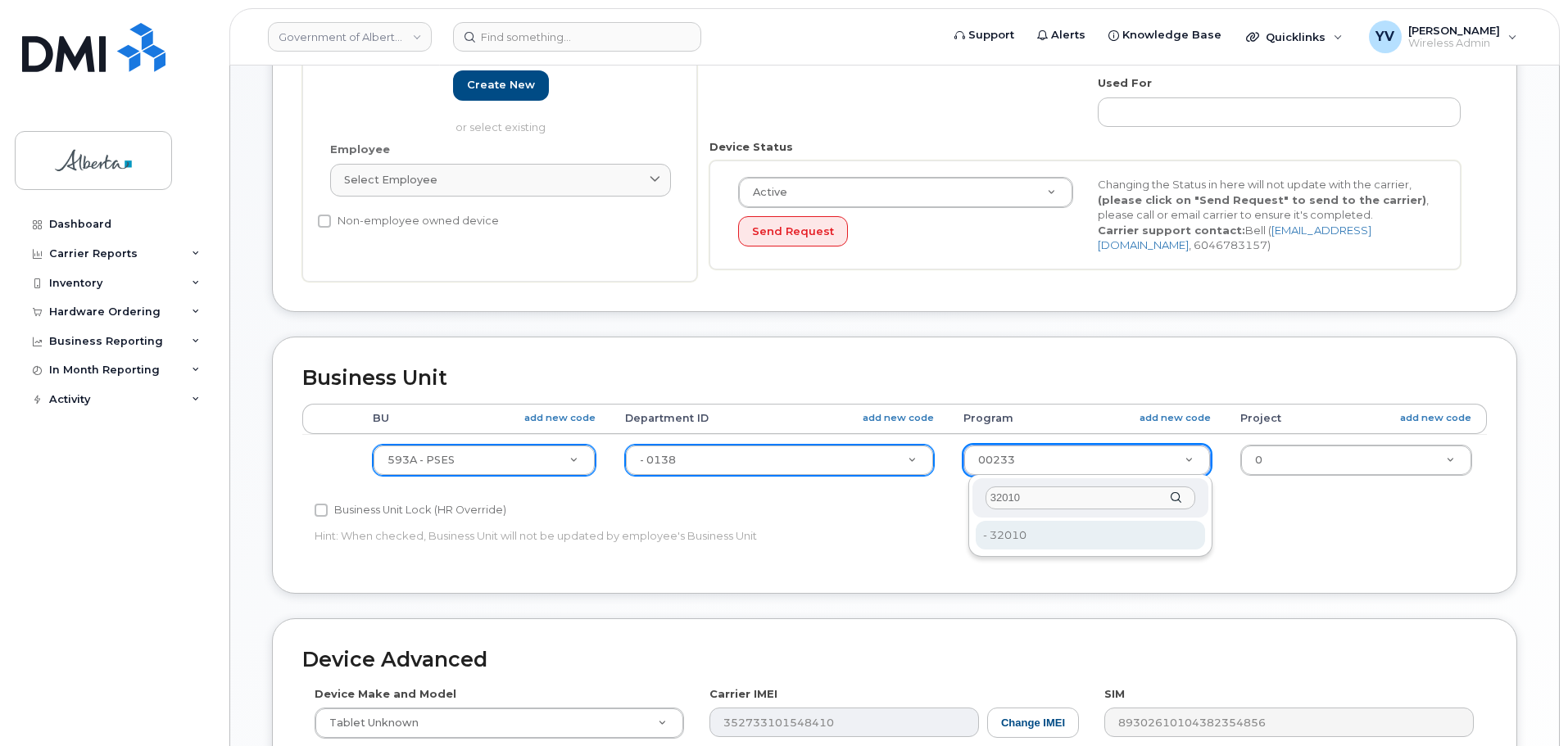
type input "32010"
type input "4753256"
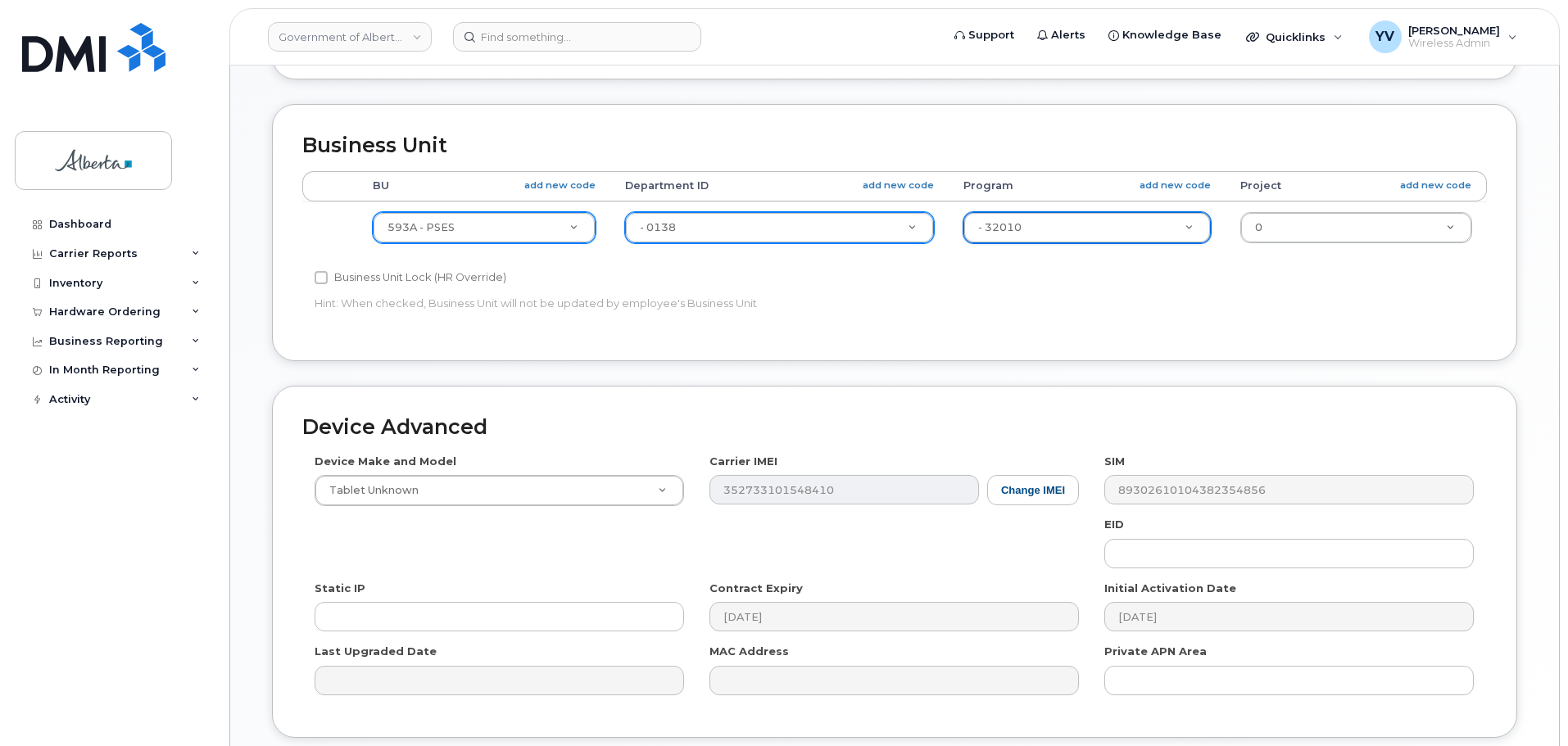
scroll to position [673, 0]
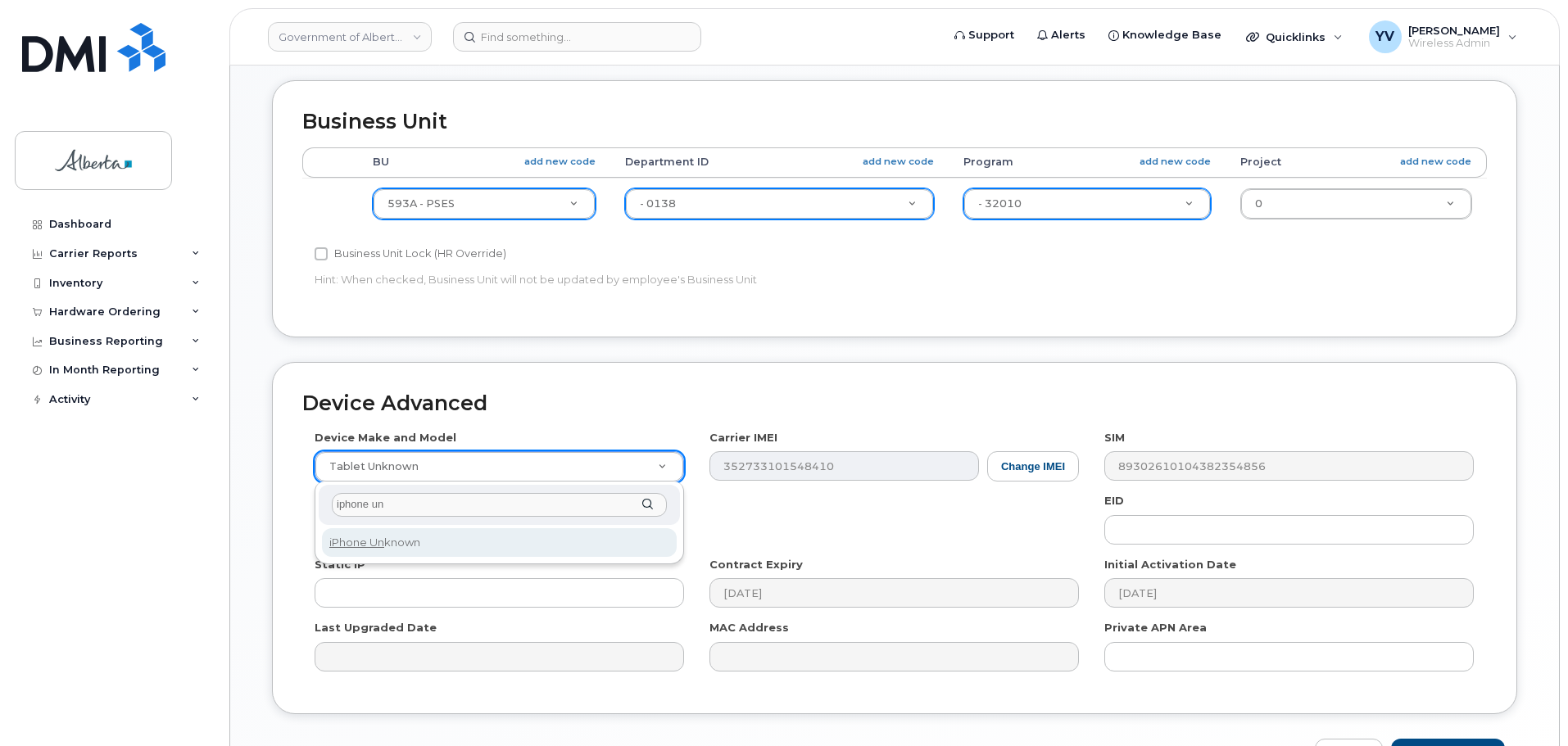
type input "iphone un"
select select "185"
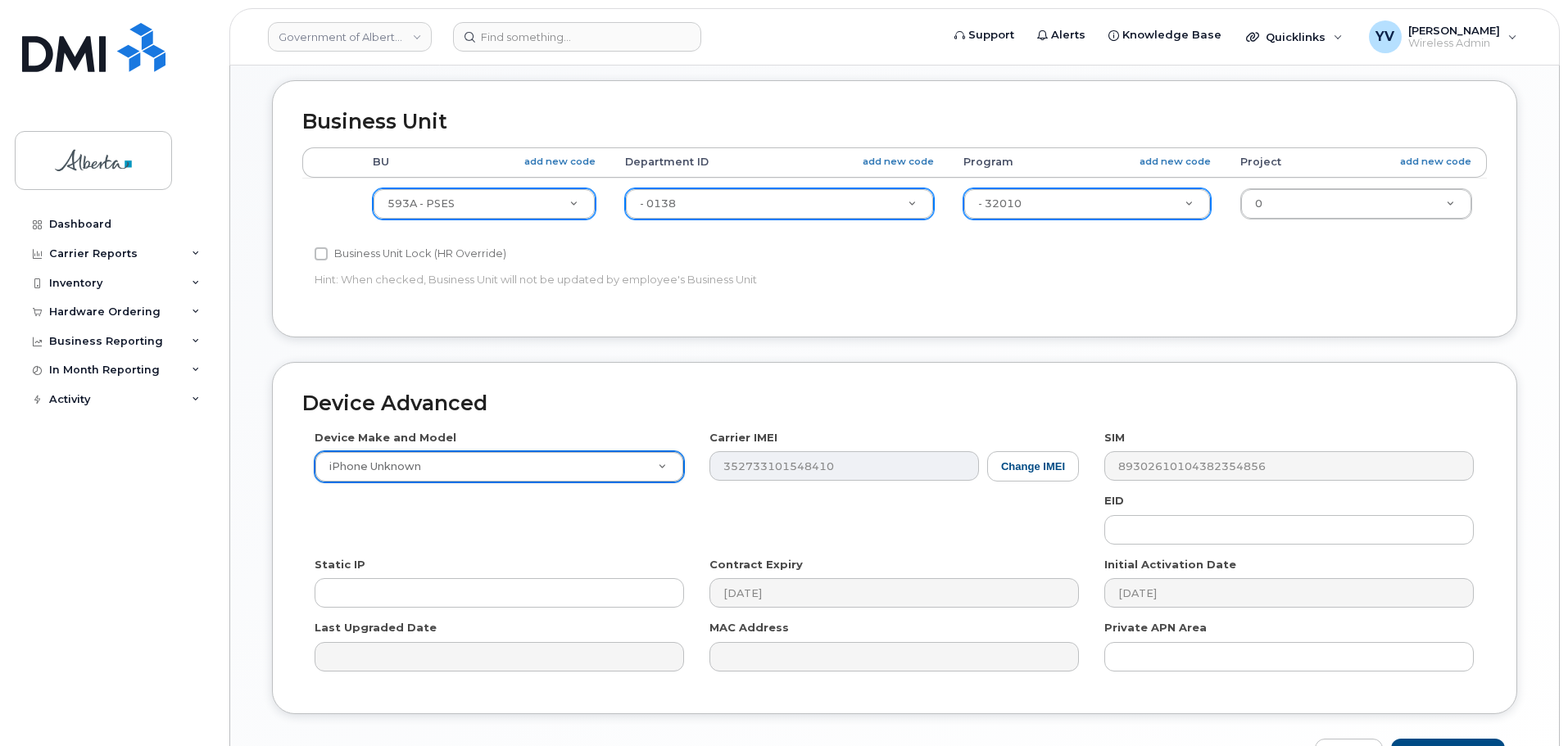
scroll to position [778, 0]
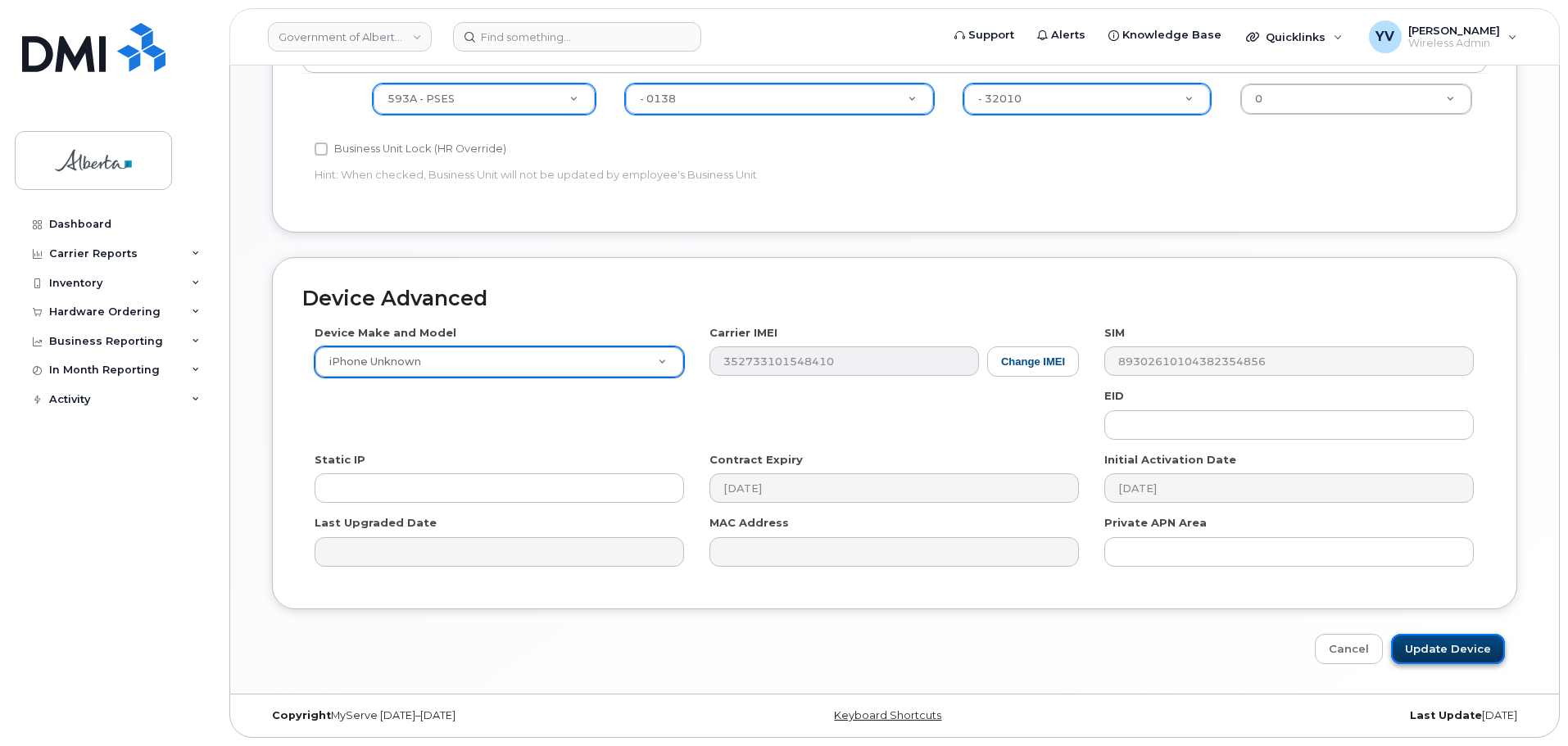
click at [1421, 645] on input "Update Device" at bounding box center [1448, 649] width 114 height 30
type input "Saving..."
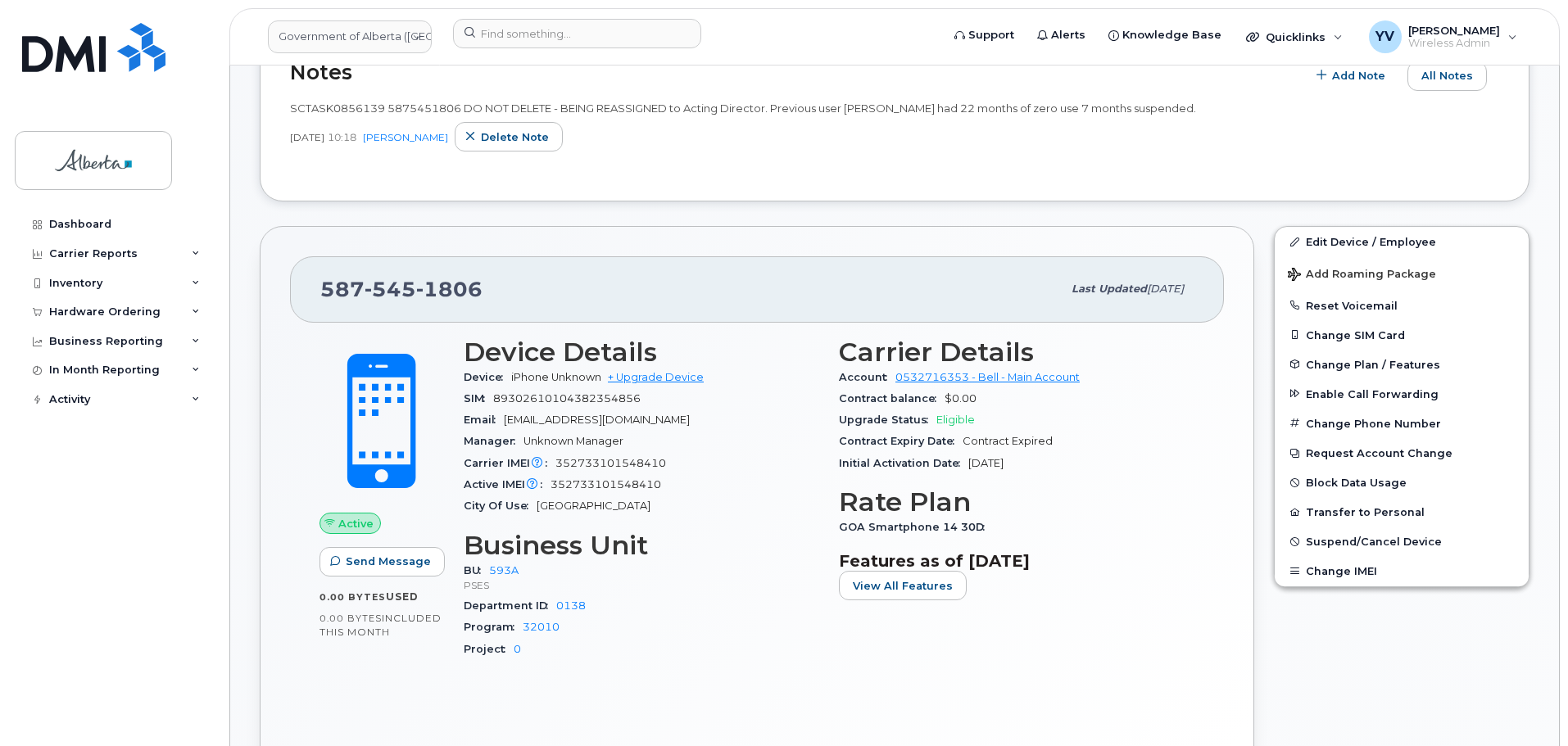
scroll to position [609, 0]
